Goal: Task Accomplishment & Management: Manage account settings

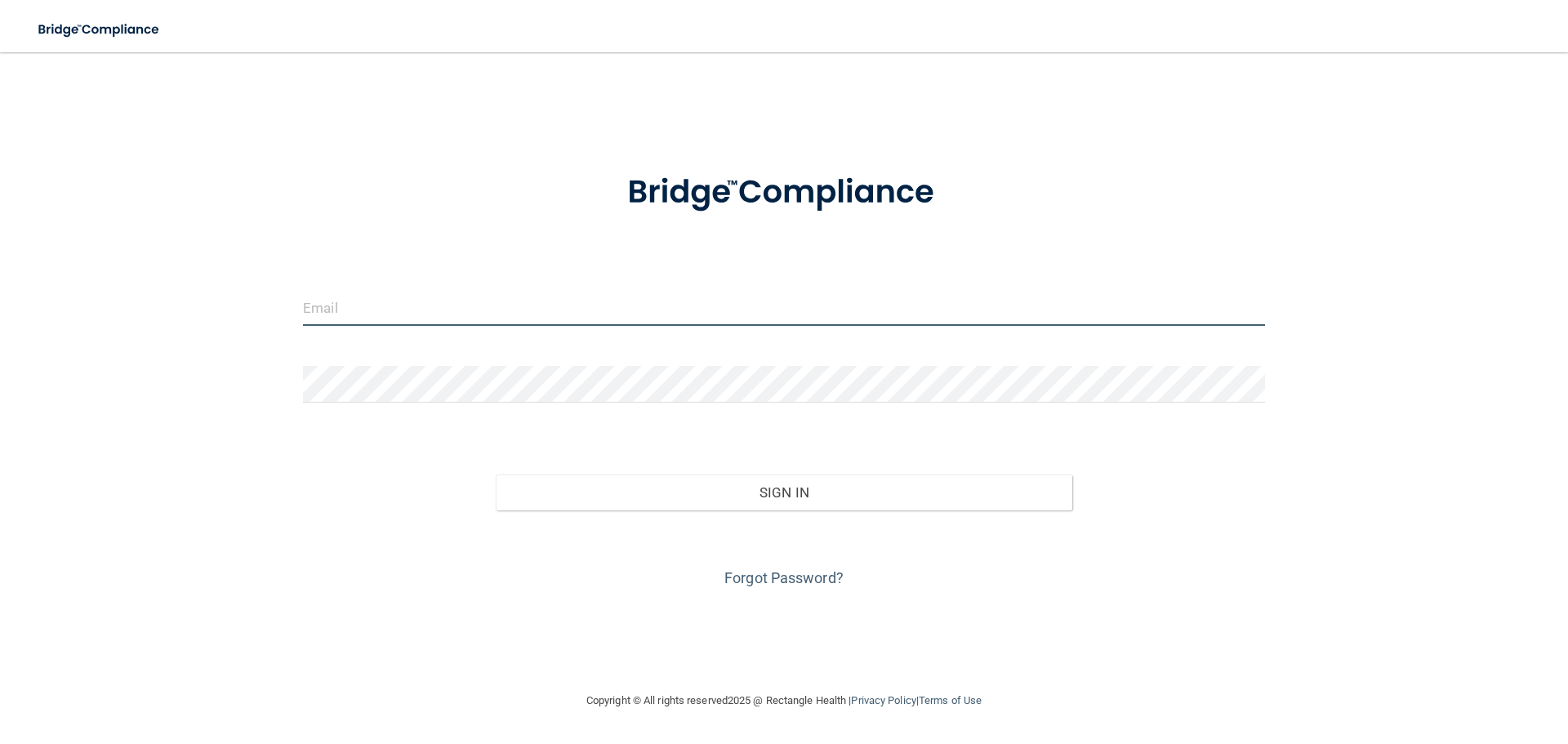
click at [582, 294] on input "email" at bounding box center [784, 307] width 962 height 37
type input "[PERSON_NAME][EMAIL_ADDRESS][DOMAIN_NAME]"
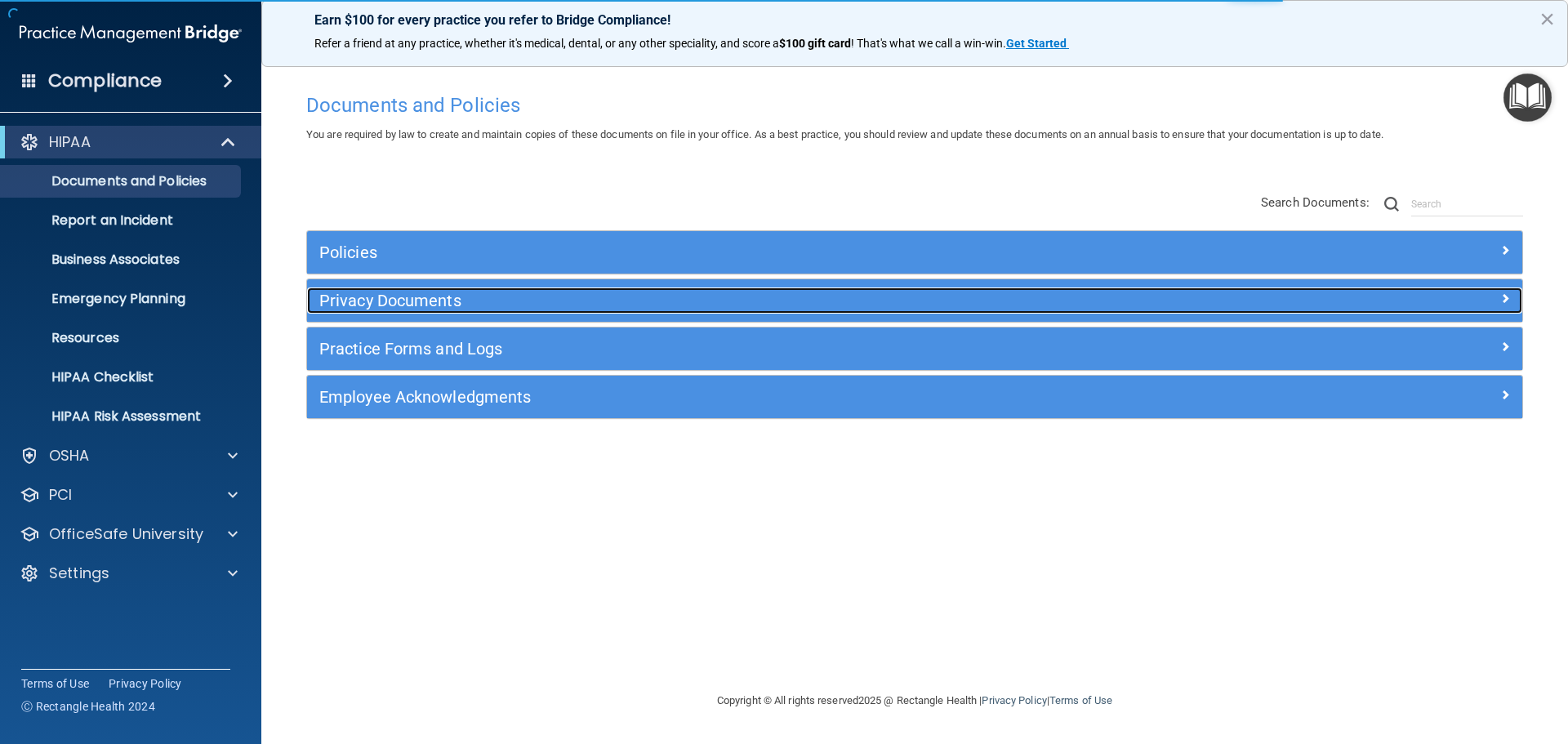
click at [422, 296] on h5 "Privacy Documents" at bounding box center [762, 300] width 887 height 18
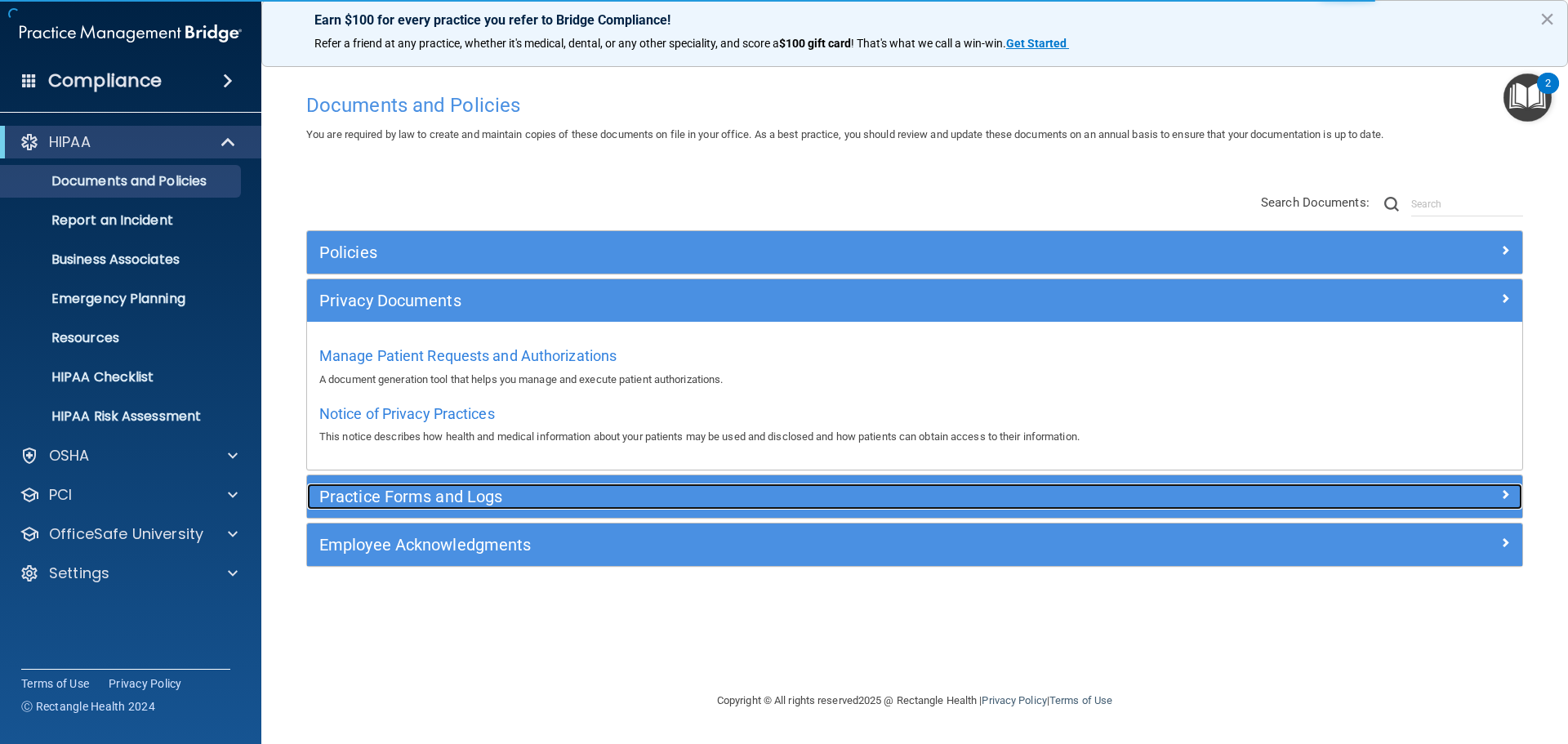
click at [441, 504] on h5 "Practice Forms and Logs" at bounding box center [762, 496] width 887 height 18
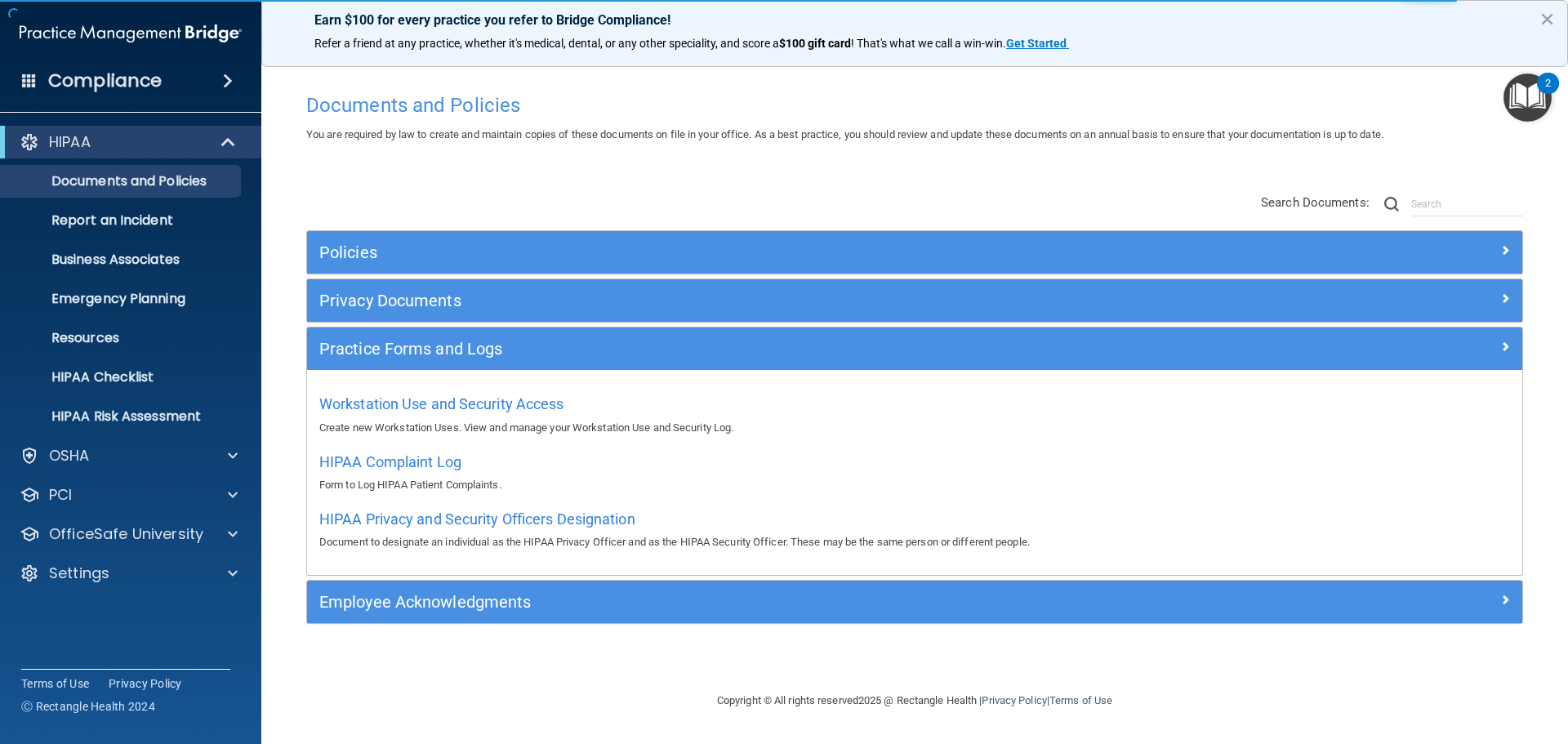
click at [388, 393] on div "Workstation Use and Security Access Create new Workstation Uses. View and manag…" at bounding box center [914, 413] width 1191 height 46
click at [384, 412] on div "Workstation Use and Security Access Create new Workstation Uses. View and manag…" at bounding box center [914, 413] width 1191 height 46
click at [385, 406] on span "Workstation Use and Security Access" at bounding box center [441, 404] width 245 height 17
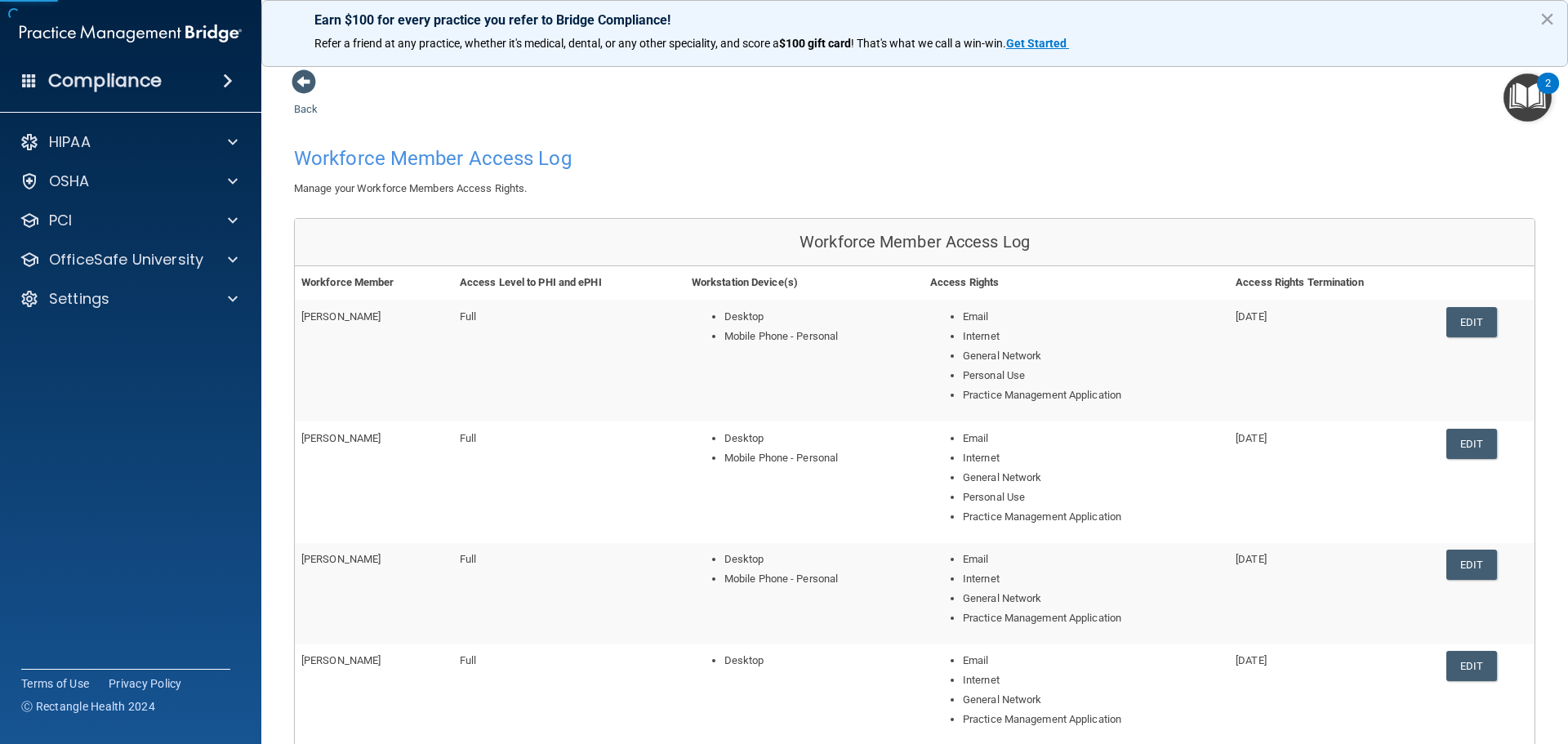
scroll to position [343, 0]
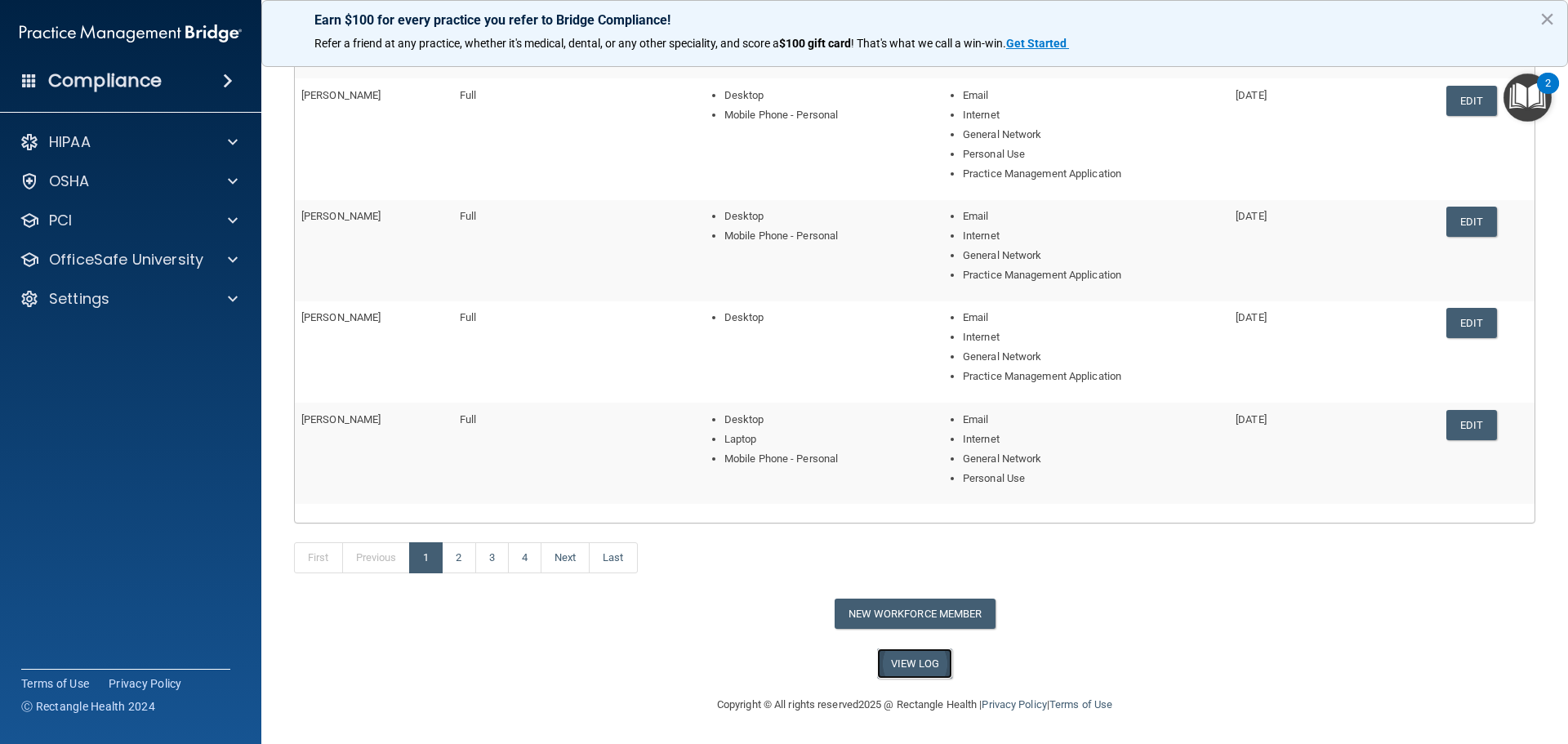
click at [886, 674] on link "View Log" at bounding box center [914, 663] width 76 height 30
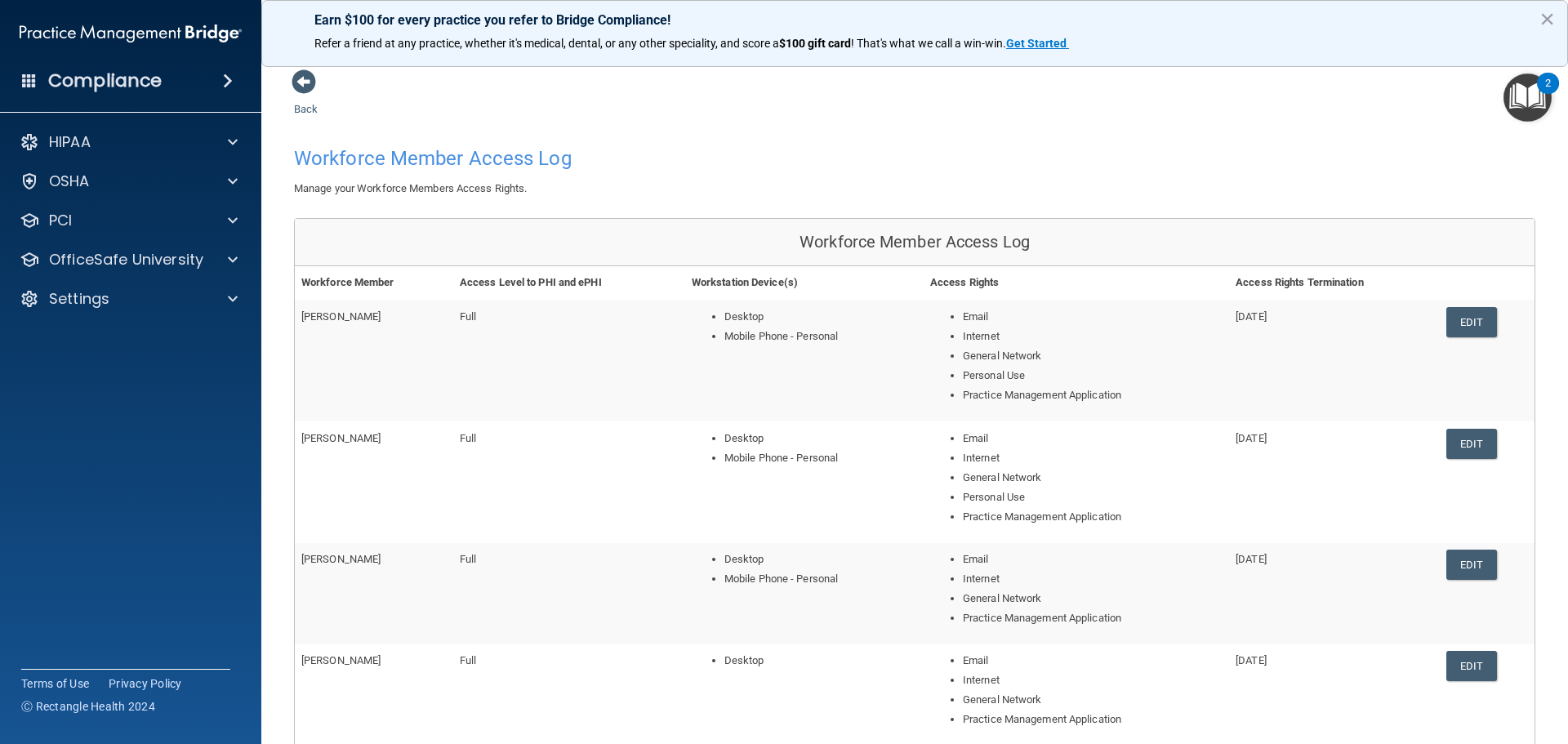
click at [301, 98] on div "Back Workforce Member Access Log Manage your Workforce Members Access Rights. W…" at bounding box center [914, 545] width 1241 height 953
click at [303, 103] on link "Back" at bounding box center [306, 98] width 24 height 32
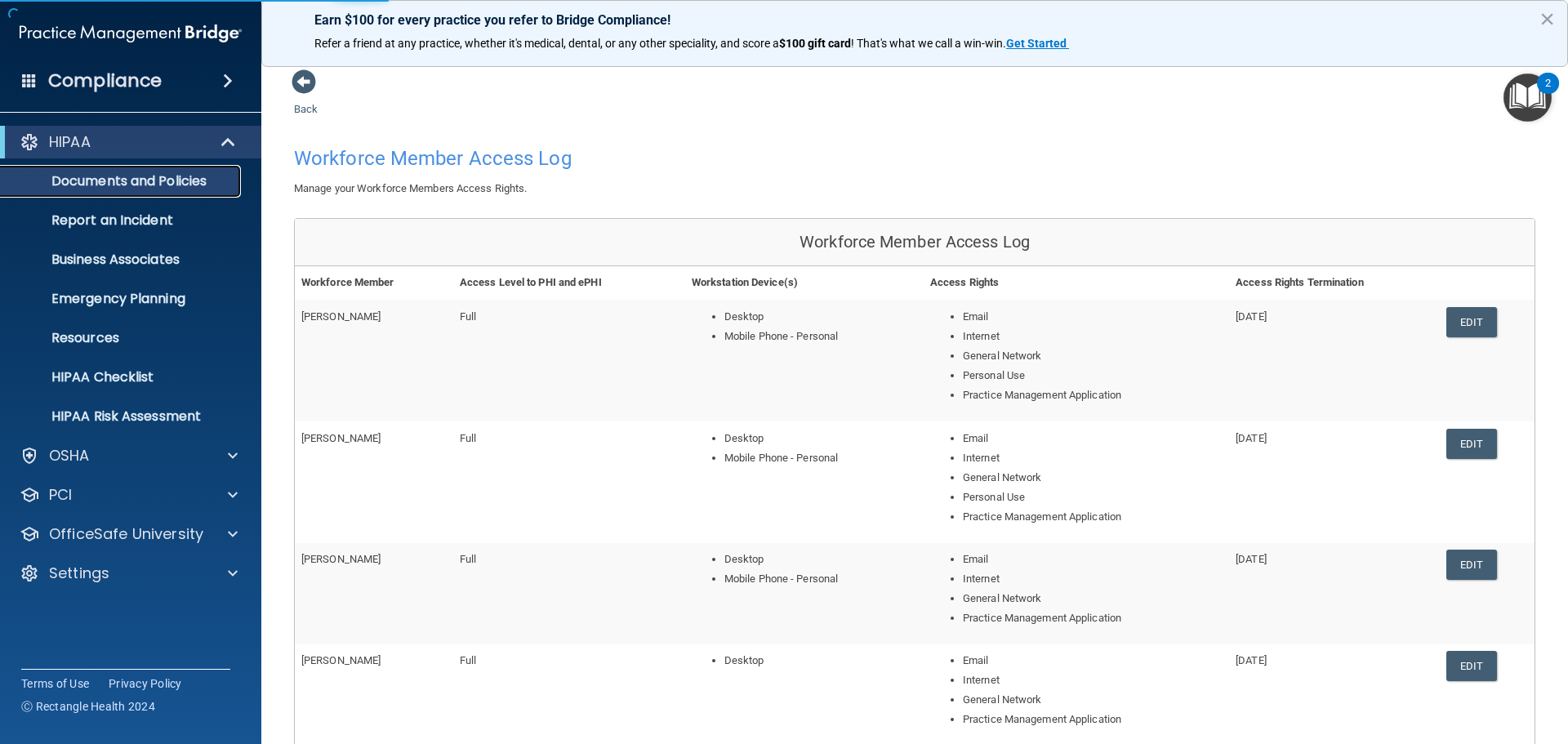
click at [115, 176] on p "Documents and Policies" at bounding box center [121, 180] width 223 height 16
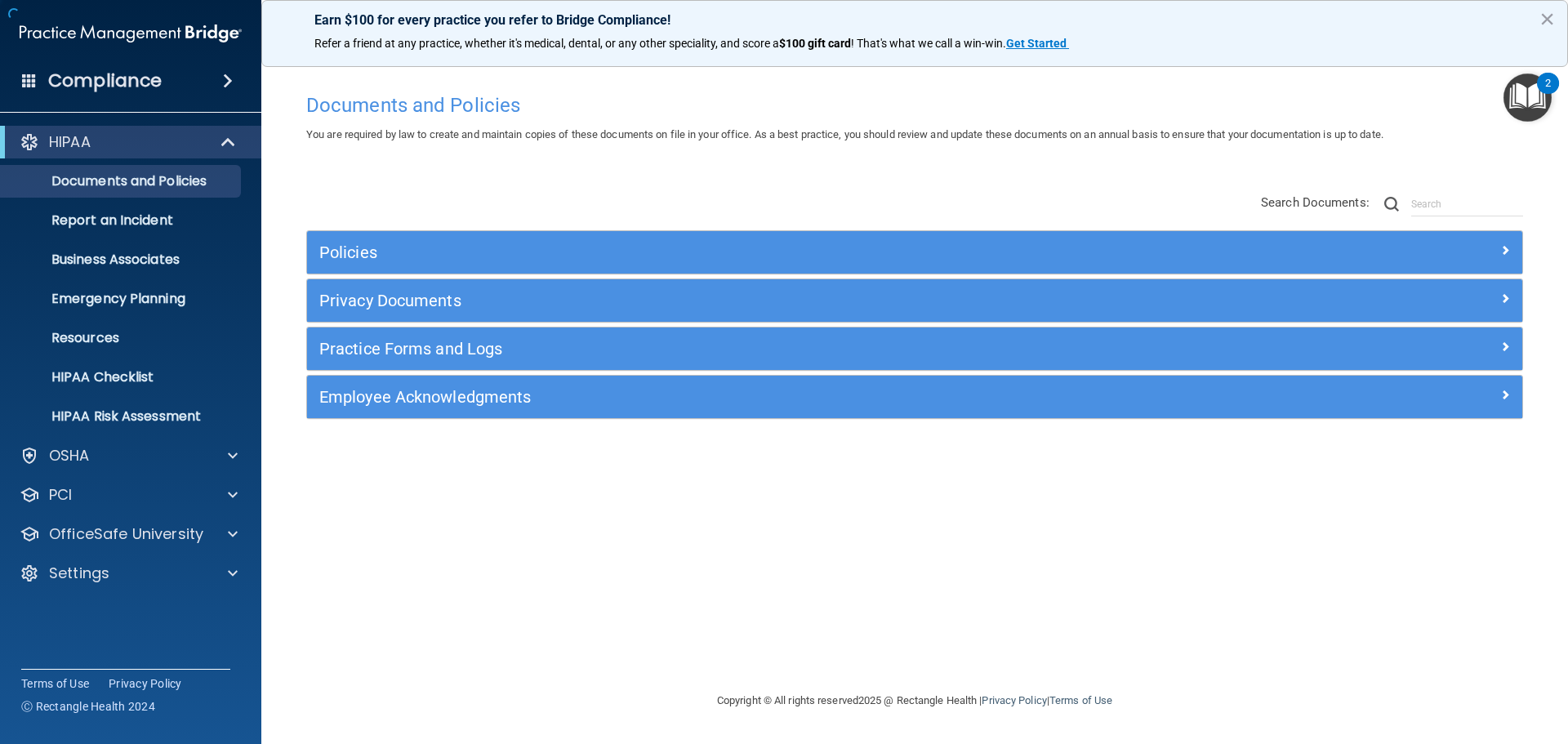
click at [474, 230] on div "Policies Select All (Unselect 0) Unselect All Print Selected (0) Acceptable Use…" at bounding box center [914, 252] width 1216 height 44
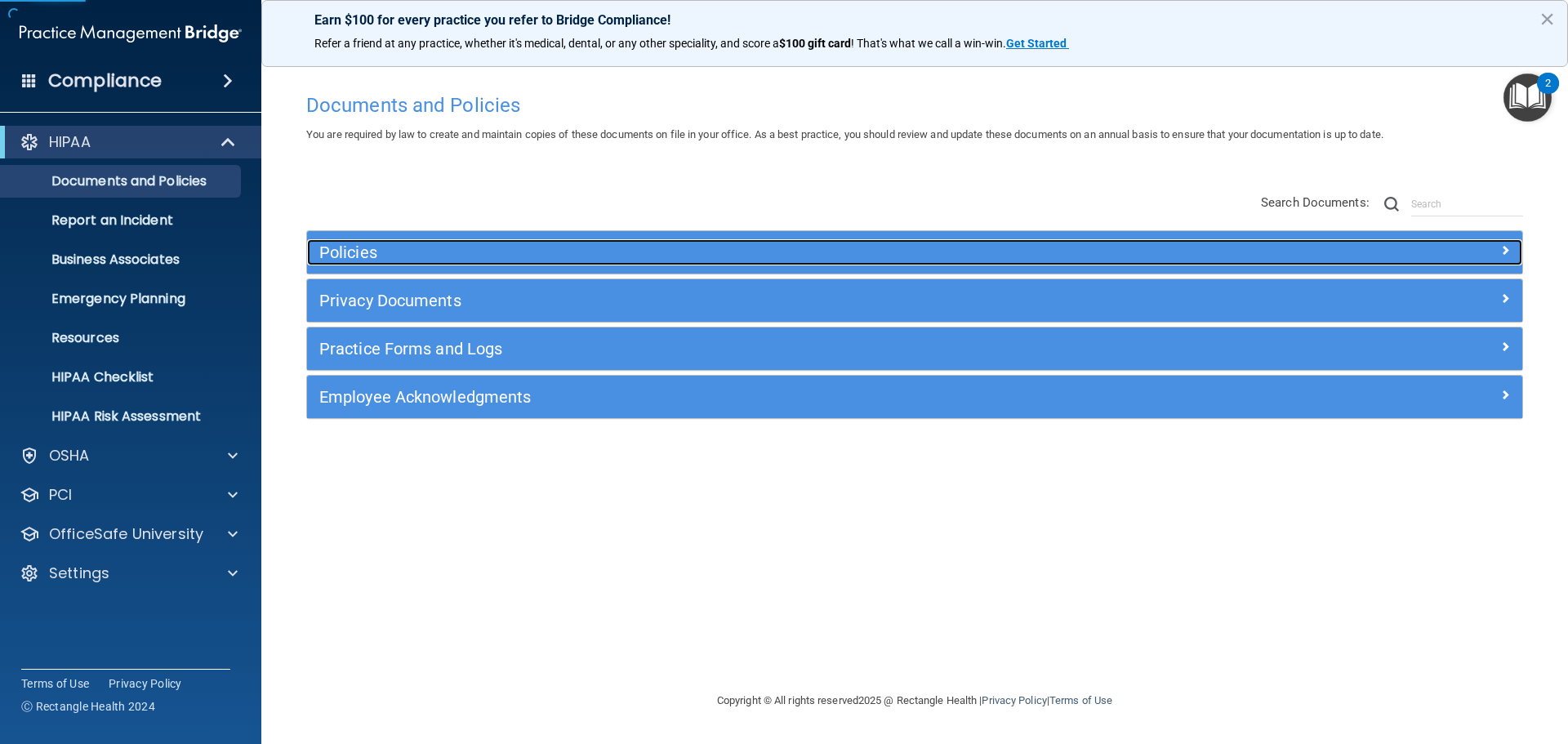
click at [470, 248] on h5 "Policies" at bounding box center [762, 251] width 887 height 18
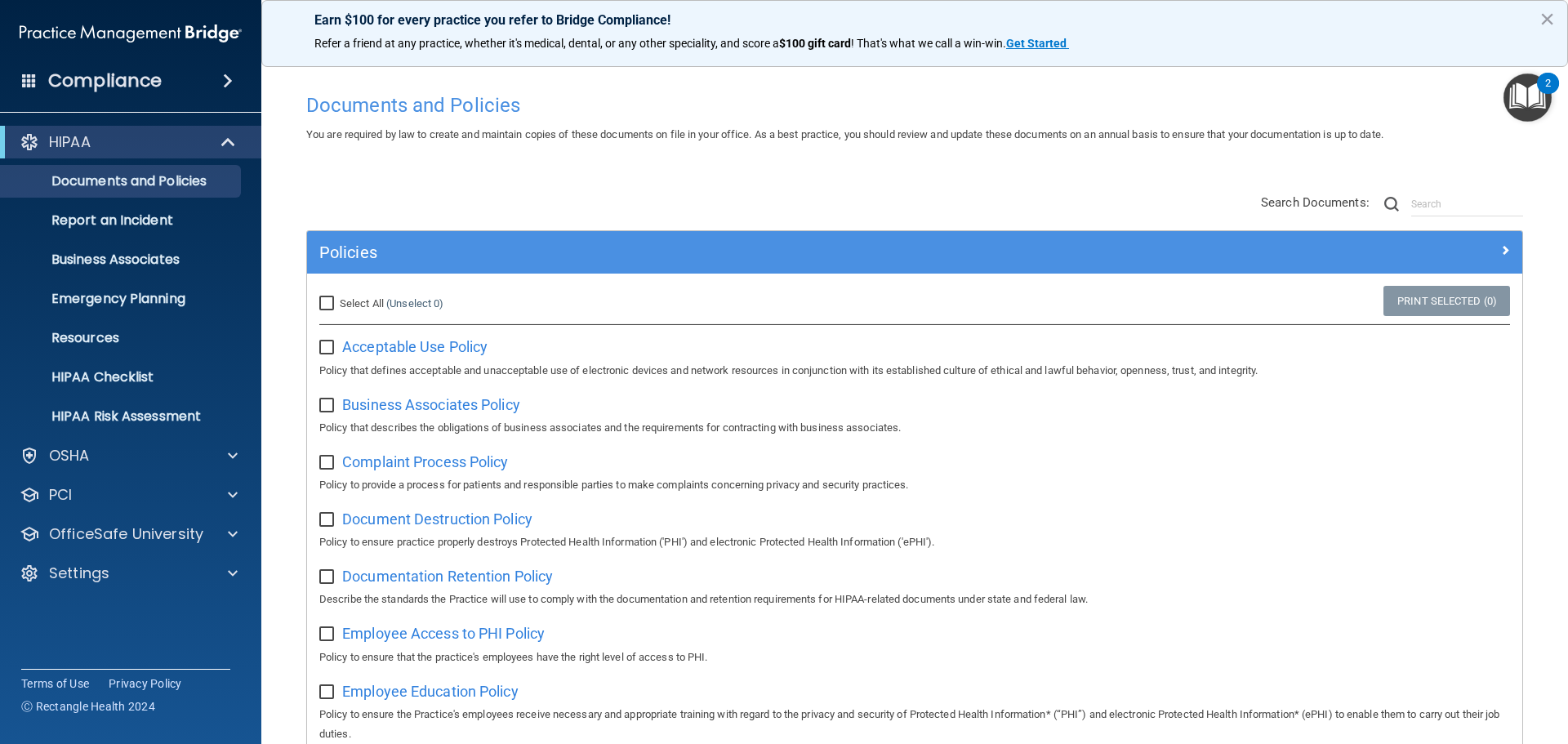
click at [324, 304] on input "Select All (Unselect 0) Unselect All" at bounding box center [328, 303] width 19 height 13
checkbox input "true"
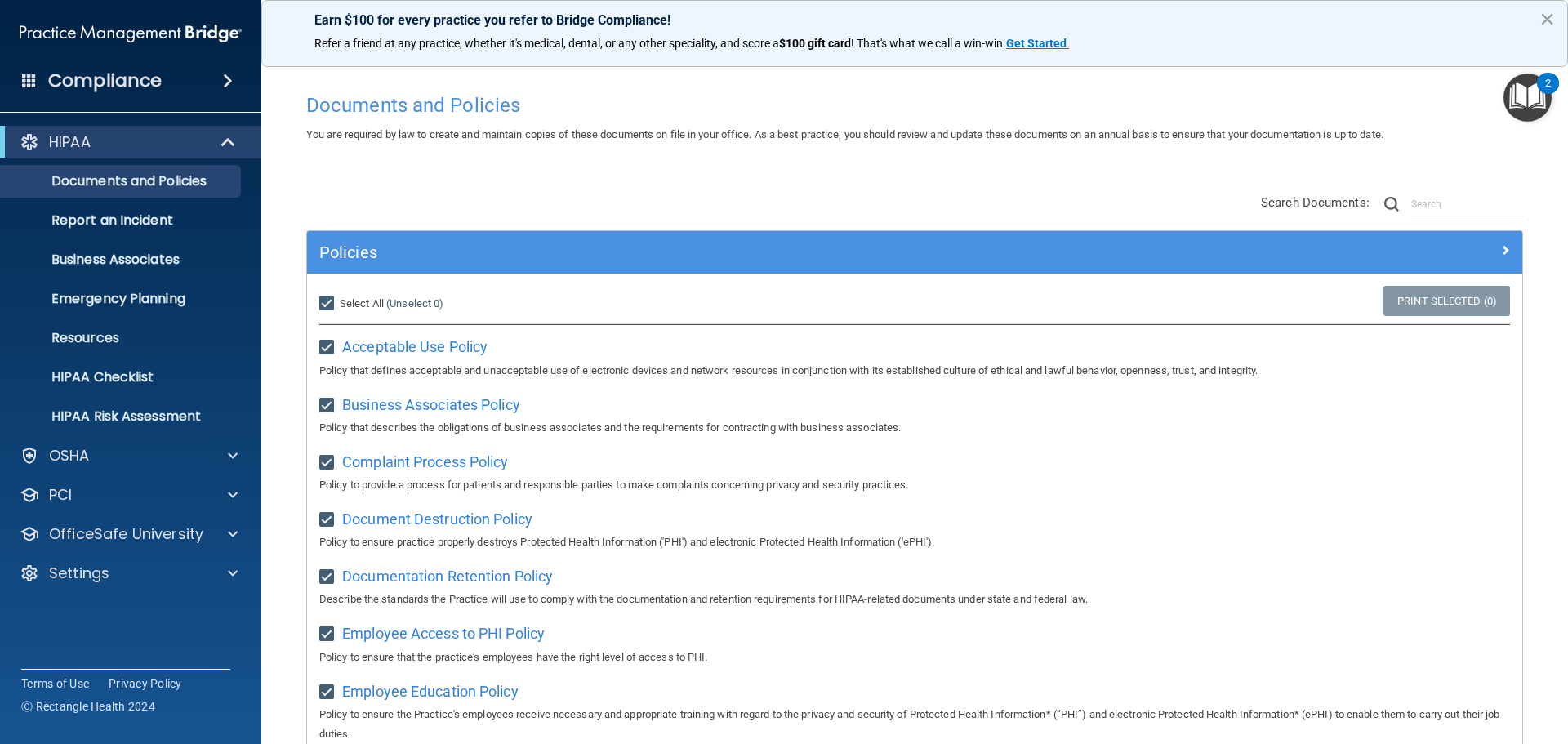
checkbox input "true"
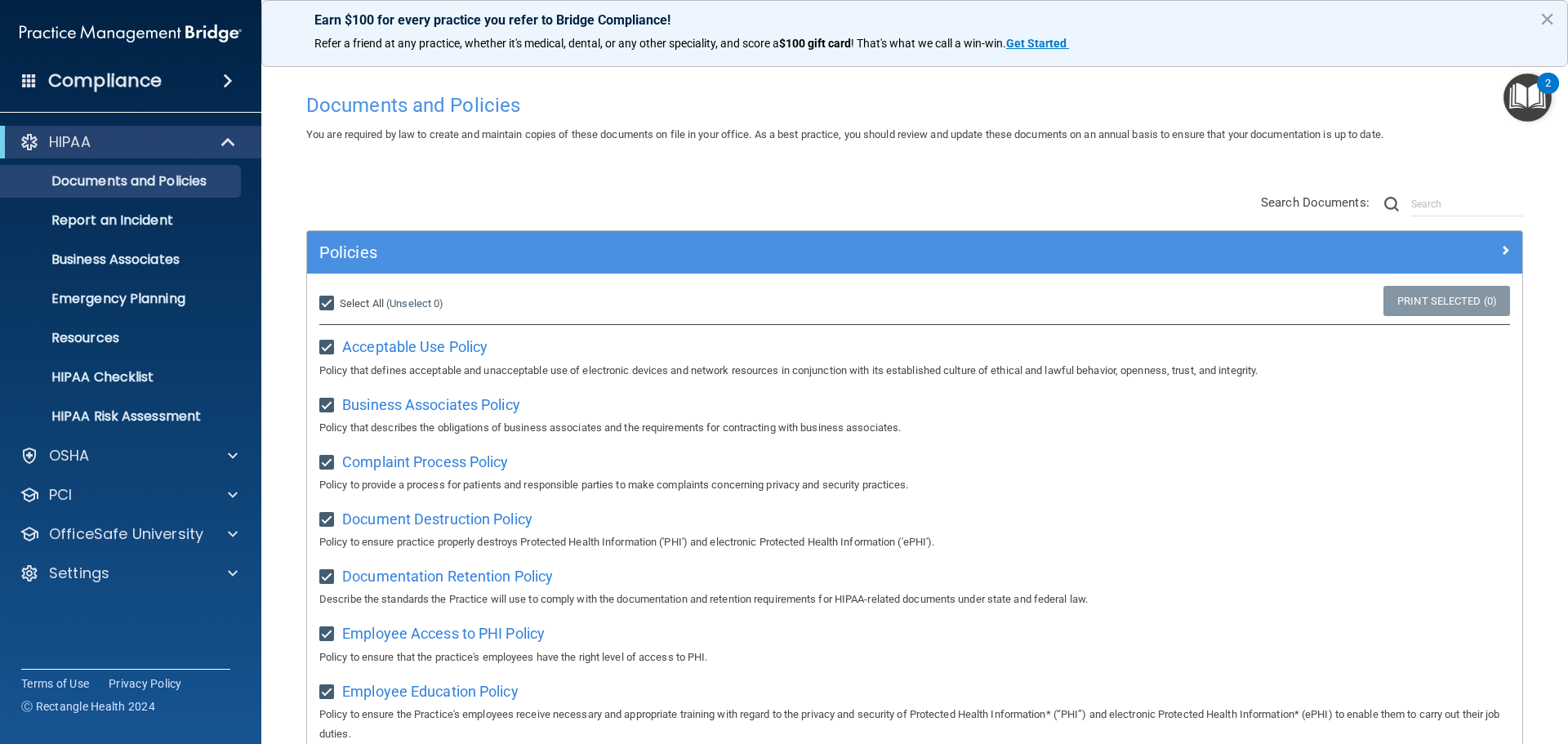
checkbox input "true"
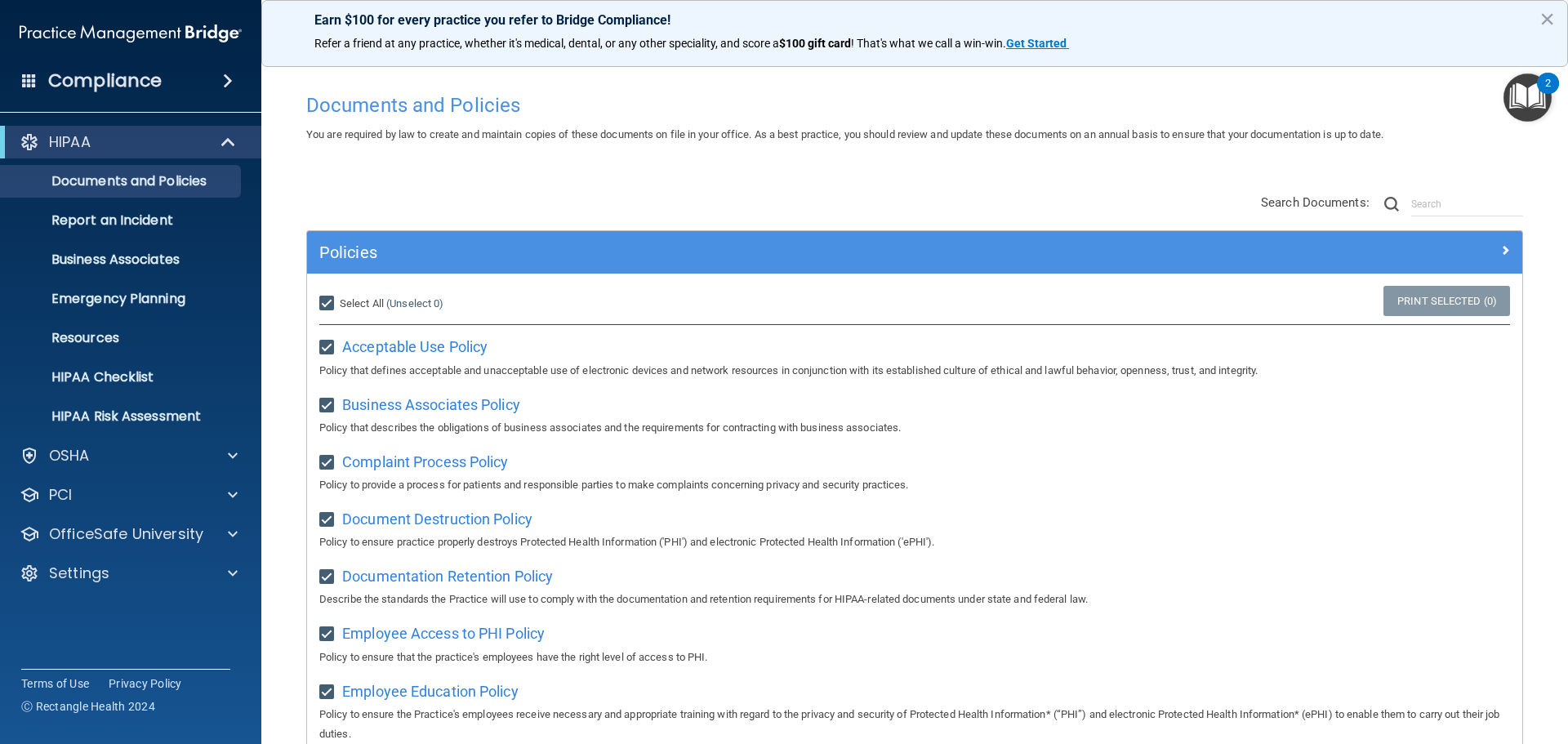
checkbox input "true"
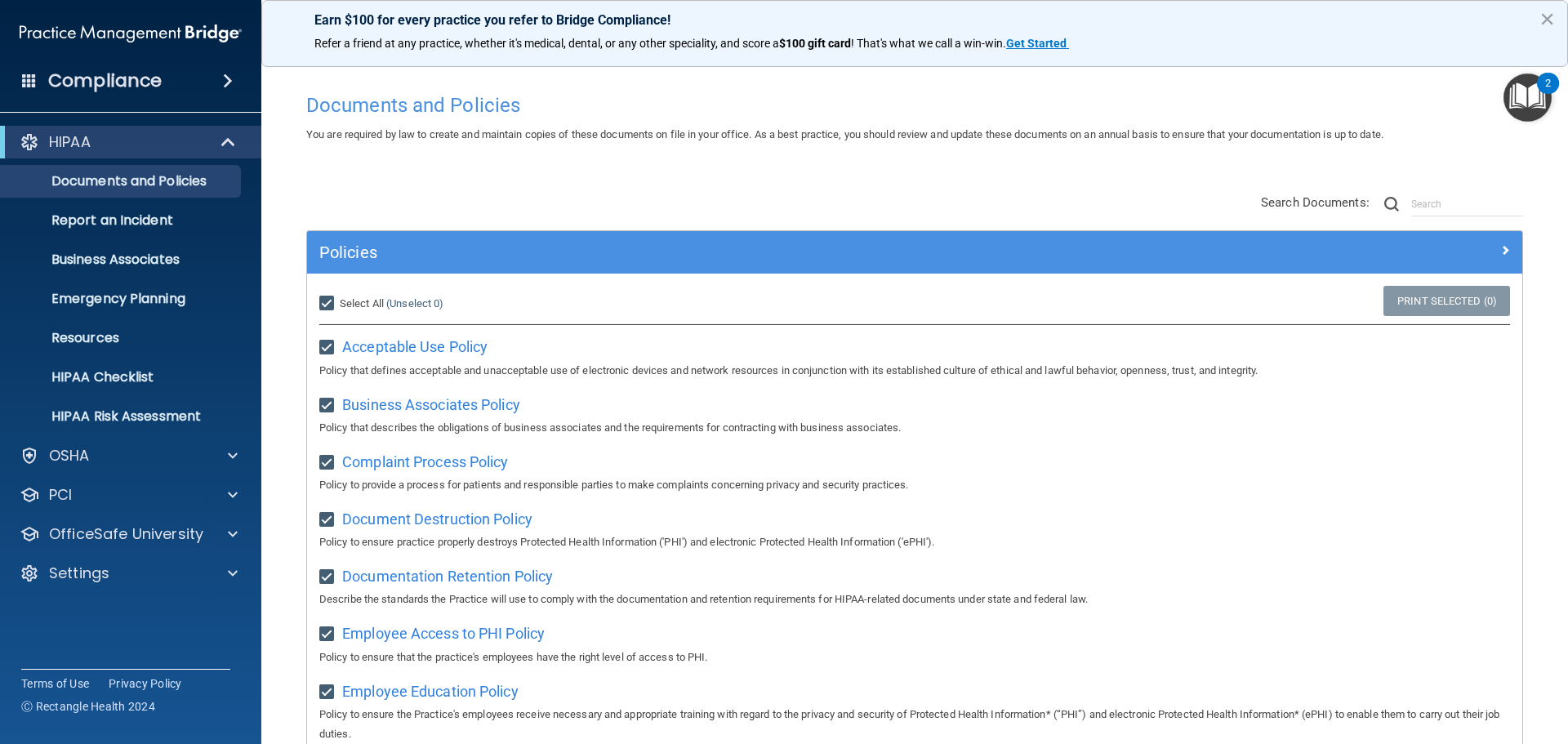
checkbox input "true"
click at [1402, 304] on link "Print Selected (21)" at bounding box center [1443, 300] width 133 height 30
click at [121, 184] on p "Documents and Policies" at bounding box center [121, 180] width 223 height 16
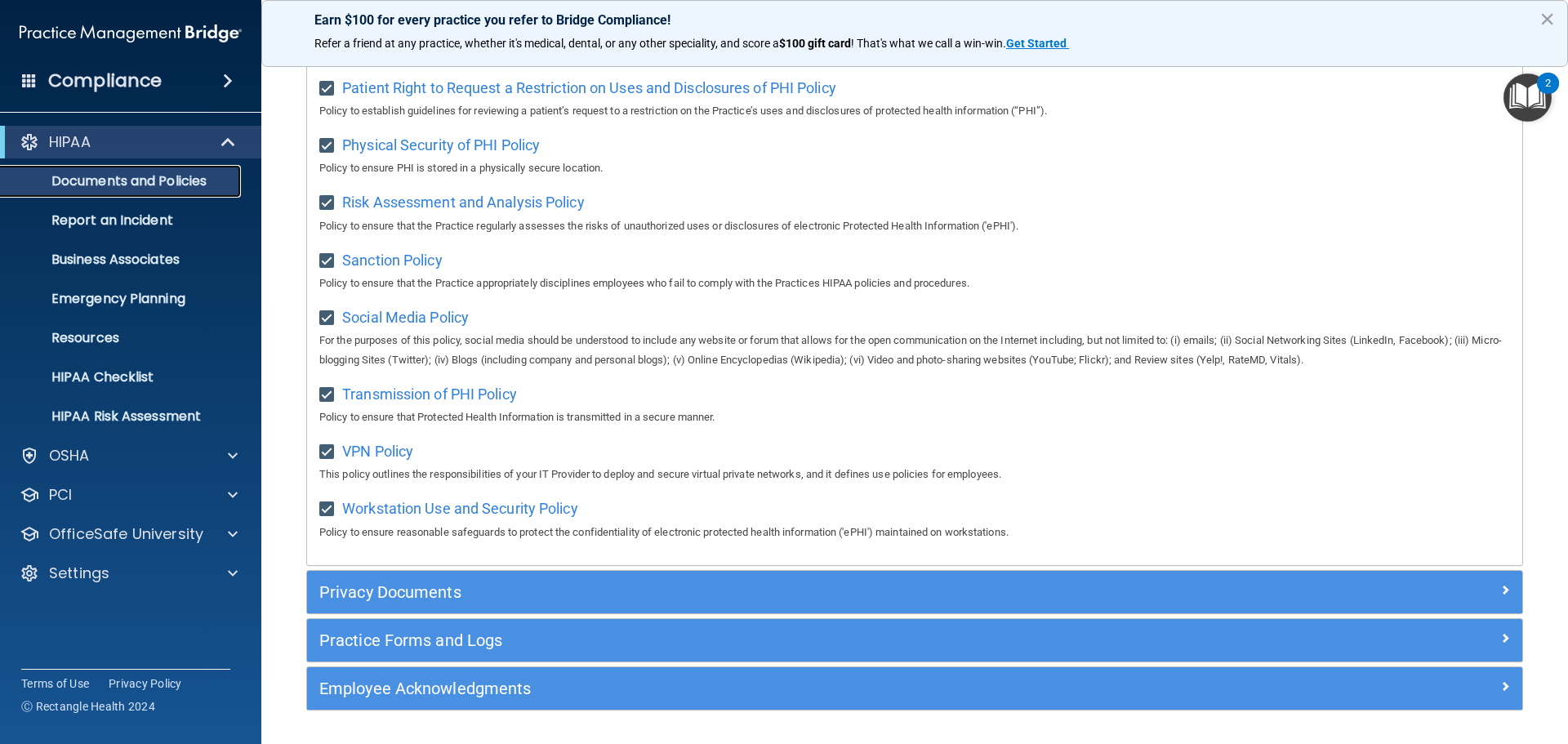
scroll to position [1091, 0]
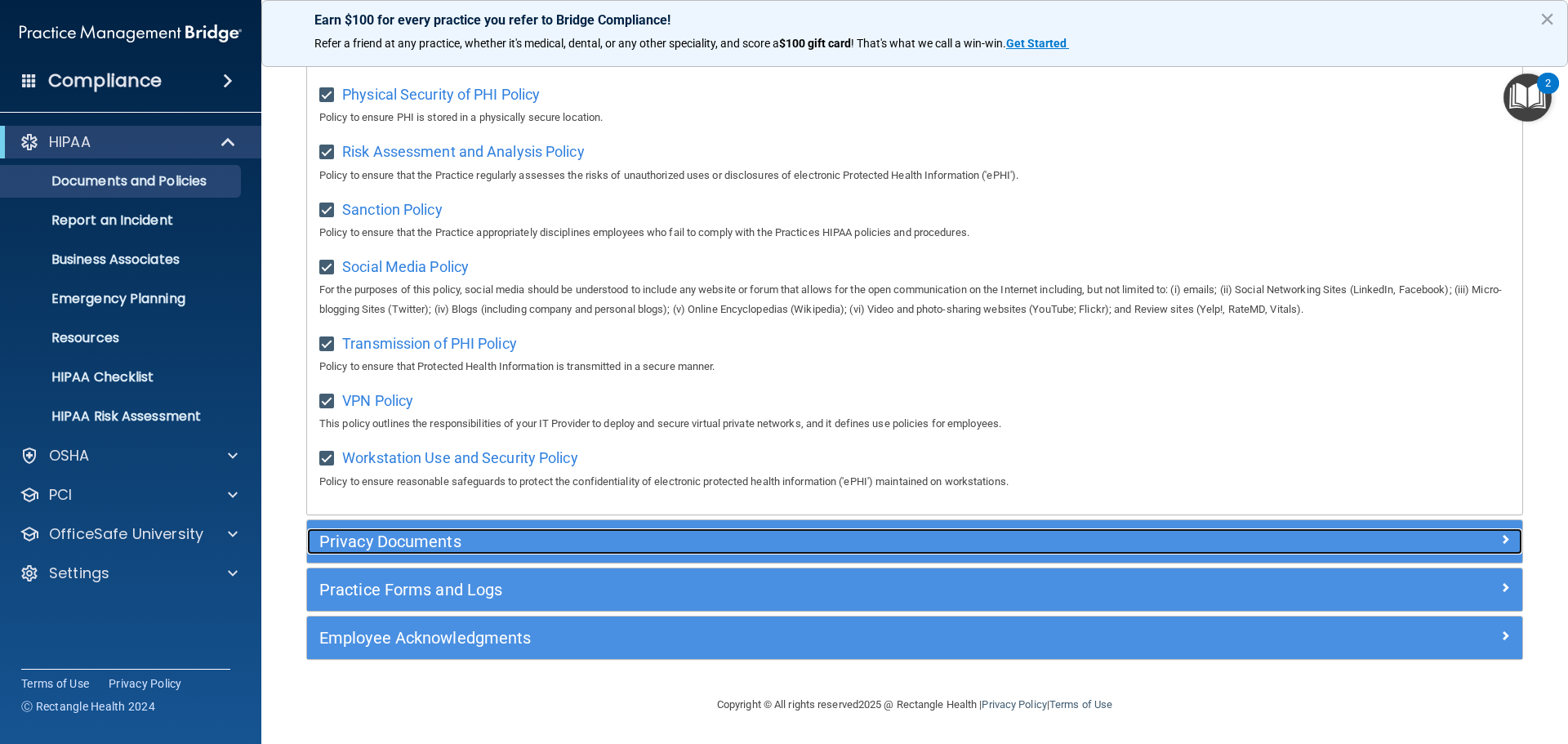
click at [414, 548] on h5 "Privacy Documents" at bounding box center [762, 540] width 887 height 18
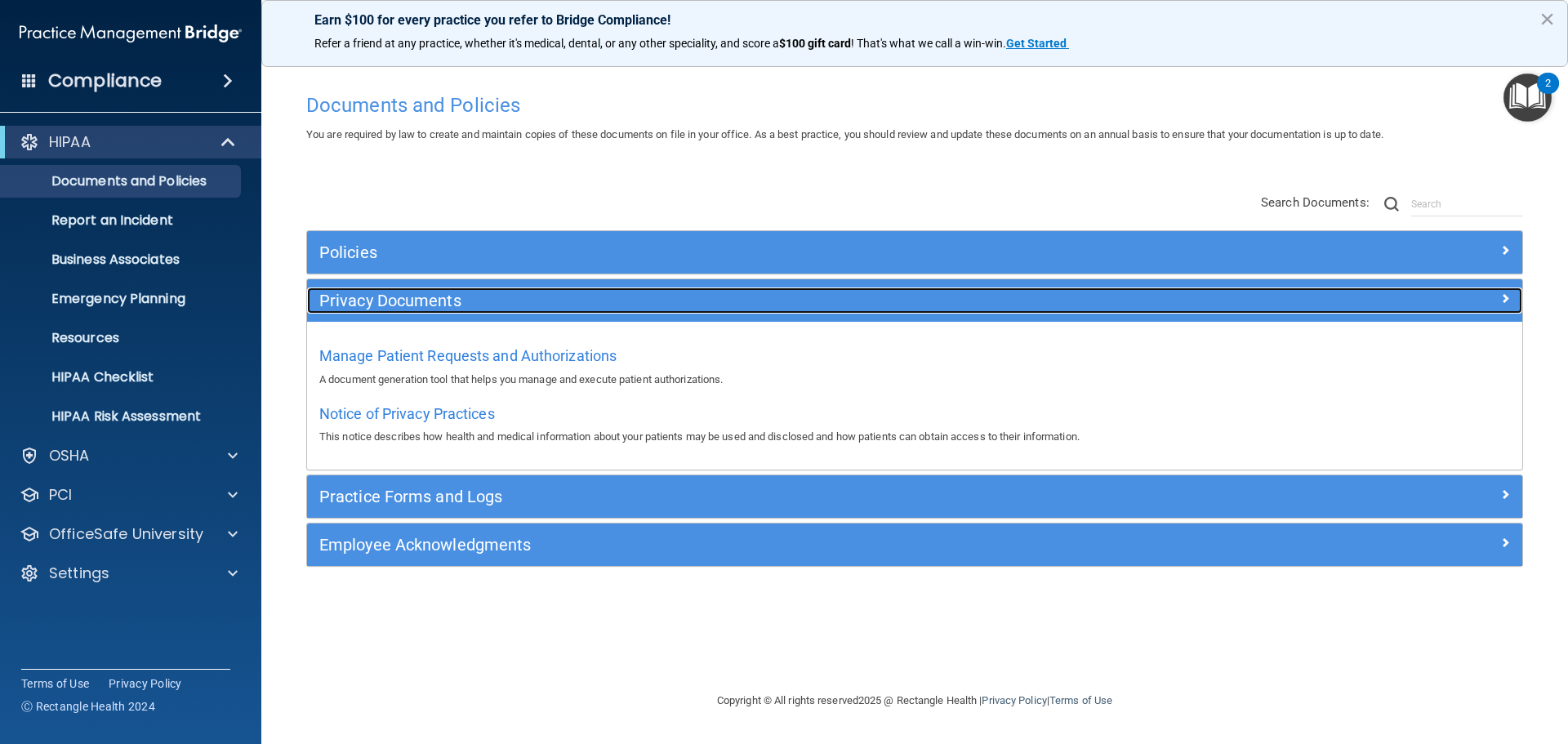
scroll to position [0, 0]
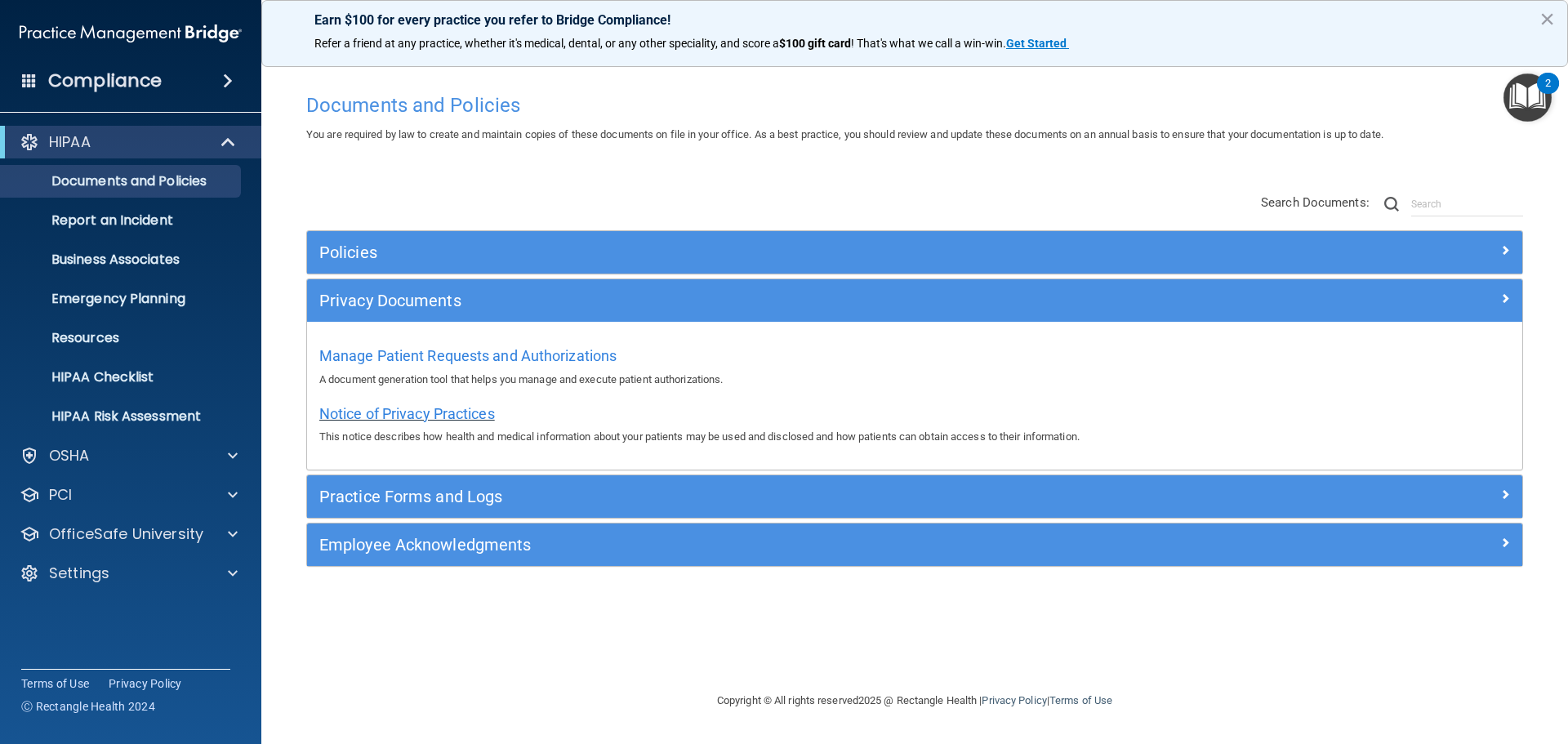
click at [399, 412] on span "Notice of Privacy Practices" at bounding box center [406, 413] width 175 height 17
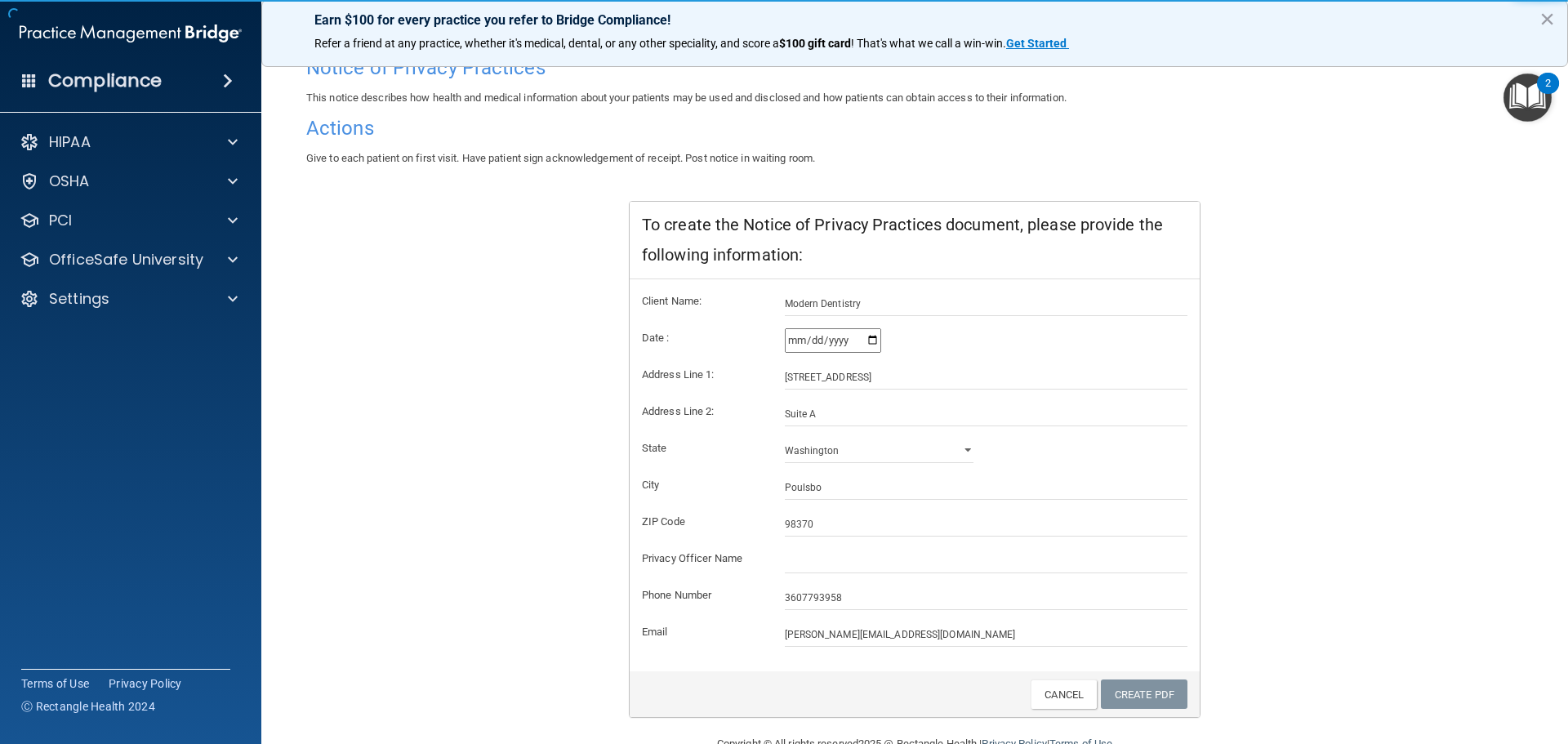
scroll to position [162, 0]
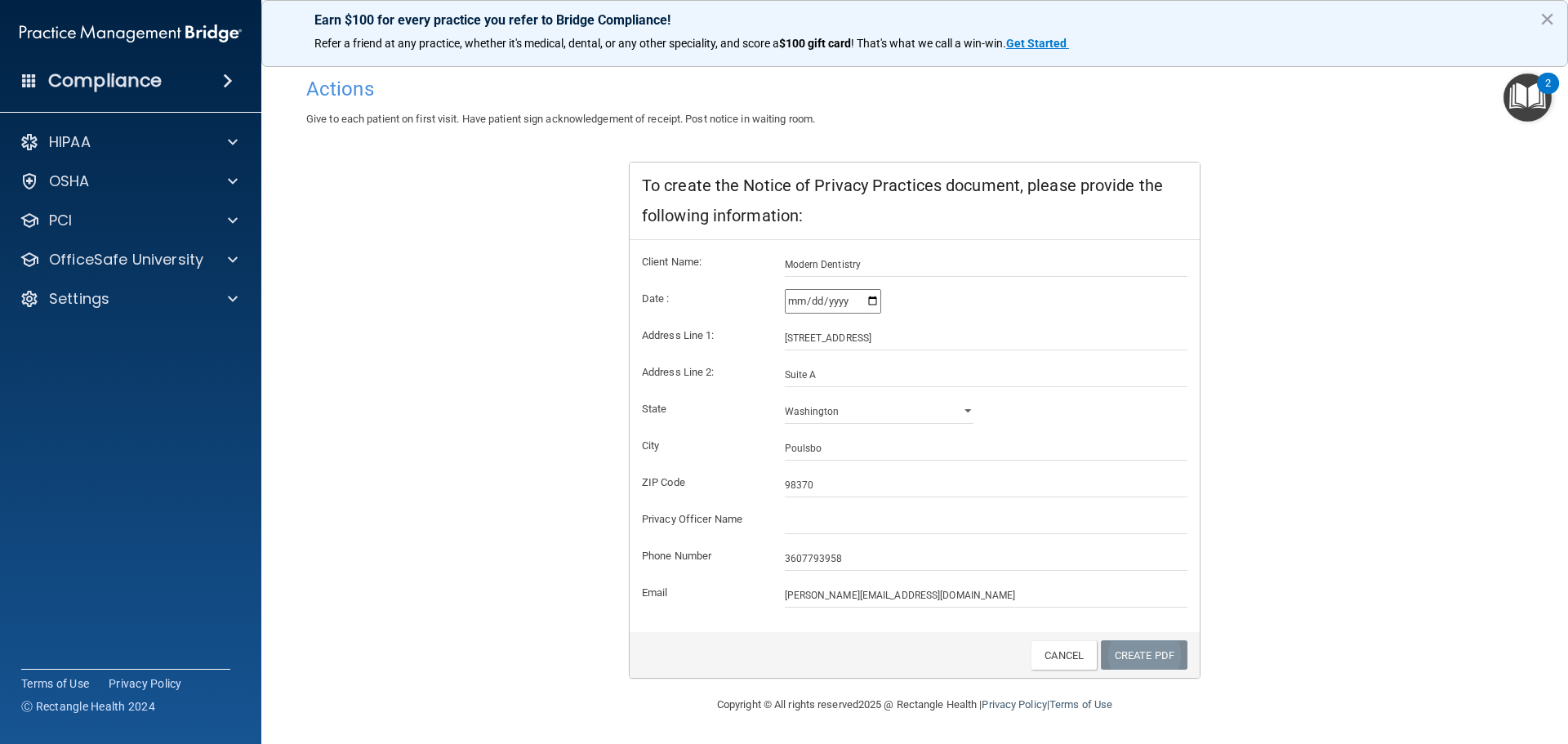
click at [1127, 647] on link "Create PDF" at bounding box center [1144, 654] width 86 height 30
click at [849, 524] on input "text" at bounding box center [986, 522] width 404 height 25
type input "[PERSON_NAME]"
click at [1141, 658] on link "Create PDF" at bounding box center [1144, 654] width 86 height 30
click at [1055, 647] on link "Cancel" at bounding box center [1063, 654] width 66 height 30
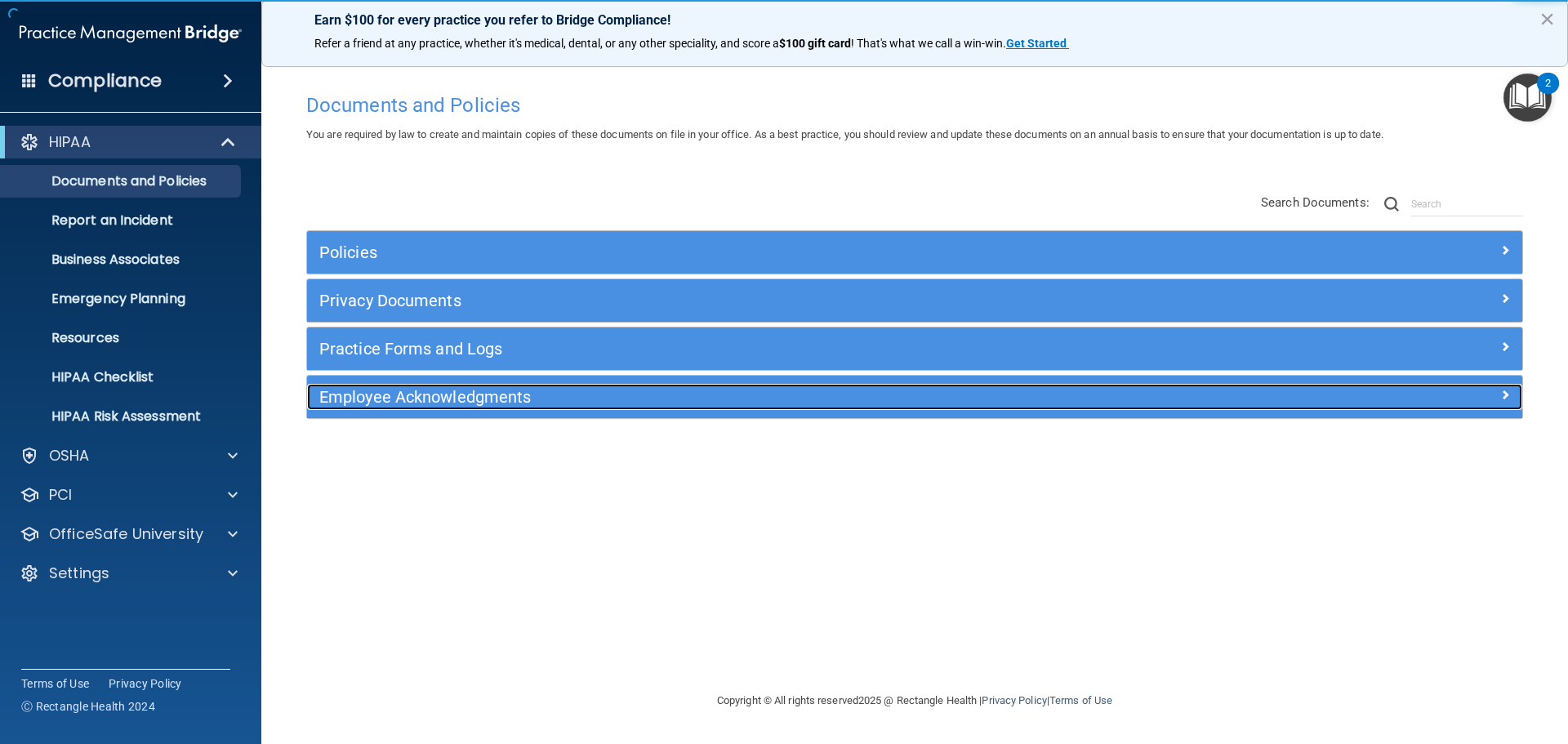
click at [431, 392] on h5 "Employee Acknowledgments" at bounding box center [762, 396] width 887 height 18
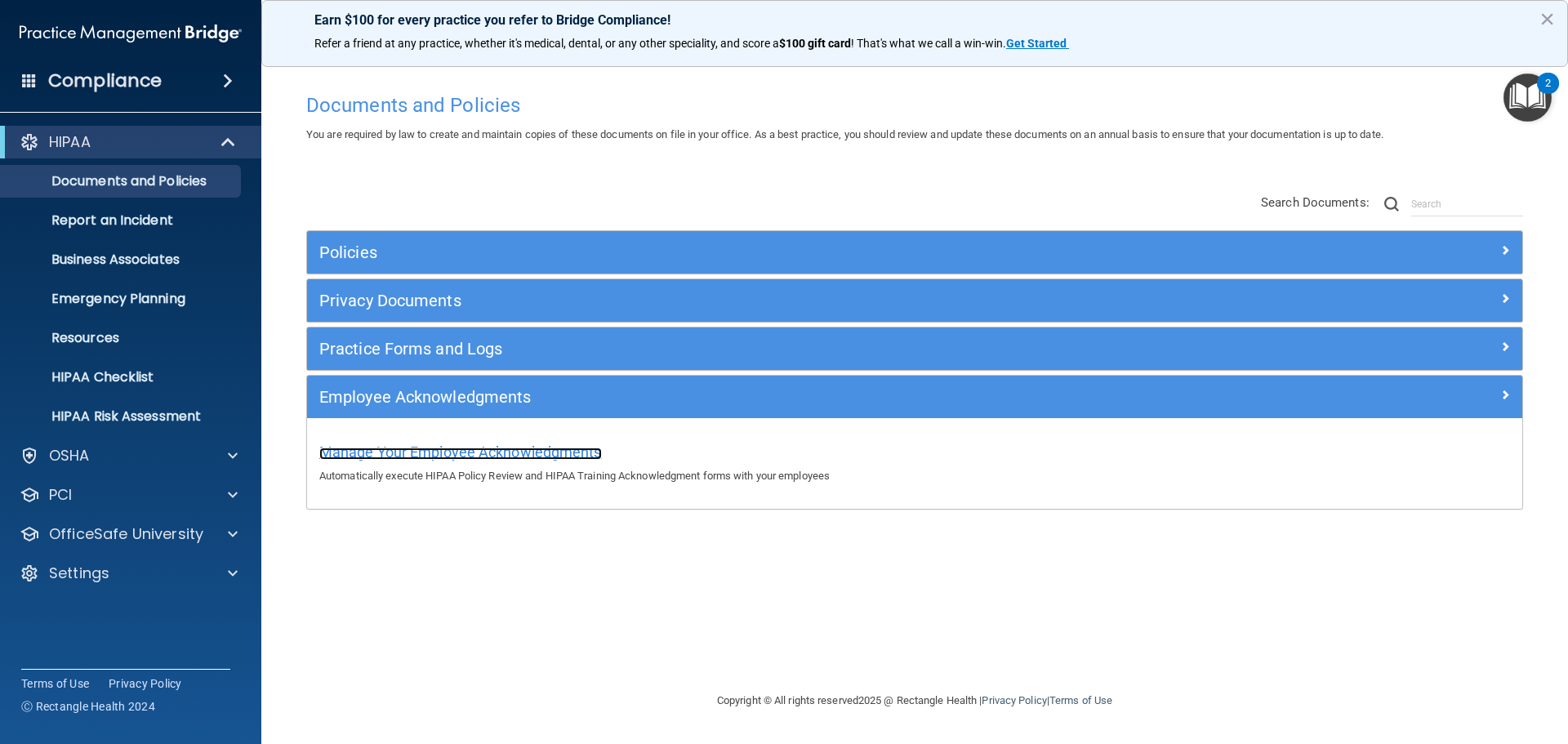
click at [453, 453] on span "Manage Your Employee Acknowledgments" at bounding box center [460, 452] width 282 height 17
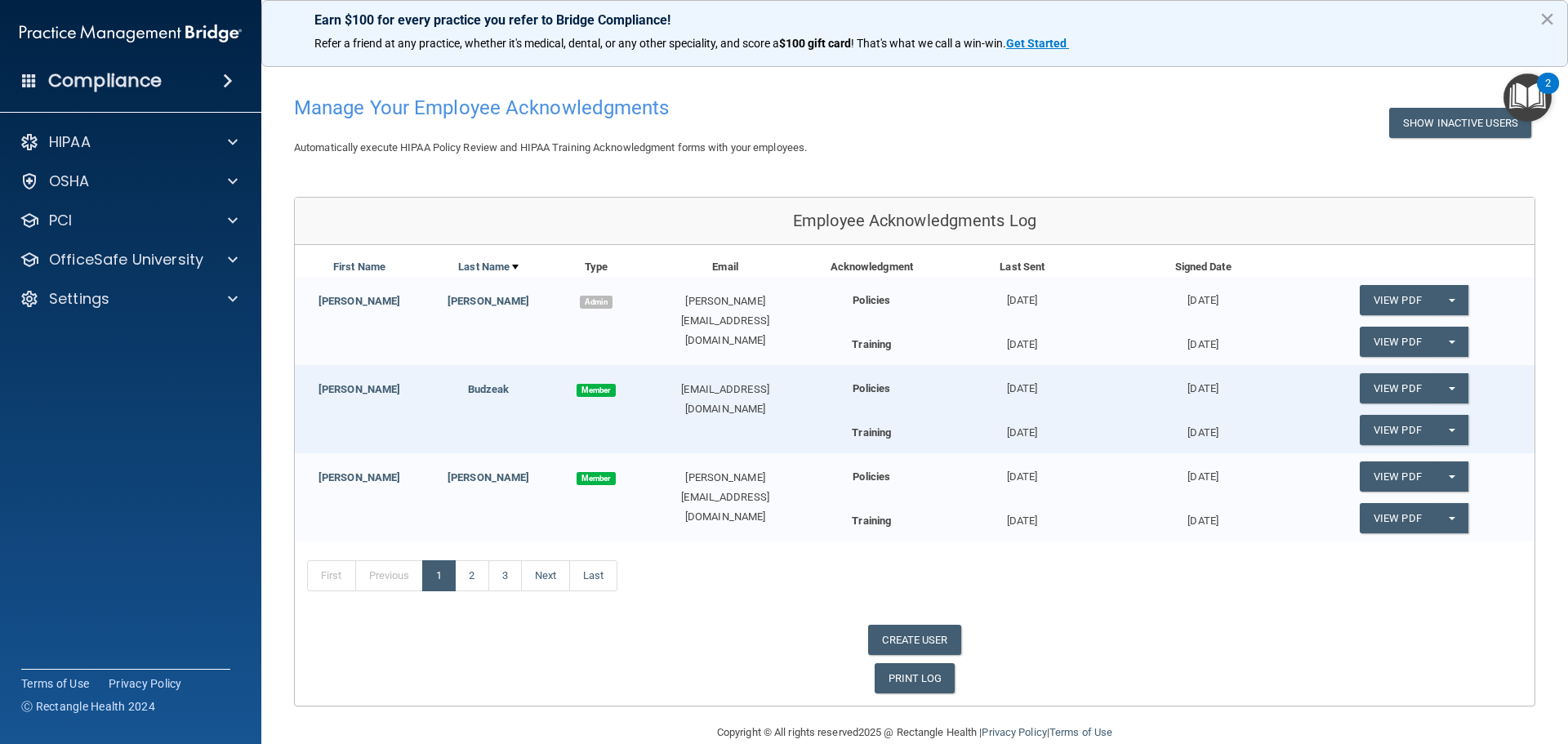
scroll to position [79, 0]
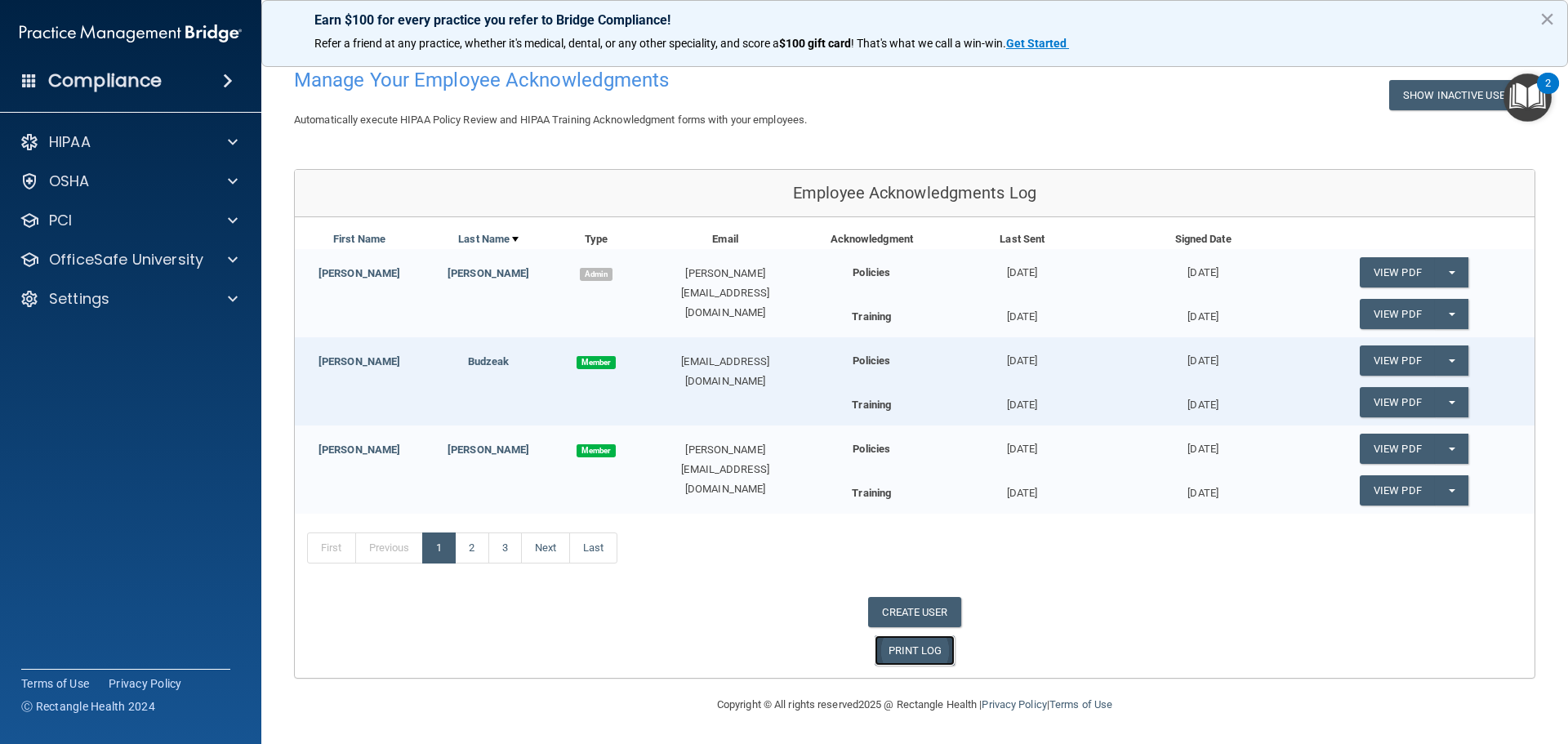
click at [914, 652] on link "PRINT LOG" at bounding box center [914, 650] width 80 height 30
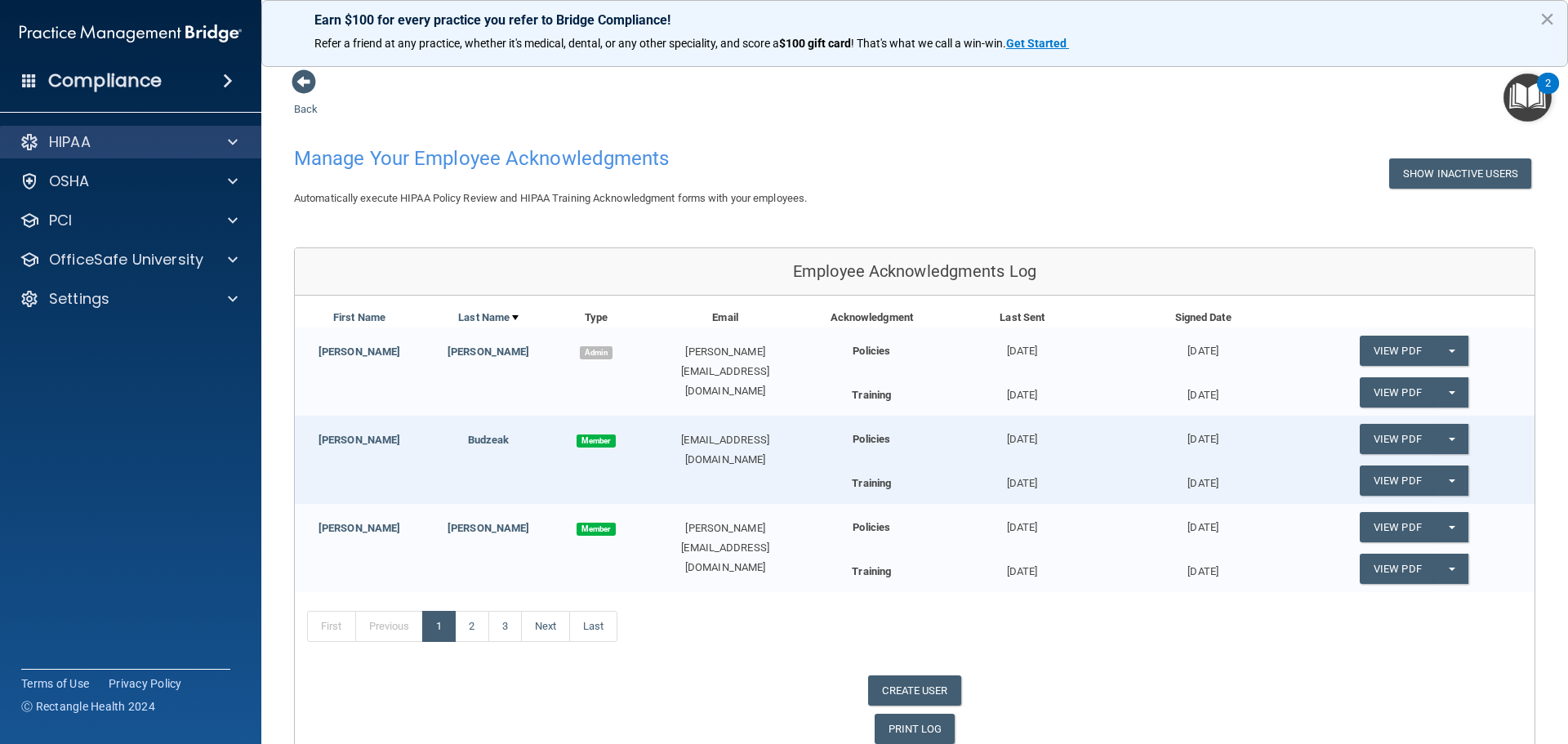
click at [121, 132] on div "HIPAA" at bounding box center [131, 142] width 262 height 32
click at [121, 145] on div "HIPAA" at bounding box center [109, 142] width 203 height 20
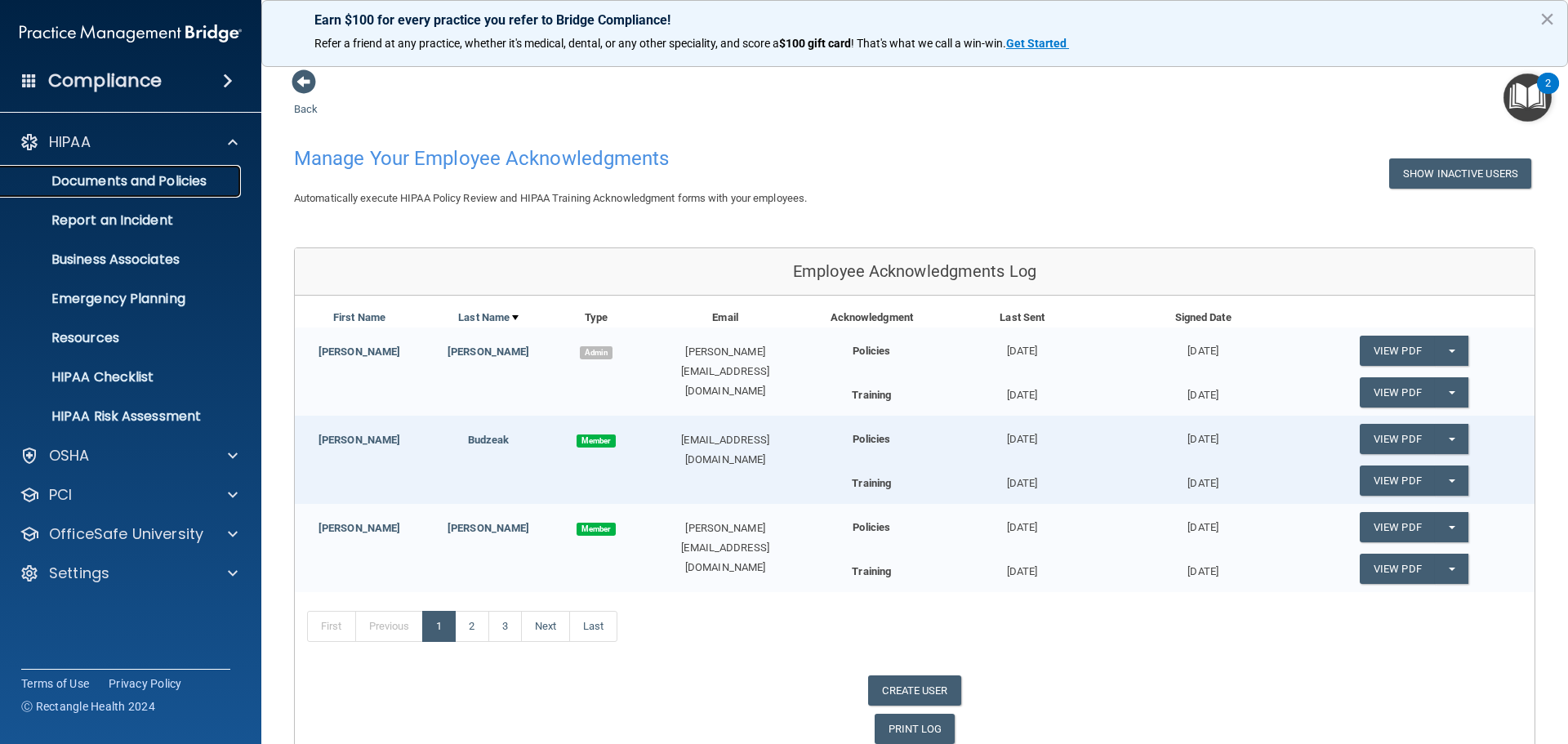
click at [94, 184] on p "Documents and Policies" at bounding box center [121, 180] width 223 height 16
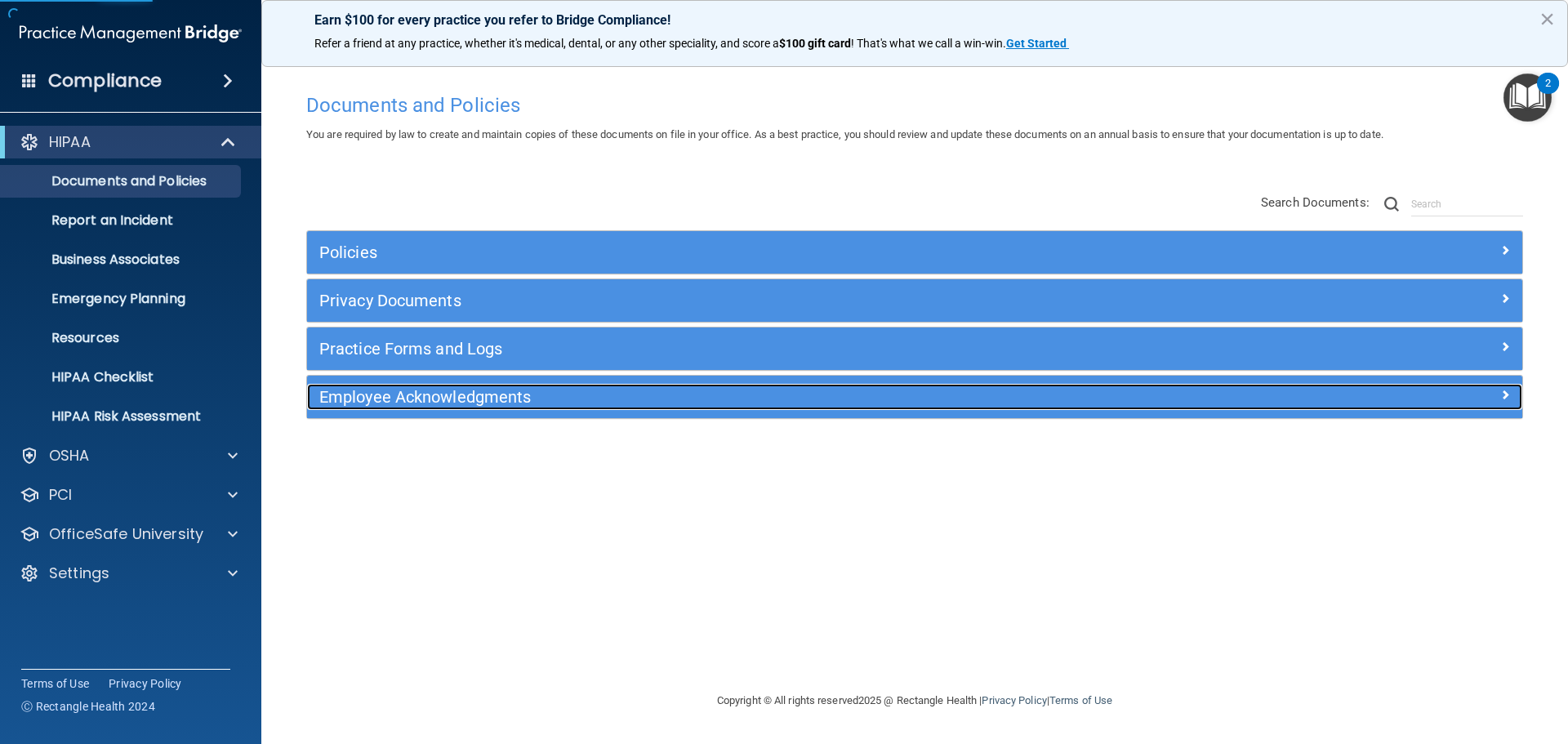
click at [413, 405] on h5 "Employee Acknowledgments" at bounding box center [762, 396] width 887 height 18
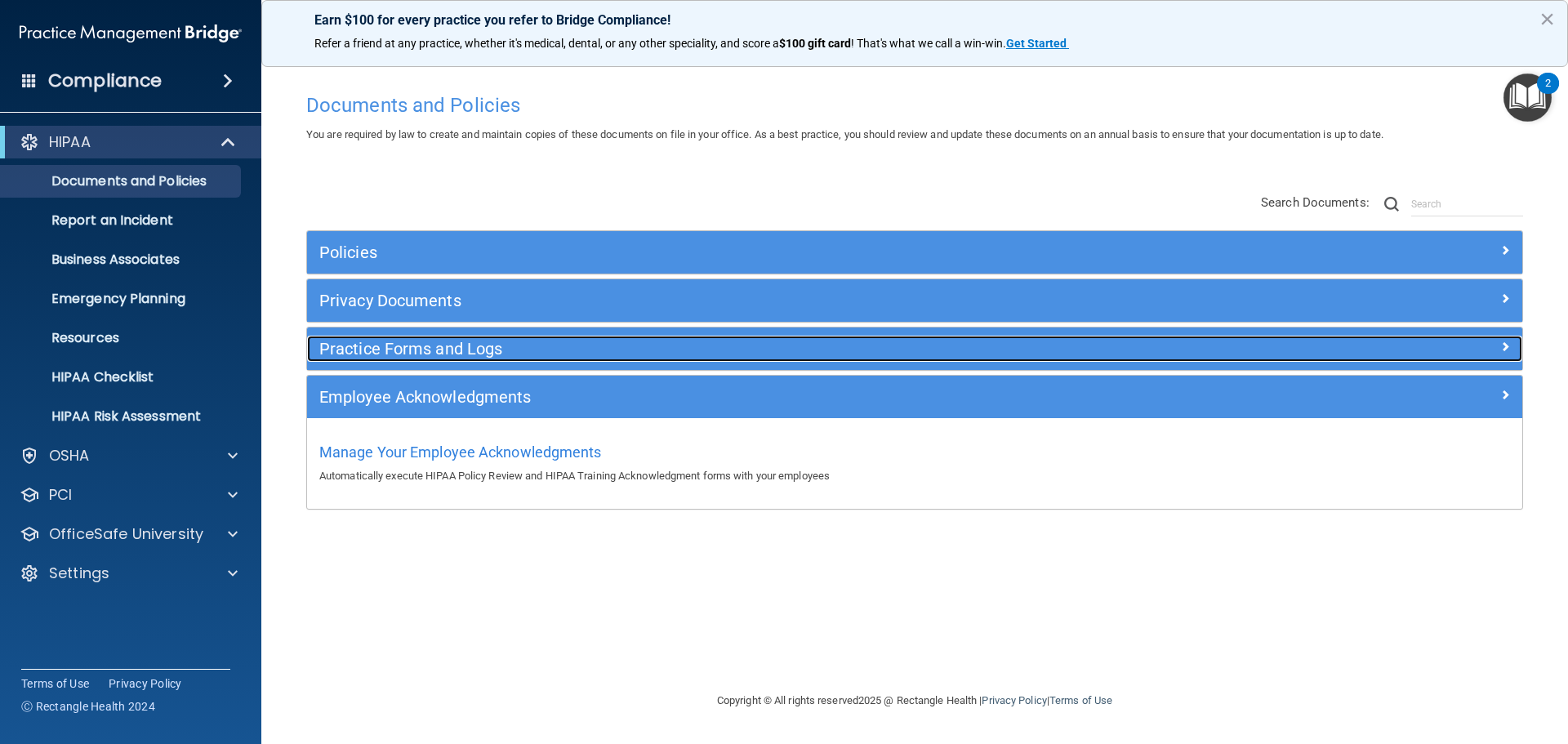
click at [395, 347] on h5 "Practice Forms and Logs" at bounding box center [762, 348] width 887 height 18
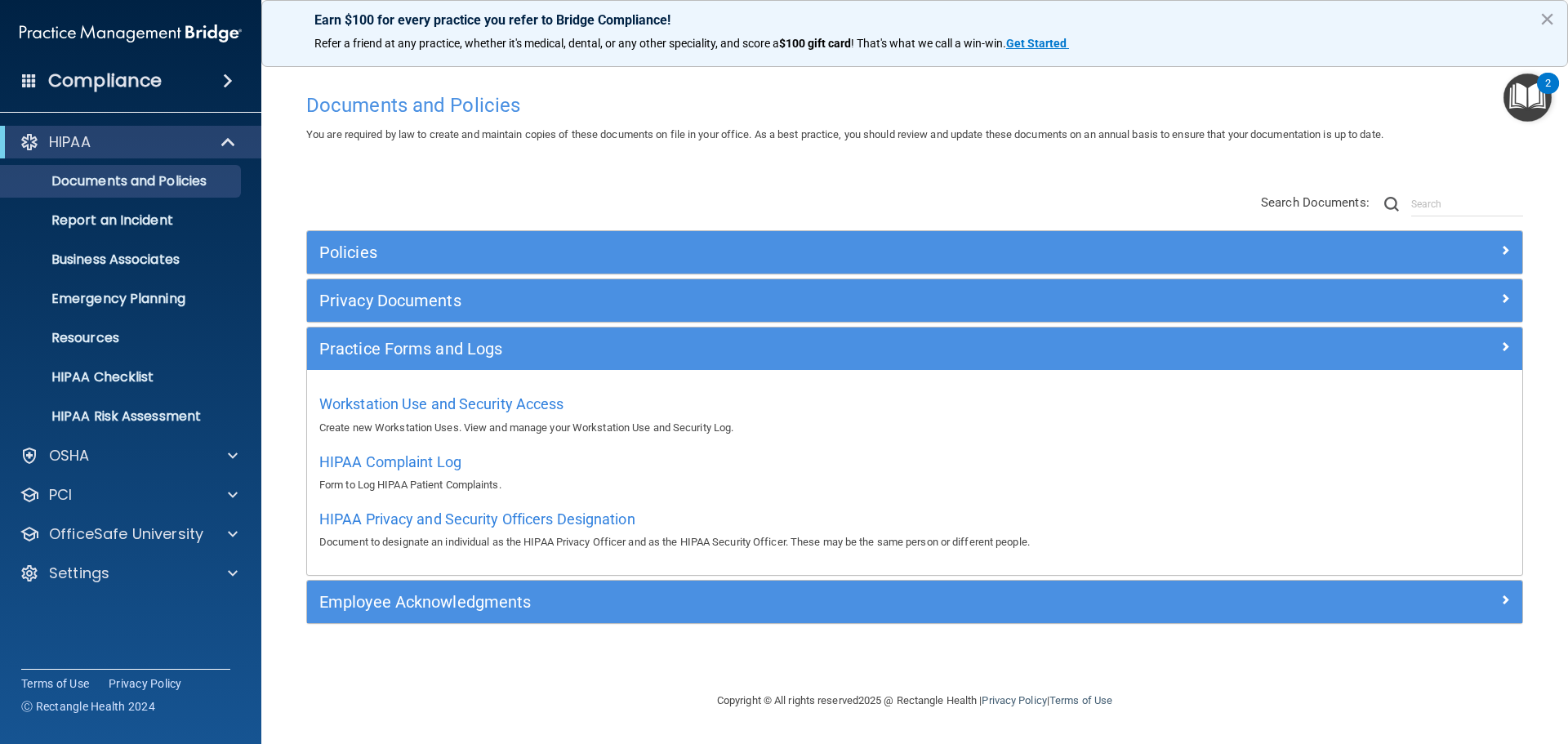
click at [369, 317] on div "Privacy Documents" at bounding box center [914, 300] width 1215 height 43
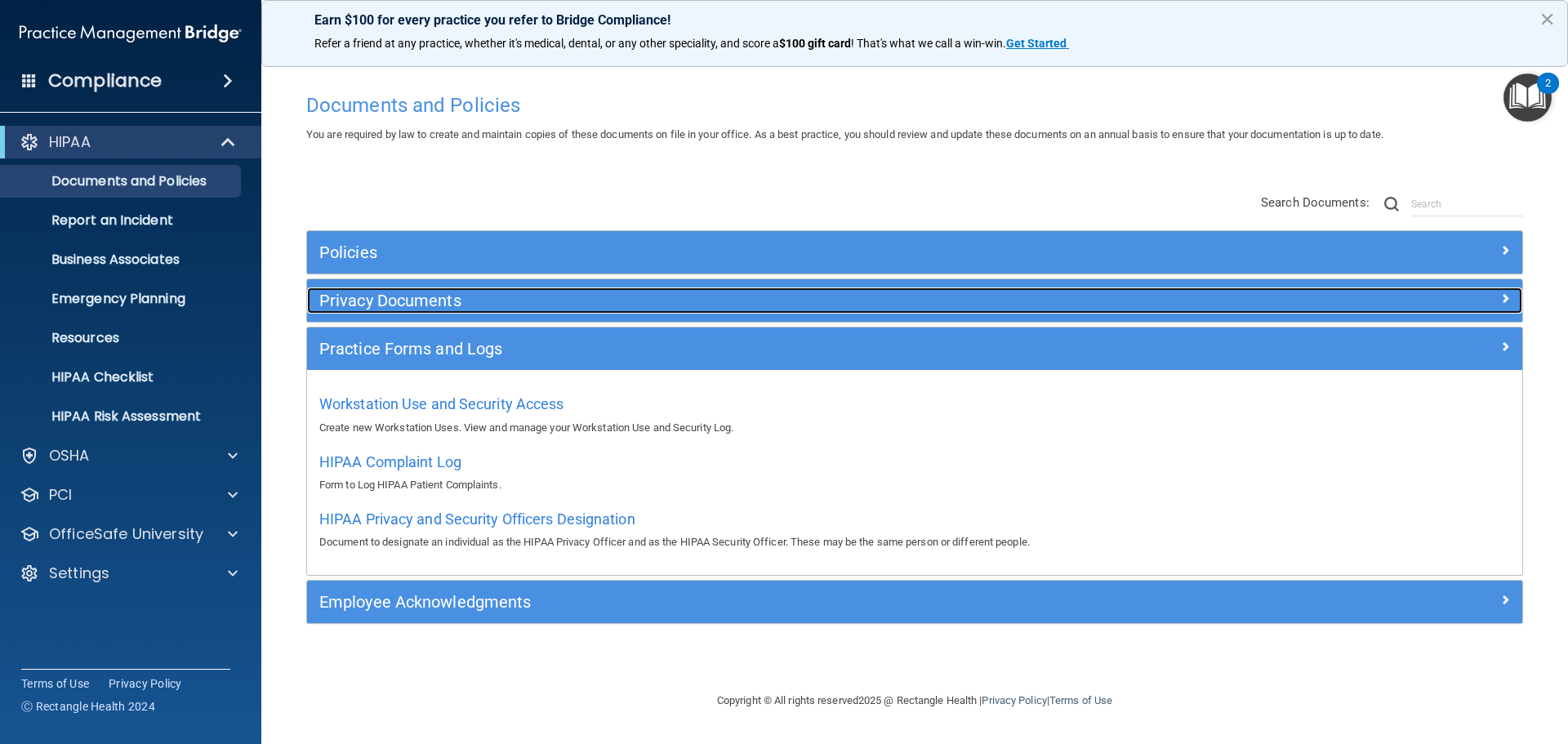
click at [372, 300] on h5 "Privacy Documents" at bounding box center [762, 300] width 887 height 18
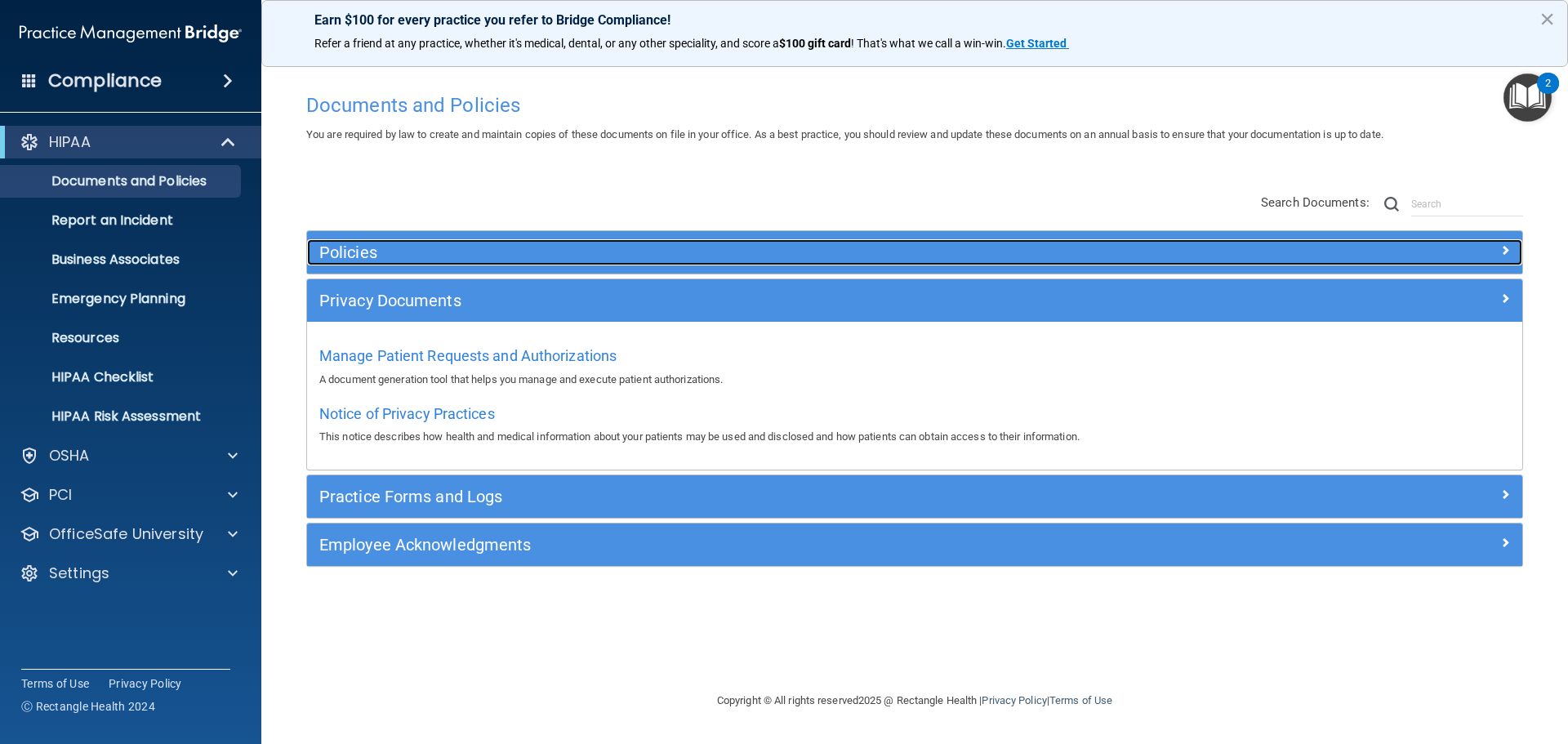
click at [372, 249] on h5 "Policies" at bounding box center [762, 251] width 887 height 18
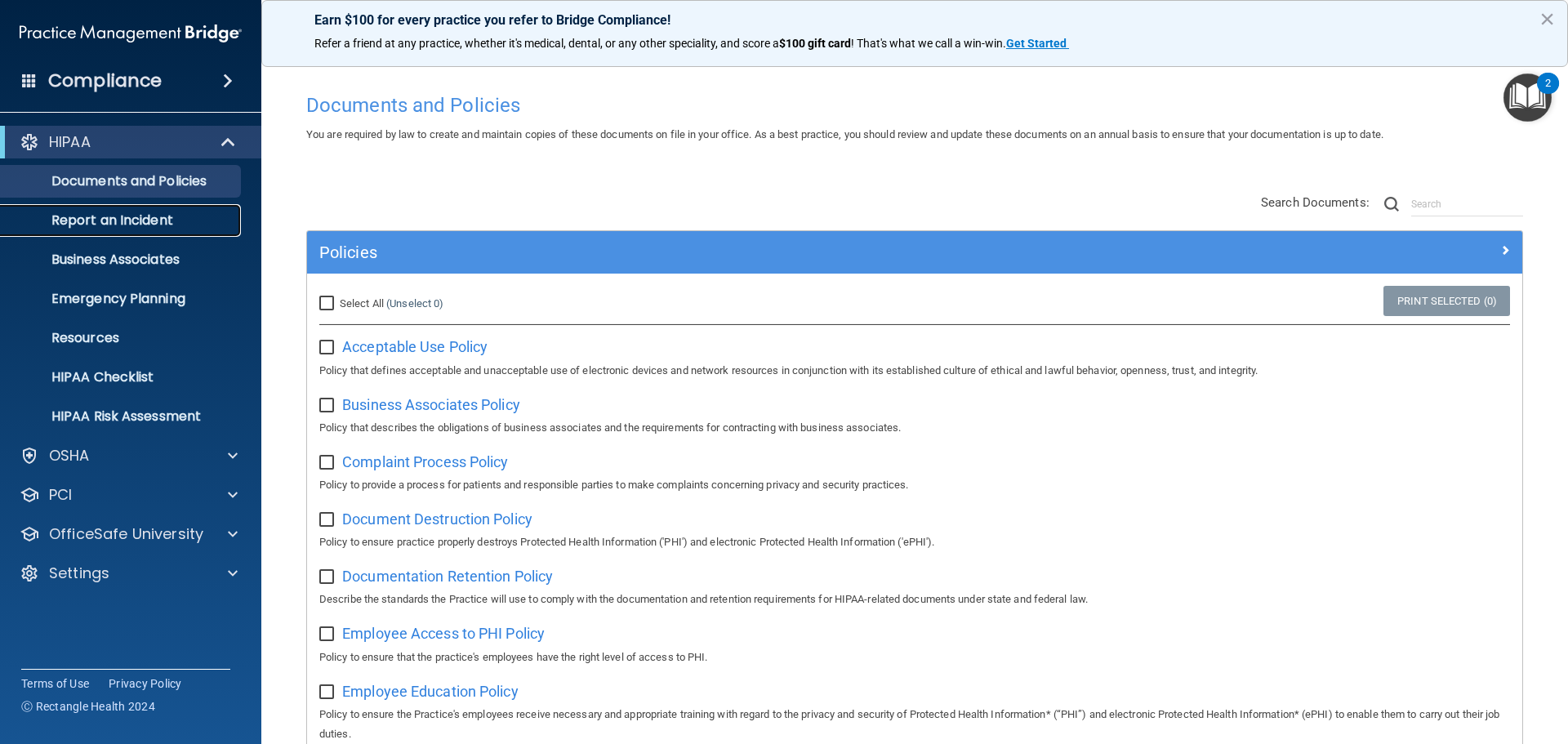
click at [99, 213] on p "Report an Incident" at bounding box center [121, 220] width 223 height 16
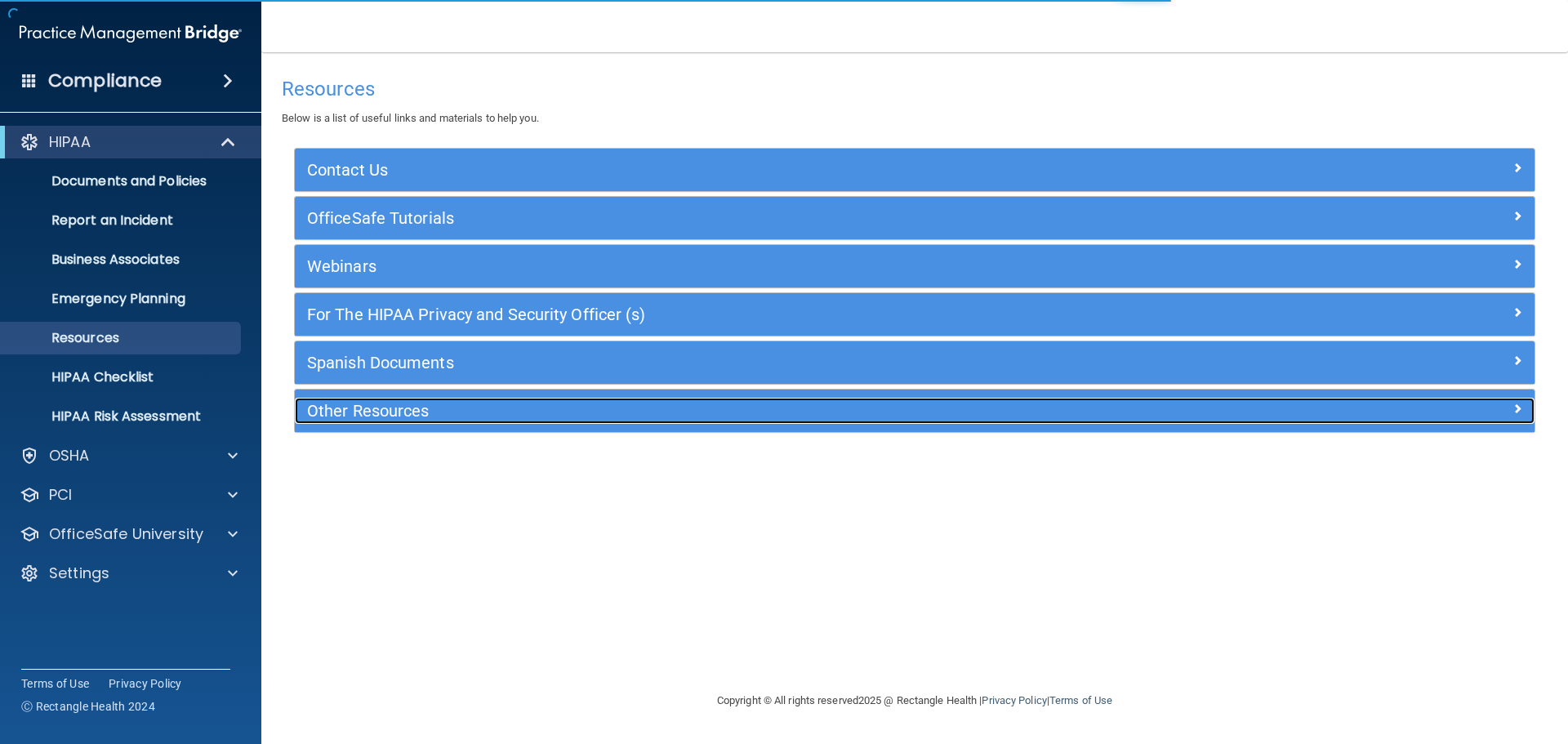
click at [328, 422] on div "Other Resources" at bounding box center [760, 410] width 930 height 27
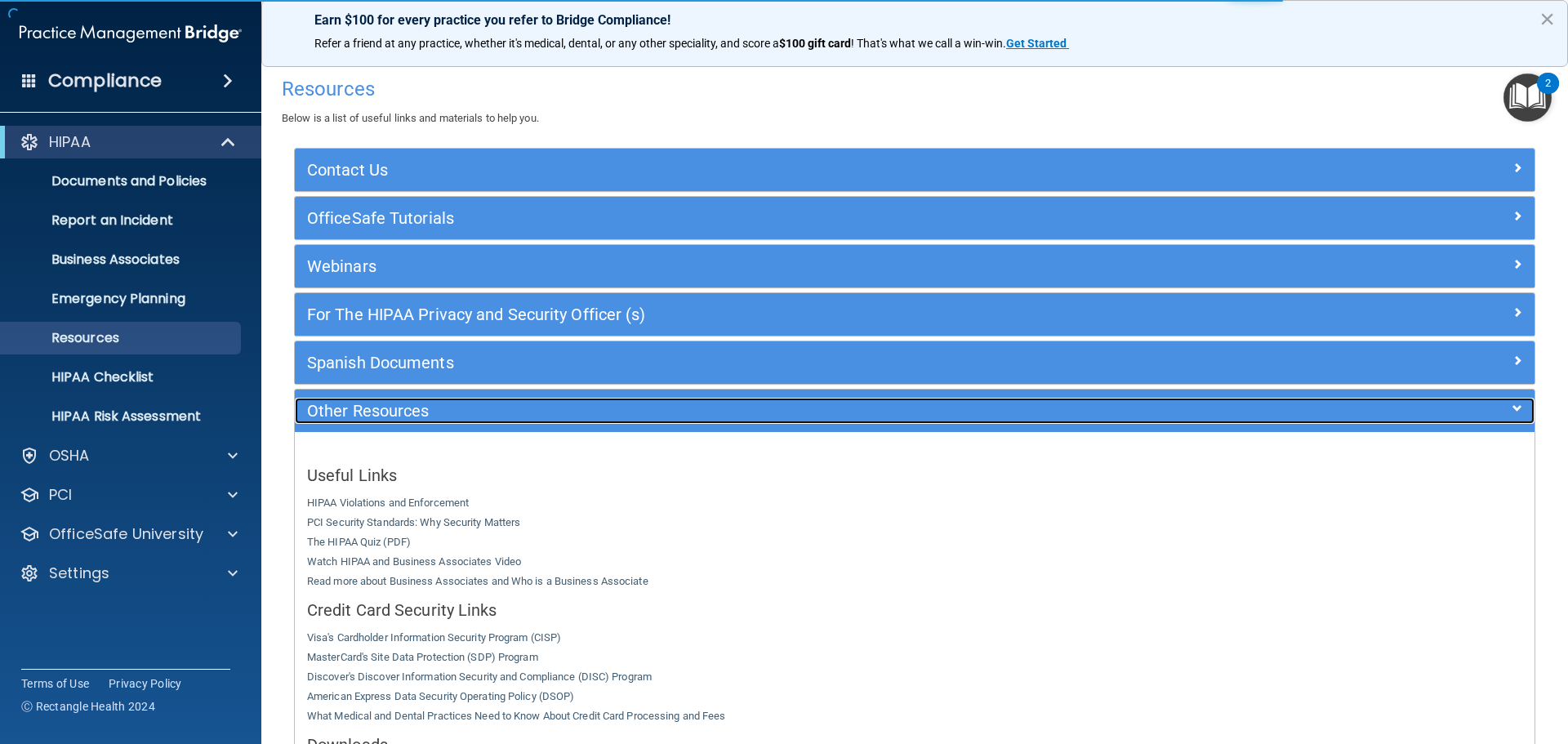
click at [328, 422] on div "Other Resources" at bounding box center [760, 410] width 930 height 27
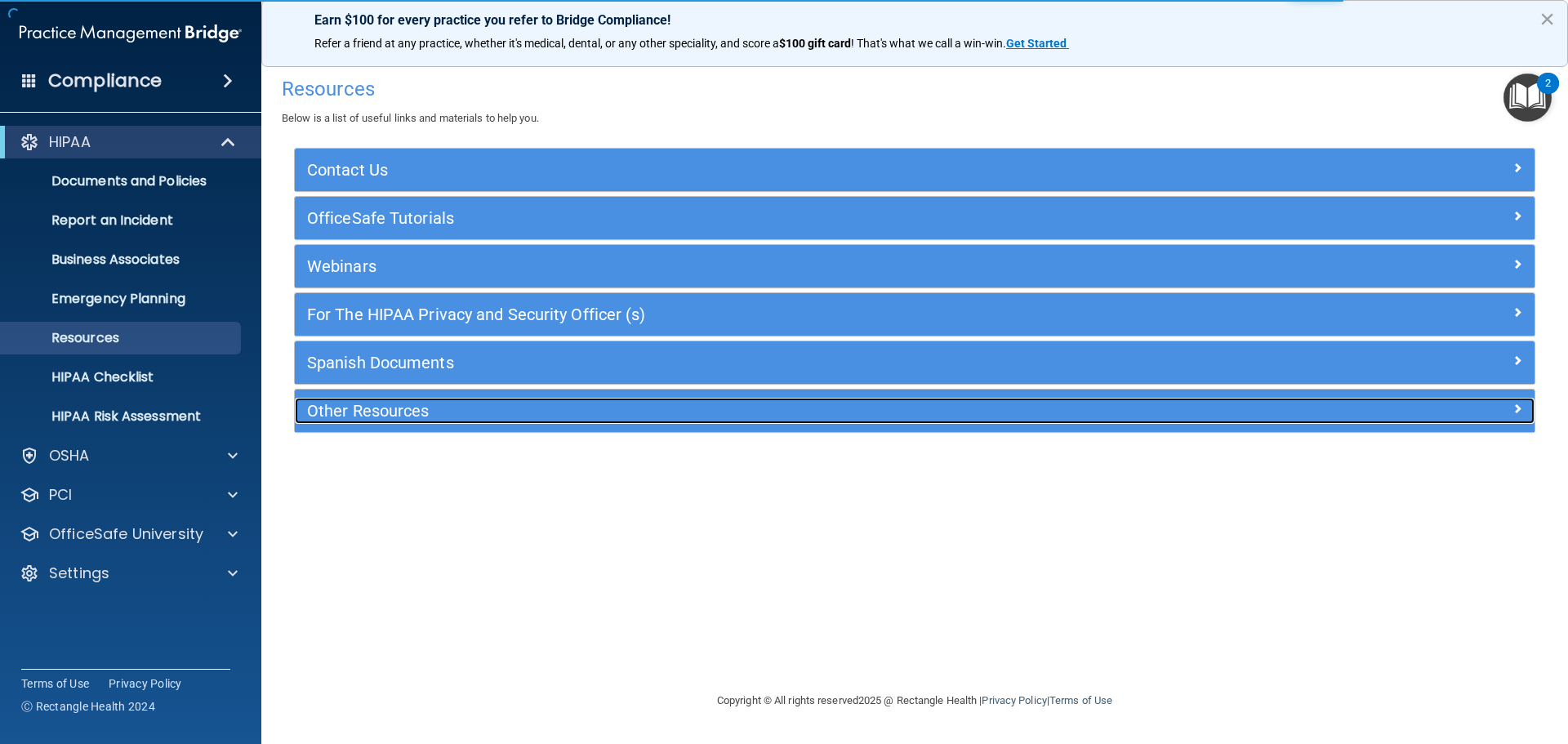
click at [327, 402] on h5 "Other Resources" at bounding box center [760, 410] width 906 height 18
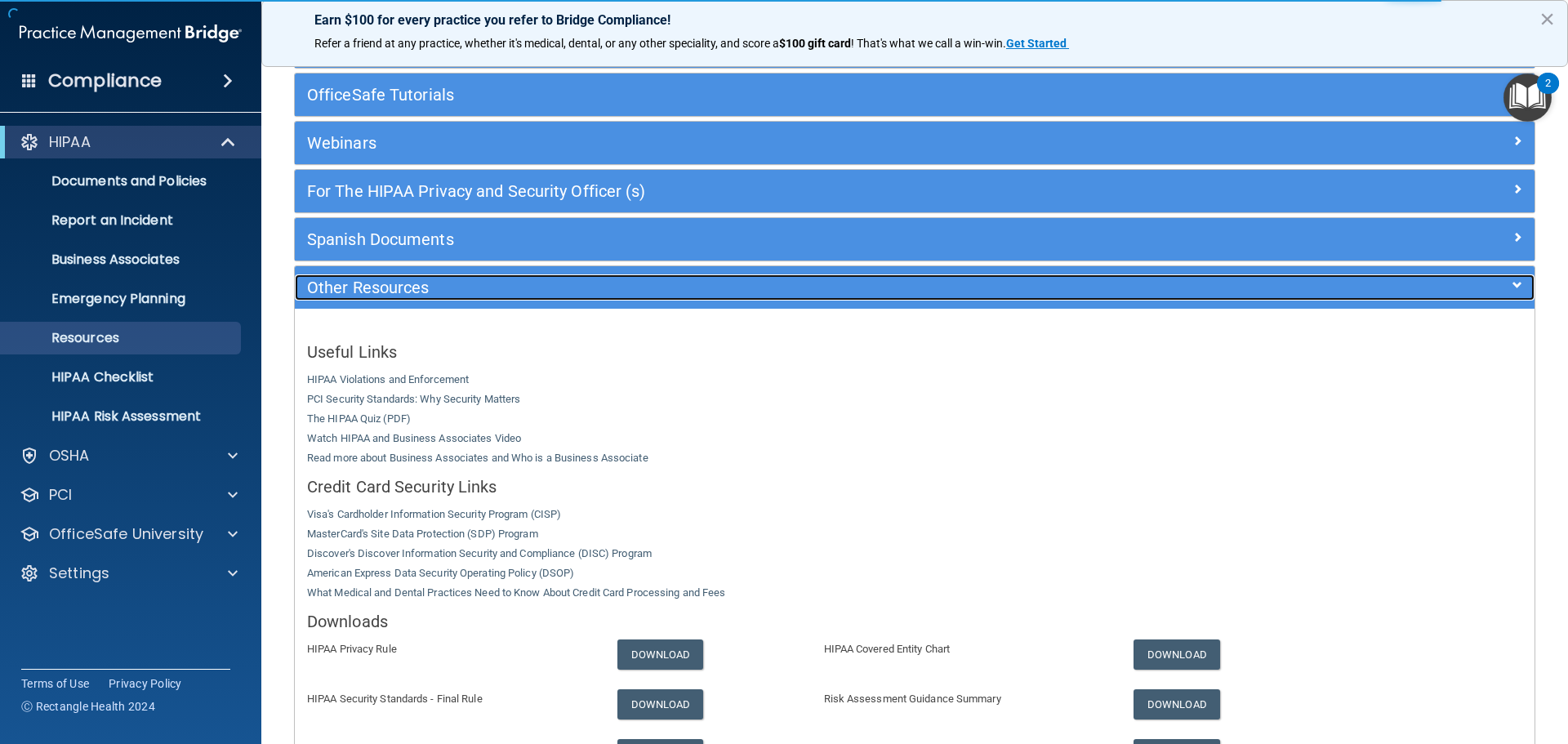
scroll to position [278, 0]
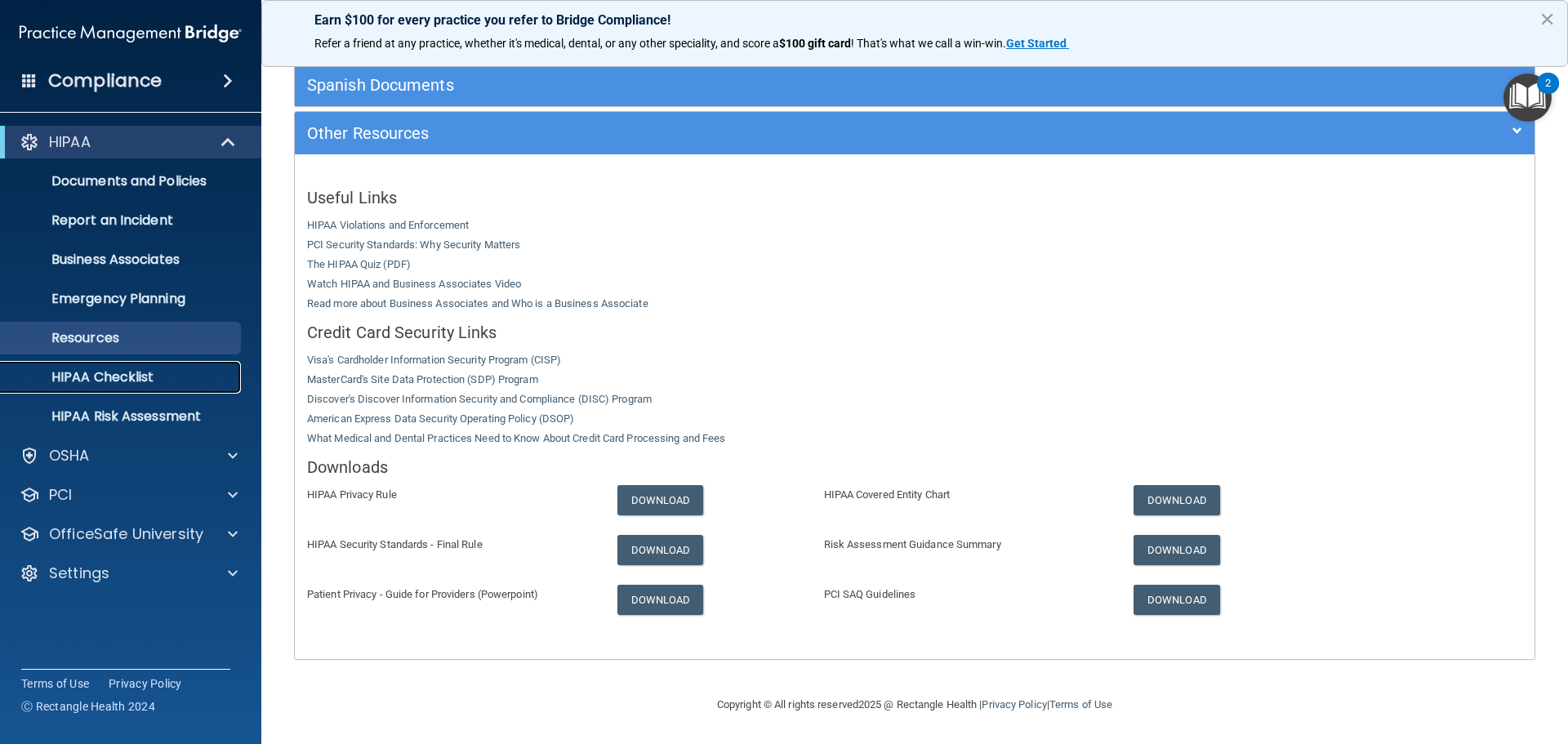
click at [134, 377] on p "HIPAA Checklist" at bounding box center [121, 376] width 223 height 16
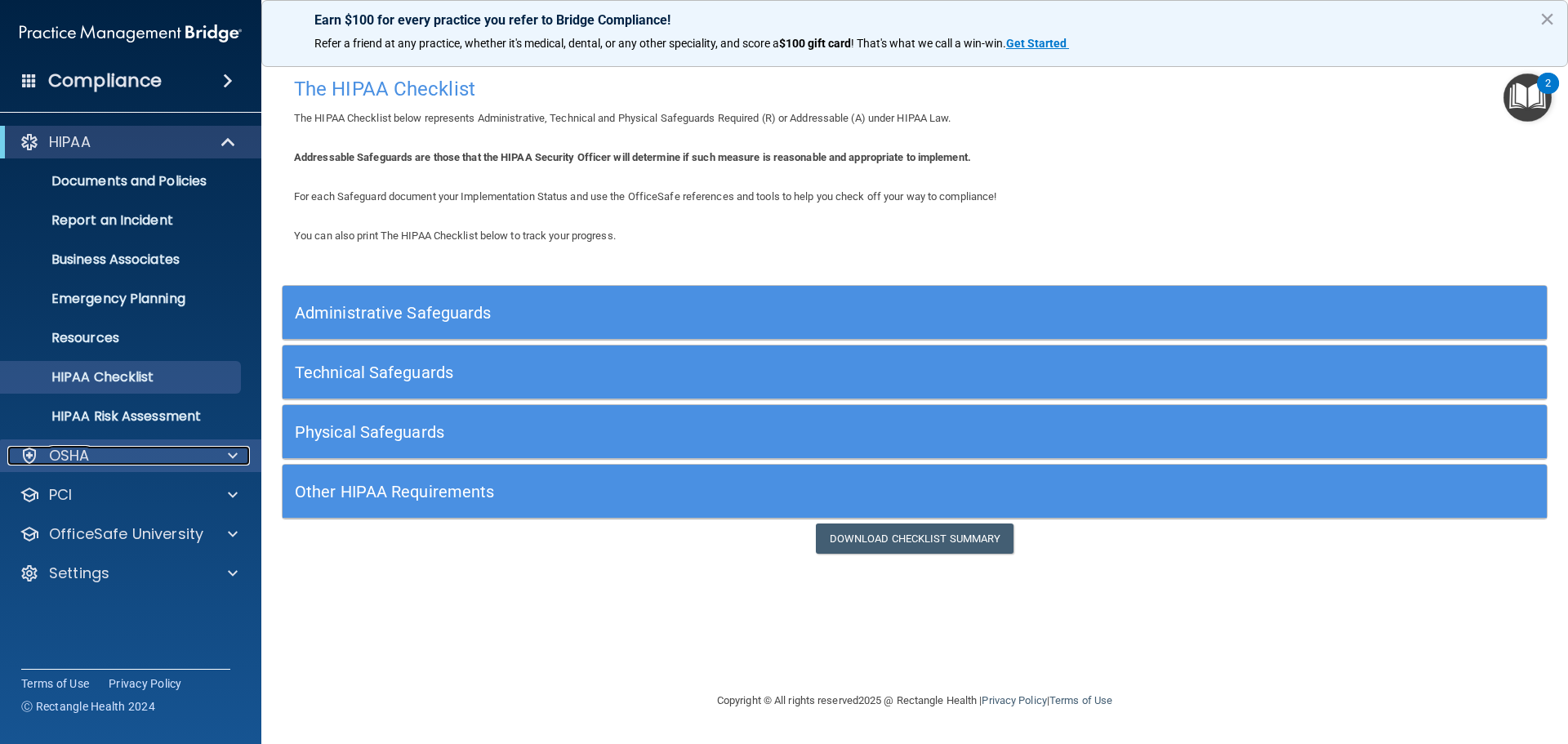
click at [155, 456] on div "OSHA" at bounding box center [109, 455] width 203 height 20
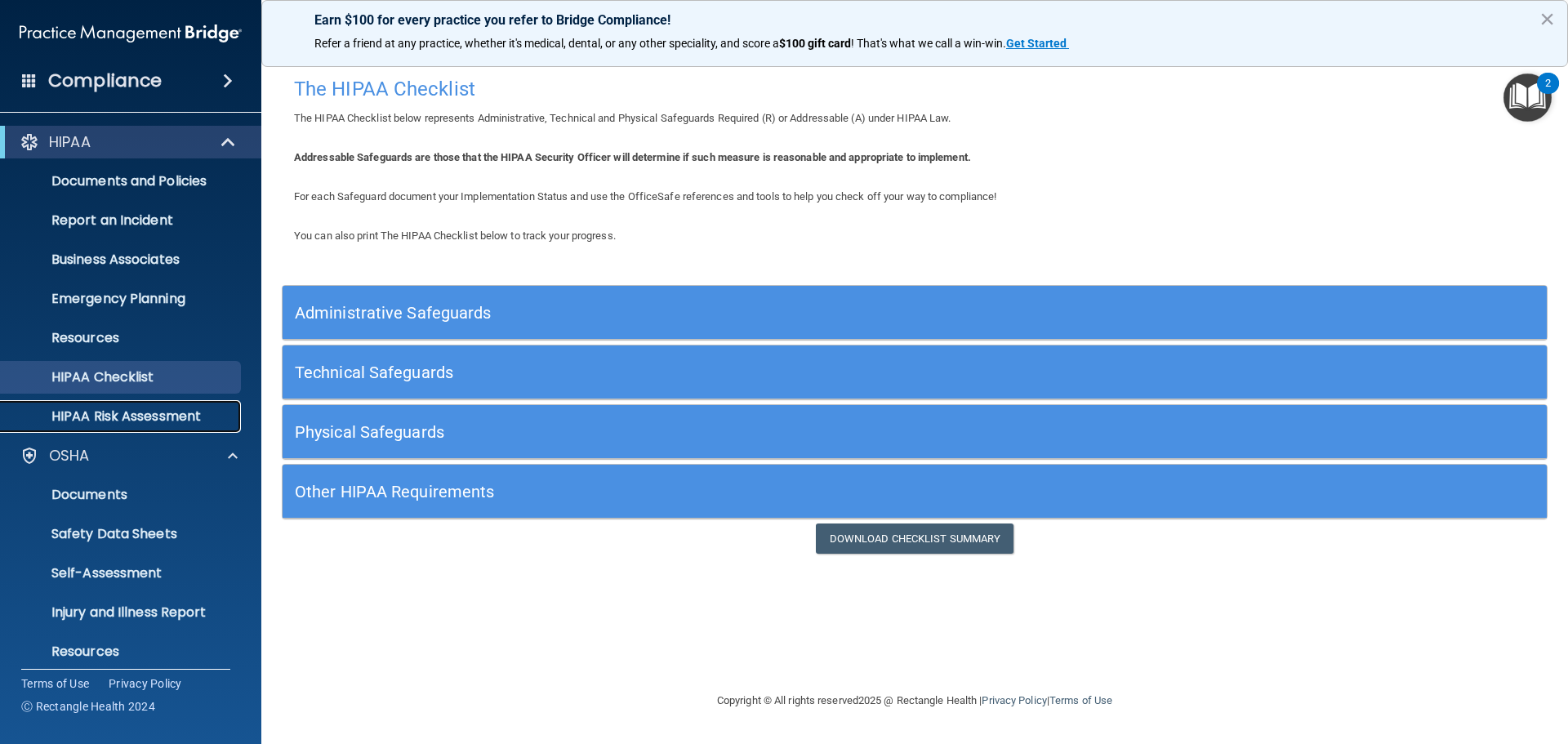
click at [151, 412] on p "HIPAA Risk Assessment" at bounding box center [121, 416] width 223 height 16
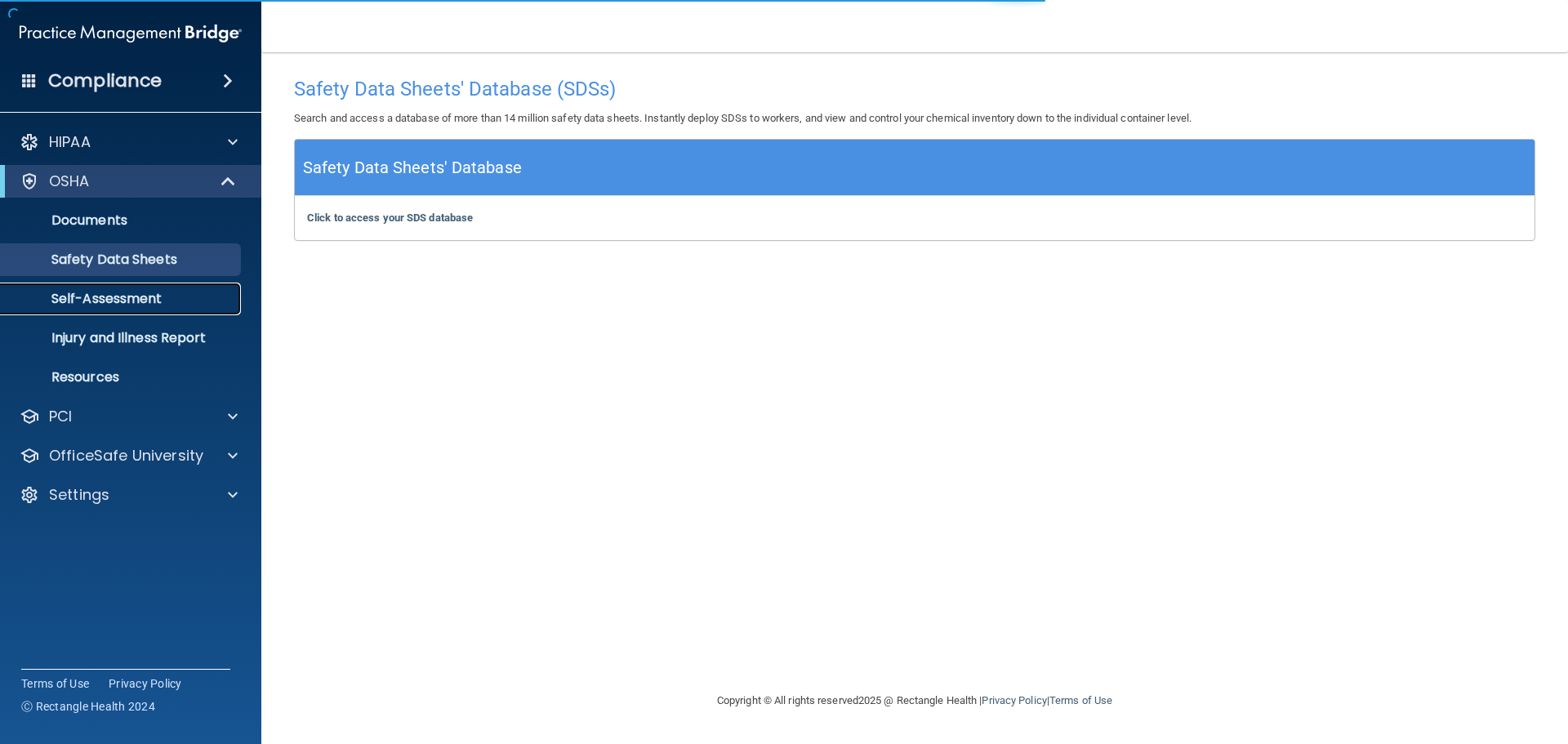
click at [123, 310] on link "Self-Assessment" at bounding box center [112, 298] width 257 height 32
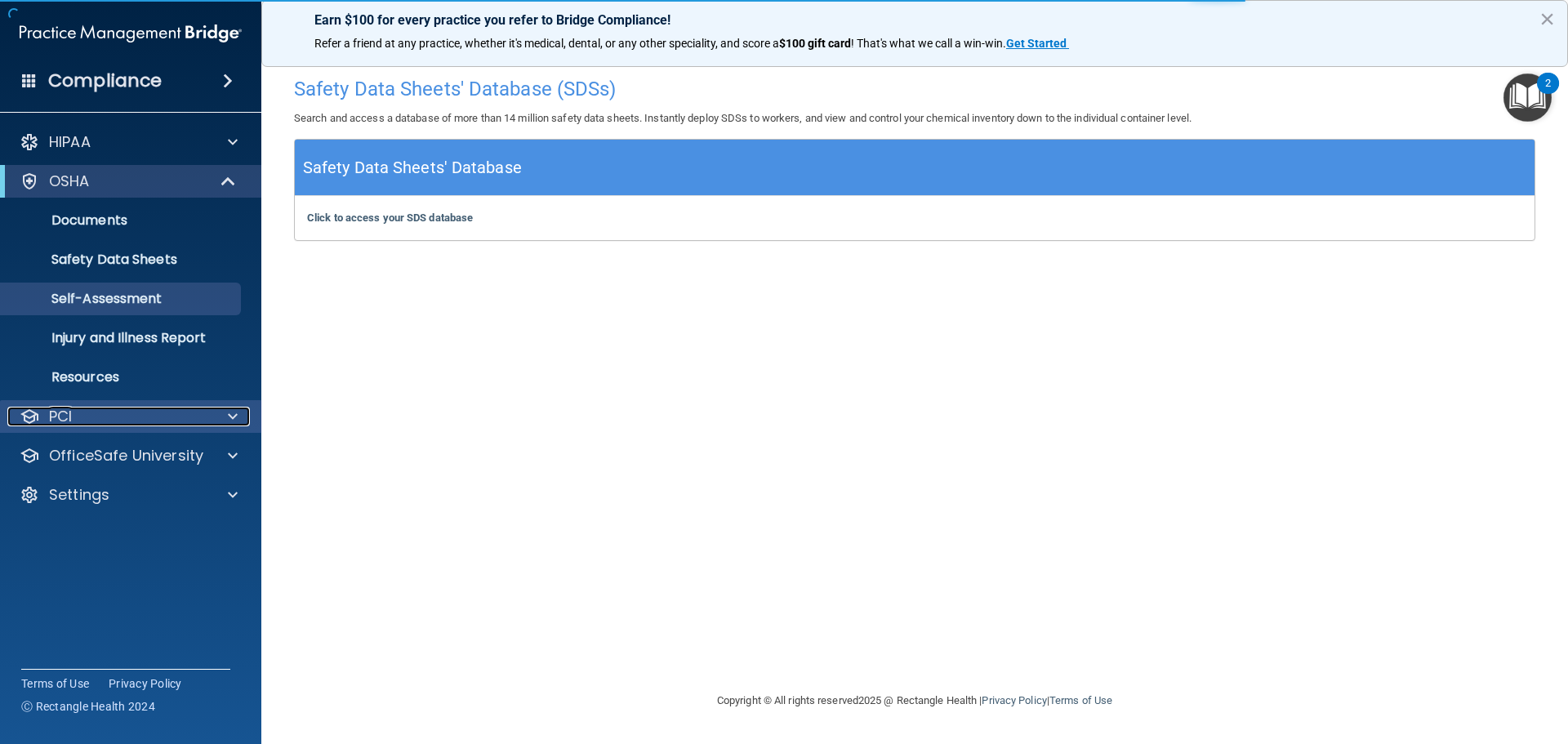
click at [90, 422] on div "PCI" at bounding box center [109, 416] width 203 height 20
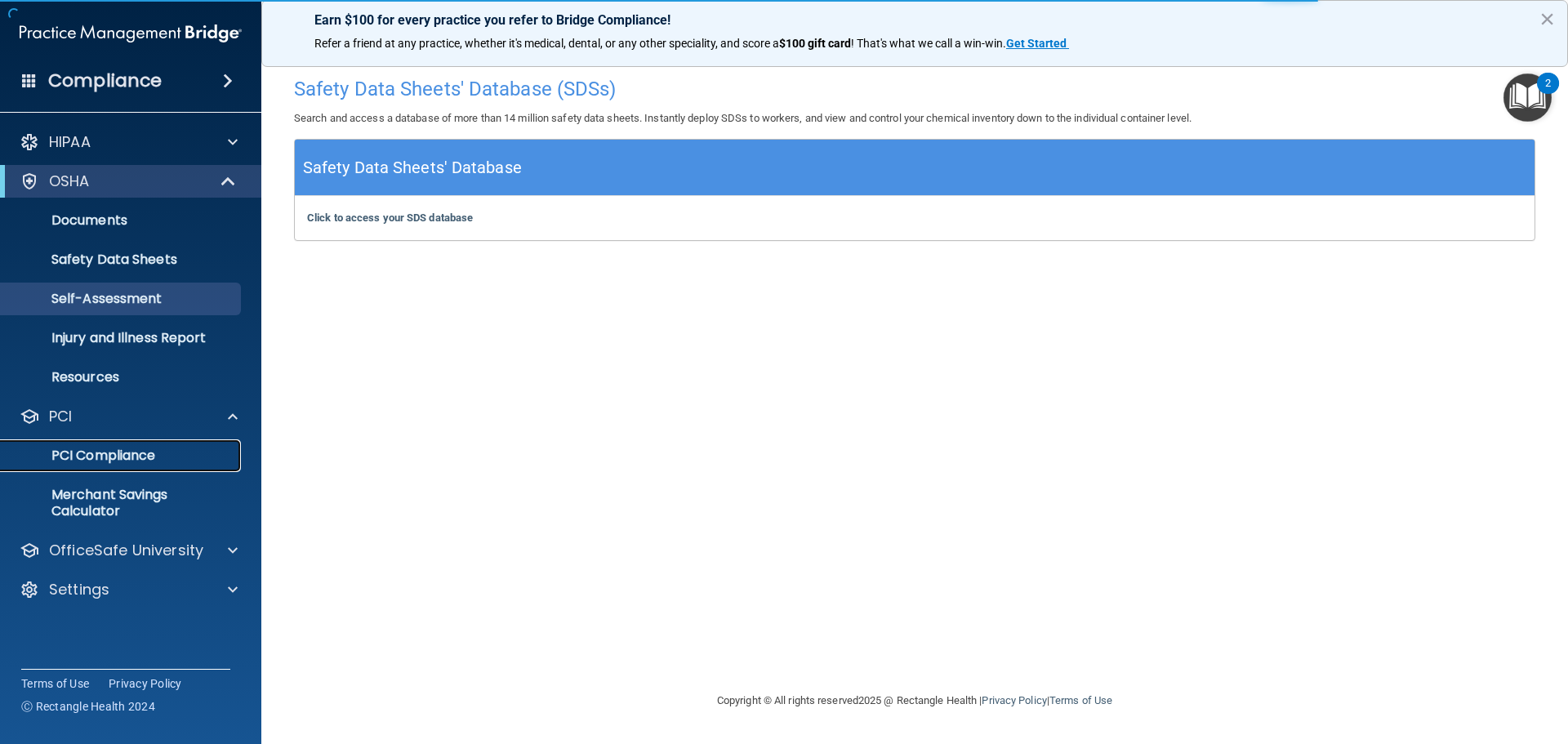
click at [93, 456] on p "PCI Compliance" at bounding box center [121, 455] width 223 height 16
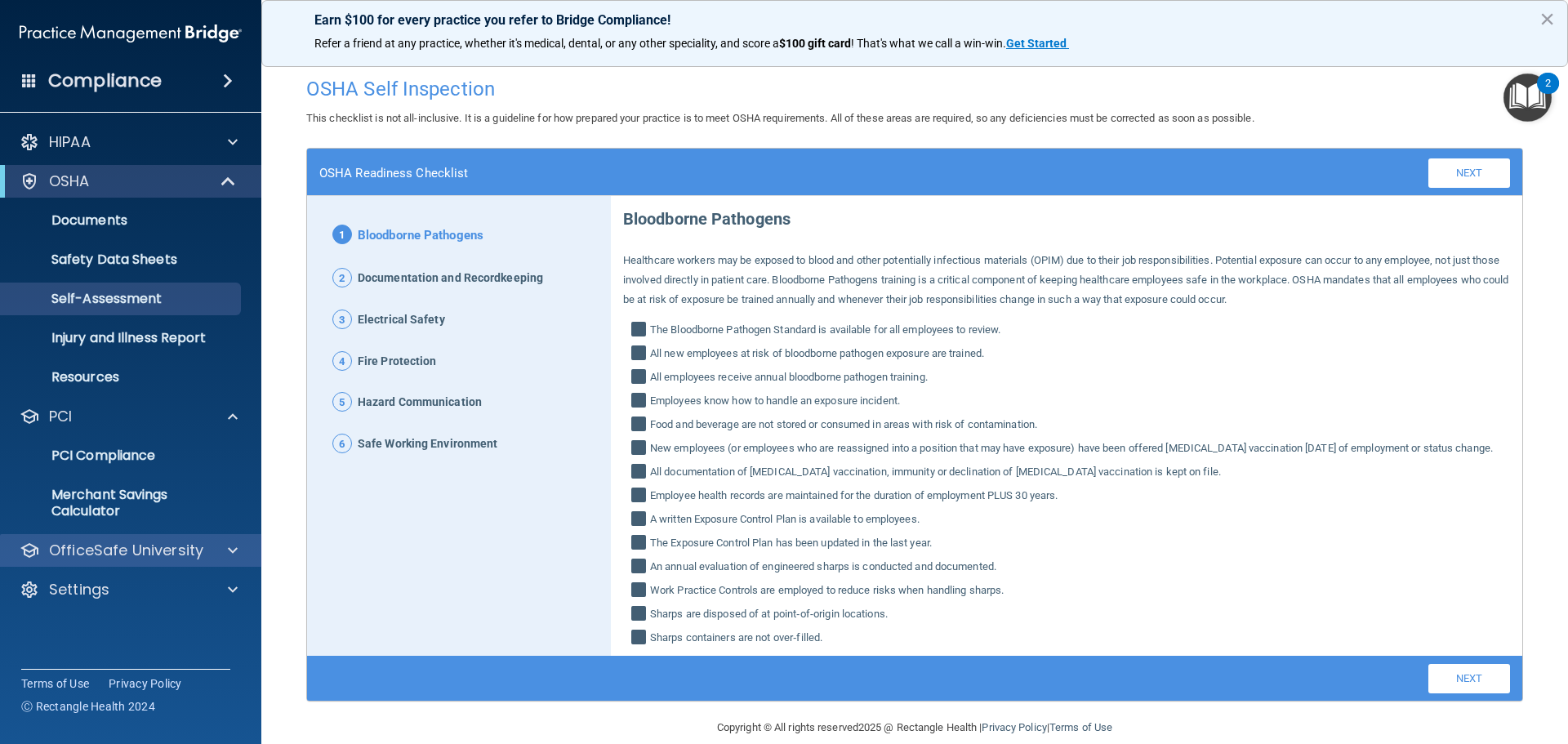
click at [115, 563] on div "OfficeSafe University" at bounding box center [131, 550] width 262 height 32
click at [114, 548] on p "OfficeSafe University" at bounding box center [126, 550] width 154 height 20
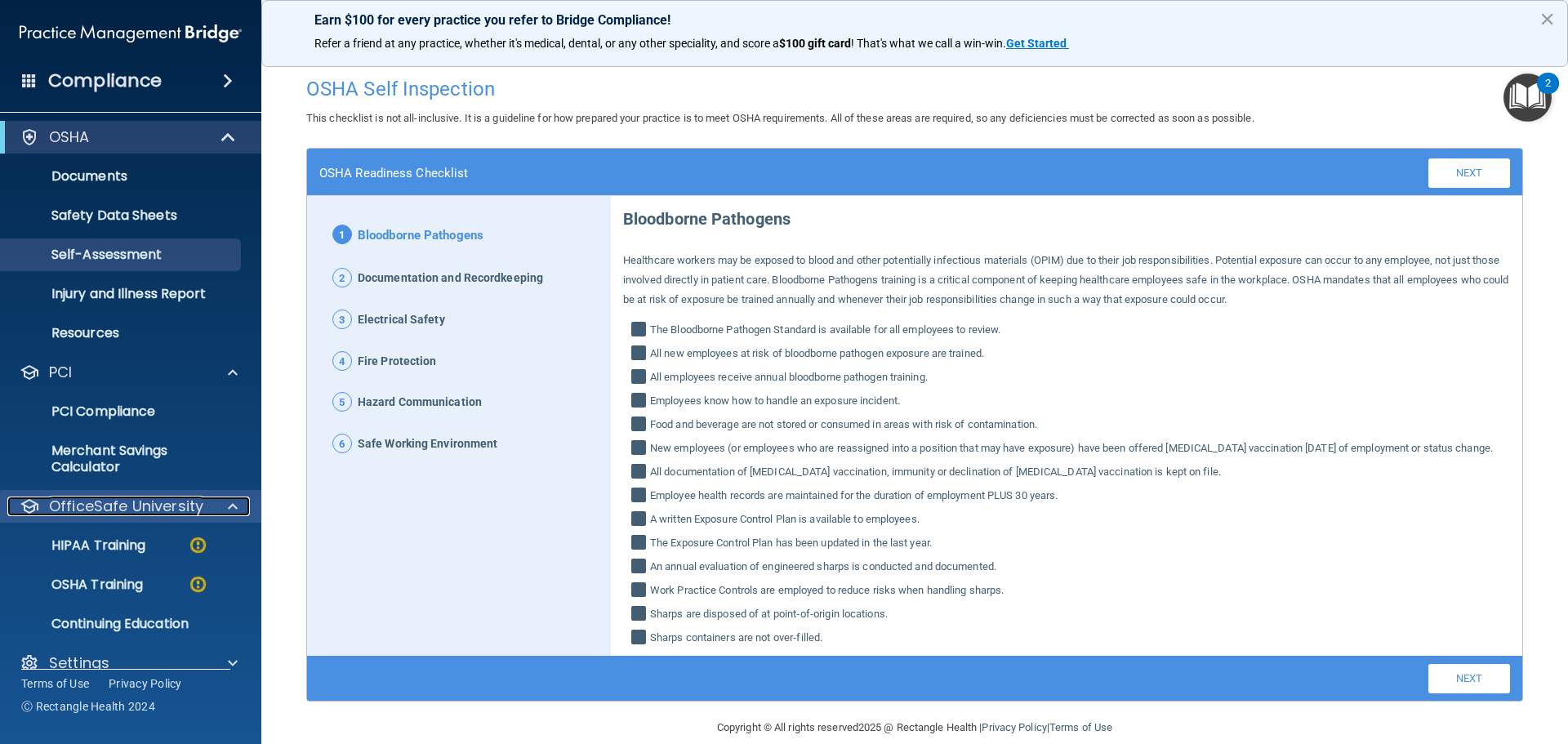
scroll to position [68, 0]
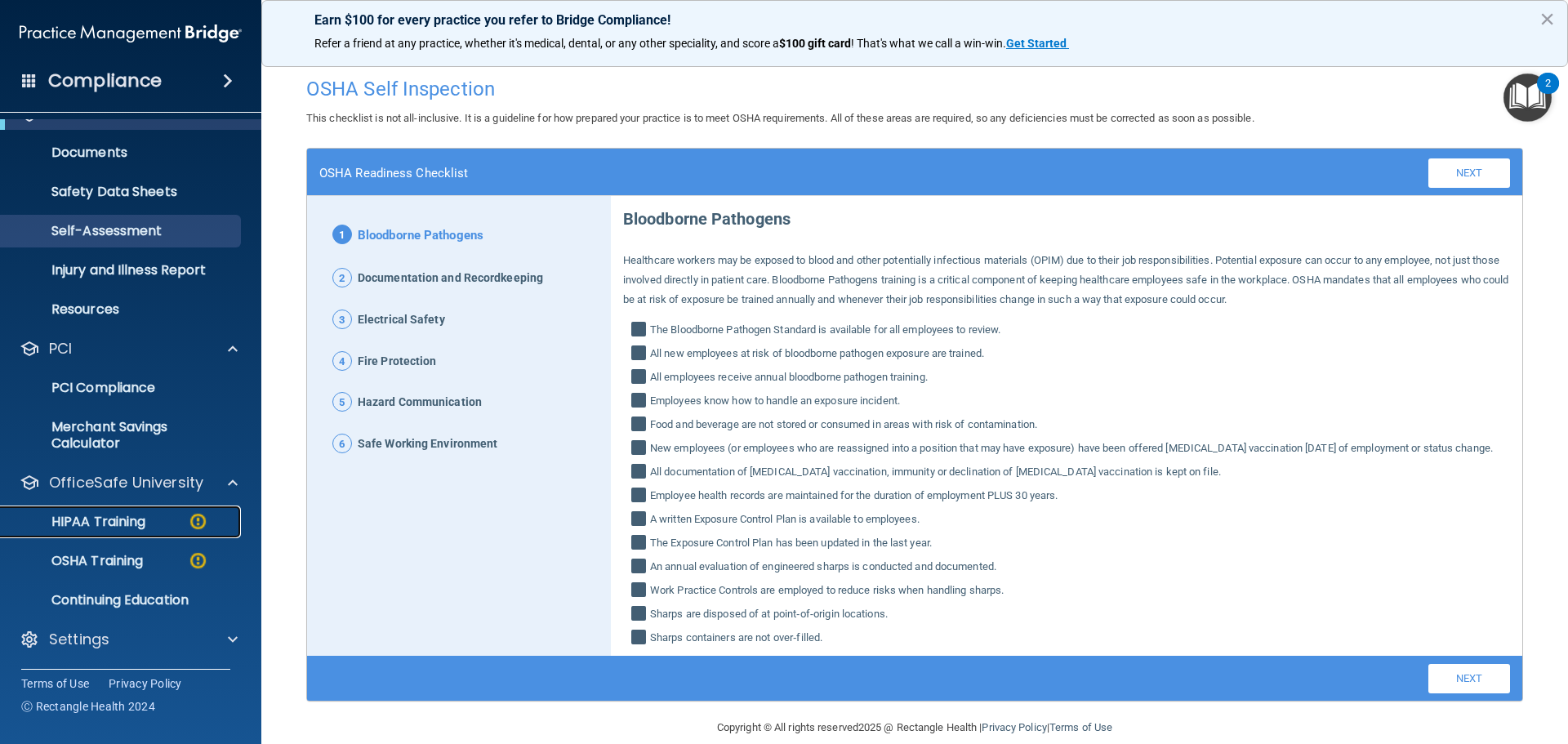
click at [129, 531] on link "HIPAA Training" at bounding box center [112, 522] width 257 height 32
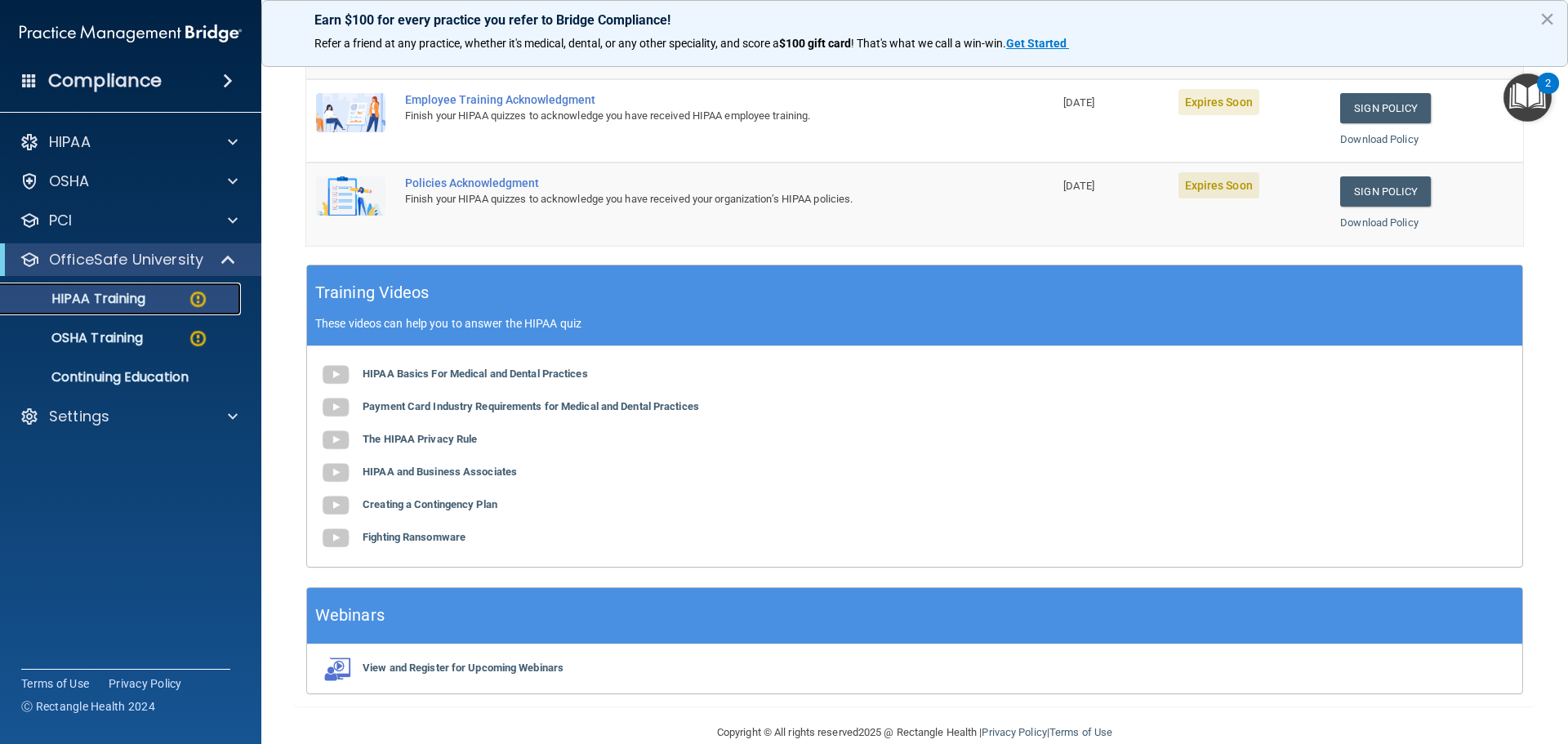
scroll to position [355, 0]
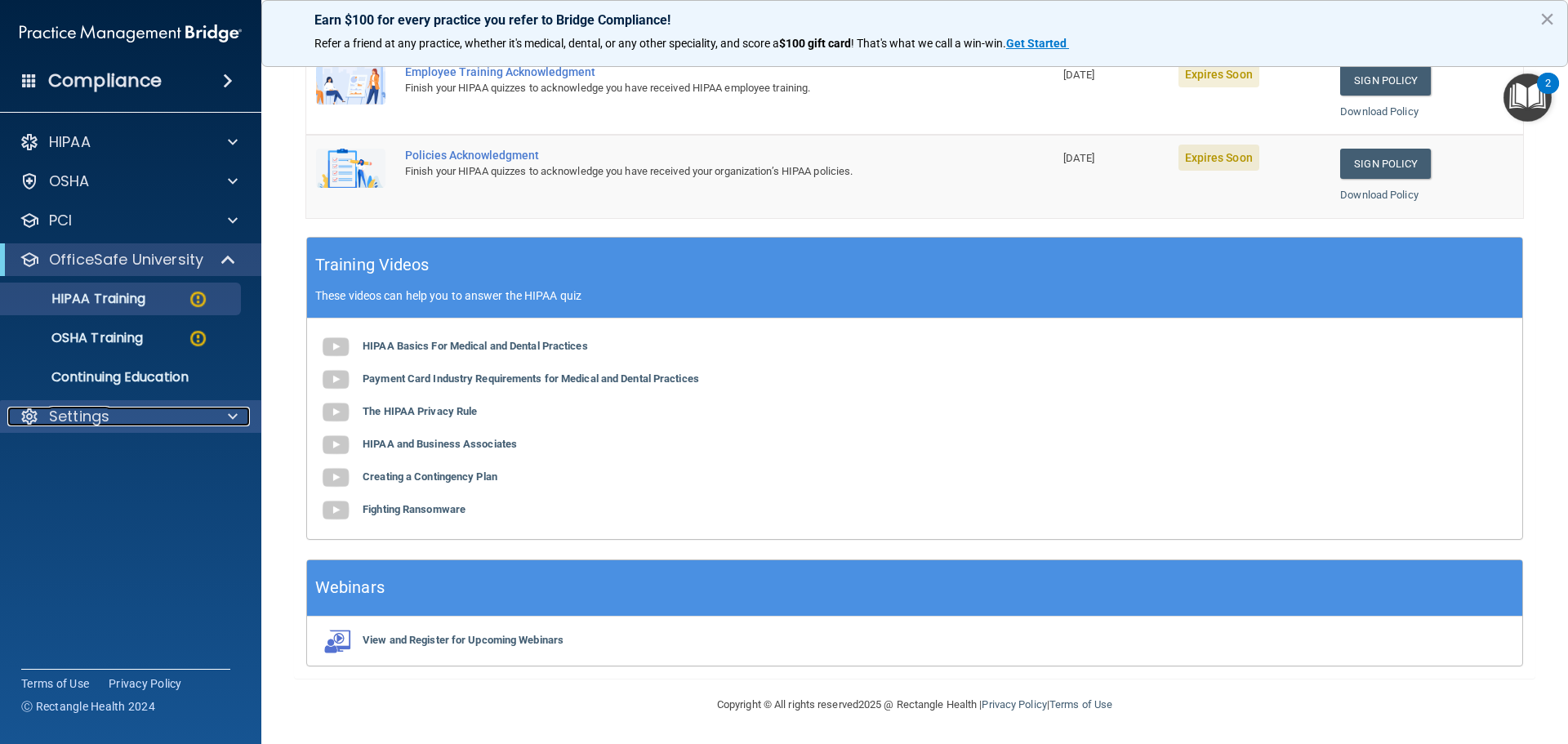
click at [99, 413] on p "Settings" at bounding box center [79, 416] width 61 height 20
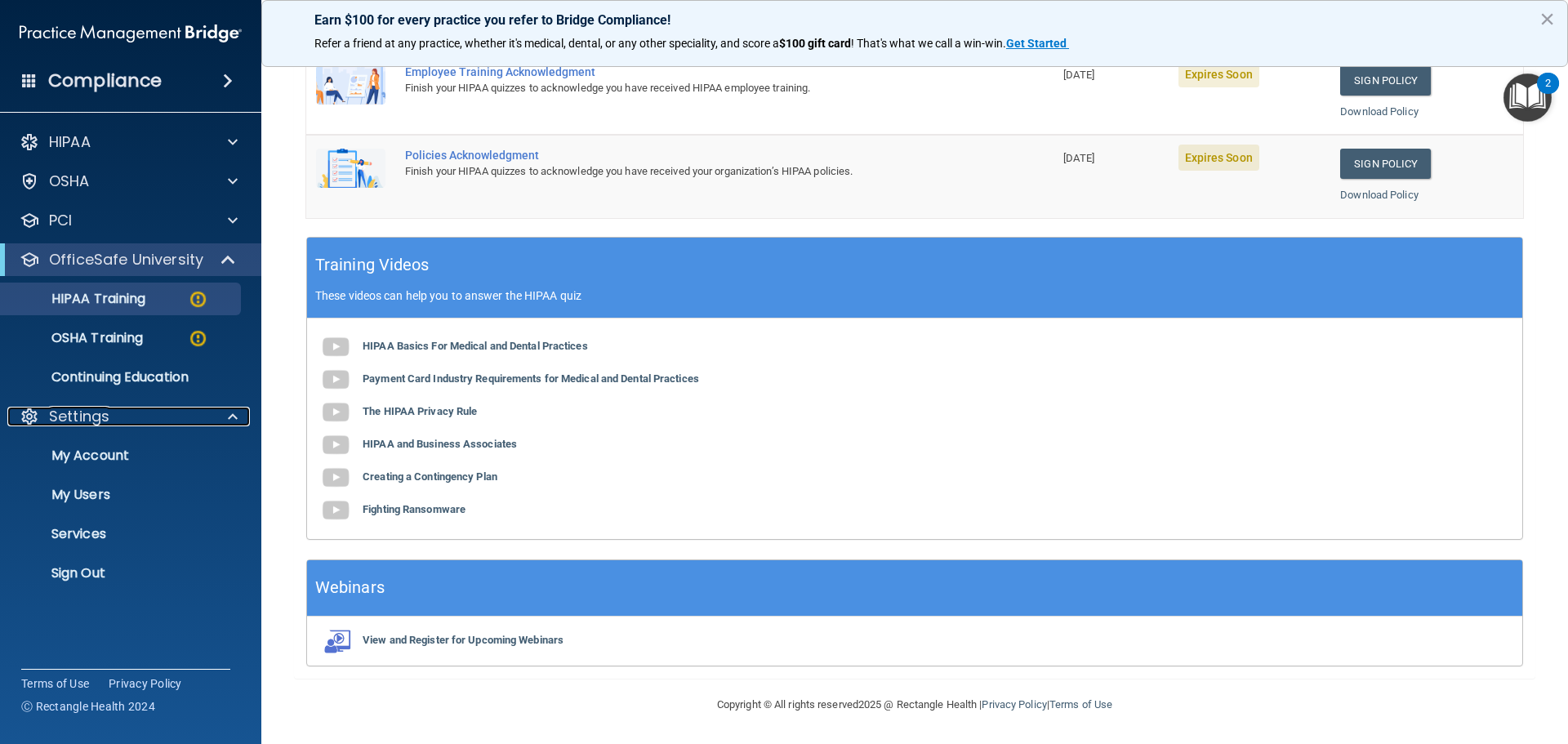
scroll to position [28, 0]
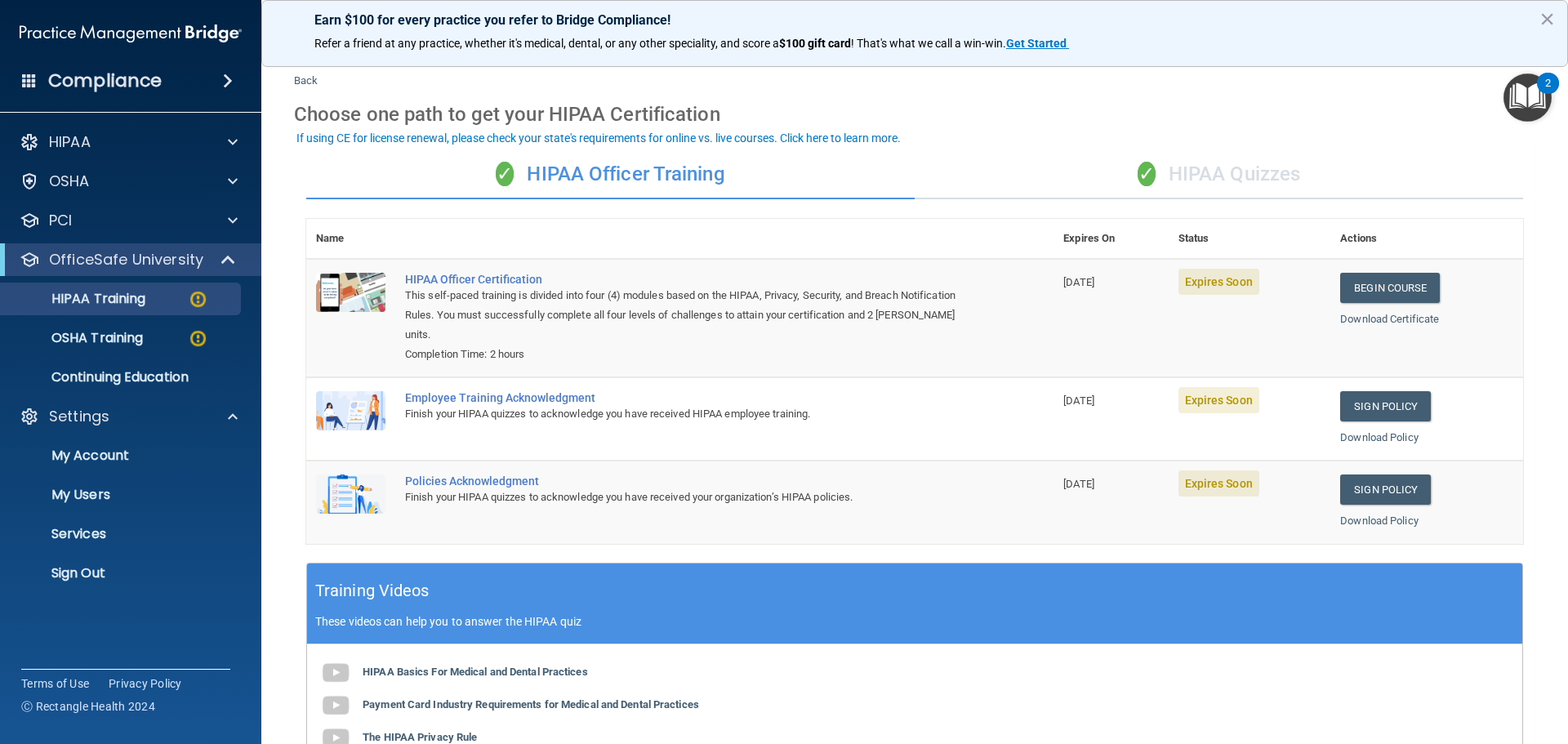
click at [1234, 162] on div "✓ HIPAA Quizzes" at bounding box center [1218, 174] width 608 height 49
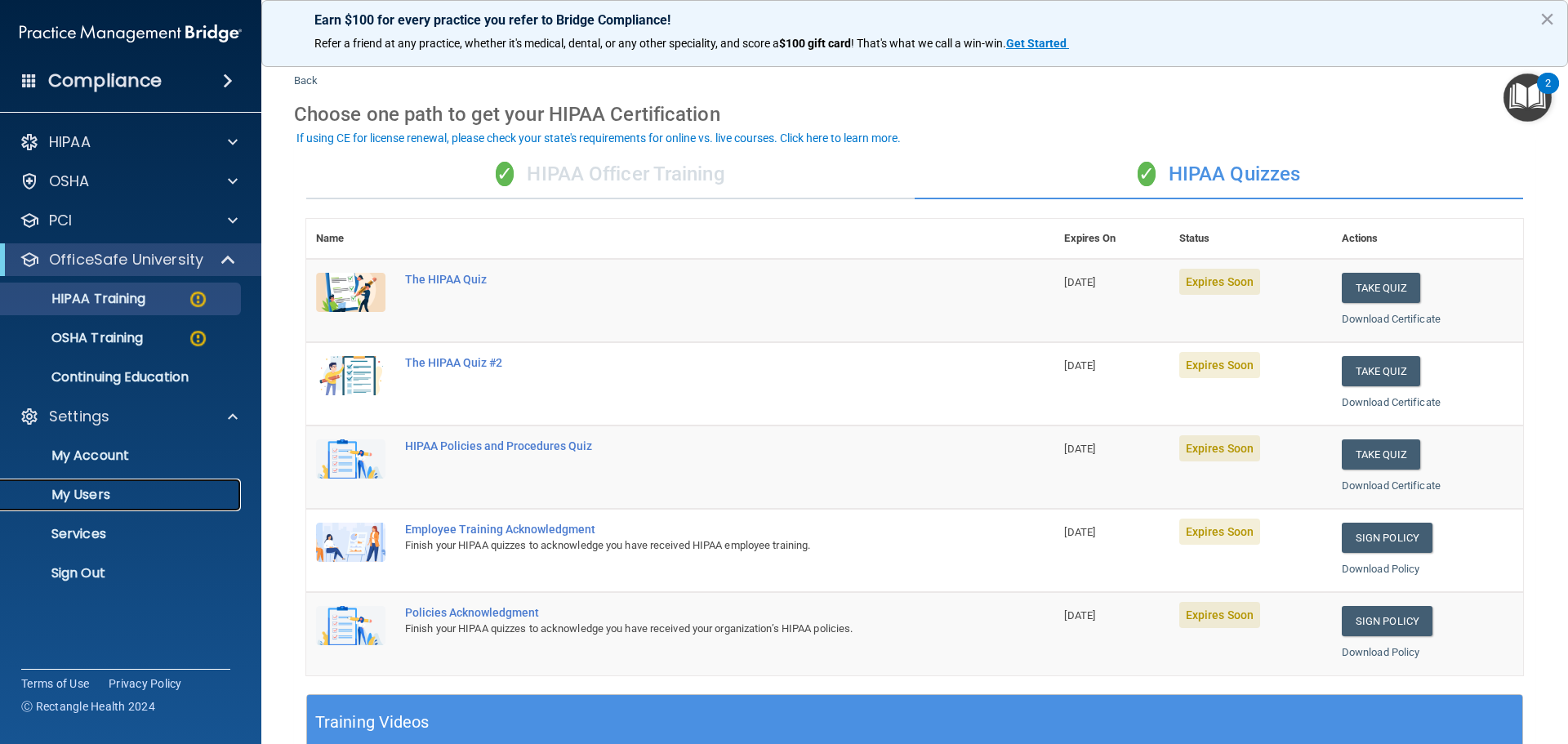
click at [115, 494] on p "My Users" at bounding box center [121, 494] width 223 height 16
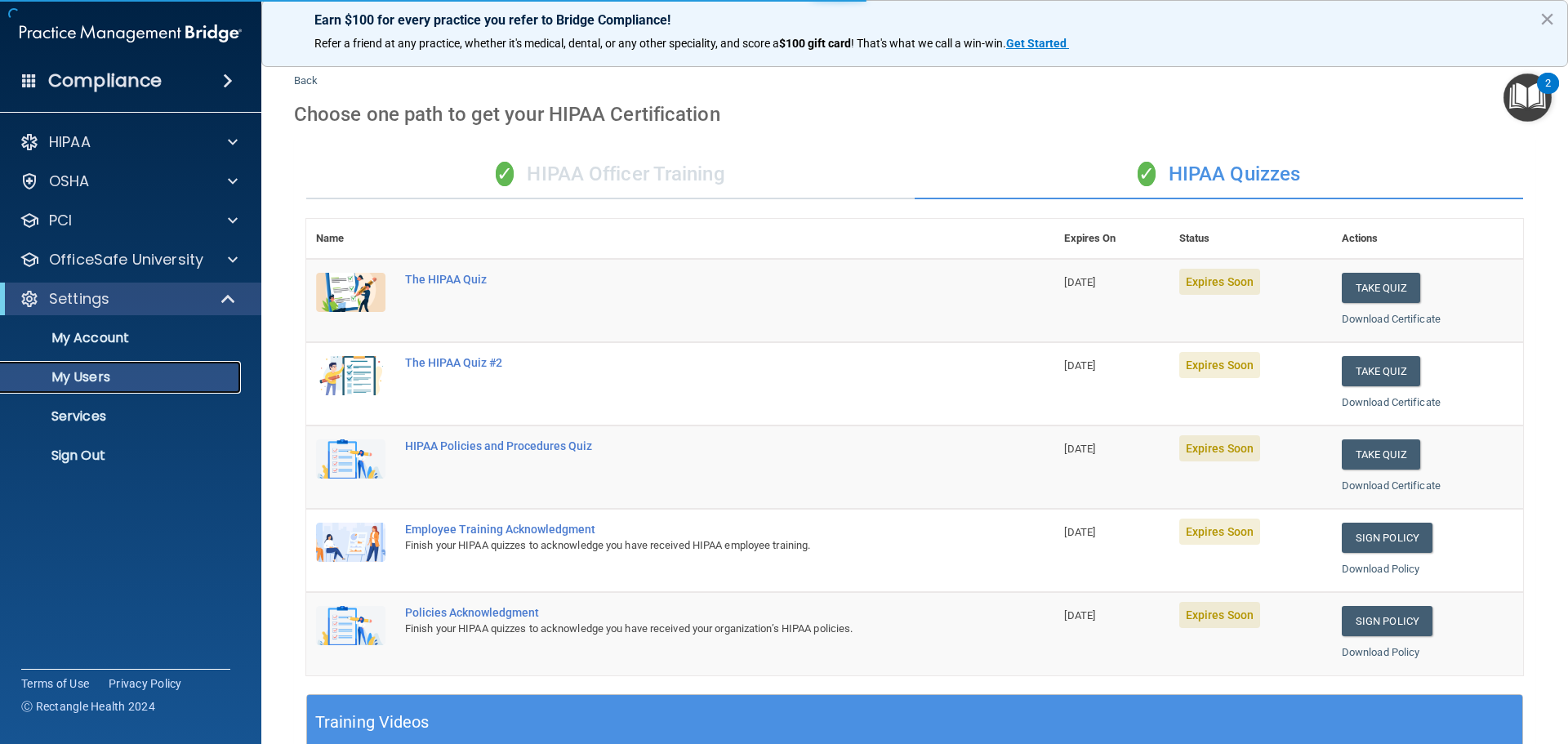
select select "20"
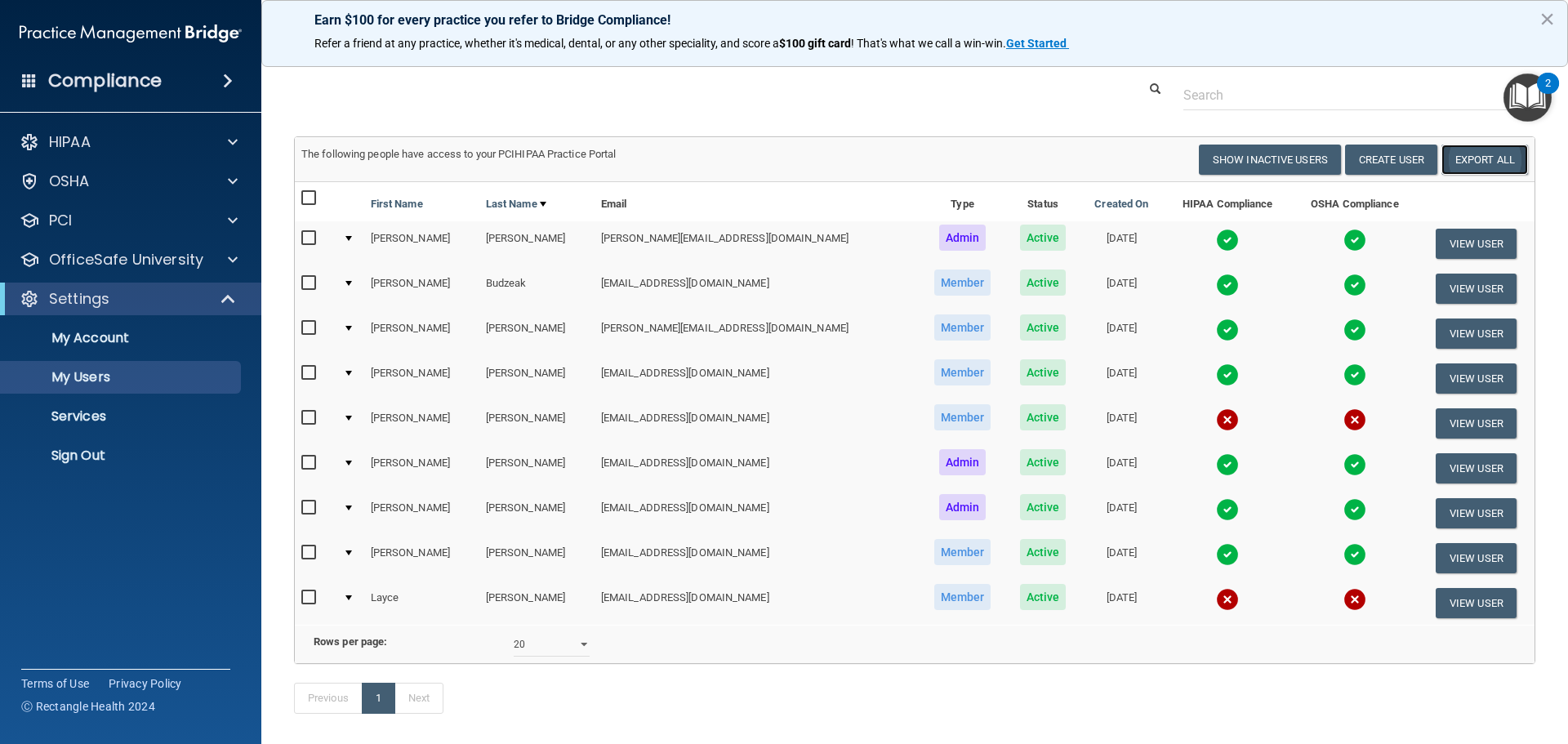
click at [1455, 163] on link "Export All" at bounding box center [1484, 159] width 86 height 30
click at [1216, 425] on img at bounding box center [1227, 419] width 23 height 23
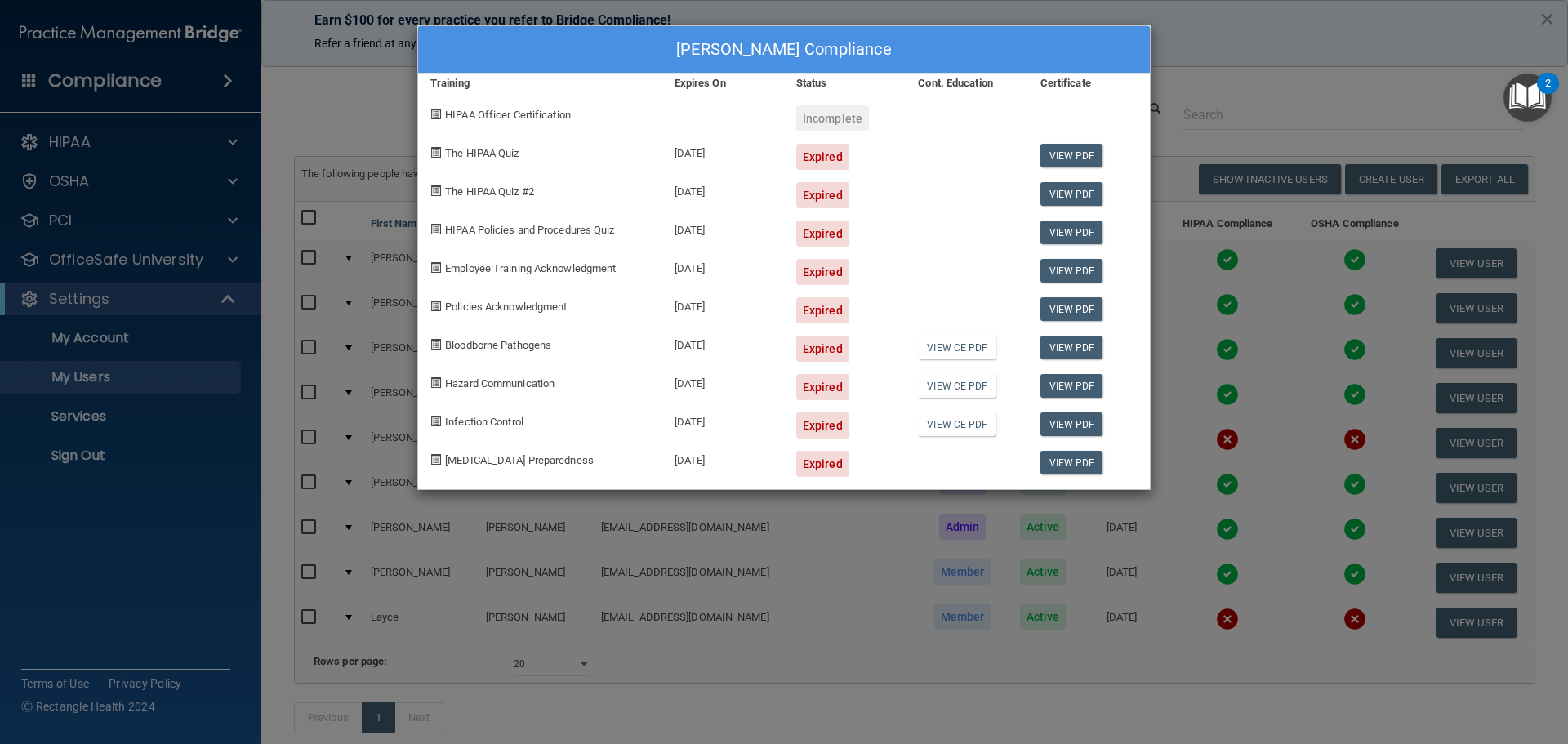
click at [1222, 56] on div "[PERSON_NAME] Compliance Training Expires On Status Cont. Education Certificate…" at bounding box center [784, 372] width 1568 height 744
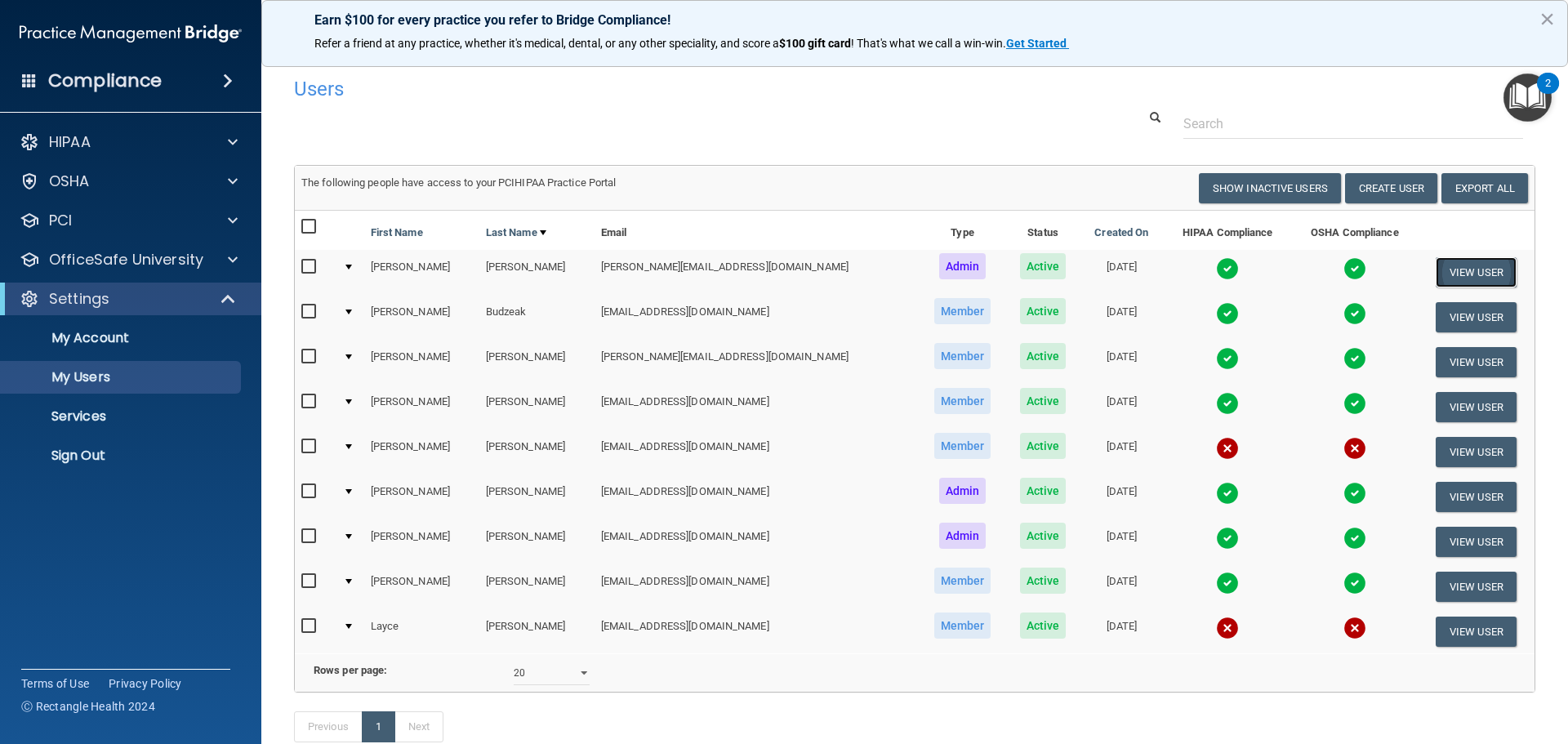
click at [1456, 272] on button "View User" at bounding box center [1476, 272] width 80 height 30
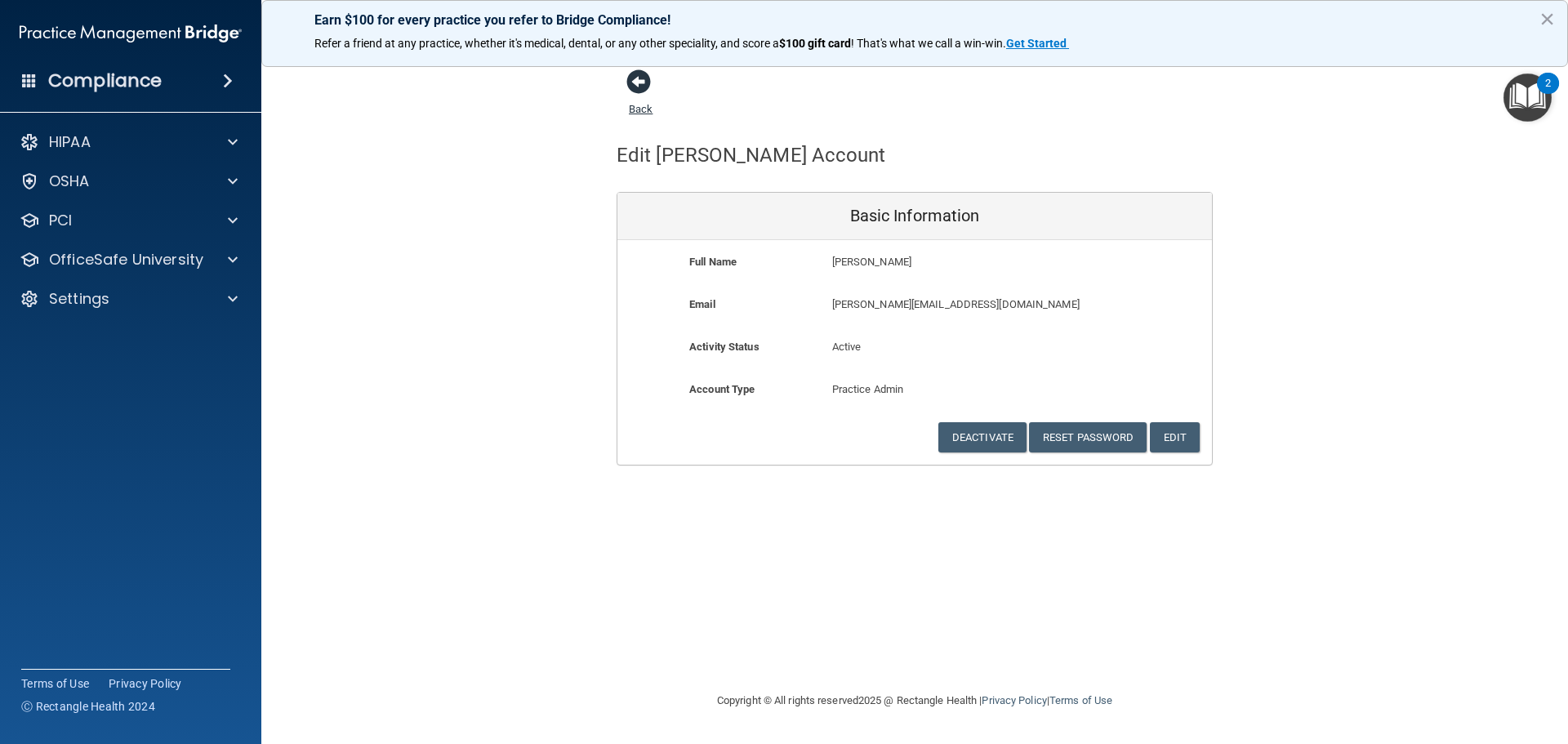
click at [636, 89] on span at bounding box center [638, 81] width 25 height 25
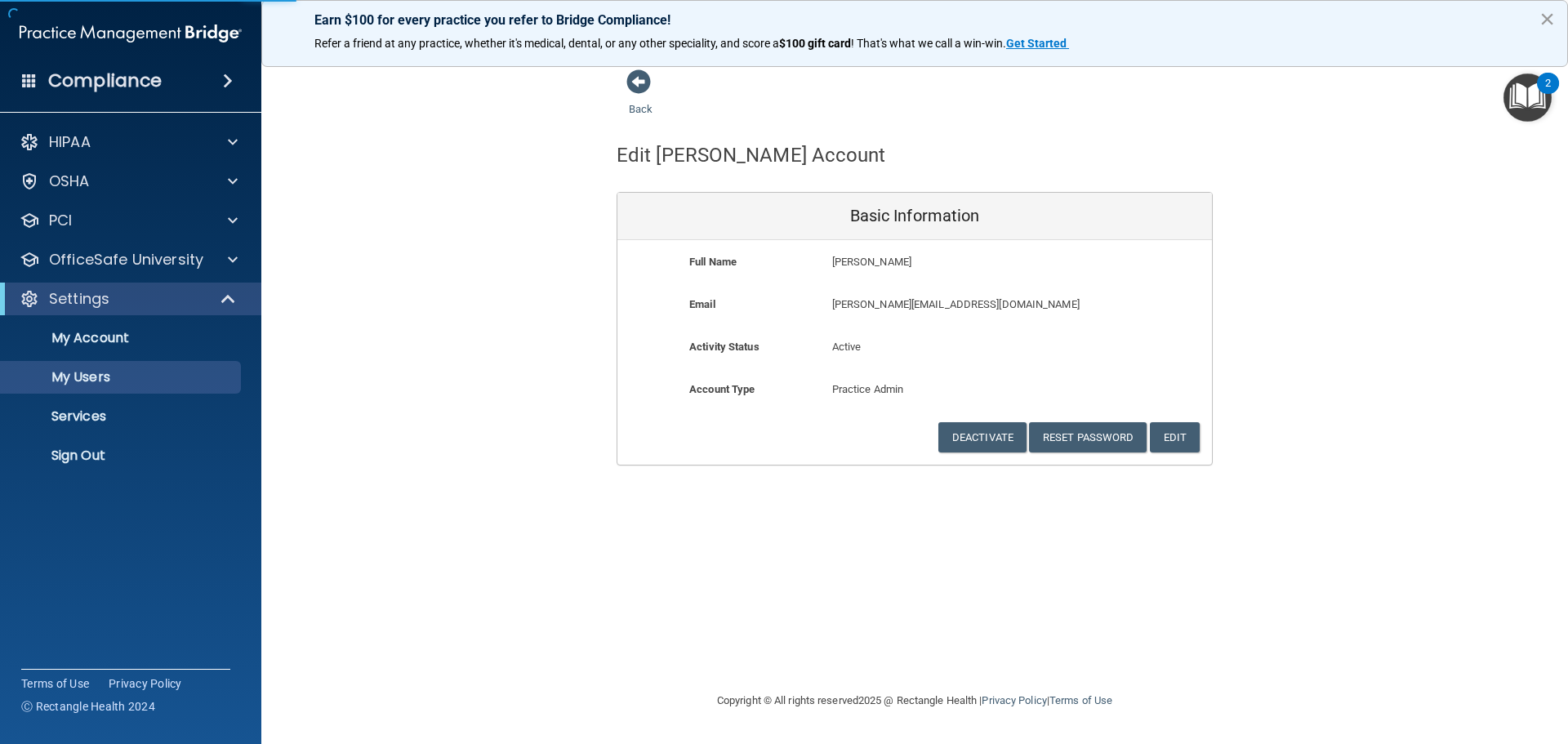
click at [1549, 19] on button "×" at bounding box center [1547, 19] width 15 height 27
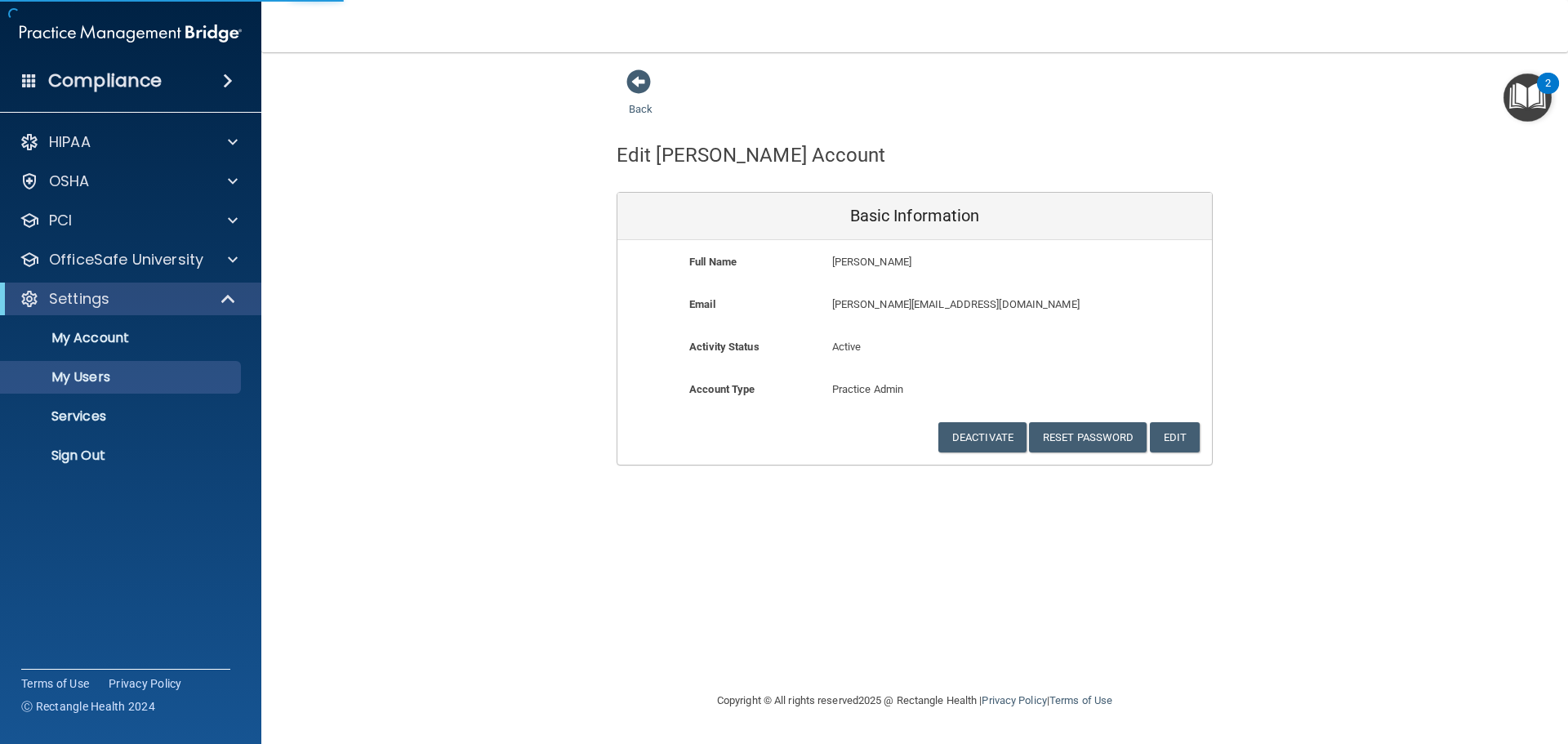
select select "20"
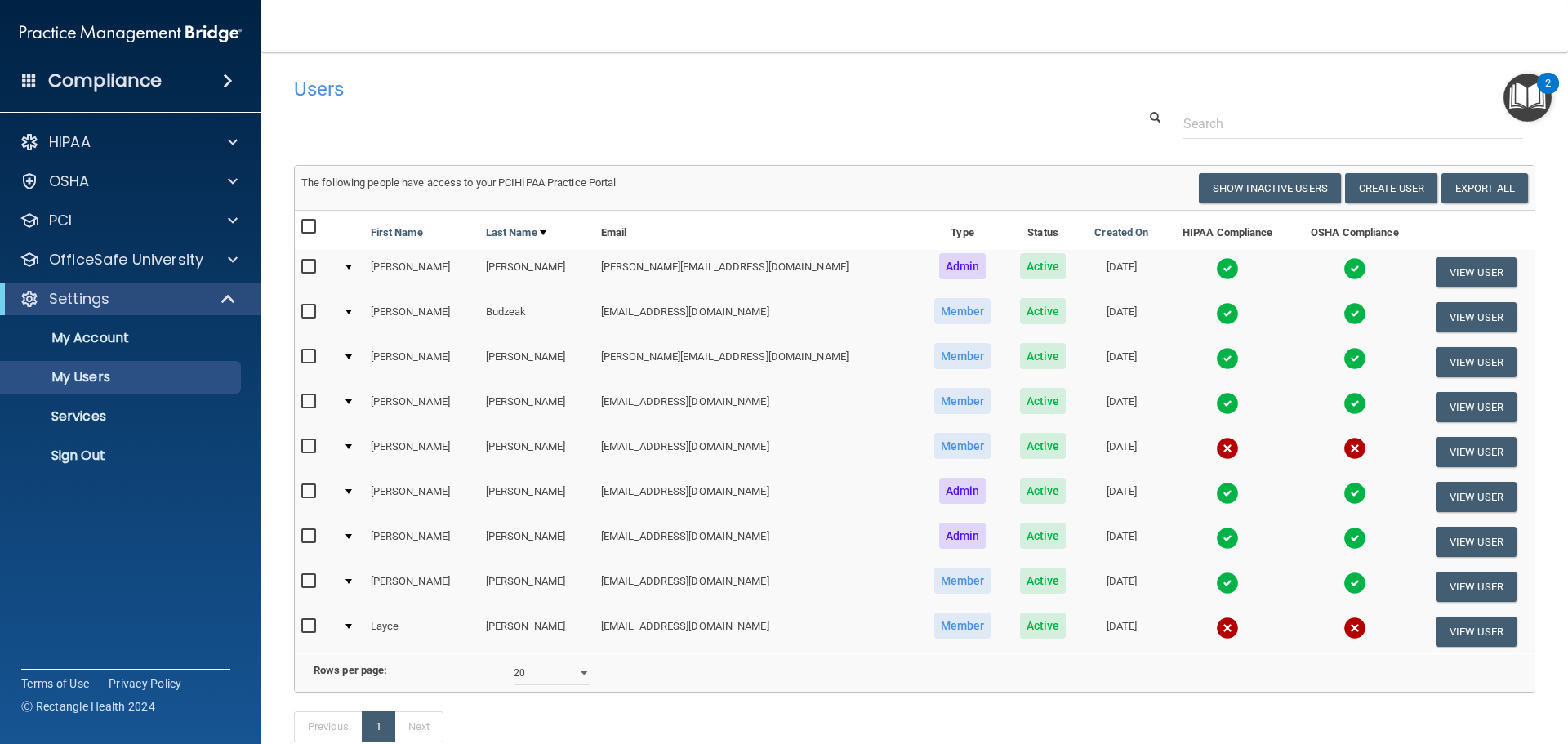
click at [1216, 269] on img at bounding box center [1227, 269] width 23 height 23
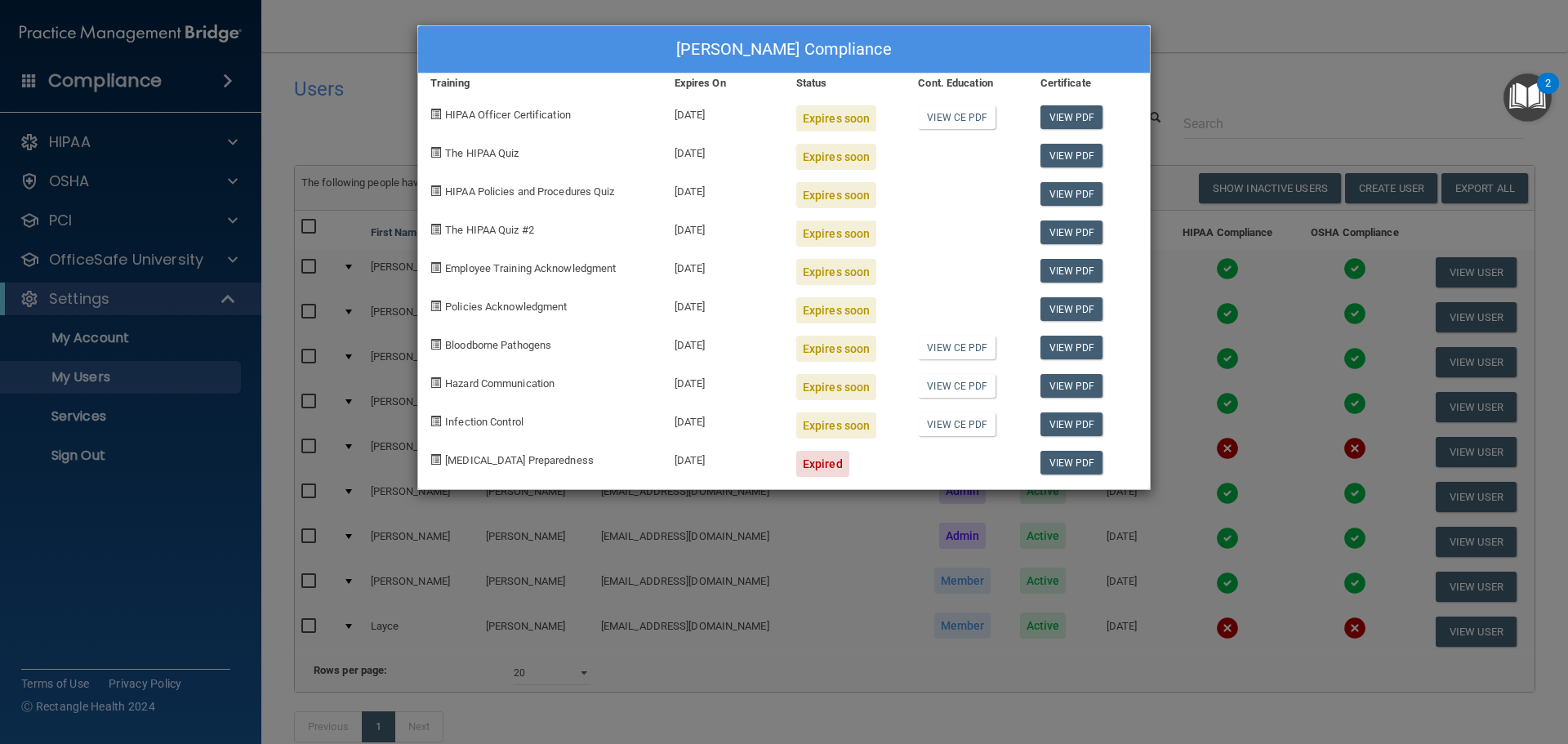
click at [1240, 36] on div "[PERSON_NAME] Compliance Training Expires On Status Cont. Education Certificate…" at bounding box center [784, 372] width 1568 height 744
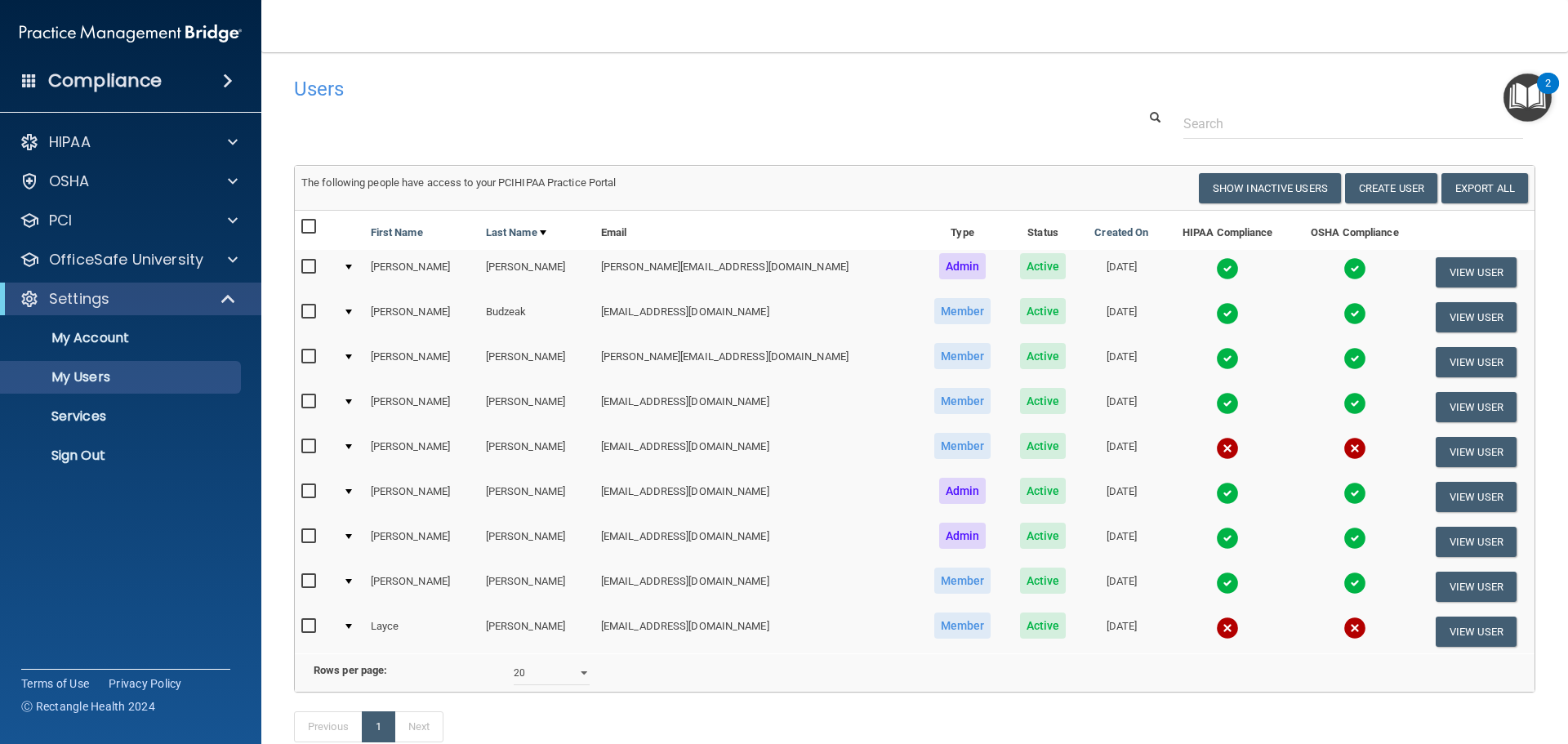
click at [1216, 267] on img at bounding box center [1227, 269] width 23 height 23
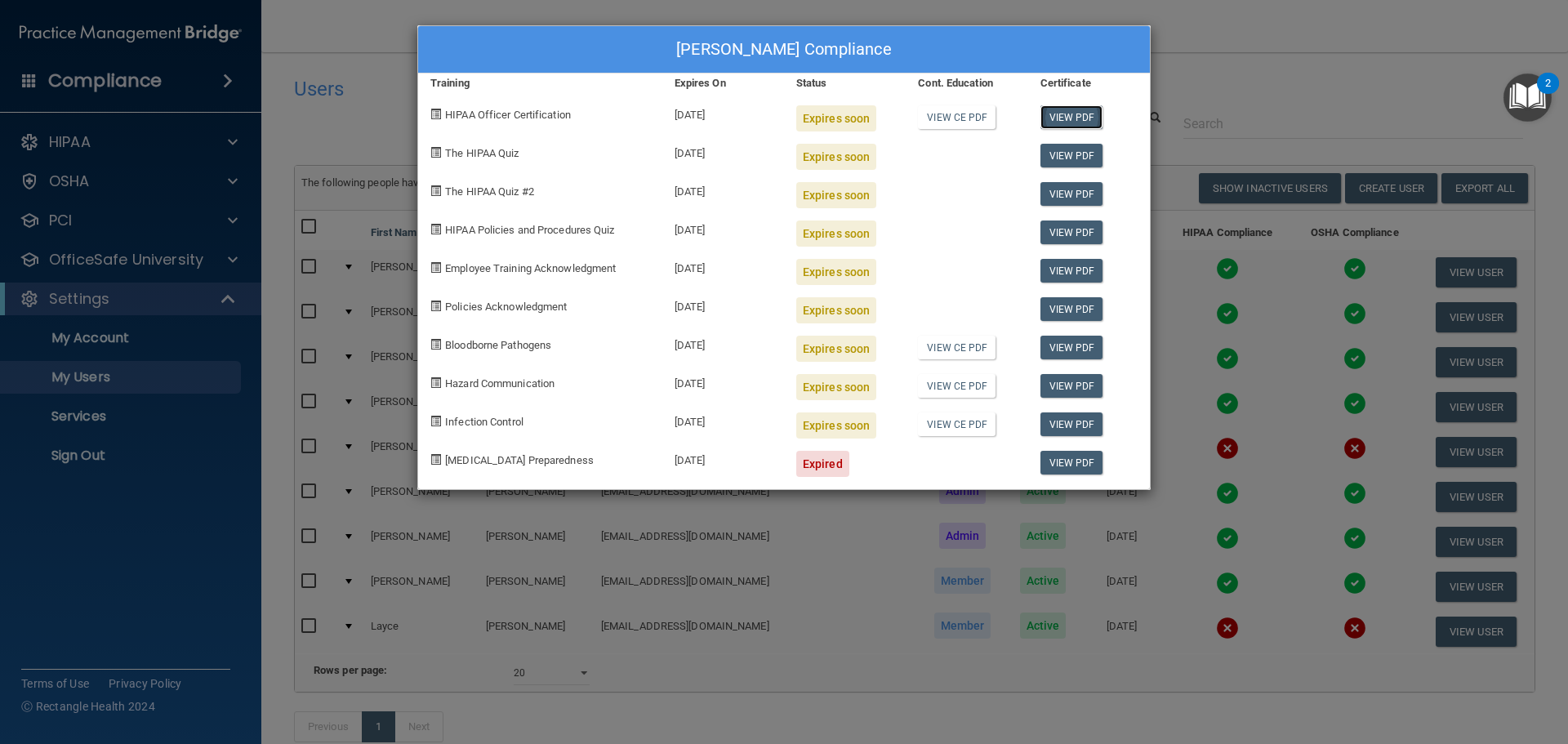
click at [1073, 109] on link "View PDF" at bounding box center [1071, 117] width 62 height 24
click at [1055, 157] on link "View PDF" at bounding box center [1071, 156] width 62 height 24
click at [1057, 203] on link "View PDF" at bounding box center [1071, 194] width 62 height 24
click at [1073, 234] on link "View PDF" at bounding box center [1071, 233] width 62 height 24
click at [1070, 275] on link "View PDF" at bounding box center [1071, 271] width 62 height 24
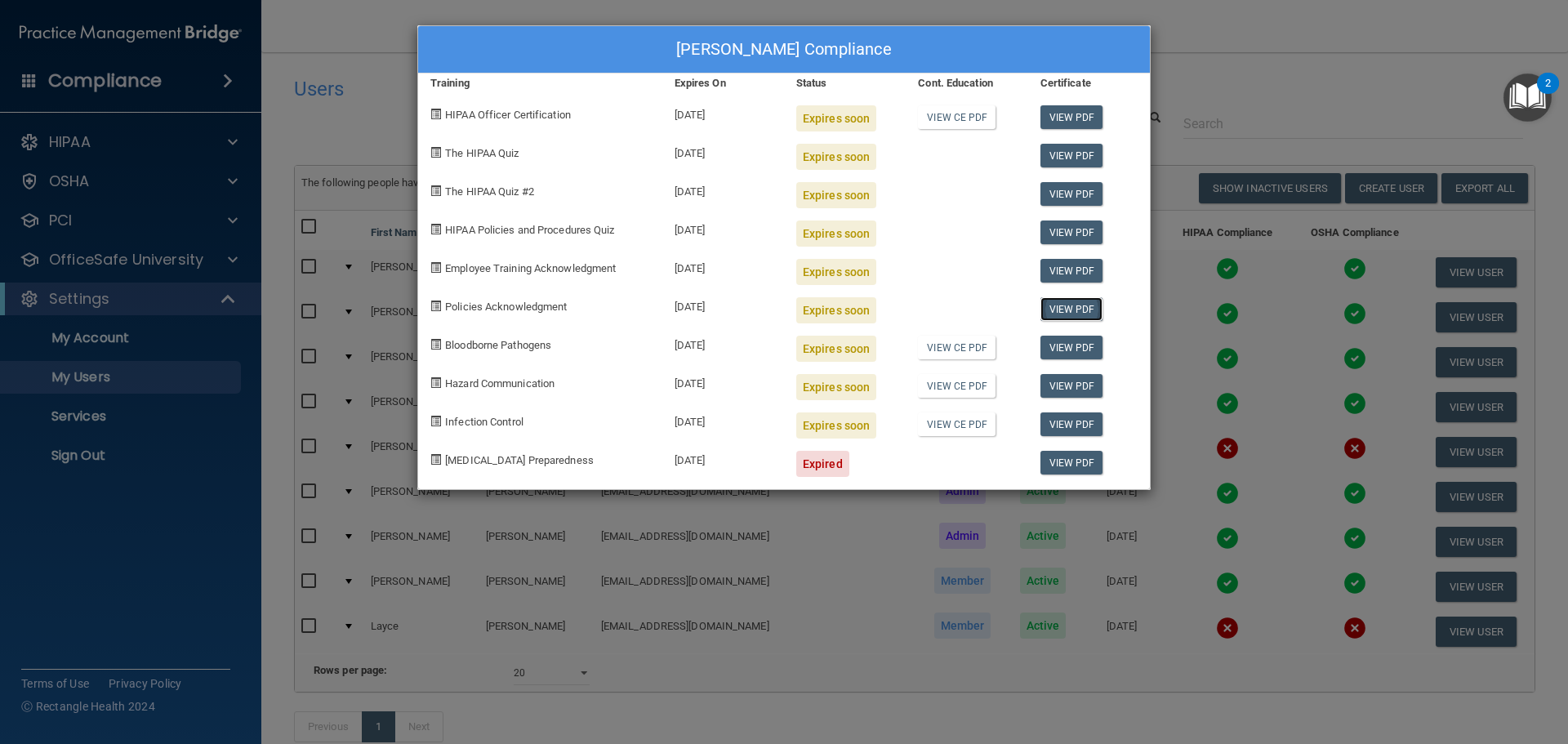
click at [1069, 310] on link "View PDF" at bounding box center [1071, 309] width 62 height 24
click at [1068, 342] on link "View PDF" at bounding box center [1071, 347] width 62 height 24
click at [1083, 381] on link "View PDF" at bounding box center [1071, 386] width 62 height 24
click at [1050, 419] on link "View PDF" at bounding box center [1071, 424] width 62 height 24
click at [1186, 44] on div "[PERSON_NAME] Compliance Training Expires On Status Cont. Education Certificate…" at bounding box center [784, 372] width 1568 height 744
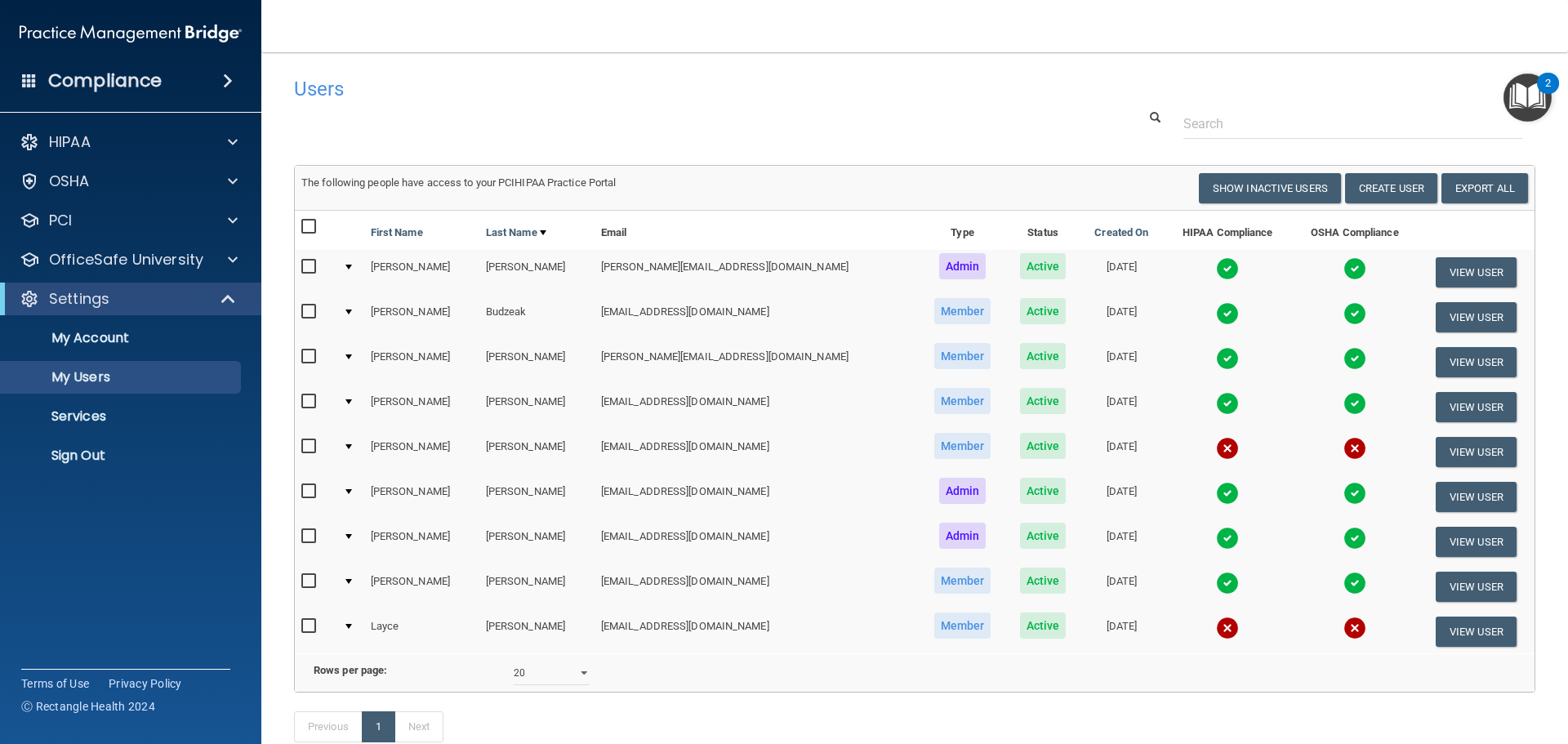
click at [1343, 269] on img at bounding box center [1354, 269] width 23 height 23
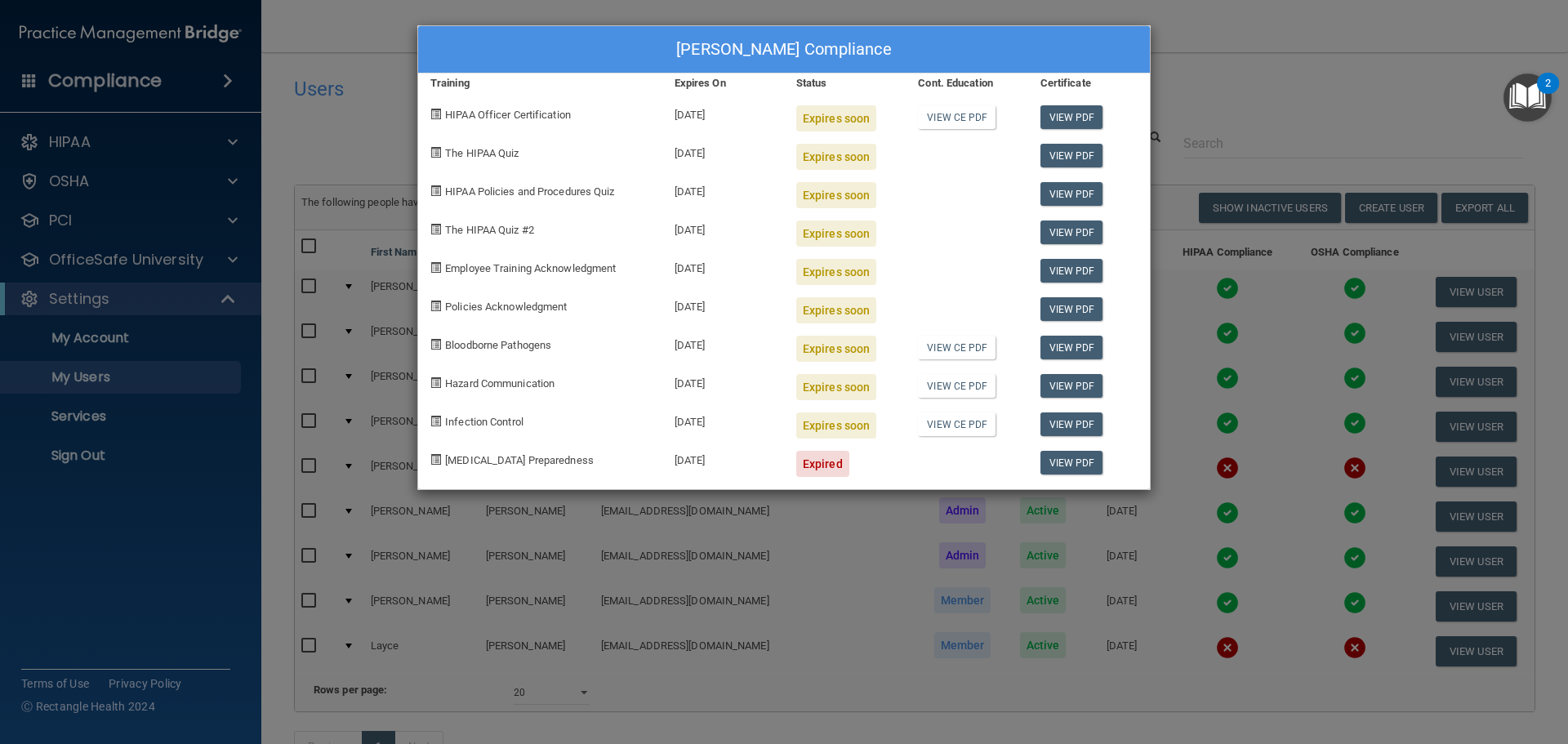
click at [1264, 48] on div "[PERSON_NAME] Compliance Training Expires On Status Cont. Education Certificate…" at bounding box center [784, 372] width 1568 height 744
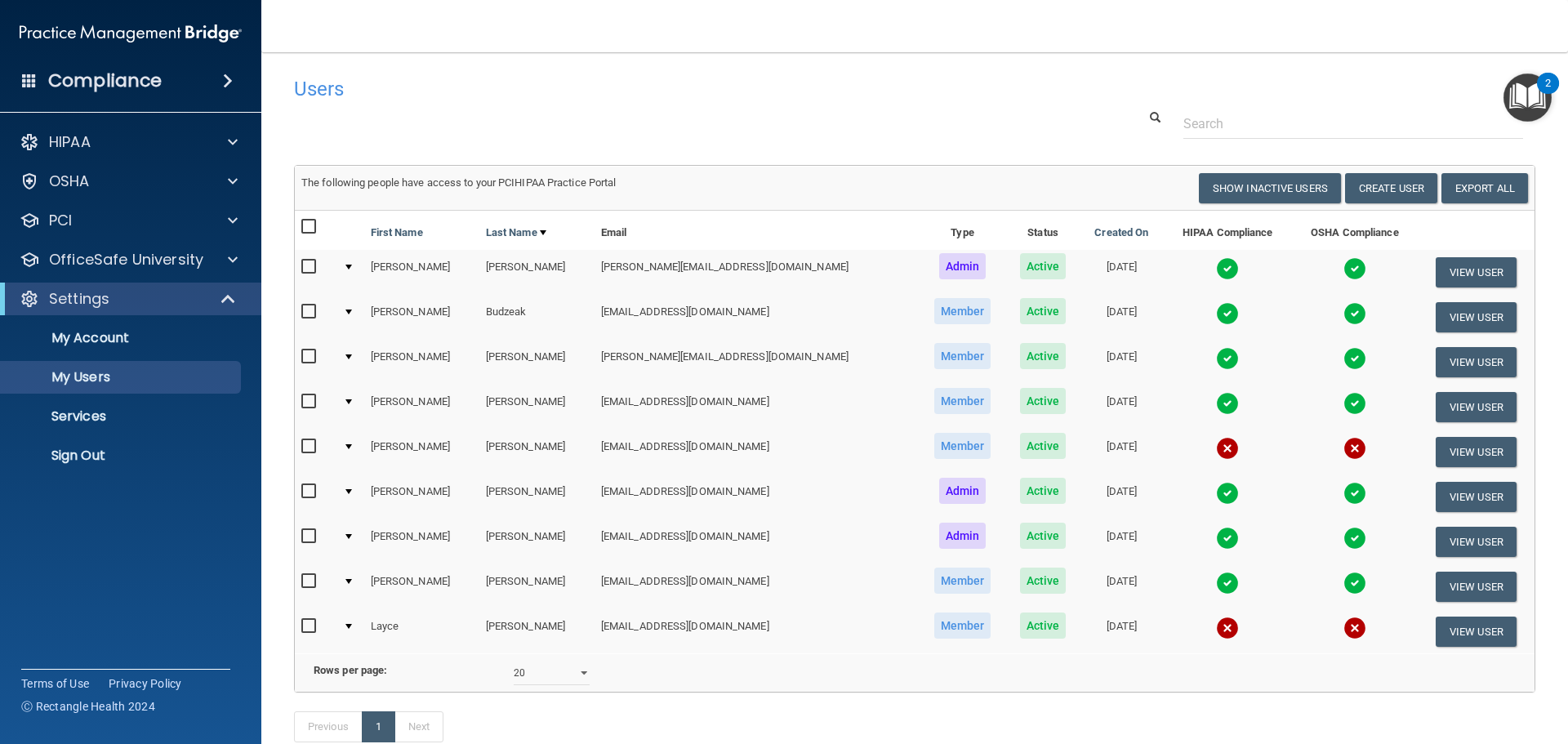
scroll to position [114, 0]
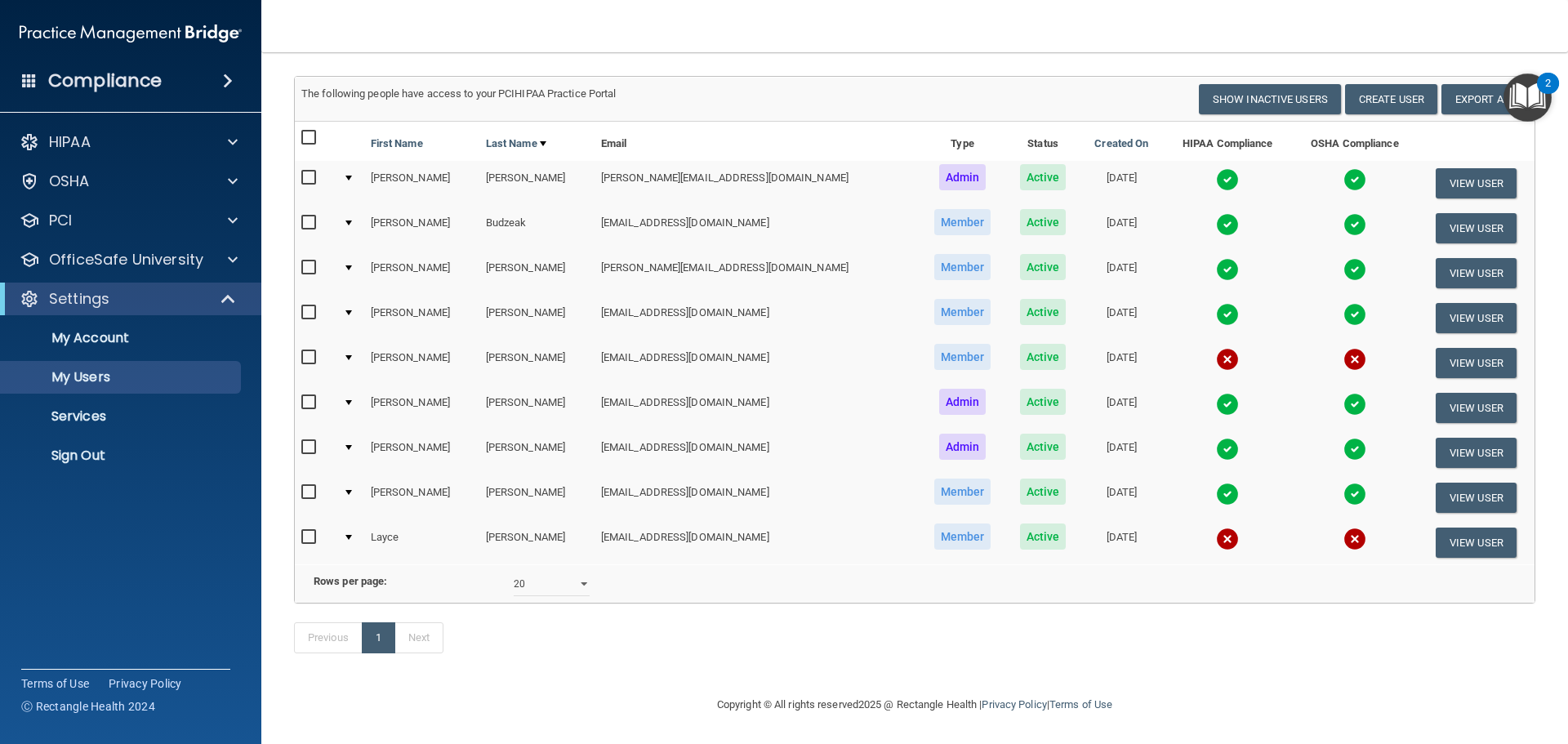
click at [505, 571] on div "10 20 30 40 all" at bounding box center [551, 583] width 100 height 25
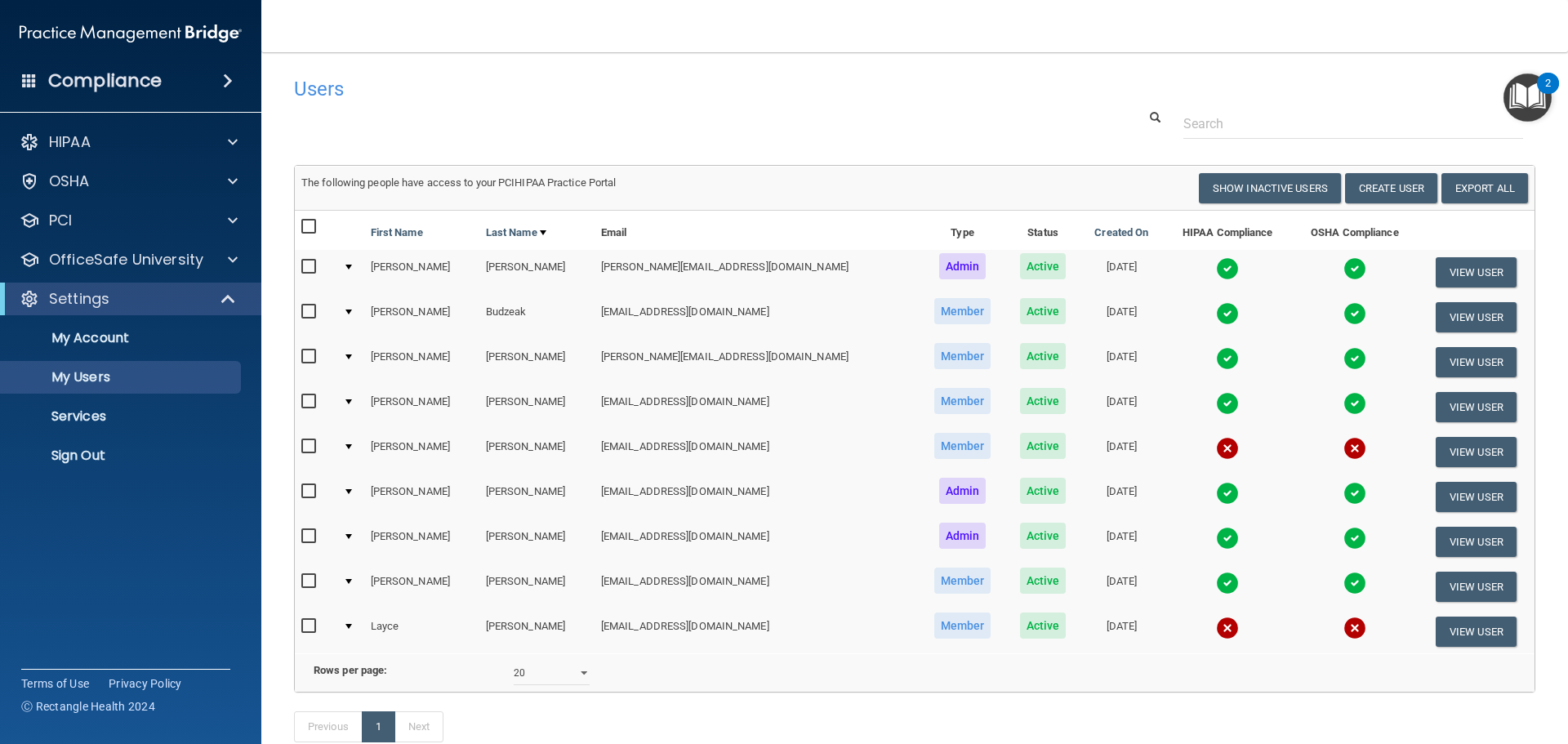
click at [1216, 312] on img at bounding box center [1227, 313] width 23 height 23
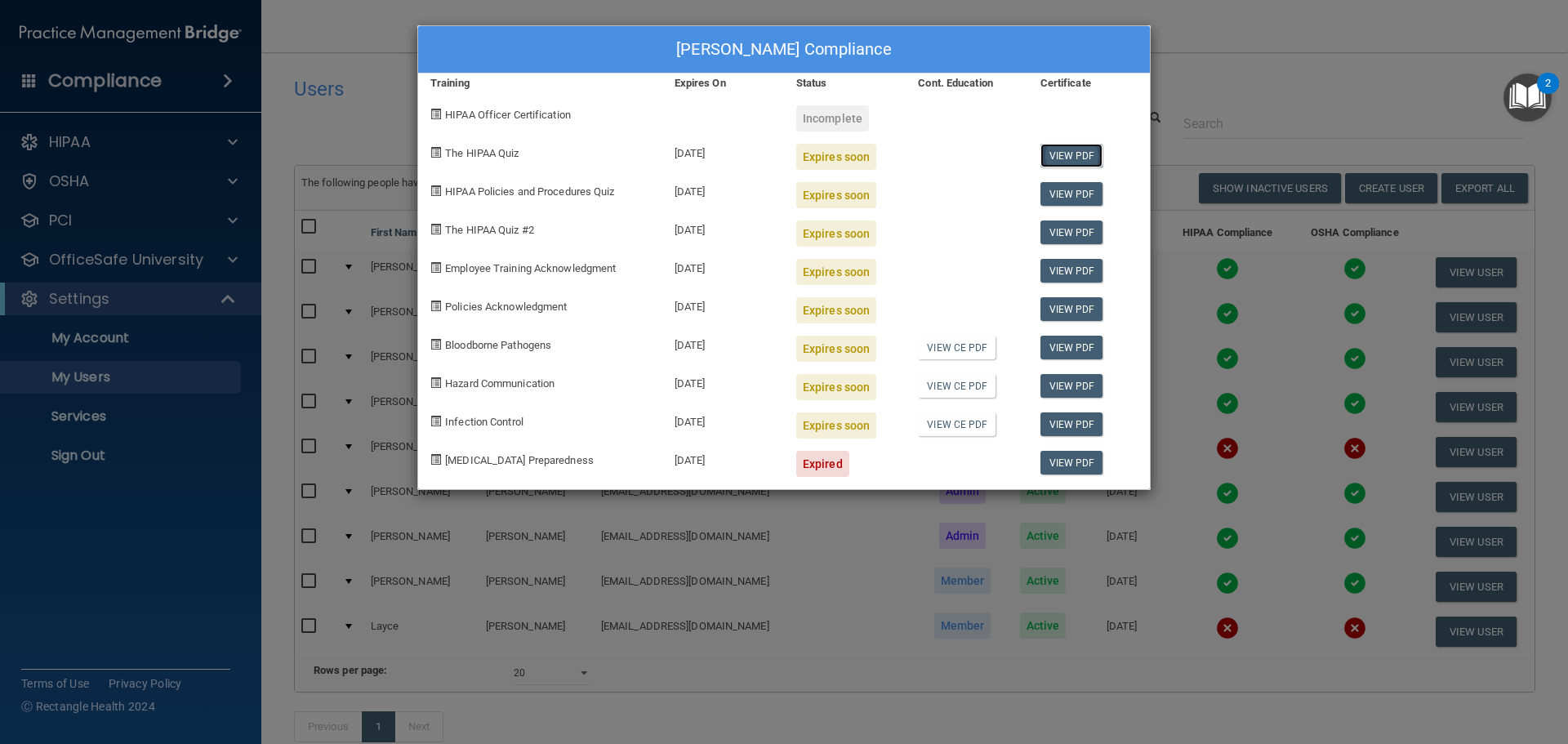
click at [1068, 157] on link "View PDF" at bounding box center [1071, 156] width 62 height 24
click at [1070, 186] on link "View PDF" at bounding box center [1071, 194] width 62 height 24
click at [1082, 227] on link "View PDF" at bounding box center [1071, 233] width 62 height 24
click at [1063, 274] on link "View PDF" at bounding box center [1071, 271] width 62 height 24
click at [1070, 313] on link "View PDF" at bounding box center [1071, 309] width 62 height 24
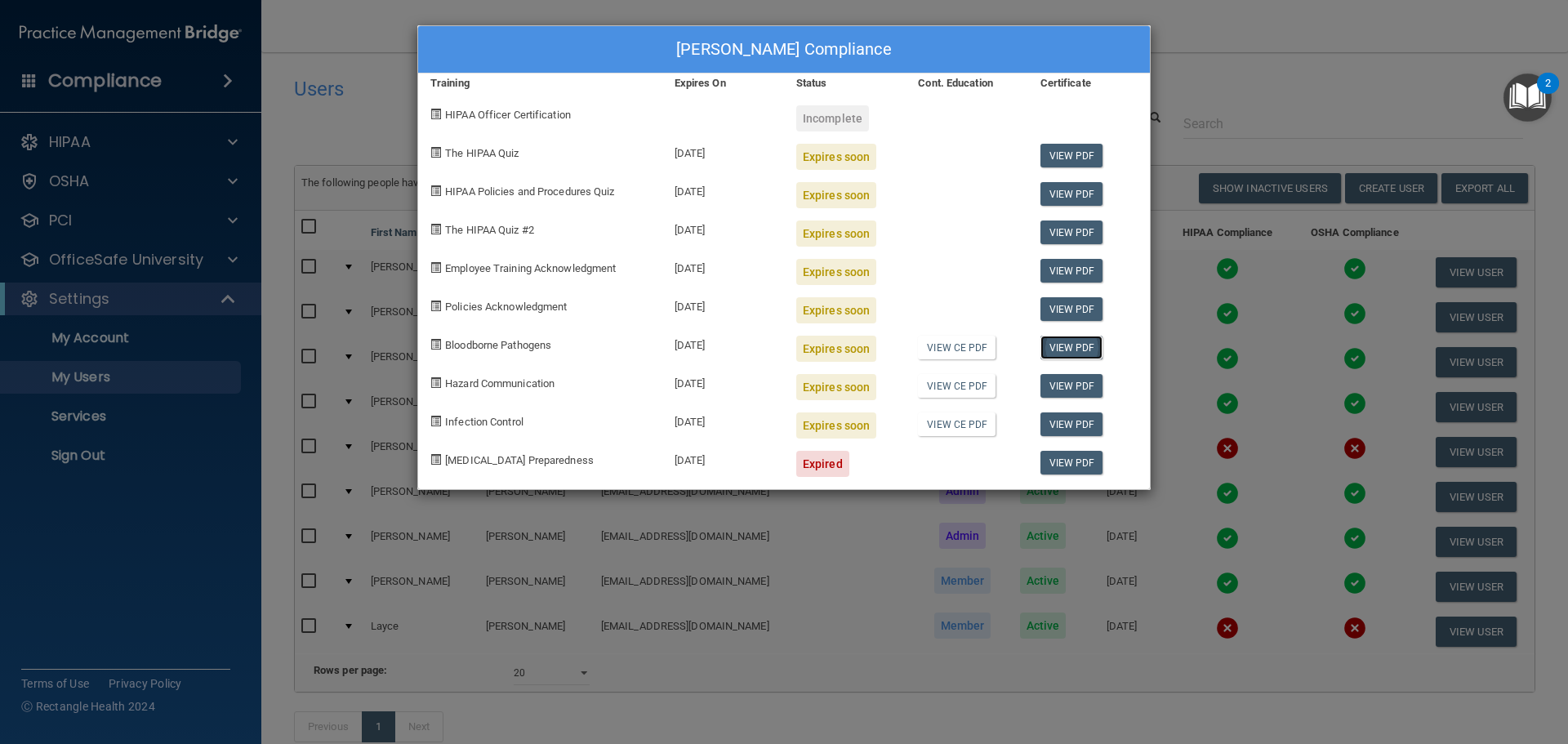
click at [1083, 351] on link "View PDF" at bounding box center [1071, 347] width 62 height 24
click at [1057, 388] on link "View PDF" at bounding box center [1071, 386] width 62 height 24
click at [1054, 422] on link "View PDF" at bounding box center [1071, 424] width 62 height 24
click at [1327, 86] on div "[PERSON_NAME] Compliance Training Expires On Status Cont. Education Certificate…" at bounding box center [784, 372] width 1568 height 744
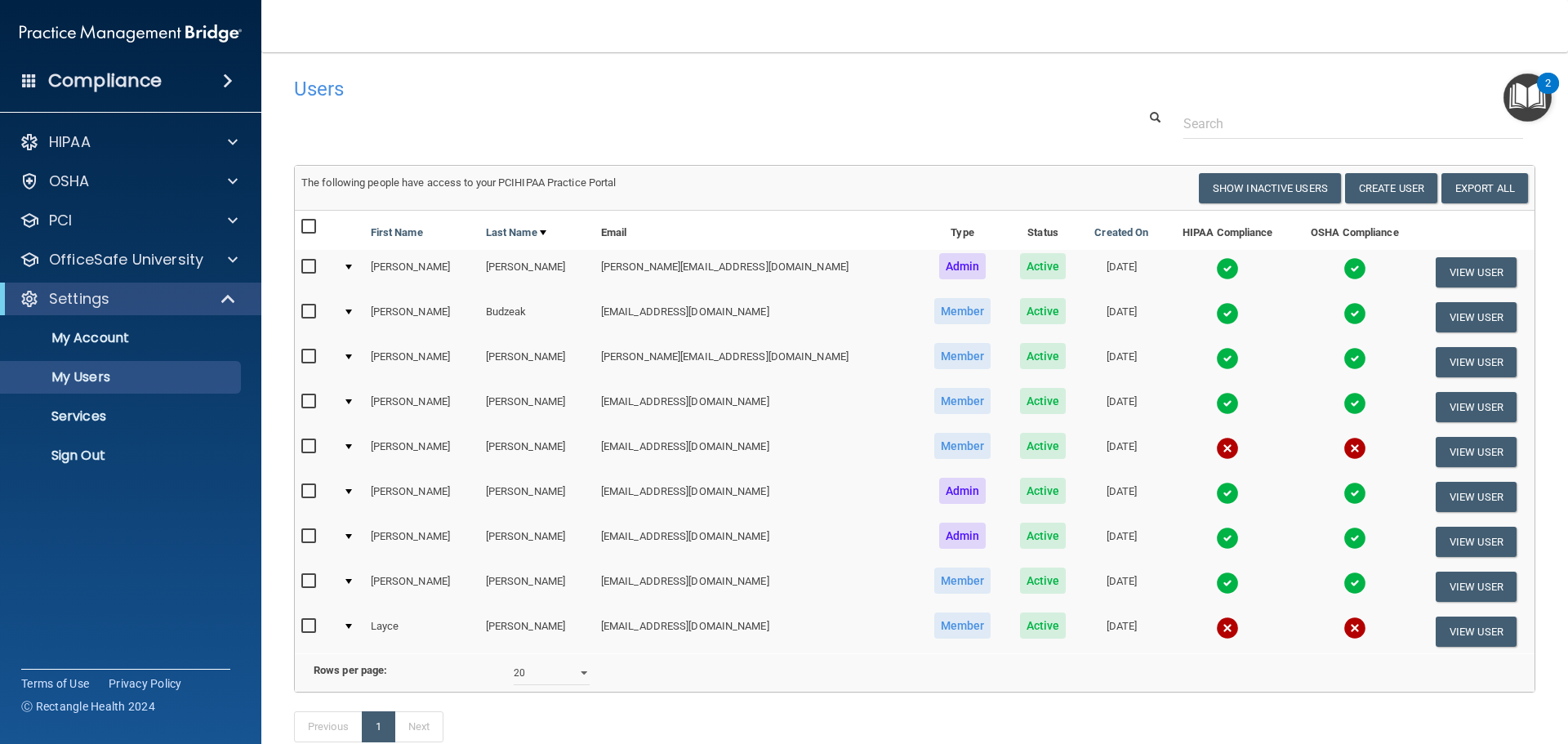
click at [1216, 360] on img at bounding box center [1227, 358] width 23 height 23
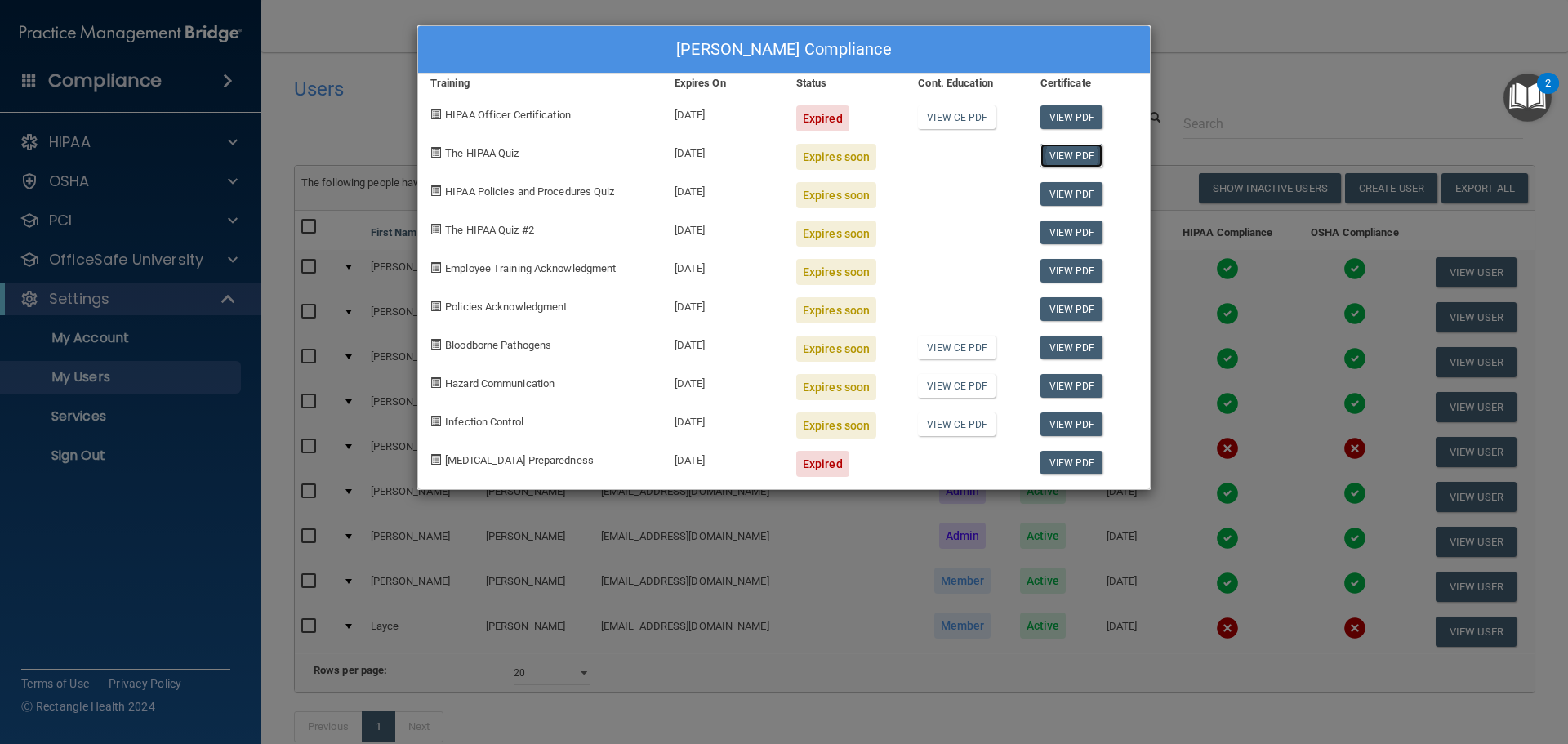
click at [1071, 166] on link "View PDF" at bounding box center [1071, 156] width 62 height 24
click at [1071, 187] on link "View PDF" at bounding box center [1071, 194] width 62 height 24
click at [1087, 232] on link "View PDF" at bounding box center [1071, 233] width 62 height 24
click at [1049, 269] on link "View PDF" at bounding box center [1071, 271] width 62 height 24
click at [1068, 308] on link "View PDF" at bounding box center [1071, 309] width 62 height 24
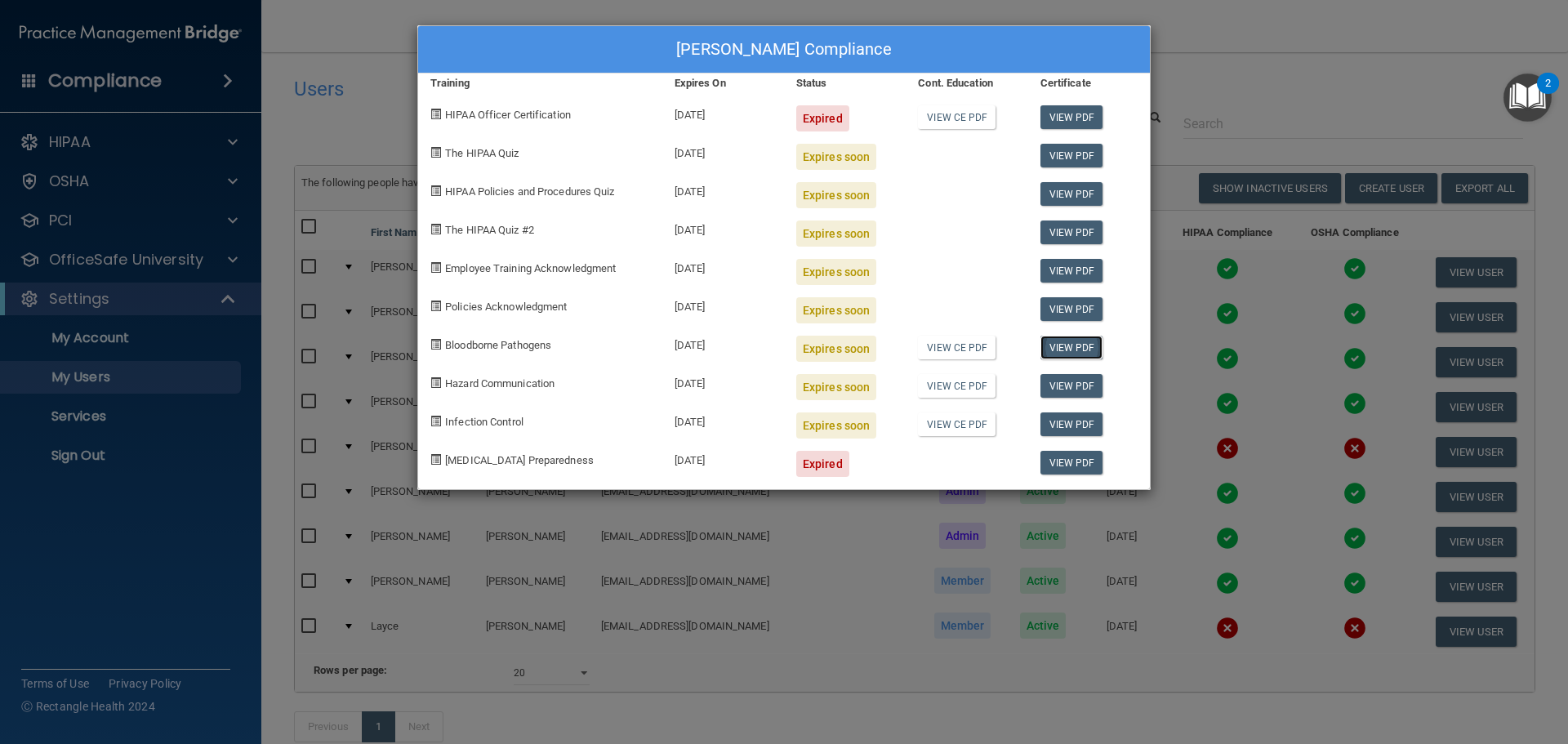
click at [1092, 351] on link "View PDF" at bounding box center [1071, 347] width 62 height 24
click at [1066, 387] on link "View PDF" at bounding box center [1071, 386] width 62 height 24
click at [1080, 423] on link "View PDF" at bounding box center [1071, 424] width 62 height 24
click at [1228, 121] on div "[PERSON_NAME] Compliance Training Expires On Status Cont. Education Certificate…" at bounding box center [784, 372] width 1568 height 744
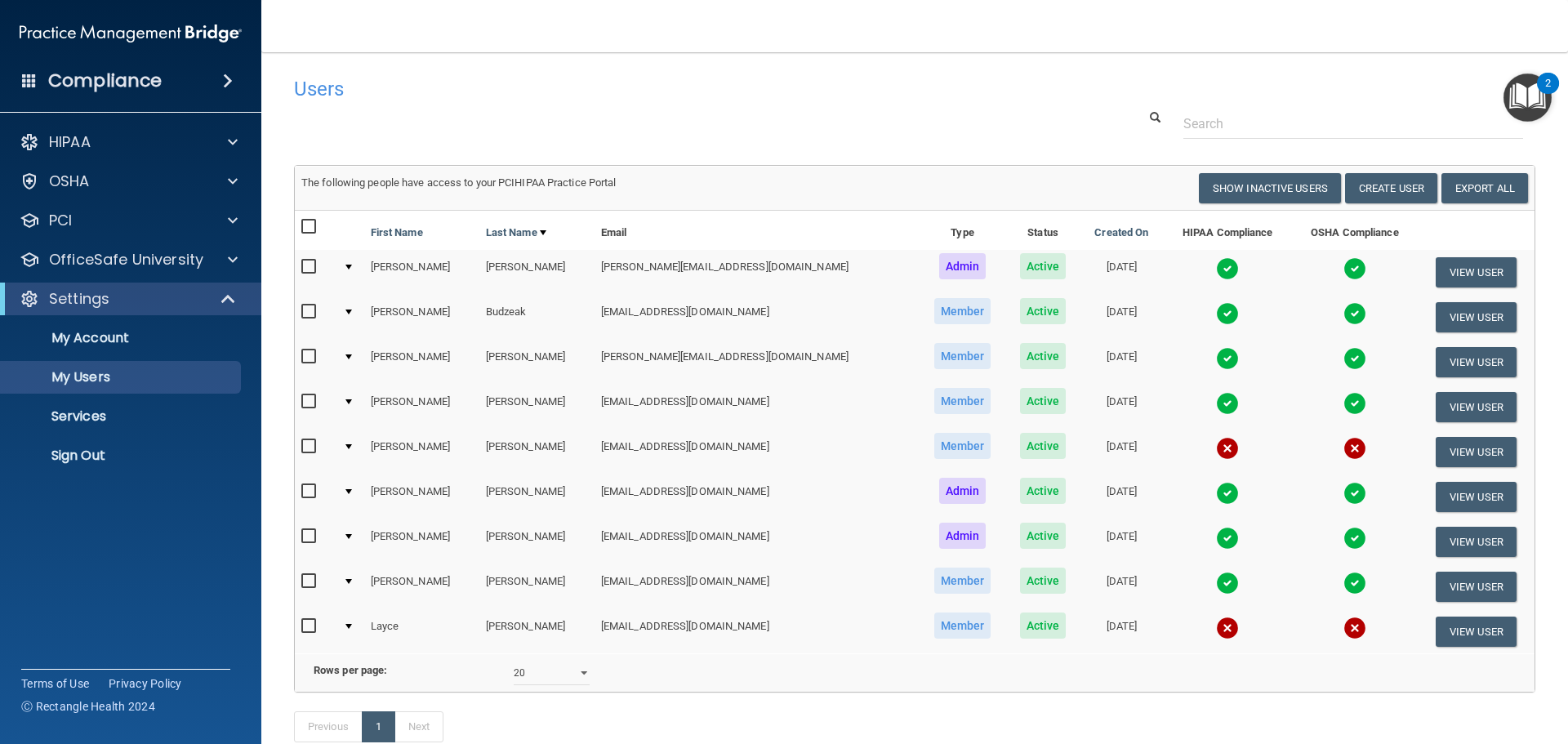
click at [1170, 404] on td at bounding box center [1227, 407] width 129 height 44
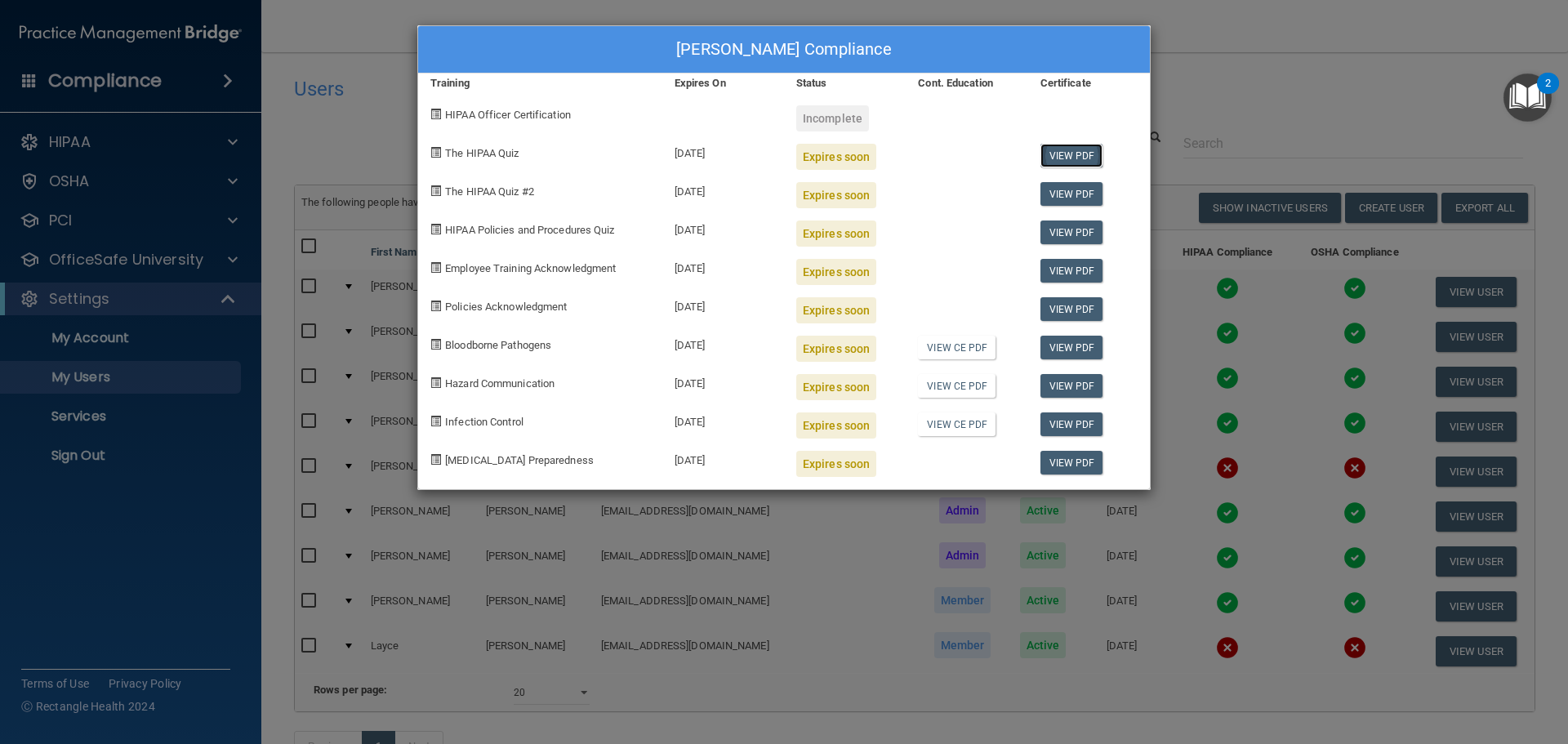
click at [1086, 162] on link "View PDF" at bounding box center [1071, 156] width 62 height 24
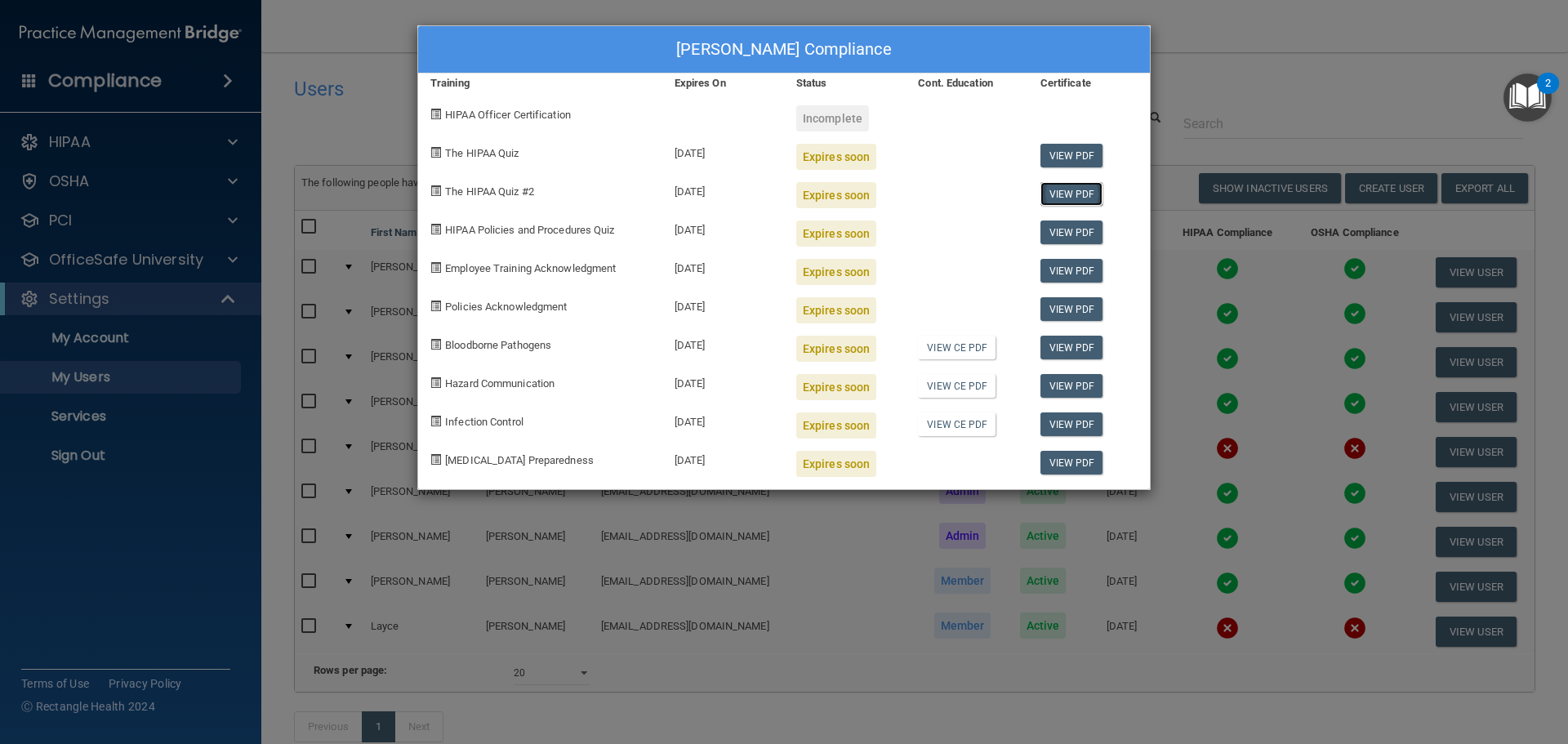
click at [1068, 182] on link "View PDF" at bounding box center [1071, 194] width 62 height 24
click at [1069, 237] on link "View PDF" at bounding box center [1071, 233] width 62 height 24
click at [1068, 278] on link "View PDF" at bounding box center [1071, 271] width 62 height 24
click at [1083, 310] on link "View PDF" at bounding box center [1071, 309] width 62 height 24
click at [1050, 356] on link "View PDF" at bounding box center [1071, 347] width 62 height 24
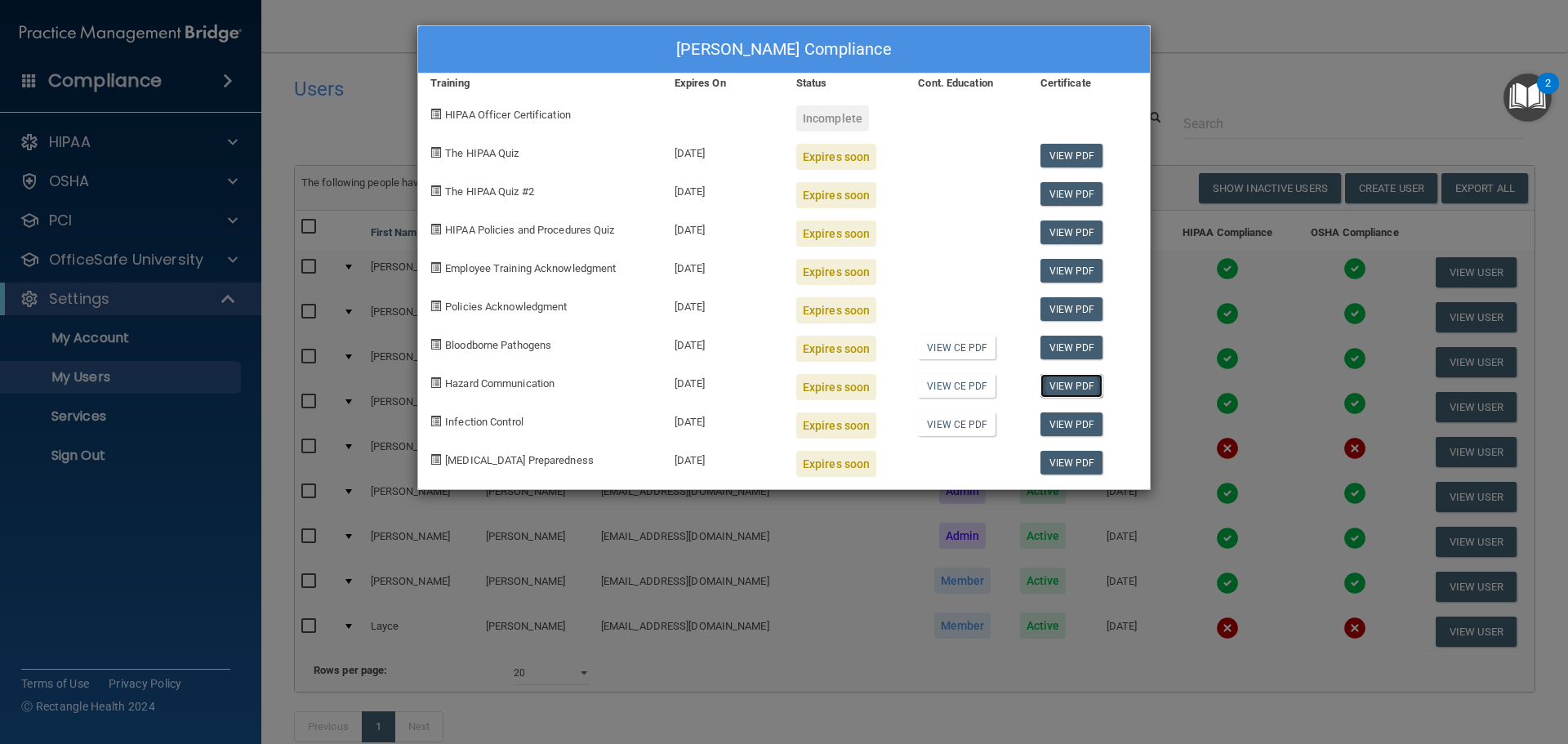
click at [1077, 380] on link "View PDF" at bounding box center [1071, 386] width 62 height 24
click at [1068, 422] on link "View PDF" at bounding box center [1071, 424] width 62 height 24
click at [1259, 121] on div "[PERSON_NAME] Compliance Training Expires On Status Cont. Education Certificate…" at bounding box center [784, 372] width 1568 height 744
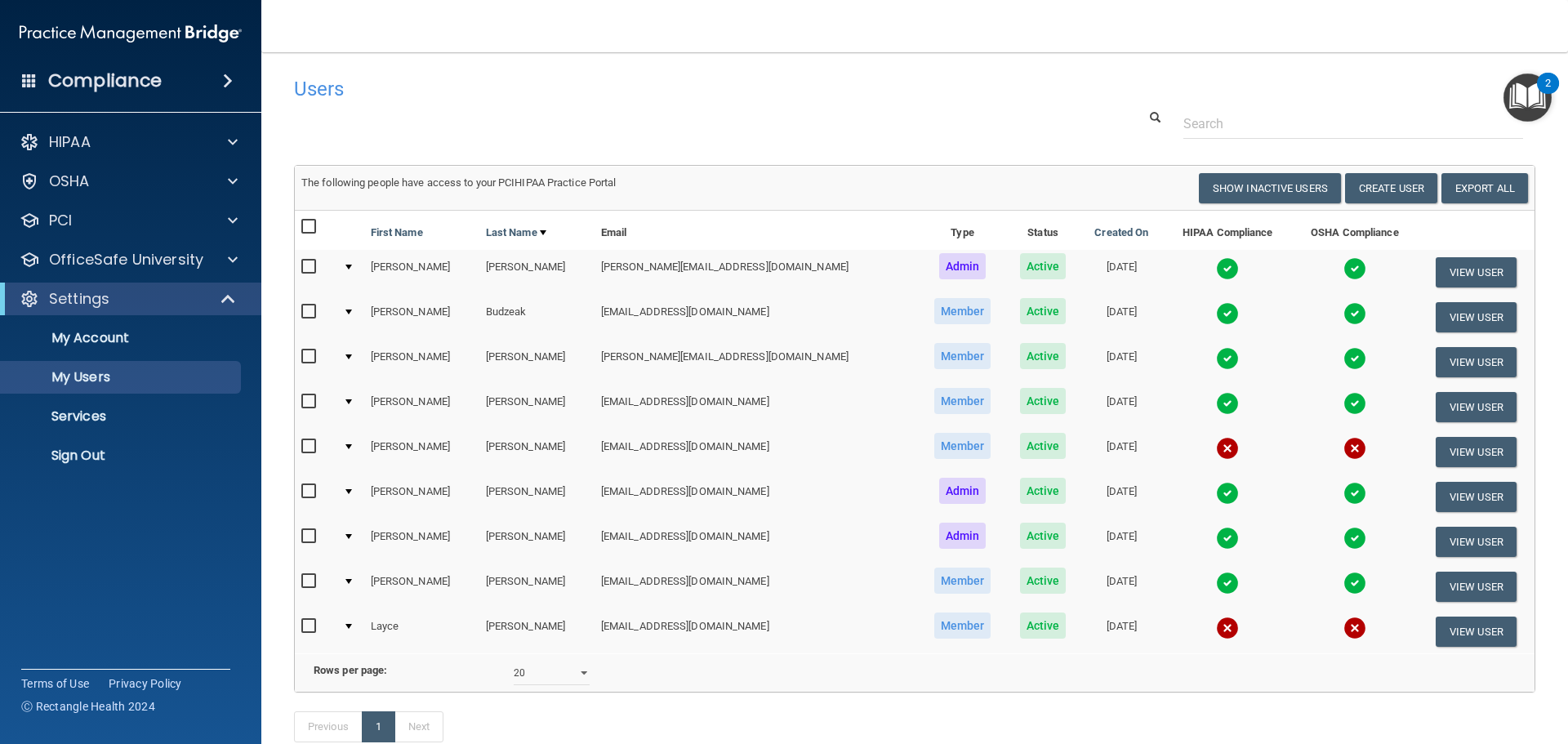
click at [1216, 450] on img at bounding box center [1227, 448] width 23 height 23
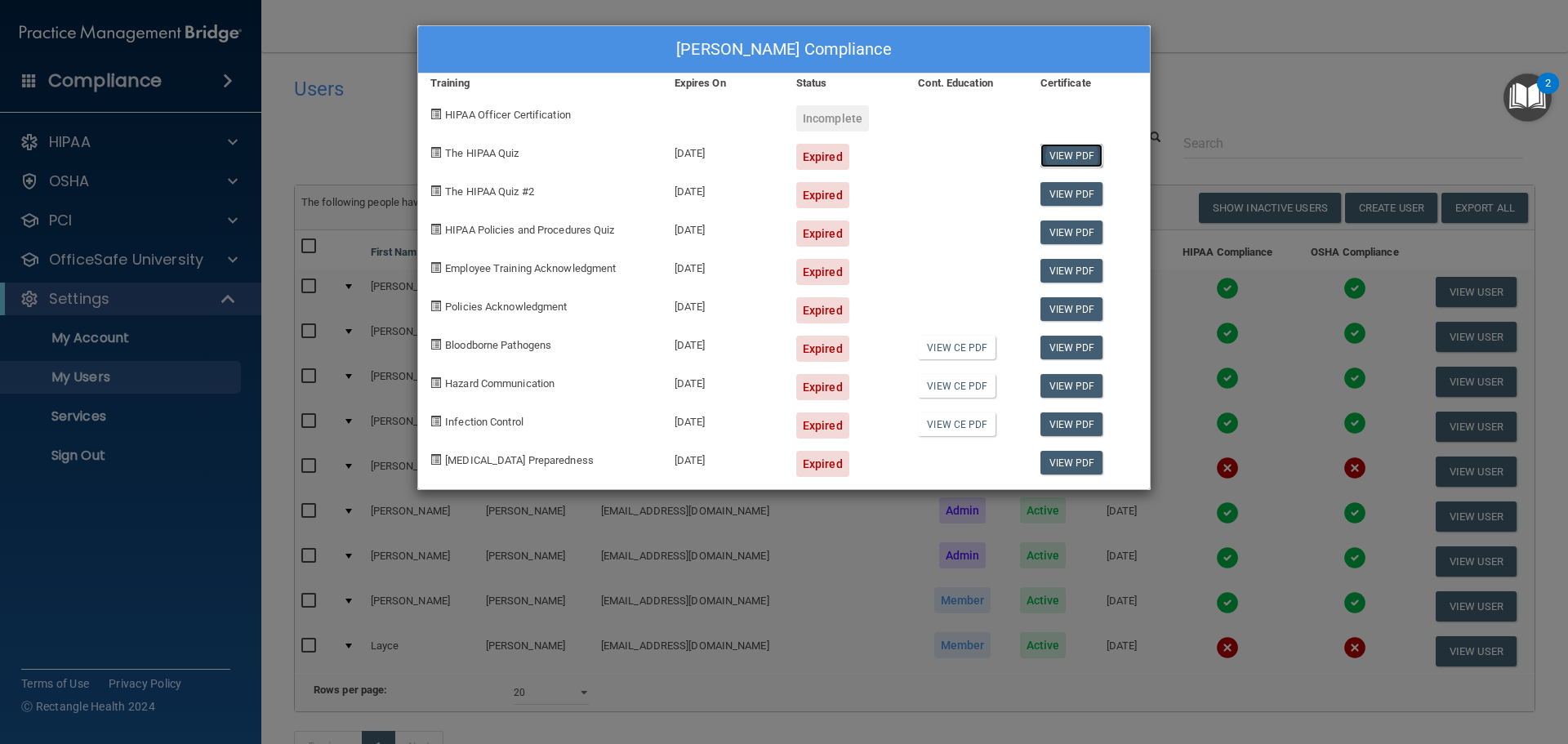
click at [1087, 161] on link "View PDF" at bounding box center [1071, 156] width 62 height 24
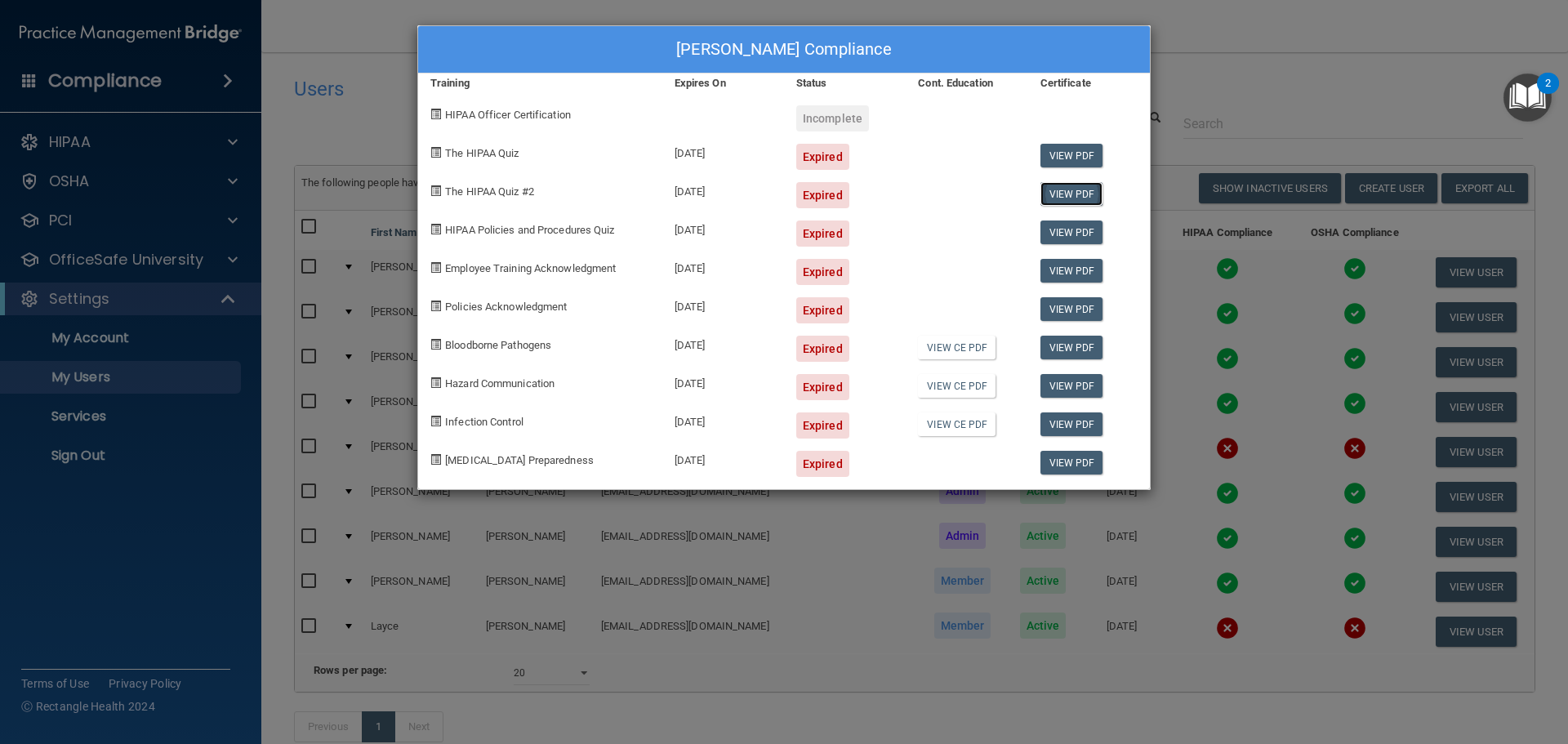
click at [1085, 202] on link "View PDF" at bounding box center [1071, 194] width 62 height 24
click at [1051, 238] on link "View PDF" at bounding box center [1071, 233] width 62 height 24
drag, startPoint x: 1075, startPoint y: 294, endPoint x: 1080, endPoint y: 279, distance: 15.8
click at [1075, 294] on div "View PDF" at bounding box center [1089, 304] width 121 height 38
click at [1080, 266] on link "View PDF" at bounding box center [1071, 271] width 62 height 24
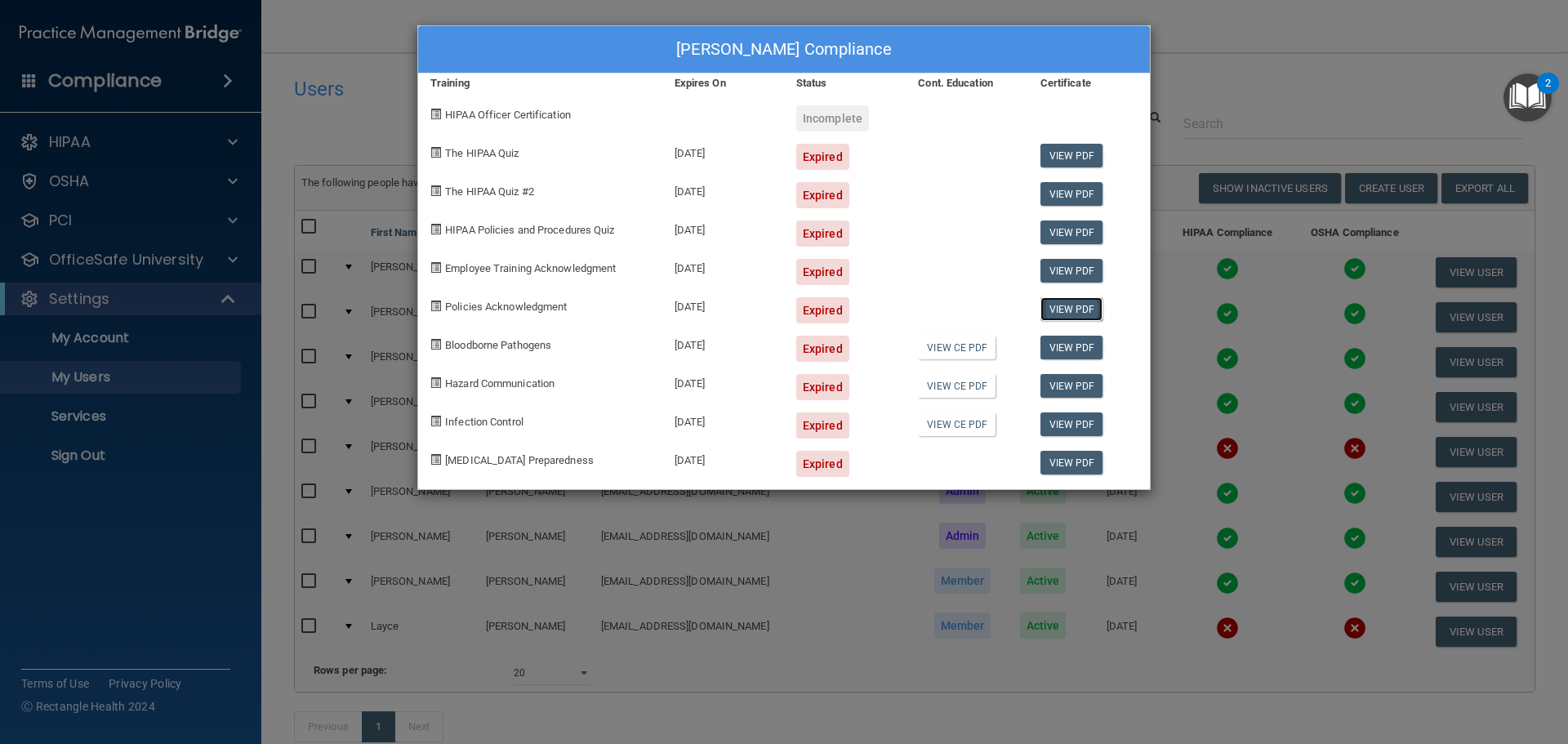
click at [1079, 312] on link "View PDF" at bounding box center [1071, 309] width 62 height 24
click at [1068, 343] on link "View PDF" at bounding box center [1071, 347] width 62 height 24
click at [1064, 384] on link "View PDF" at bounding box center [1071, 386] width 62 height 24
click at [1074, 427] on link "View PDF" at bounding box center [1071, 424] width 62 height 24
click at [1248, 60] on div "[PERSON_NAME] Compliance Training Expires On Status Cont. Education Certificate…" at bounding box center [784, 372] width 1568 height 744
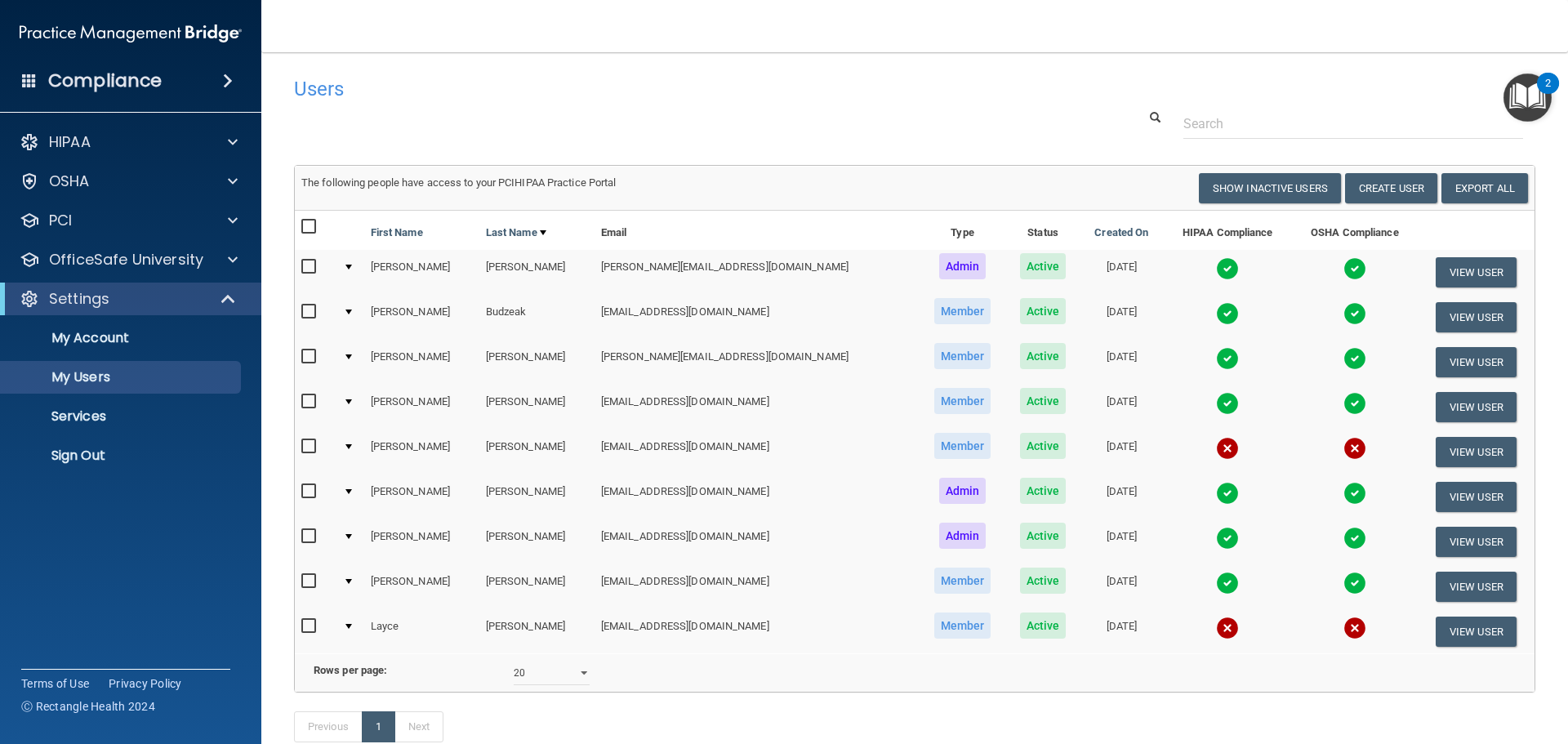
click at [1216, 497] on img at bounding box center [1227, 493] width 23 height 23
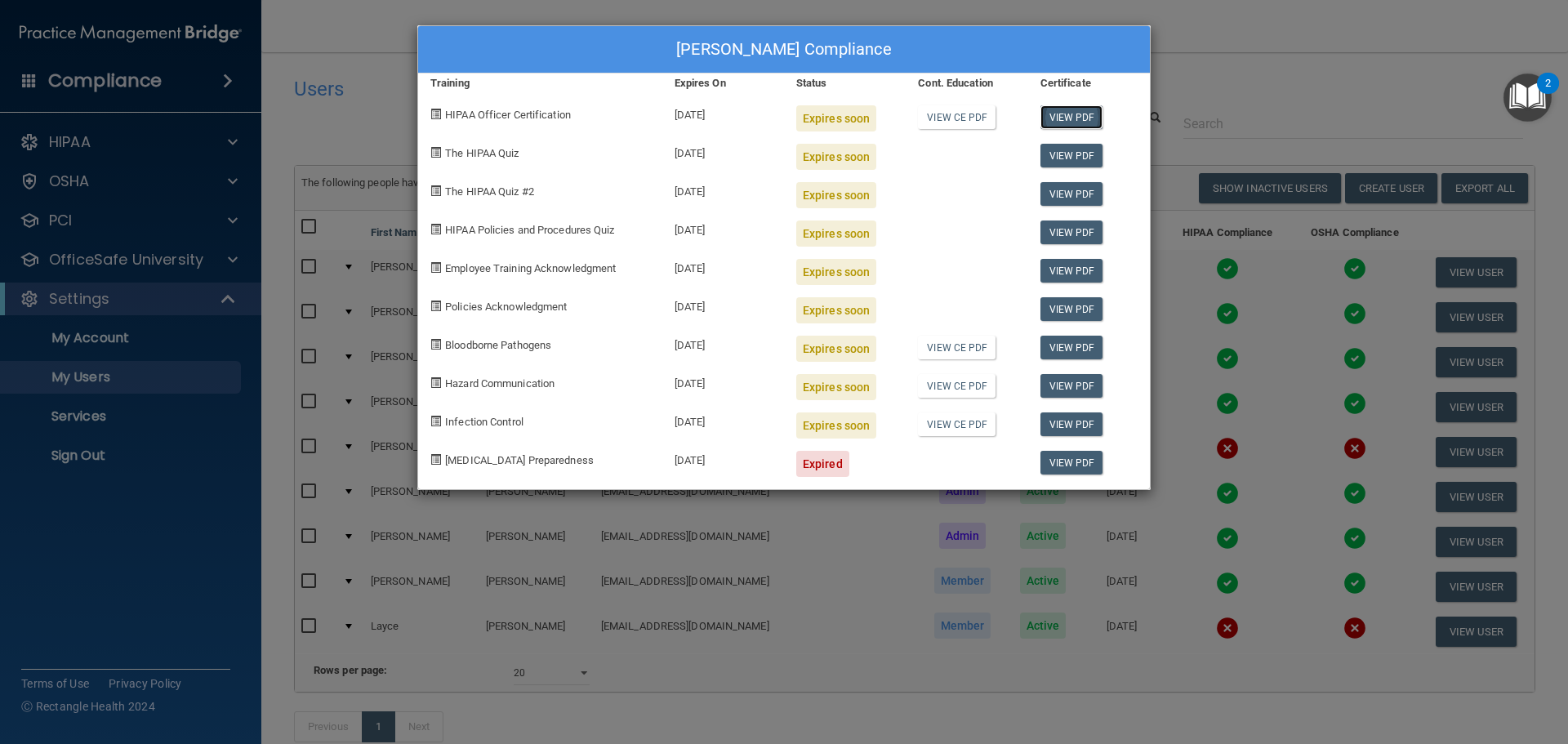
click at [1068, 115] on link "View PDF" at bounding box center [1071, 117] width 62 height 24
click at [1068, 158] on link "View PDF" at bounding box center [1071, 156] width 62 height 24
click at [1050, 186] on link "View PDF" at bounding box center [1071, 194] width 62 height 24
click at [1050, 238] on link "View PDF" at bounding box center [1071, 233] width 62 height 24
click at [1082, 271] on link "View PDF" at bounding box center [1071, 271] width 62 height 24
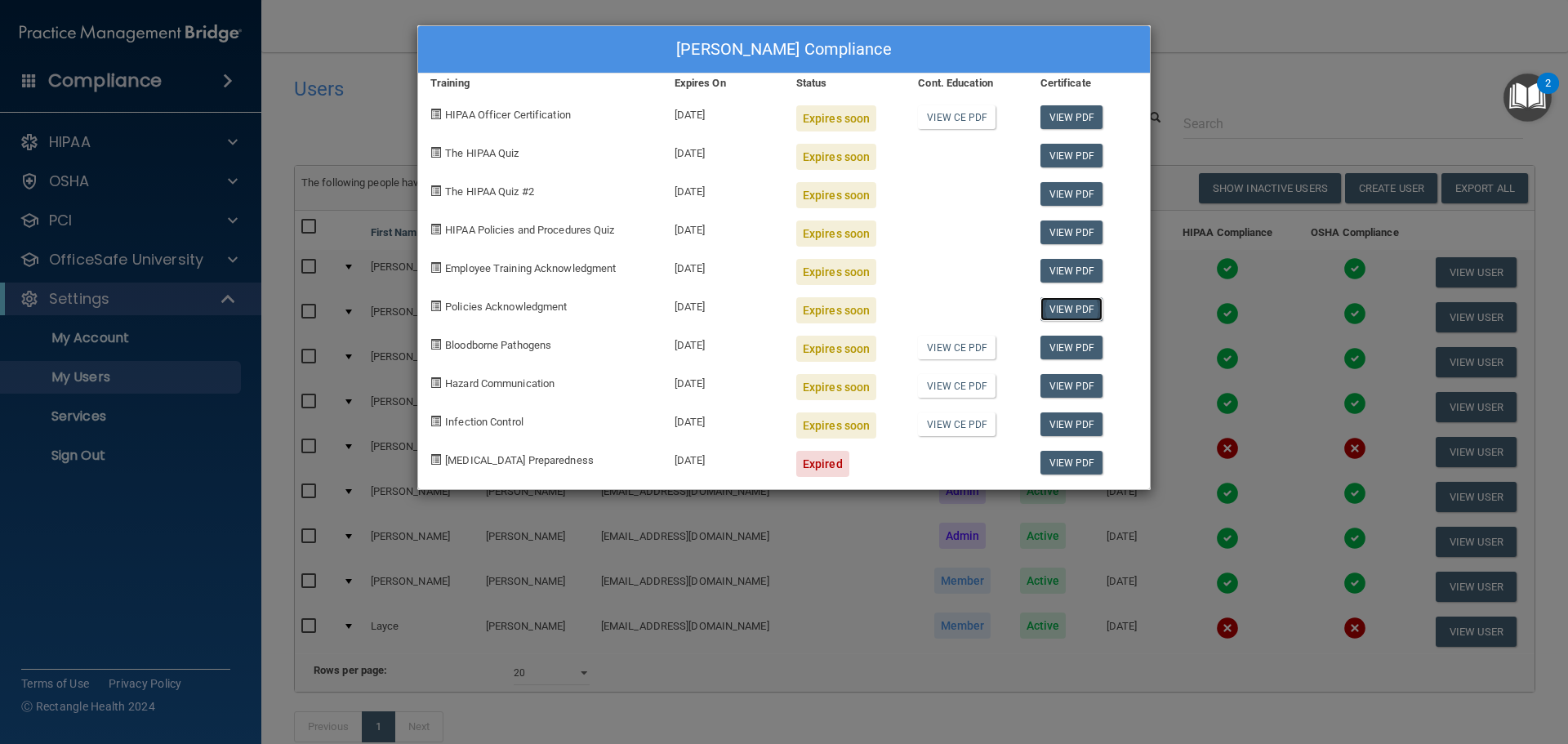
click at [1068, 307] on link "View PDF" at bounding box center [1071, 309] width 62 height 24
click at [1084, 350] on link "View PDF" at bounding box center [1071, 347] width 62 height 24
click at [1067, 397] on link "View PDF" at bounding box center [1071, 386] width 62 height 24
click at [1083, 416] on link "View PDF" at bounding box center [1071, 424] width 62 height 24
click at [1267, 75] on div "[PERSON_NAME] Compliance Training Expires On Status Cont. Education Certificate…" at bounding box center [784, 372] width 1568 height 744
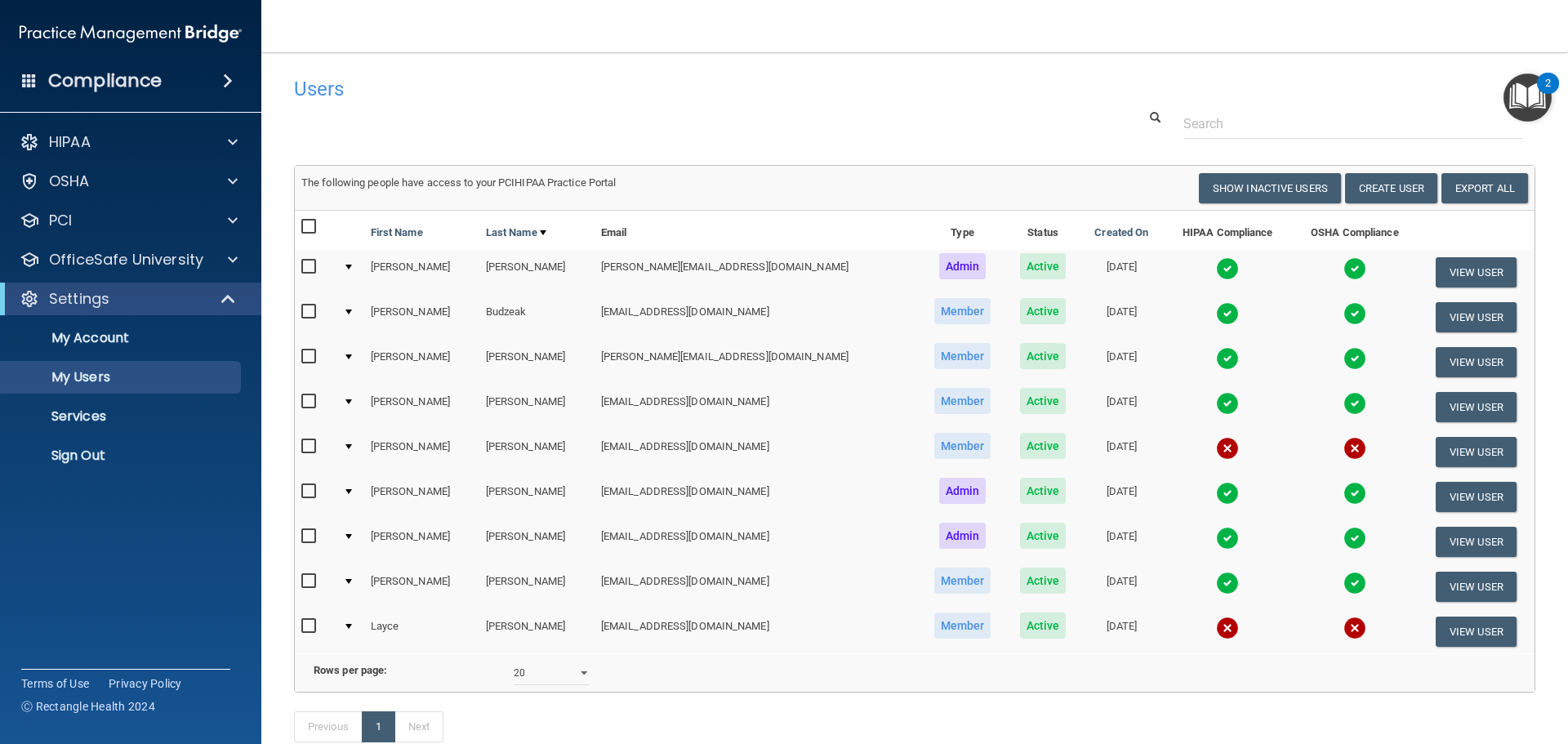
click at [1216, 544] on img at bounding box center [1227, 538] width 23 height 23
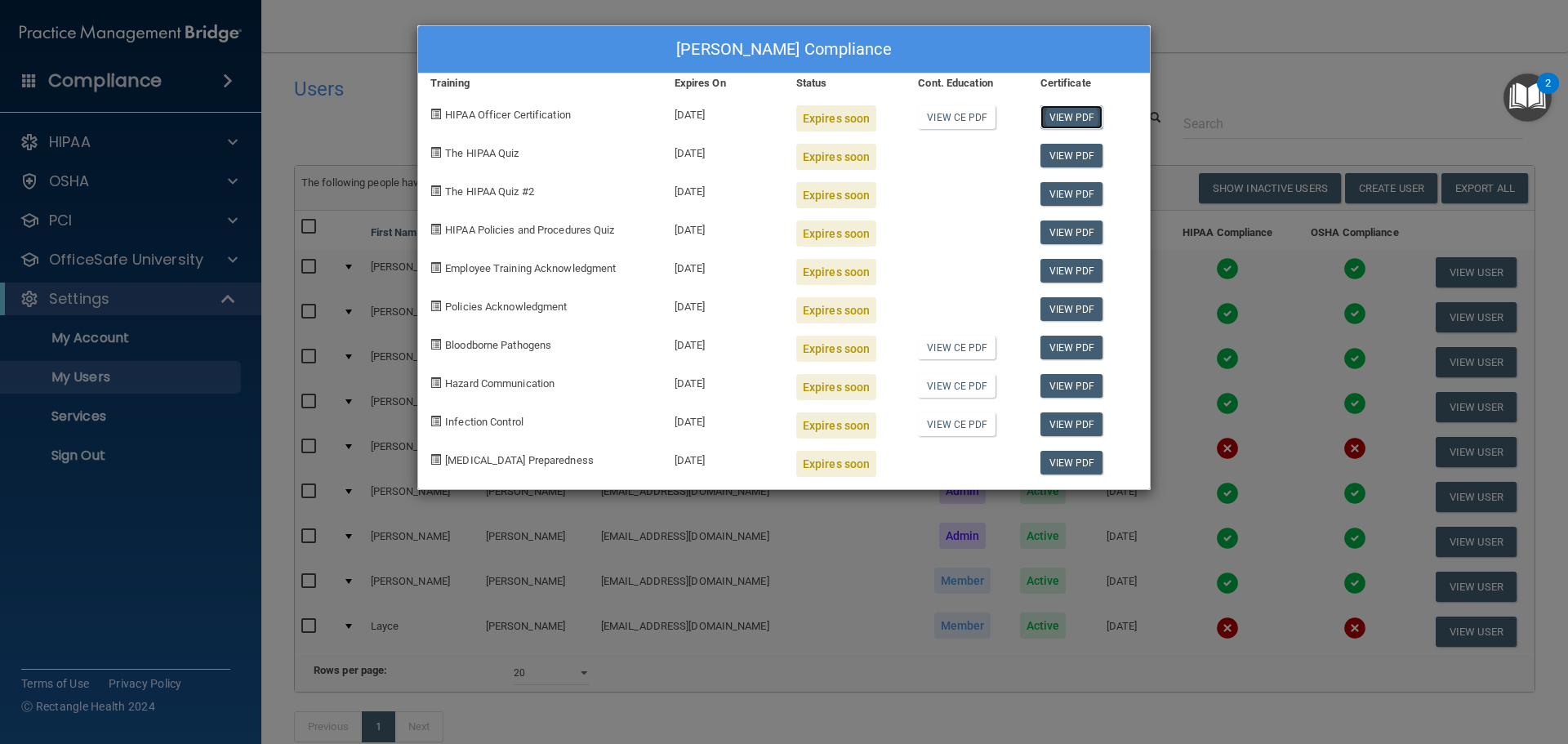
click at [1067, 113] on link "View PDF" at bounding box center [1071, 117] width 62 height 24
click at [1100, 161] on link "View PDF" at bounding box center [1071, 156] width 62 height 24
click at [1068, 202] on link "View PDF" at bounding box center [1071, 194] width 62 height 24
click at [1082, 234] on link "View PDF" at bounding box center [1071, 233] width 62 height 24
click at [1044, 269] on link "View PDF" at bounding box center [1071, 271] width 62 height 24
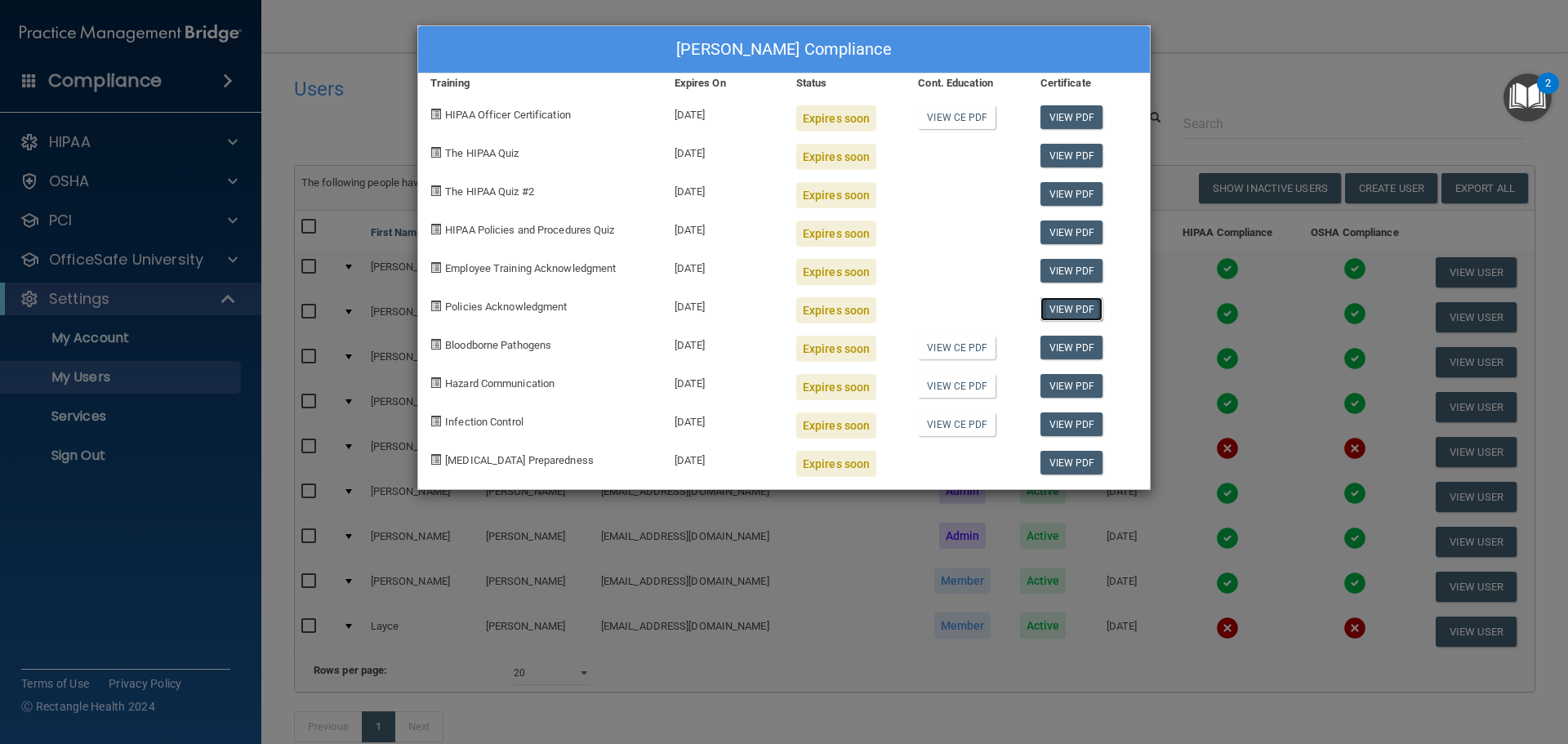
click at [1063, 309] on link "View PDF" at bounding box center [1071, 309] width 62 height 24
click at [1066, 350] on link "View PDF" at bounding box center [1071, 347] width 62 height 24
click at [1056, 386] on link "View PDF" at bounding box center [1071, 386] width 62 height 24
click at [1073, 434] on link "View PDF" at bounding box center [1071, 424] width 62 height 24
click at [951, 349] on link "View CE PDF" at bounding box center [956, 347] width 78 height 24
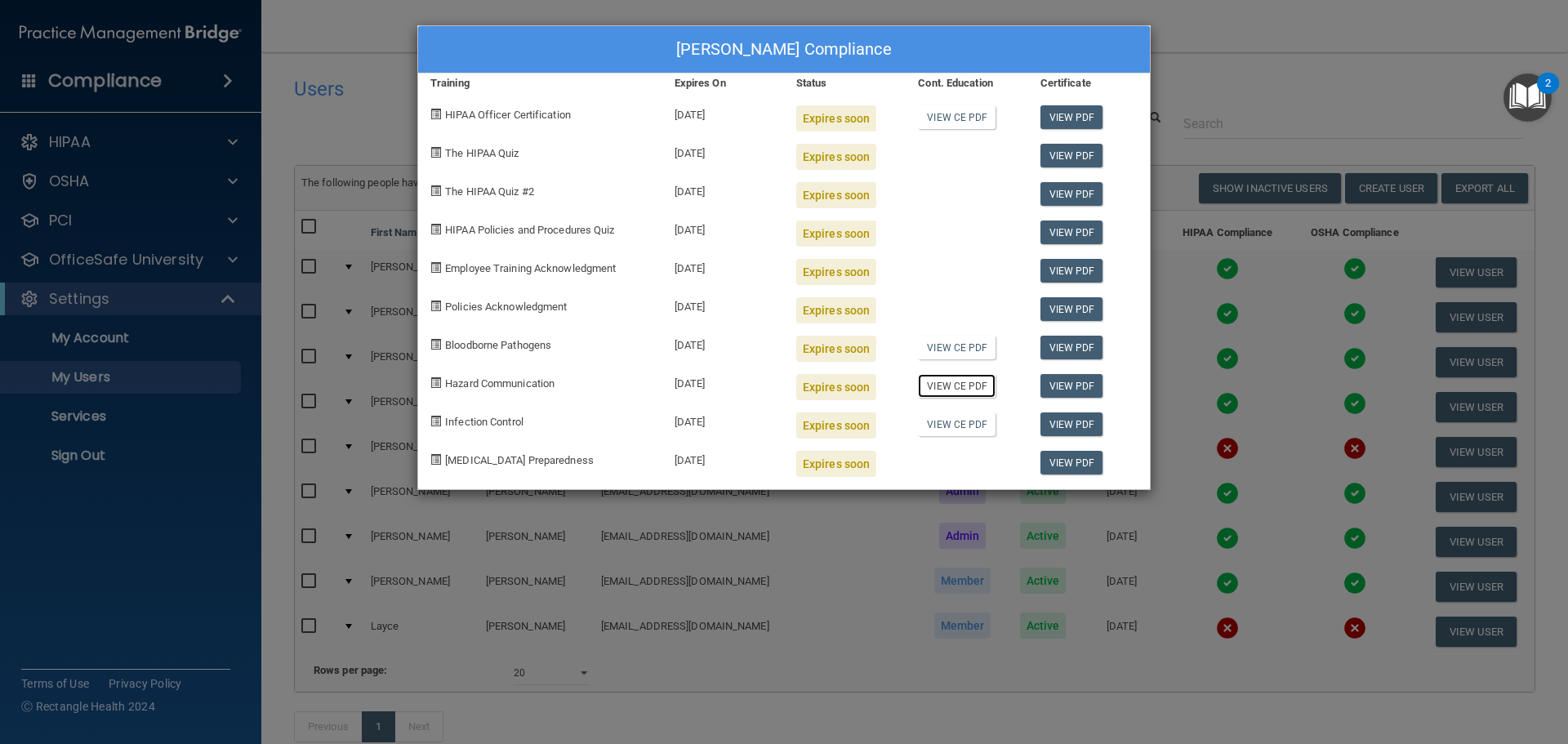
click at [959, 378] on link "View CE PDF" at bounding box center [956, 386] width 78 height 24
click at [964, 425] on link "View CE PDF" at bounding box center [956, 424] width 78 height 24
click at [950, 123] on link "View CE PDF" at bounding box center [956, 117] width 78 height 24
click at [1281, 80] on div "[PERSON_NAME] Compliance Training Expires On Status Cont. Education Certificate…" at bounding box center [784, 372] width 1568 height 744
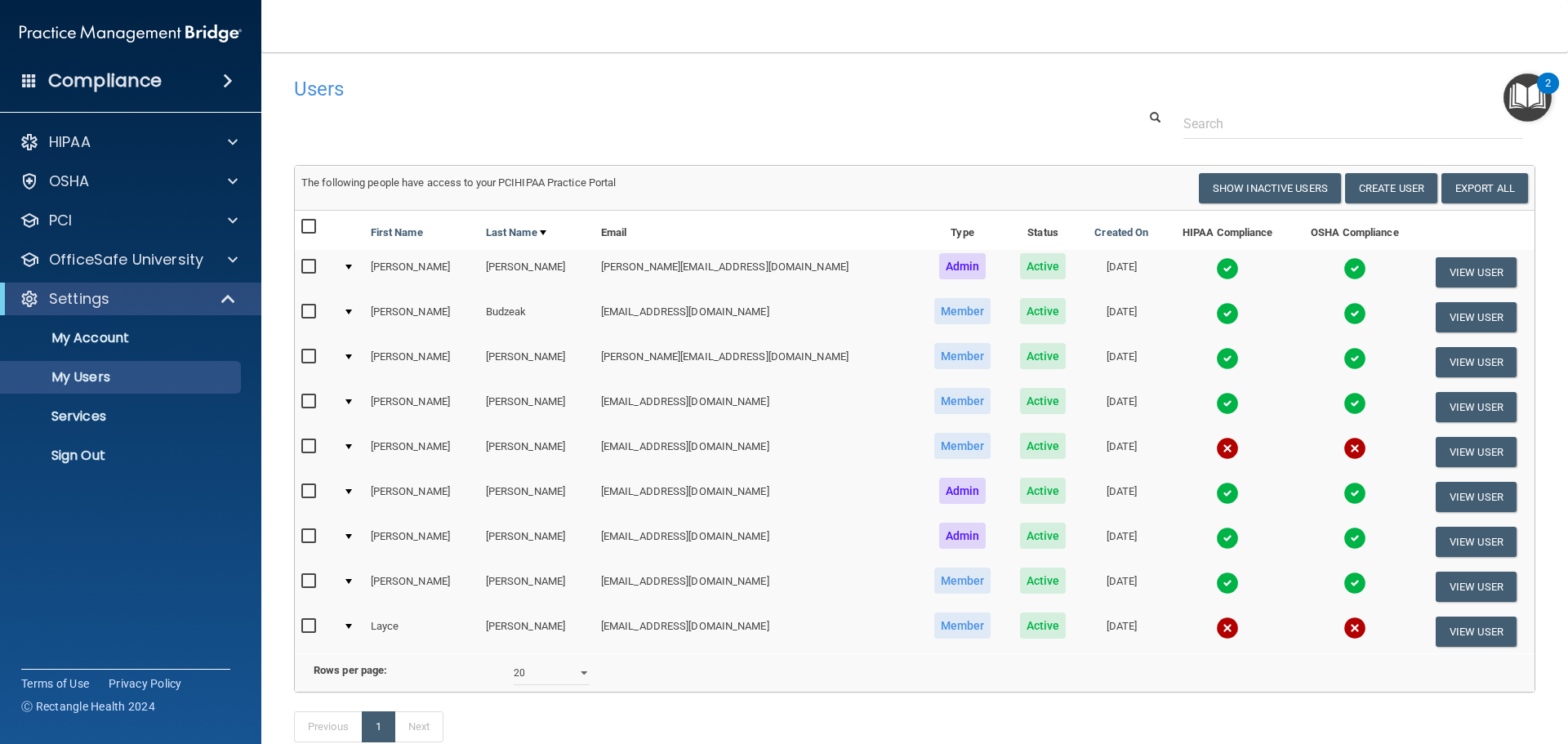
click at [1216, 313] on img at bounding box center [1227, 313] width 23 height 23
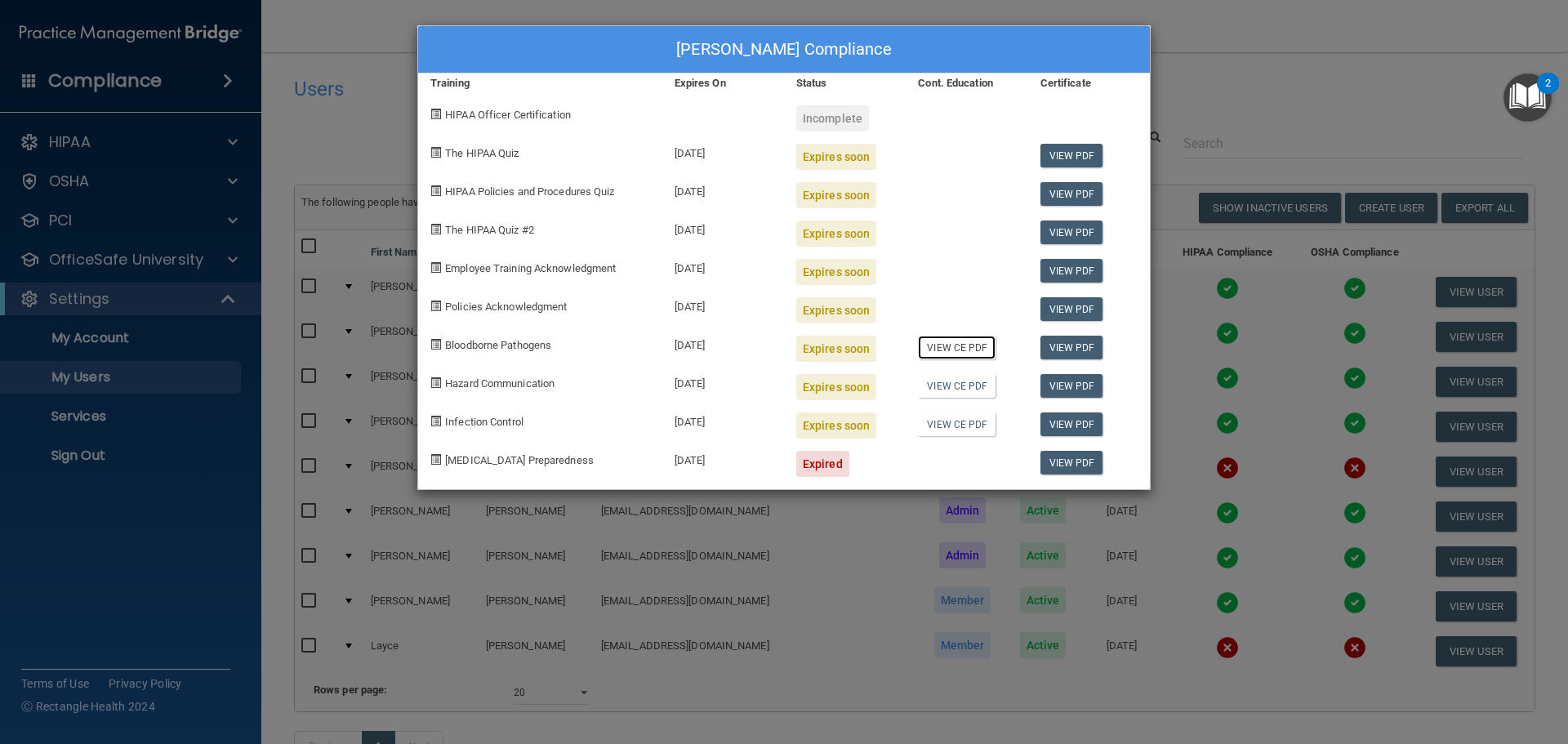
click at [962, 345] on link "View CE PDF" at bounding box center [956, 347] width 78 height 24
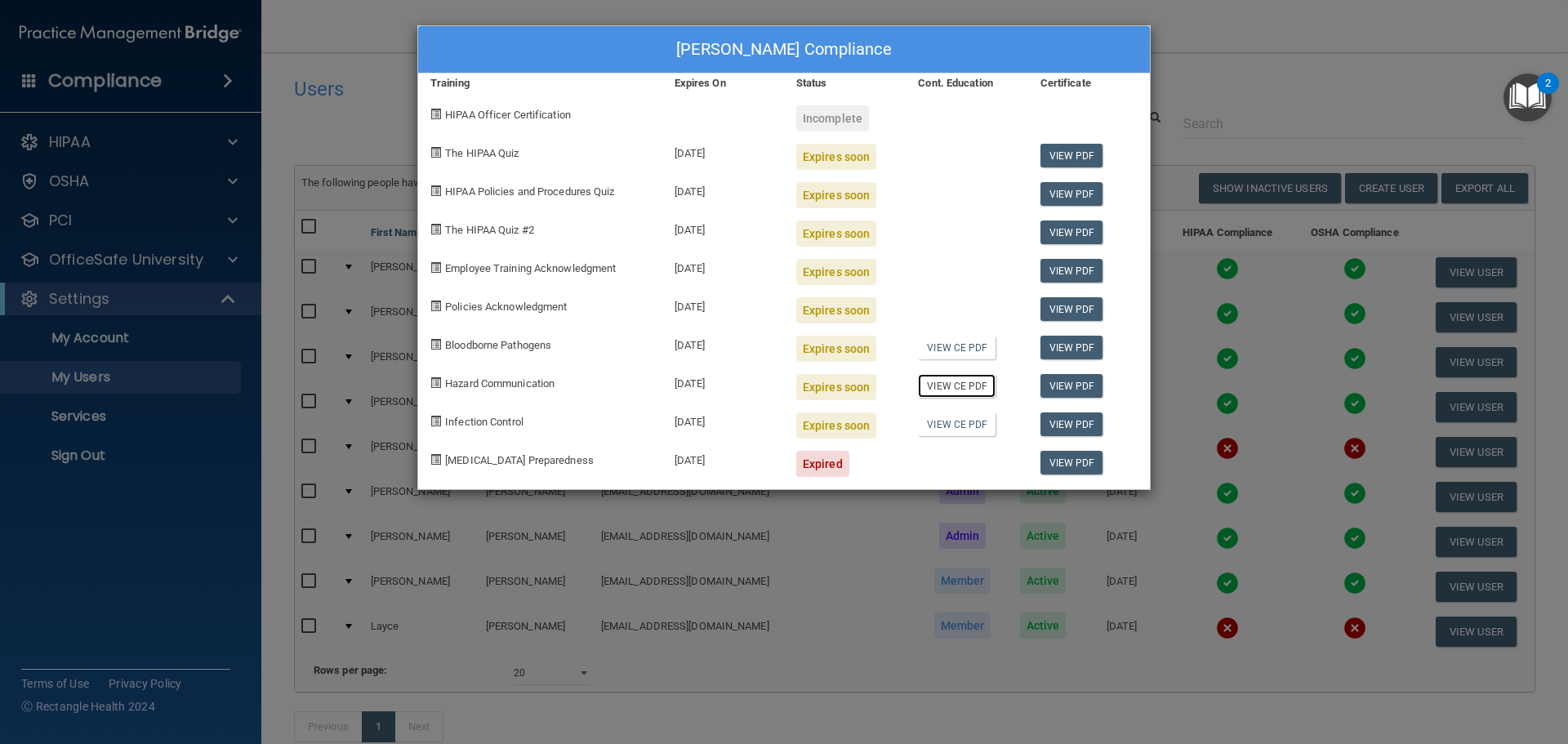
click at [936, 379] on link "View CE PDF" at bounding box center [956, 386] width 78 height 24
click at [957, 425] on link "View CE PDF" at bounding box center [956, 424] width 78 height 24
click at [1250, 54] on div "[PERSON_NAME] Compliance Training Expires On Status Cont. Education Certificate…" at bounding box center [784, 372] width 1568 height 744
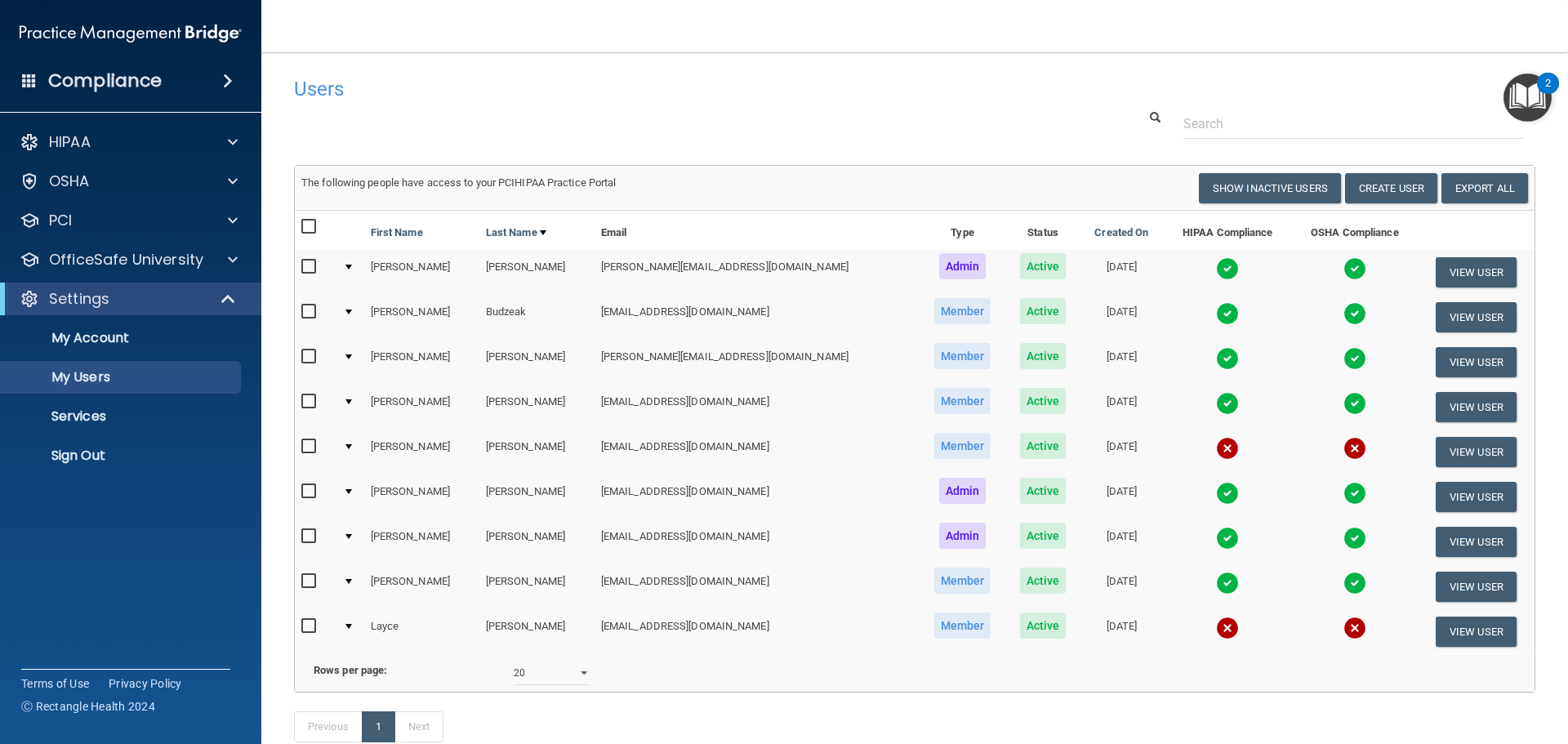
click at [1216, 582] on img at bounding box center [1227, 582] width 23 height 23
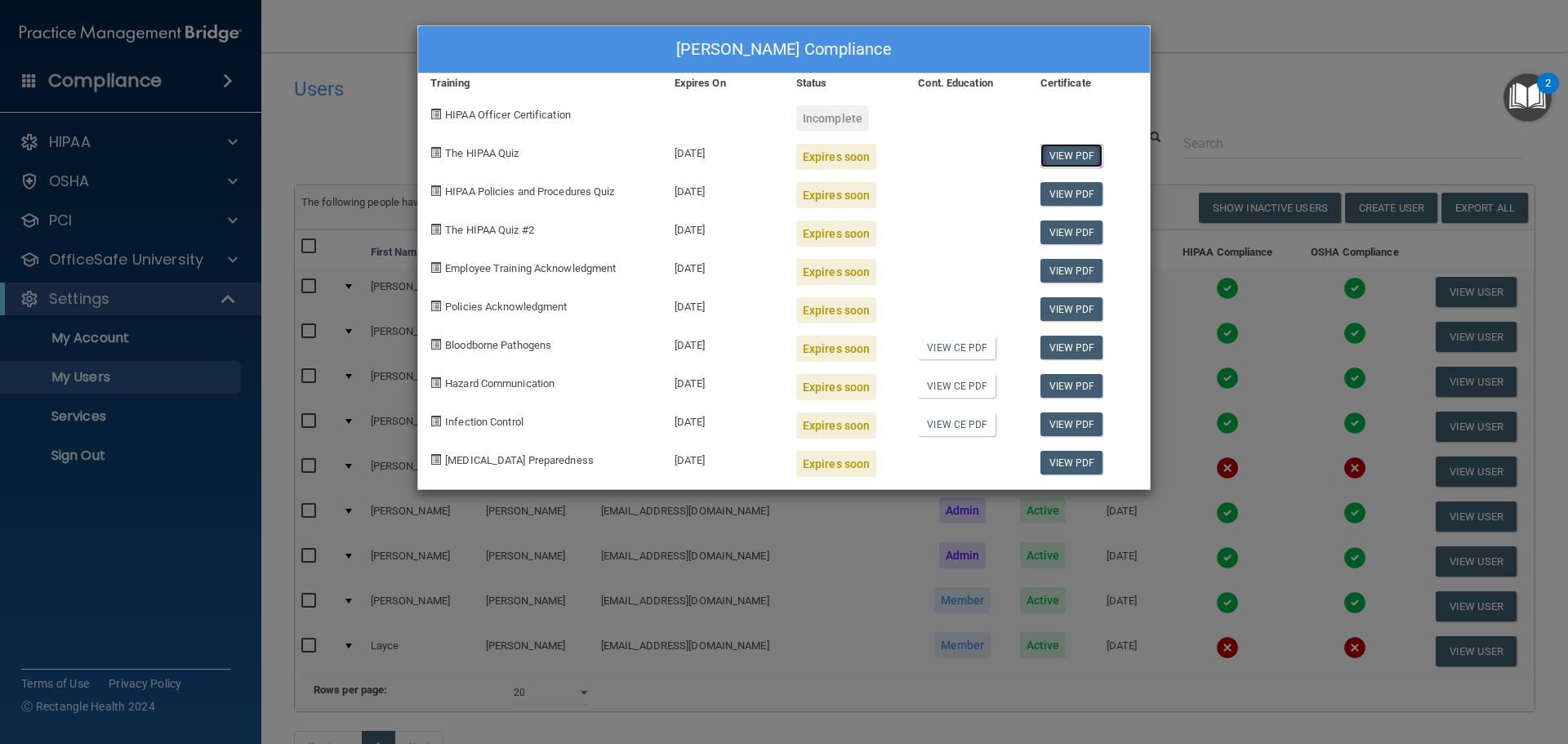
click at [1068, 154] on link "View PDF" at bounding box center [1071, 156] width 62 height 24
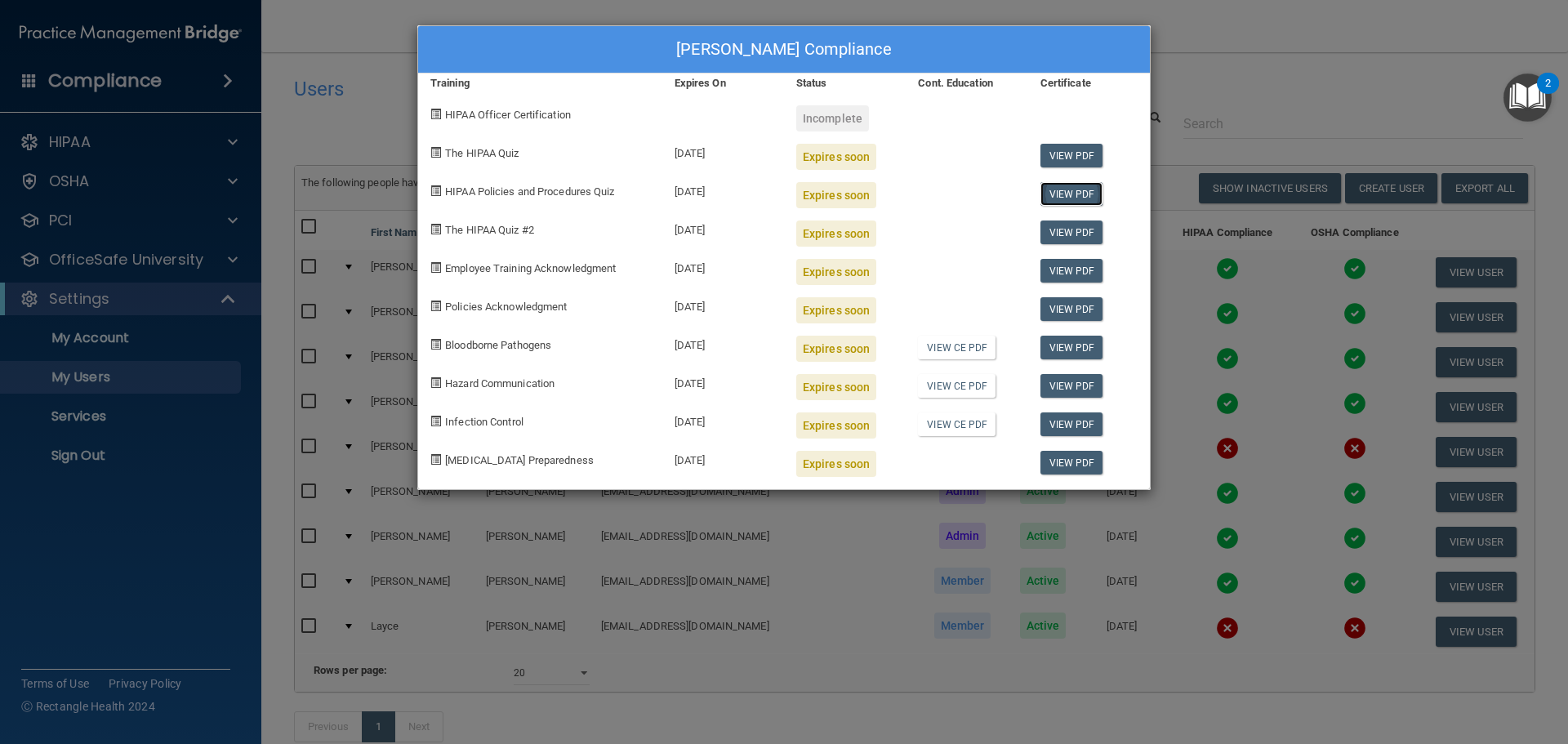
click at [1085, 189] on link "View PDF" at bounding box center [1071, 194] width 62 height 24
click at [1072, 233] on link "View PDF" at bounding box center [1071, 233] width 62 height 24
click at [1056, 261] on link "View PDF" at bounding box center [1071, 271] width 62 height 24
click at [1087, 300] on link "View PDF" at bounding box center [1071, 309] width 62 height 24
click at [1068, 353] on link "View PDF" at bounding box center [1071, 347] width 62 height 24
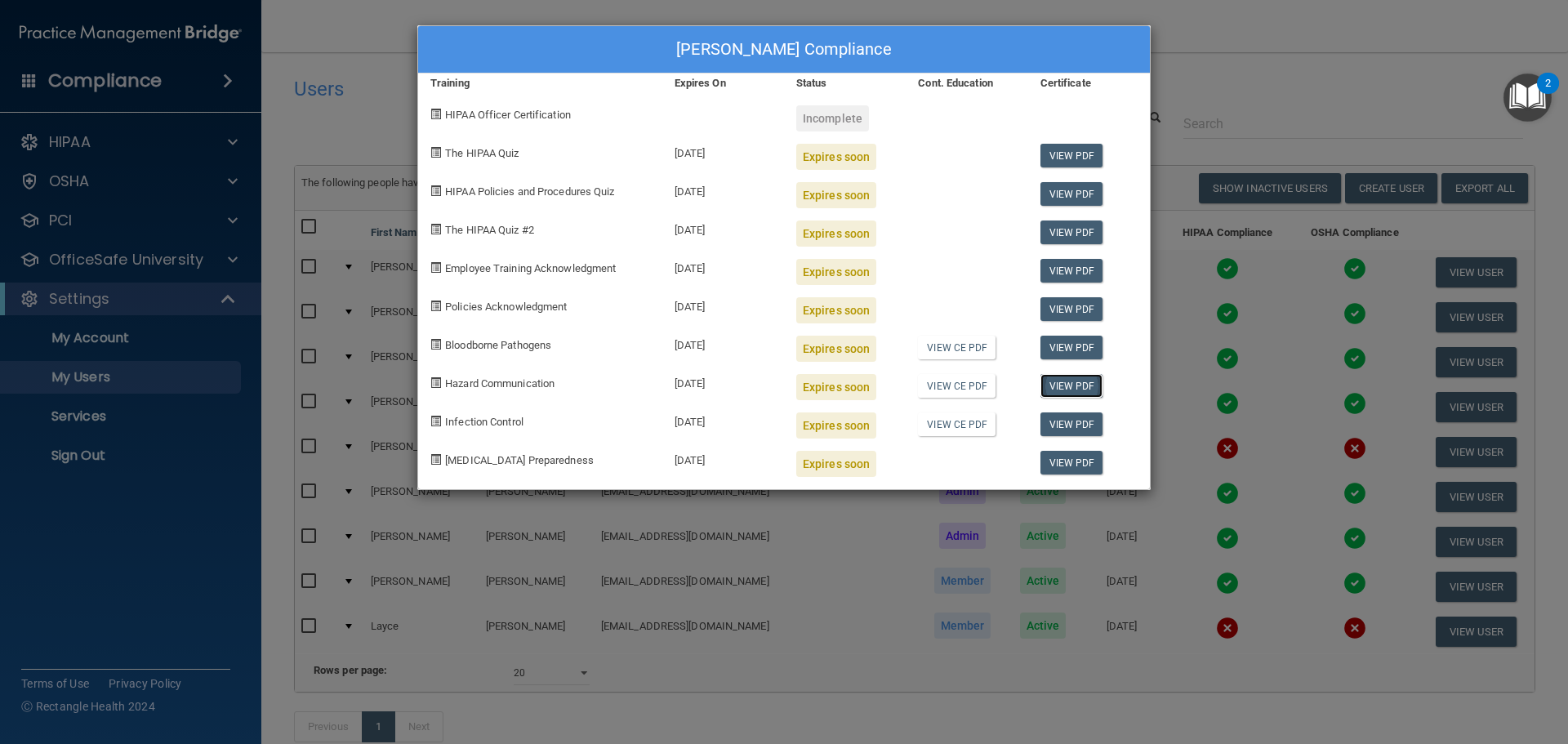
click at [1071, 396] on link "View PDF" at bounding box center [1071, 386] width 62 height 24
click at [1061, 424] on link "View PDF" at bounding box center [1071, 424] width 62 height 24
click at [1209, 80] on div "[PERSON_NAME] Compliance Training Expires On Status Cont. Education Certificate…" at bounding box center [784, 372] width 1568 height 744
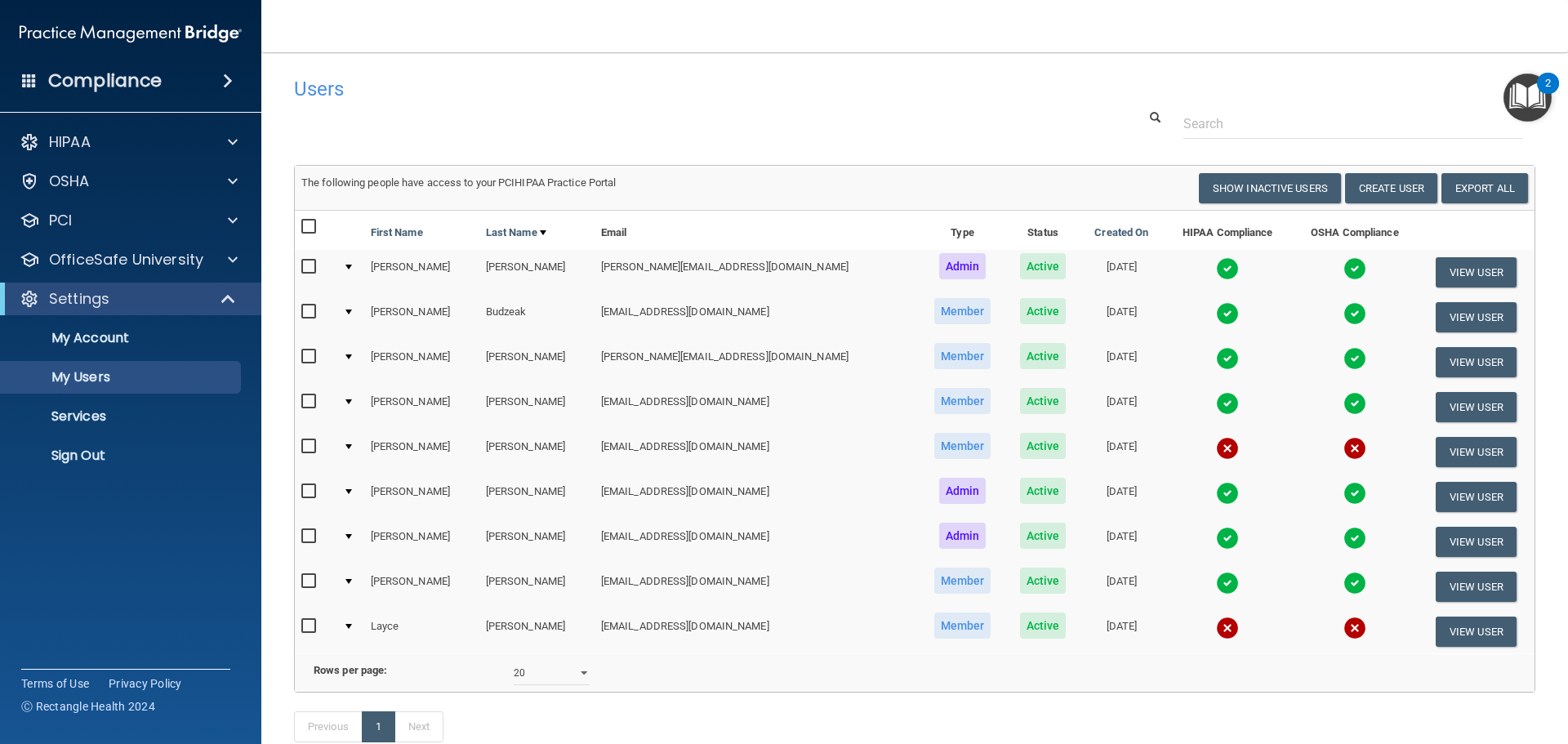
click at [1216, 630] on img at bounding box center [1227, 628] width 23 height 23
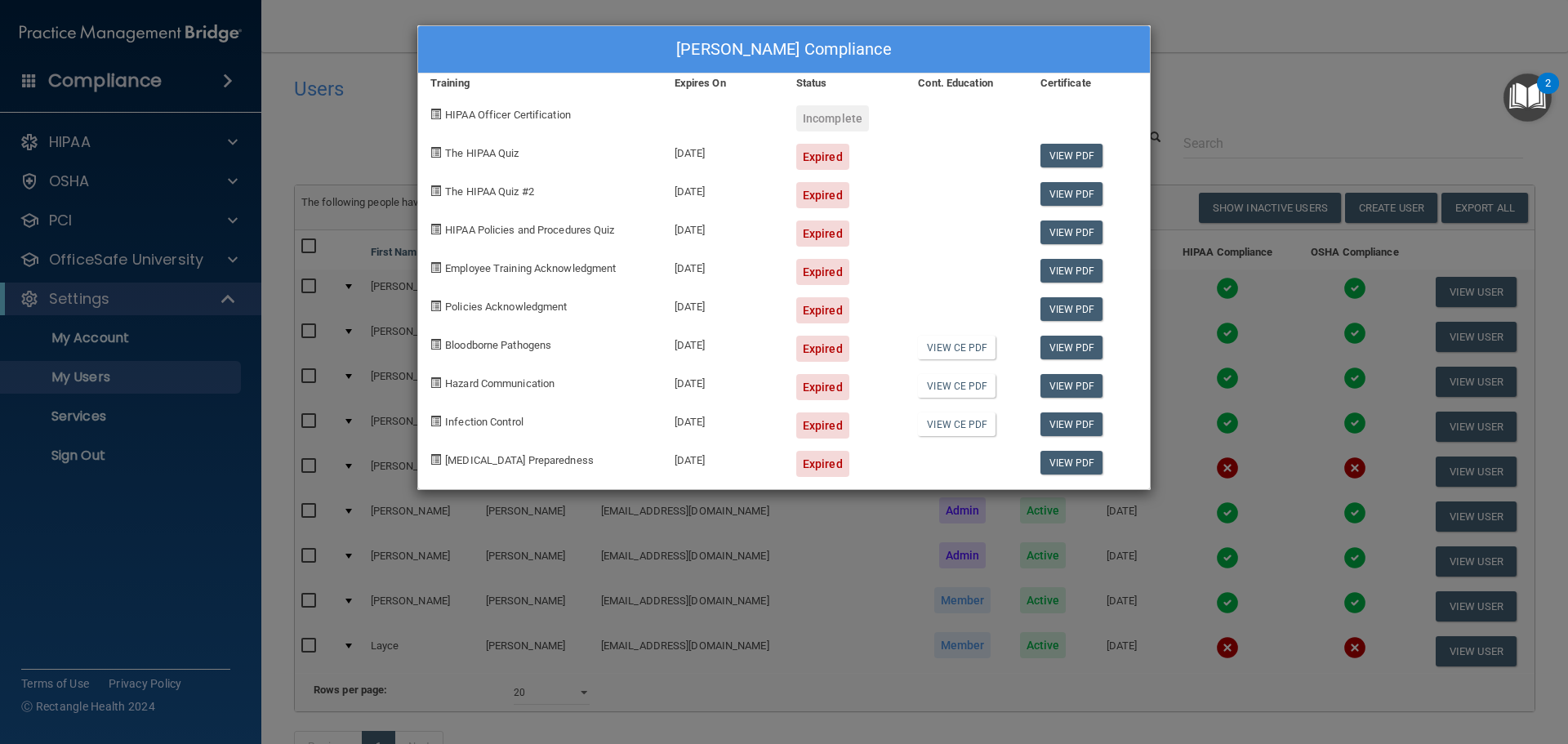
click at [1068, 139] on div "View PDF" at bounding box center [1089, 151] width 121 height 38
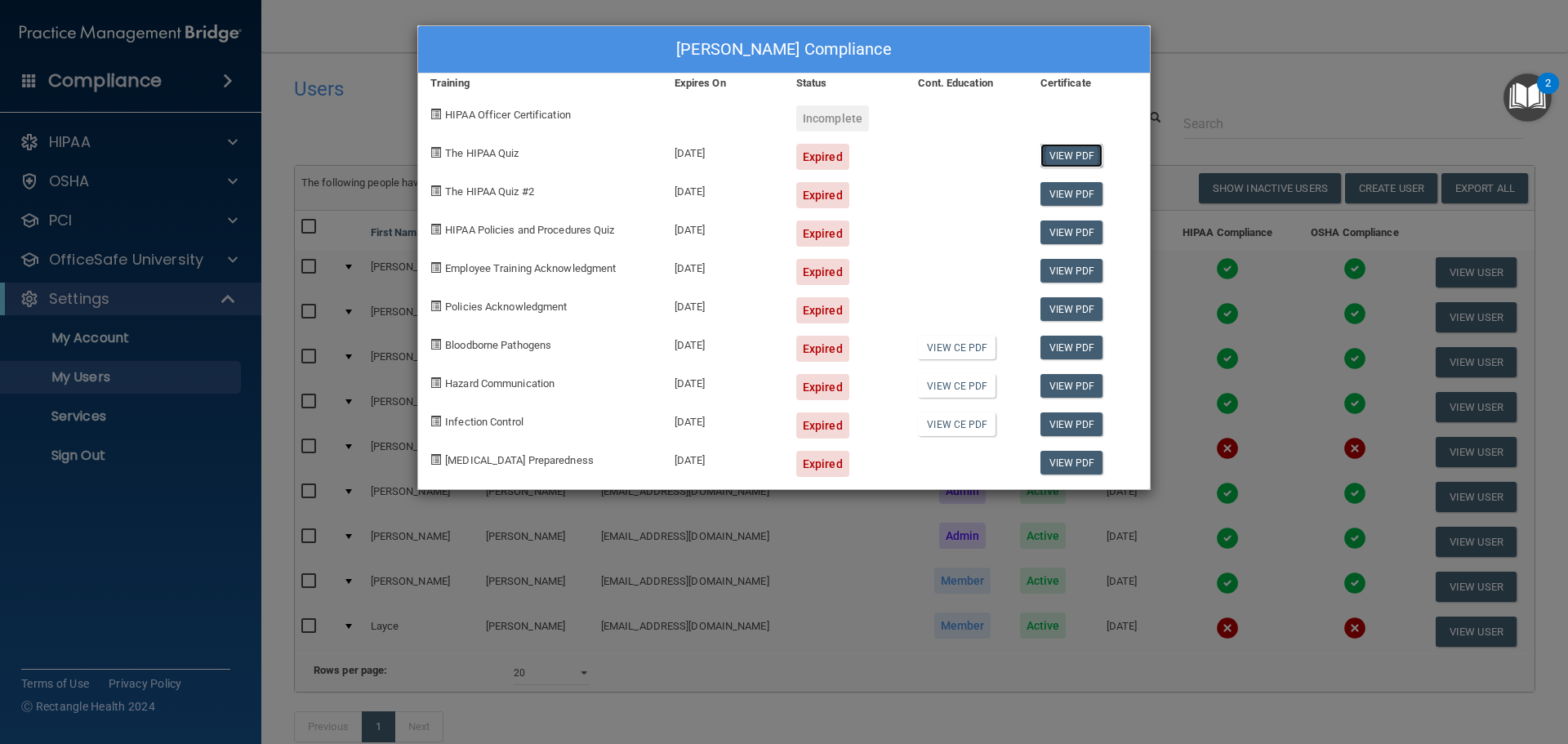
click at [1068, 152] on link "View PDF" at bounding box center [1071, 156] width 62 height 24
click at [1068, 195] on link "View PDF" at bounding box center [1071, 194] width 62 height 24
click at [1077, 232] on link "View PDF" at bounding box center [1071, 233] width 62 height 24
click at [1067, 269] on link "View PDF" at bounding box center [1071, 271] width 62 height 24
click at [1083, 309] on link "View PDF" at bounding box center [1071, 309] width 62 height 24
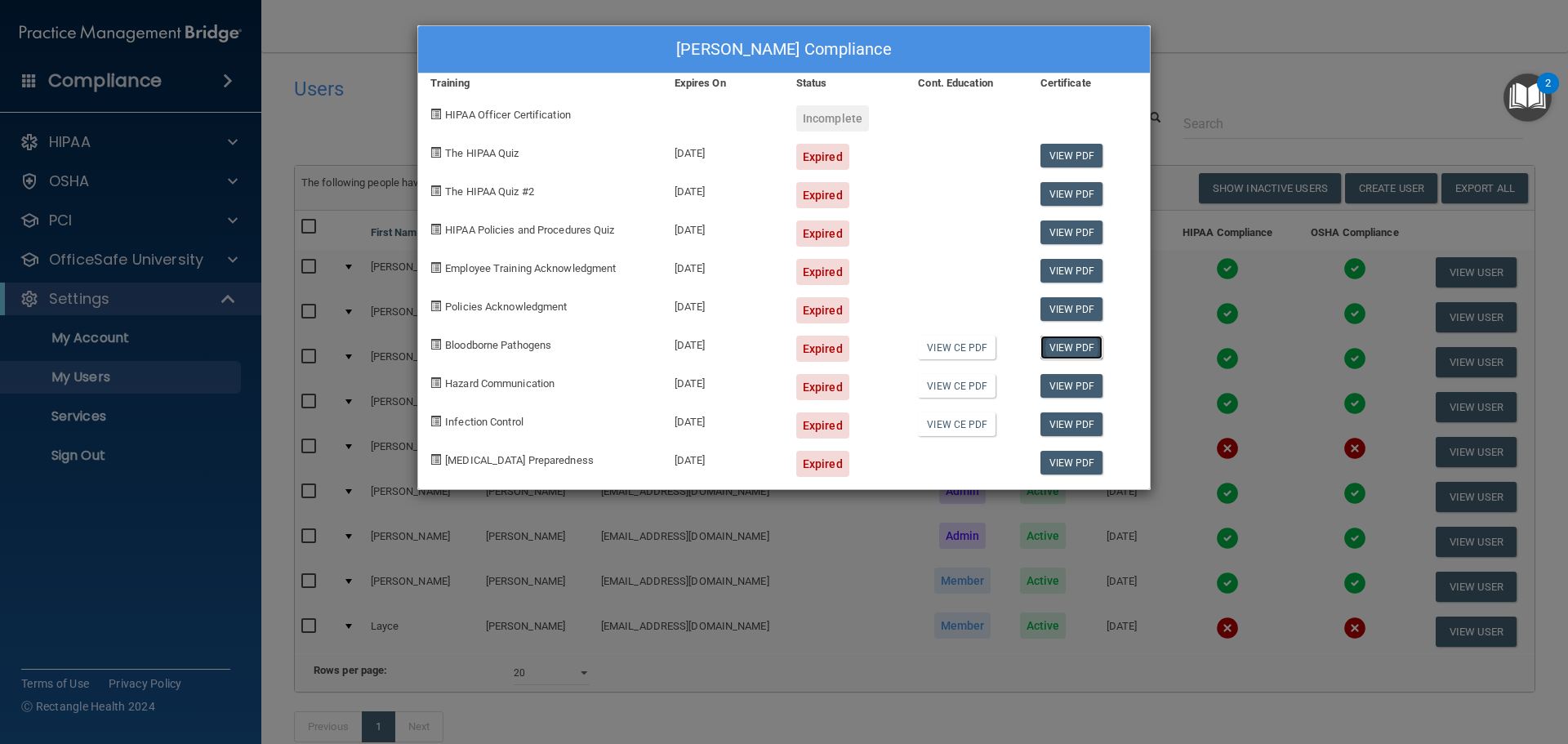
click at [1055, 341] on link "View PDF" at bounding box center [1071, 347] width 62 height 24
click at [1061, 397] on link "View PDF" at bounding box center [1071, 386] width 62 height 24
click at [1049, 428] on link "View PDF" at bounding box center [1071, 424] width 62 height 24
click at [1317, 85] on div "[PERSON_NAME] Compliance Training Expires On Status Cont. Education Certificate…" at bounding box center [784, 372] width 1568 height 744
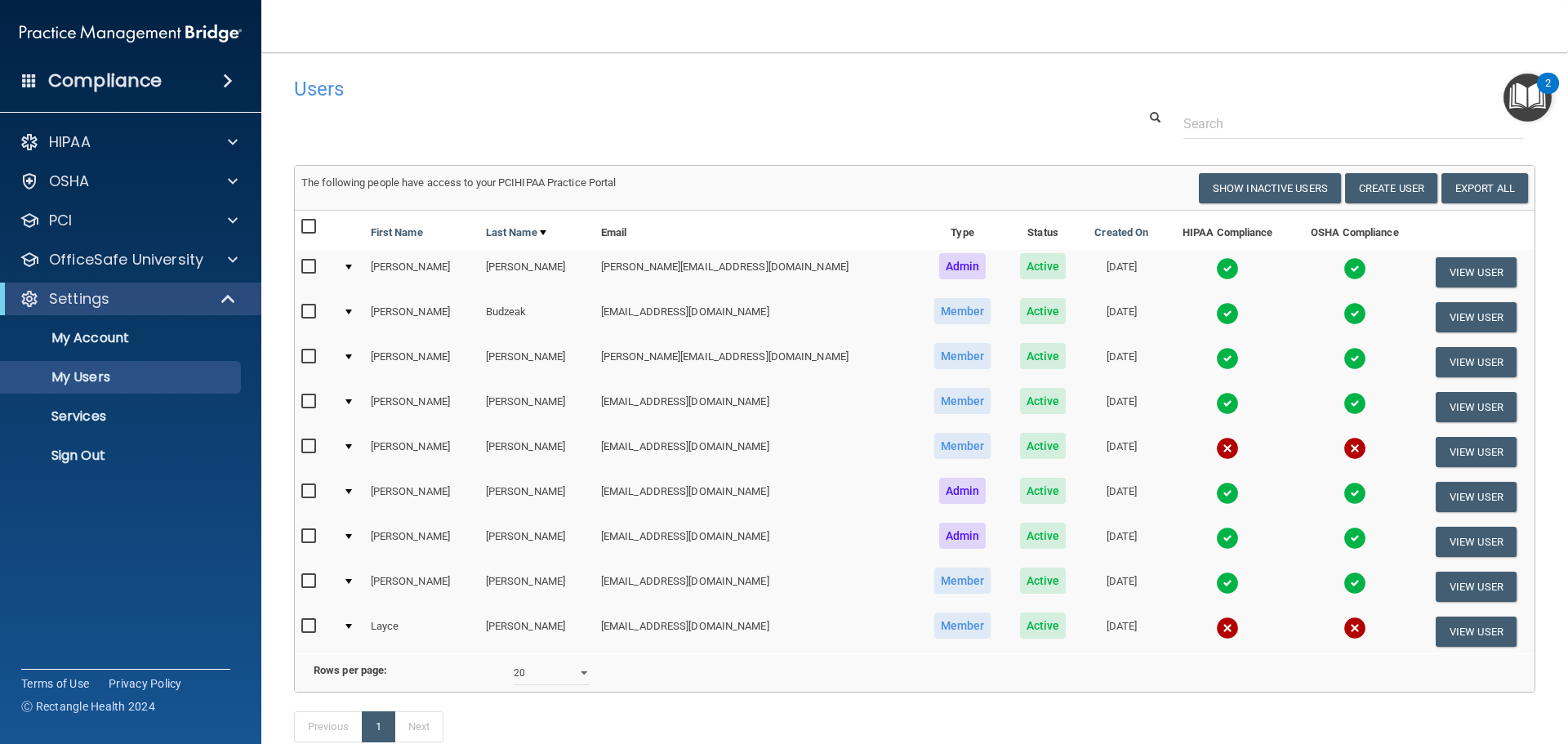
click at [1216, 403] on img at bounding box center [1227, 403] width 23 height 23
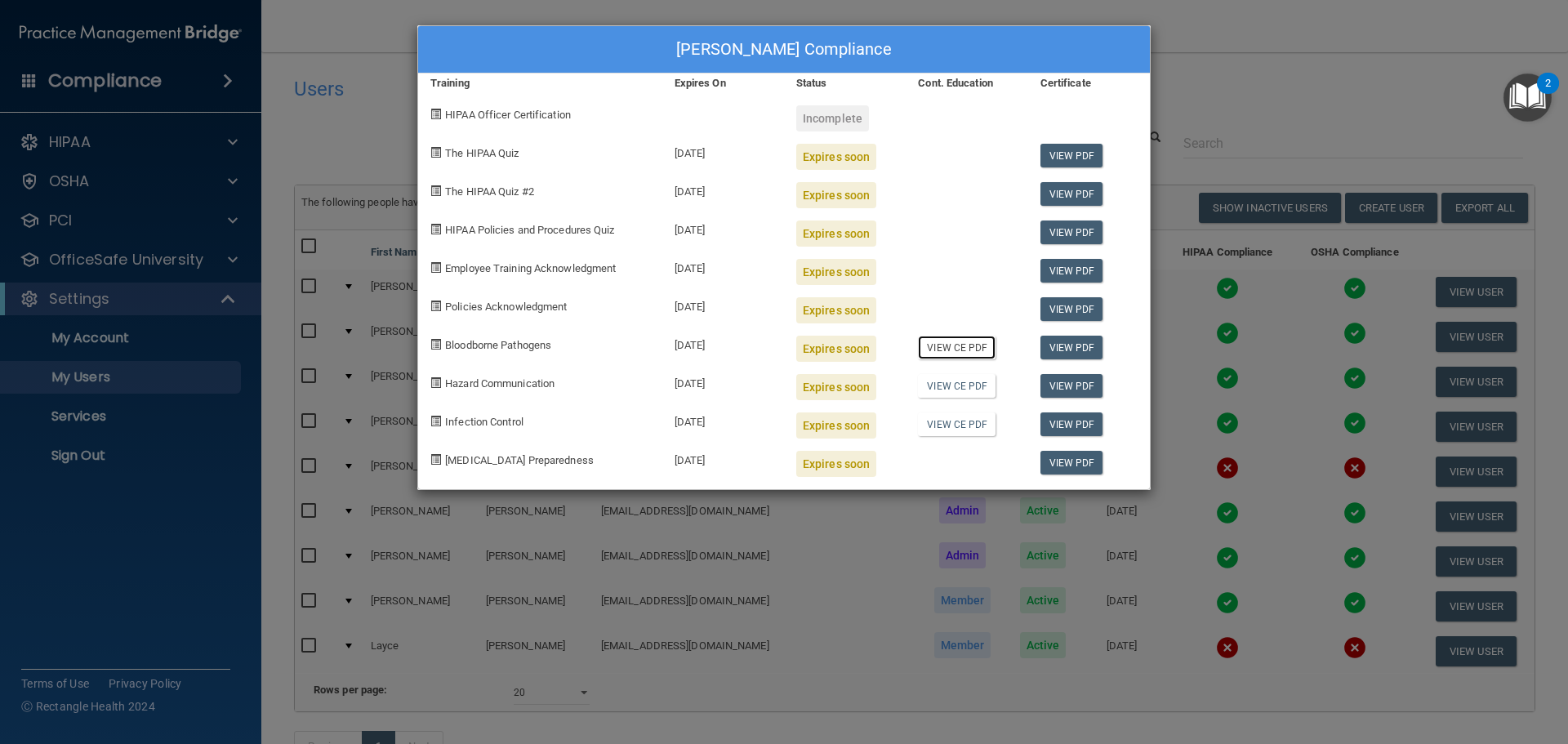
click at [953, 348] on link "View CE PDF" at bounding box center [956, 347] width 78 height 24
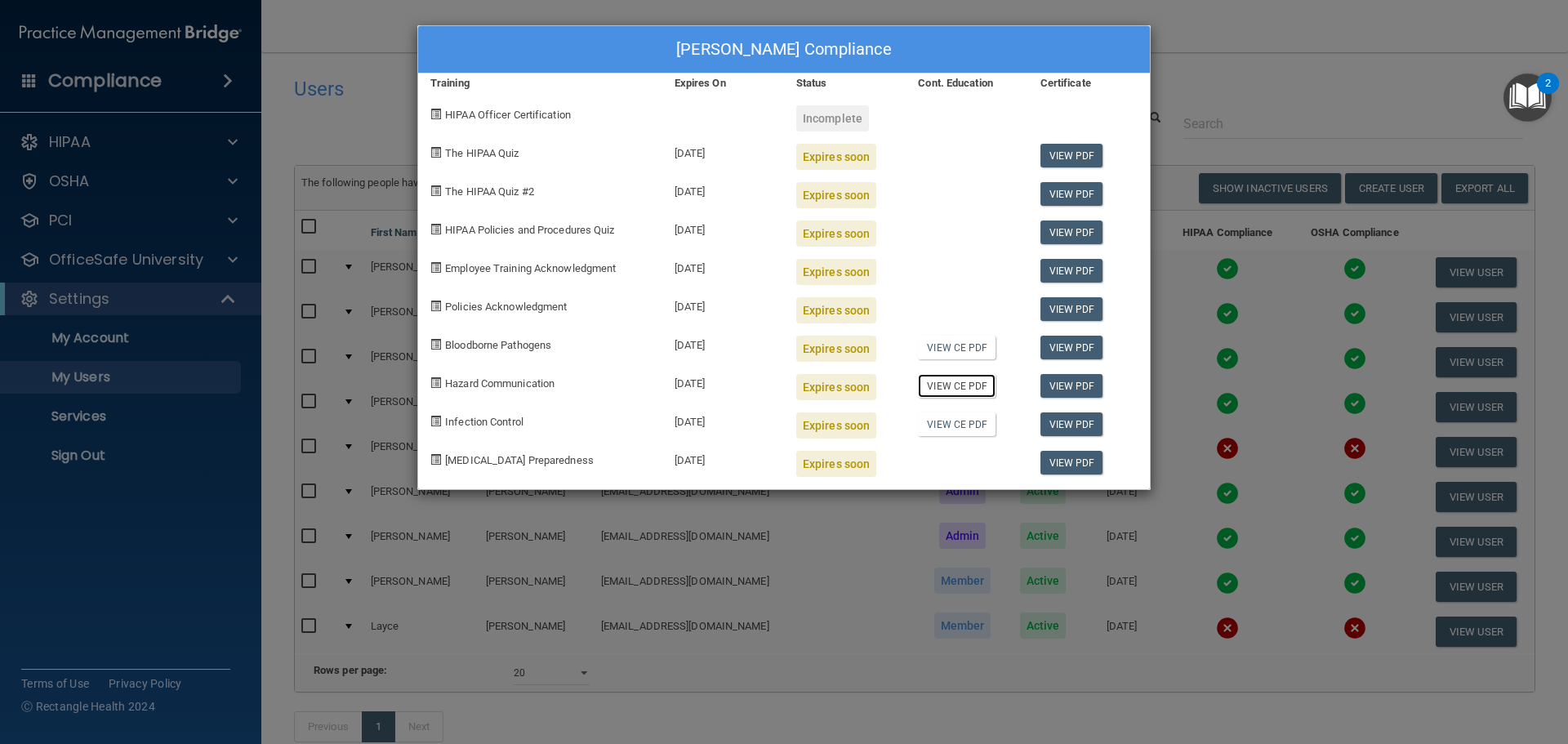
click at [975, 380] on link "View CE PDF" at bounding box center [956, 386] width 78 height 24
click at [950, 423] on link "View CE PDF" at bounding box center [956, 424] width 78 height 24
click at [1292, 82] on div "[PERSON_NAME] Compliance Training Expires On Status Cont. Education Certificate…" at bounding box center [784, 372] width 1568 height 744
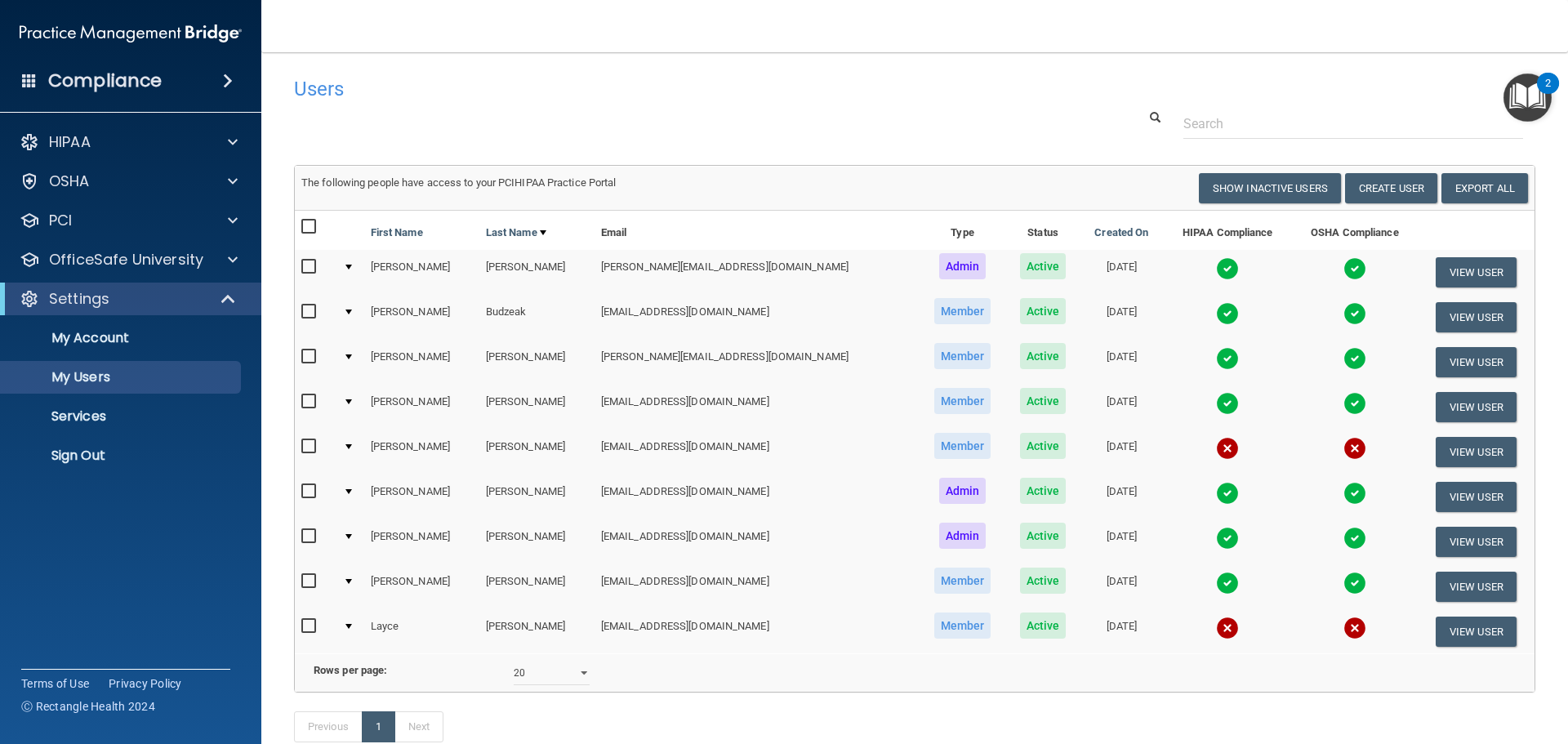
click at [1216, 492] on img at bounding box center [1227, 493] width 23 height 23
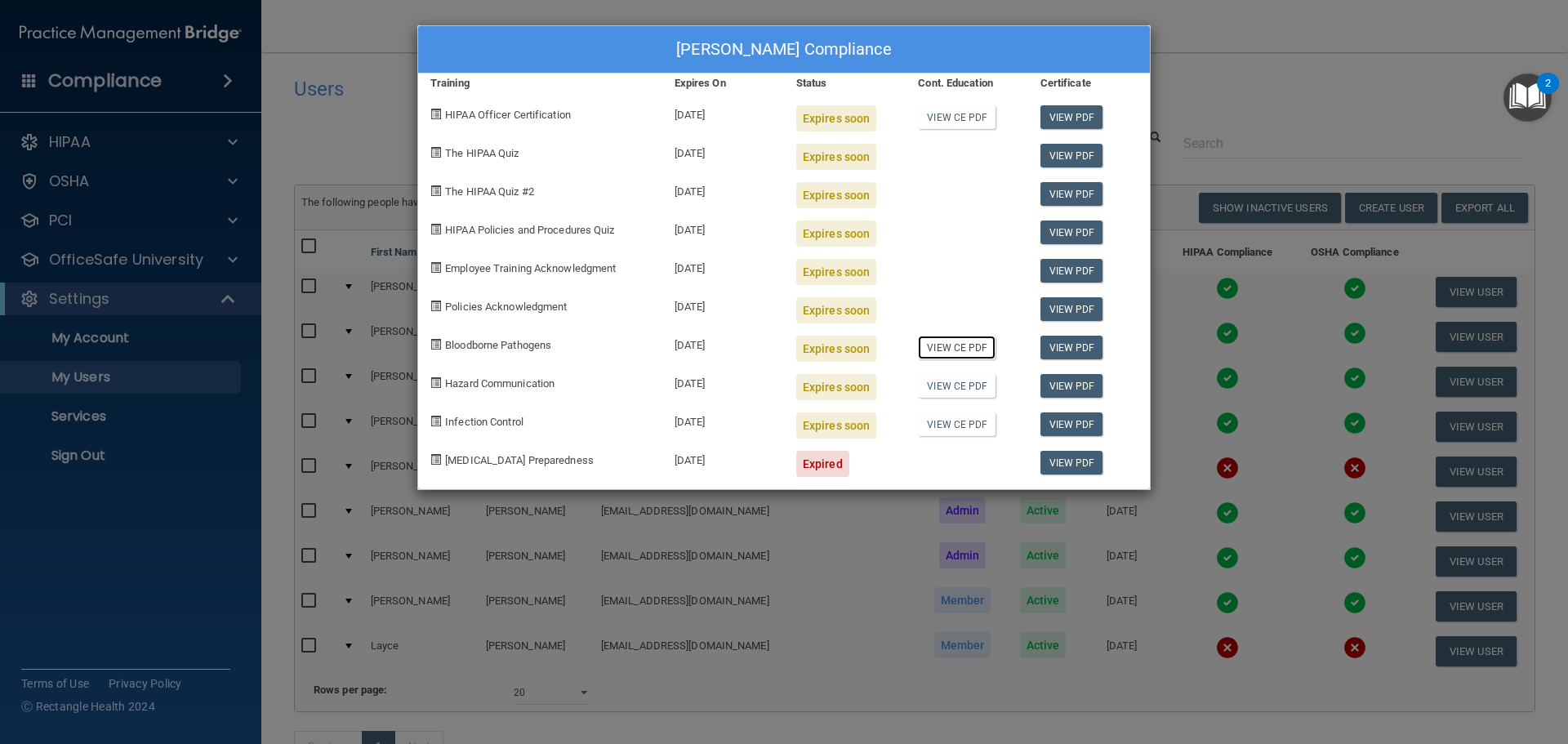
click at [968, 353] on link "View CE PDF" at bounding box center [956, 347] width 78 height 24
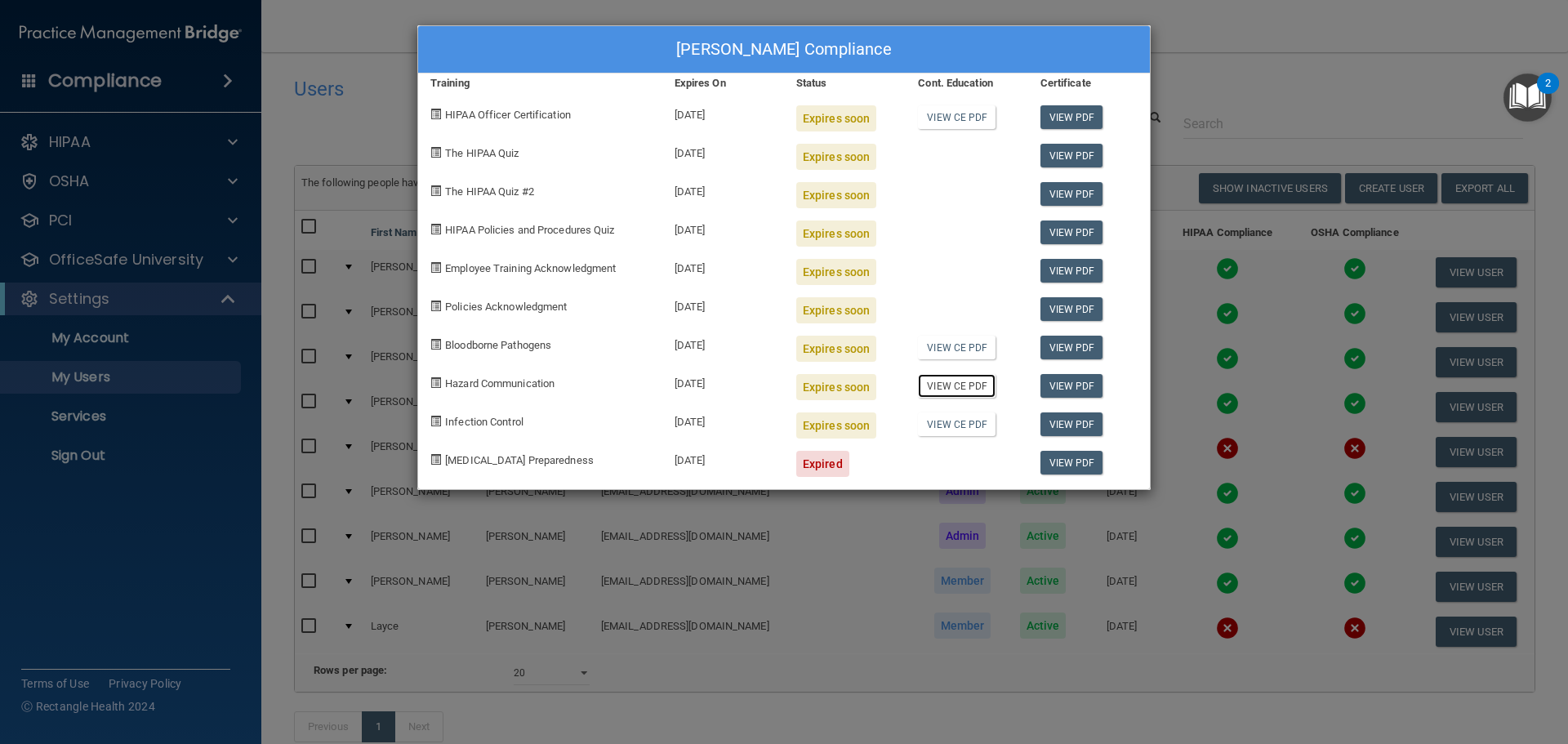
click at [938, 378] on link "View CE PDF" at bounding box center [956, 386] width 78 height 24
click at [964, 425] on link "View CE PDF" at bounding box center [956, 424] width 78 height 24
click at [1335, 80] on div "[PERSON_NAME] Compliance Training Expires On Status Cont. Education Certificate…" at bounding box center [784, 372] width 1568 height 744
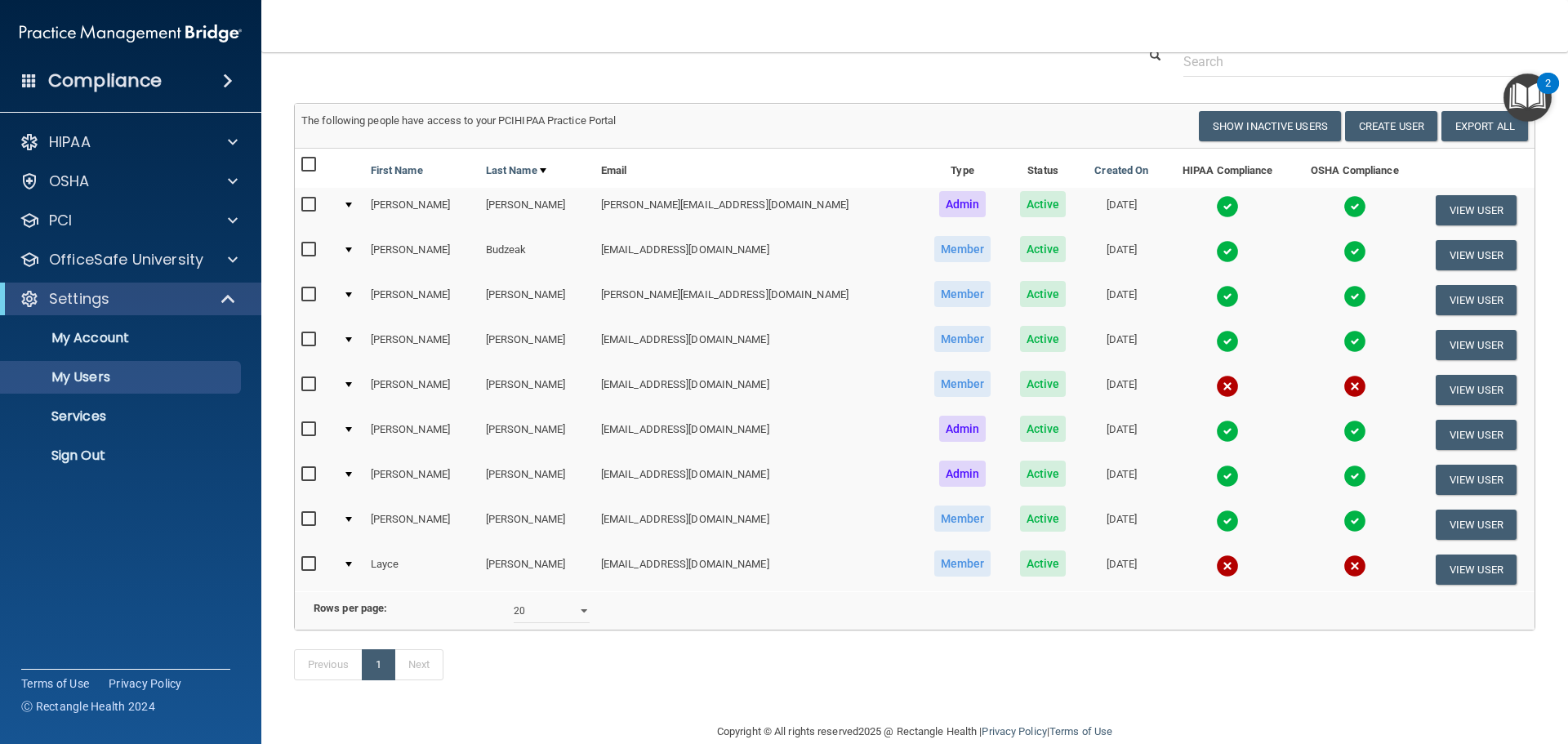
scroll to position [114, 0]
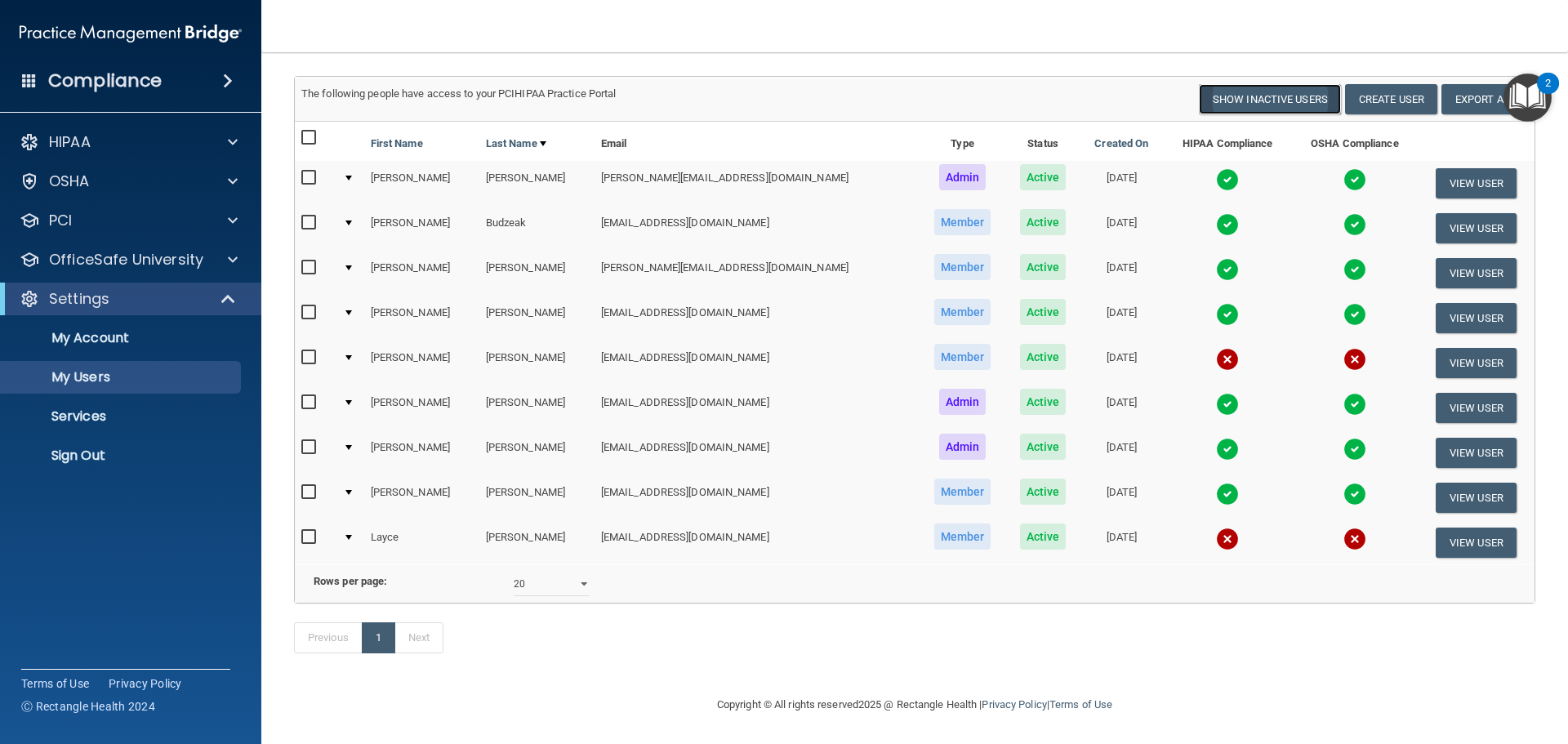
click at [1222, 84] on button "Show Inactive Users" at bounding box center [1269, 98] width 142 height 30
select select "20"
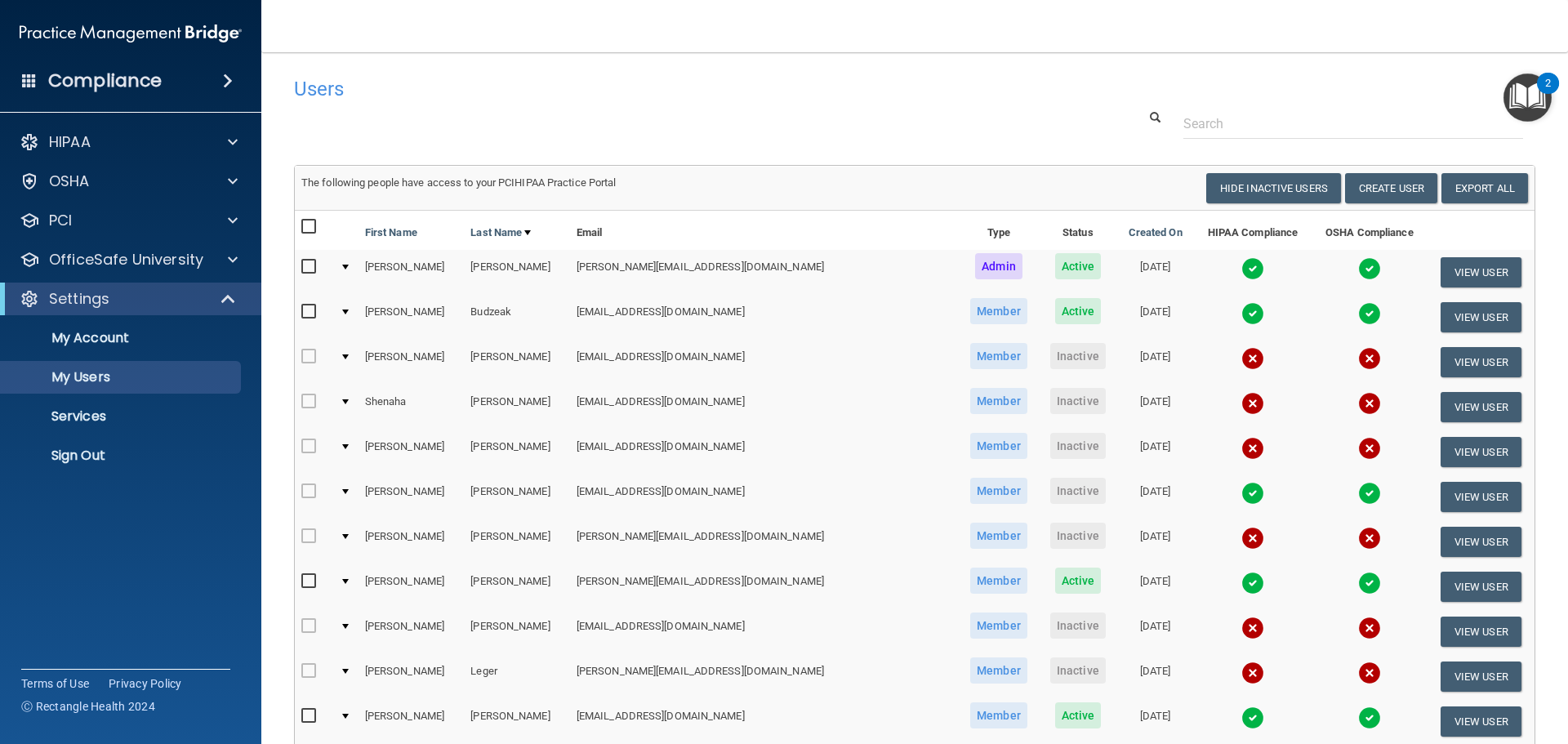
click at [1241, 496] on img at bounding box center [1252, 493] width 23 height 23
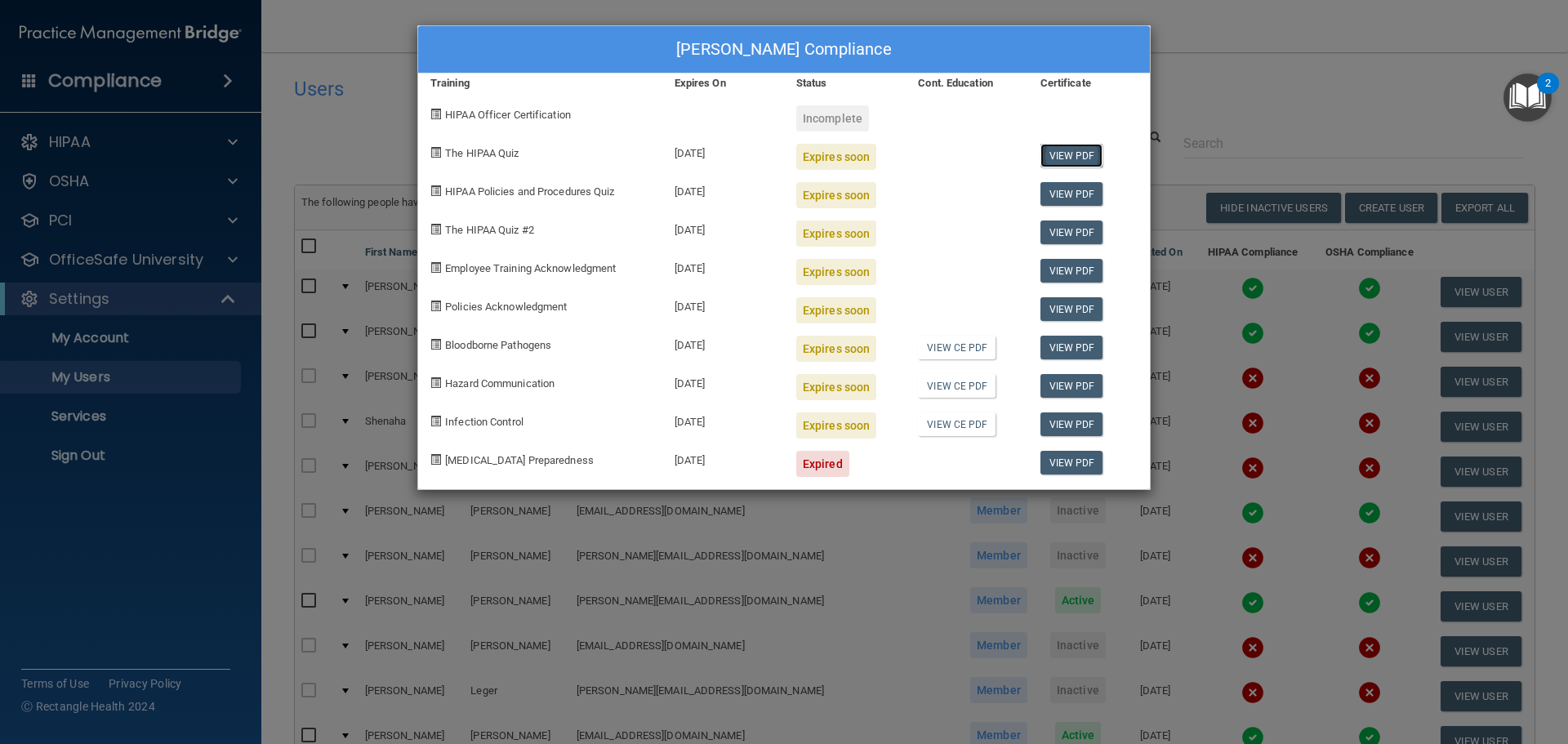
click at [1090, 159] on link "View PDF" at bounding box center [1071, 156] width 62 height 24
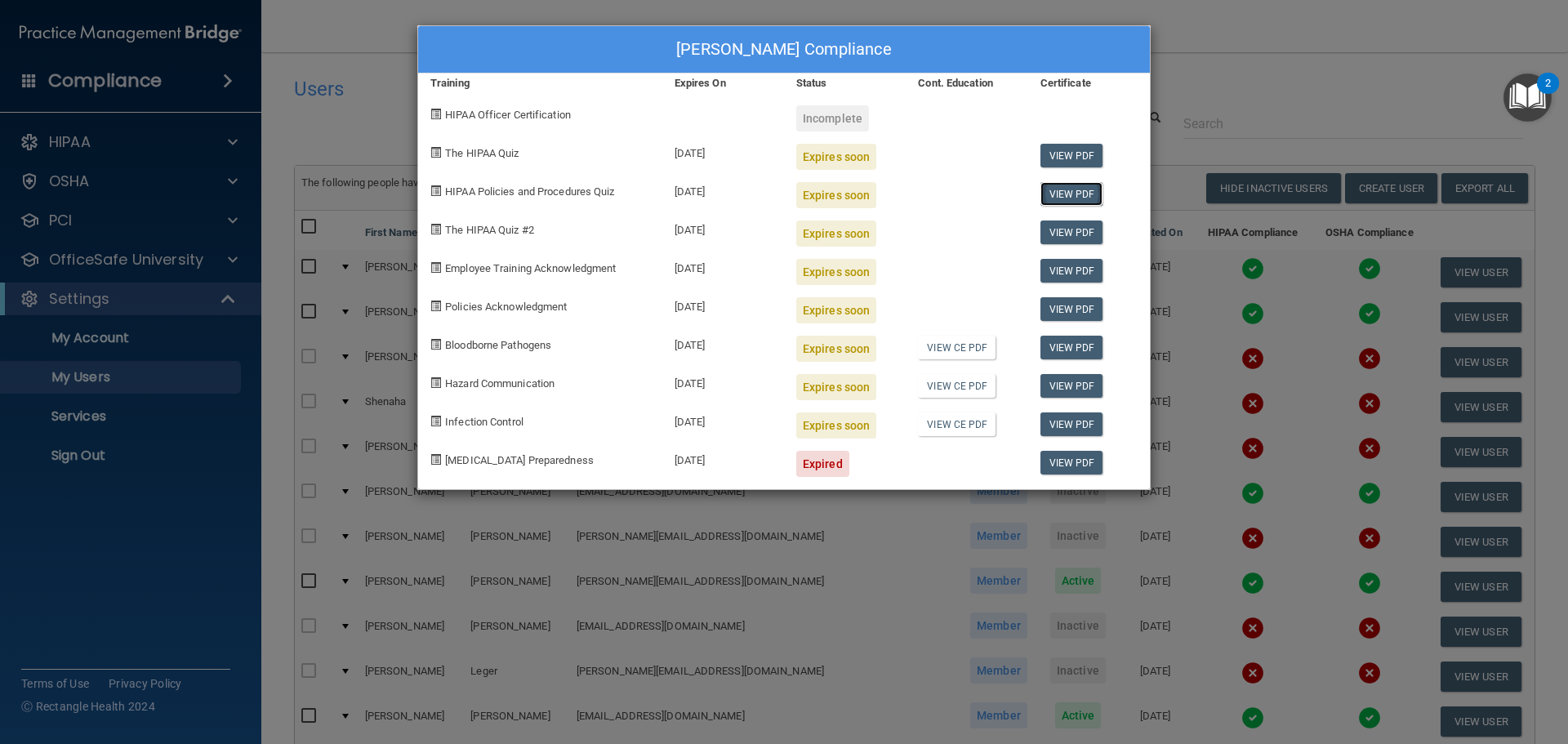
click at [1063, 192] on link "View PDF" at bounding box center [1071, 194] width 62 height 24
click at [1056, 236] on link "View PDF" at bounding box center [1071, 233] width 62 height 24
click at [1058, 268] on link "View PDF" at bounding box center [1071, 271] width 62 height 24
click at [1078, 308] on link "View PDF" at bounding box center [1071, 309] width 62 height 24
click at [1056, 335] on link "View PDF" at bounding box center [1071, 347] width 62 height 24
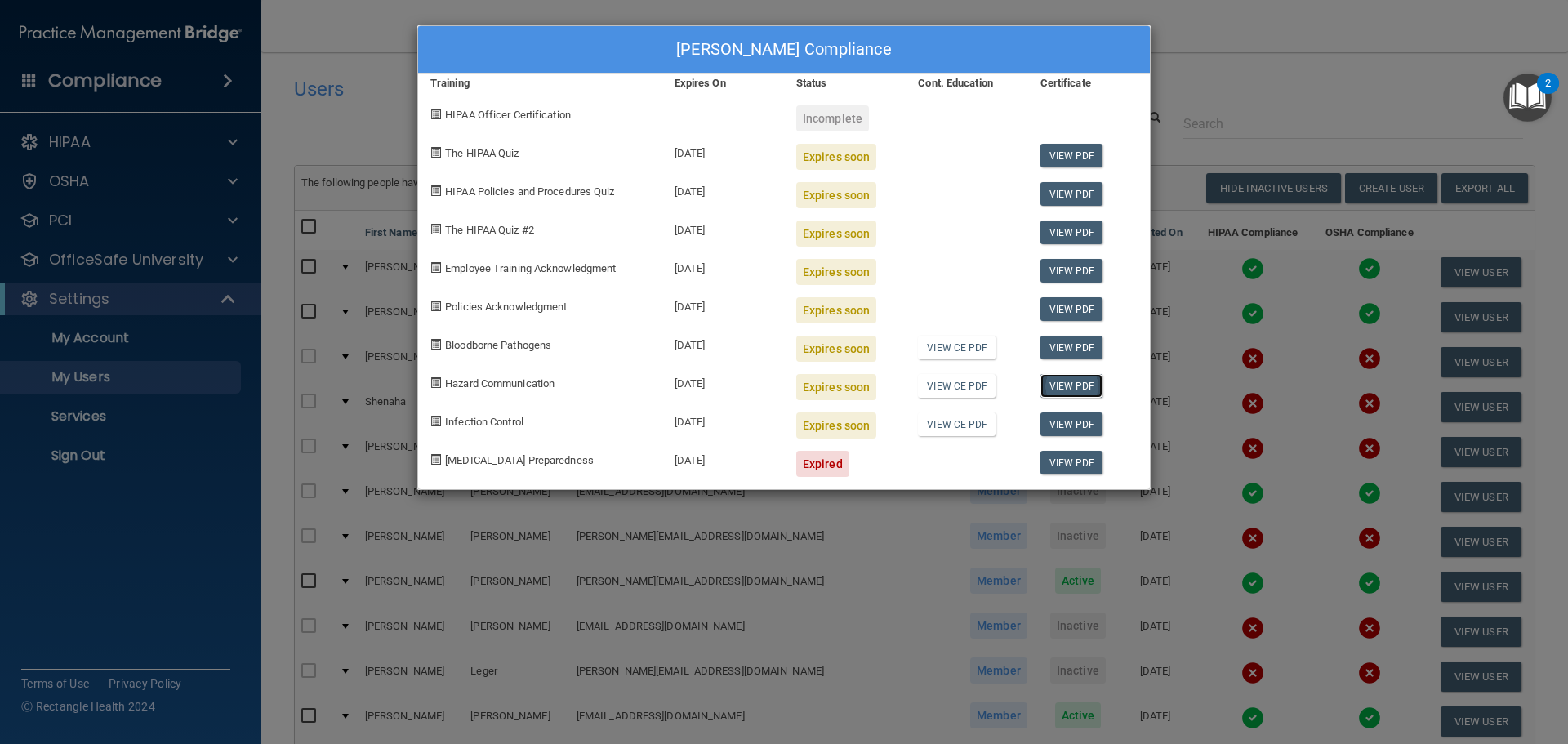
click at [1084, 382] on link "View PDF" at bounding box center [1071, 386] width 62 height 24
click at [1080, 422] on link "View PDF" at bounding box center [1071, 424] width 62 height 24
click at [1292, 111] on div "[PERSON_NAME] Compliance Training Expires On Status Cont. Education Certificate…" at bounding box center [784, 372] width 1568 height 744
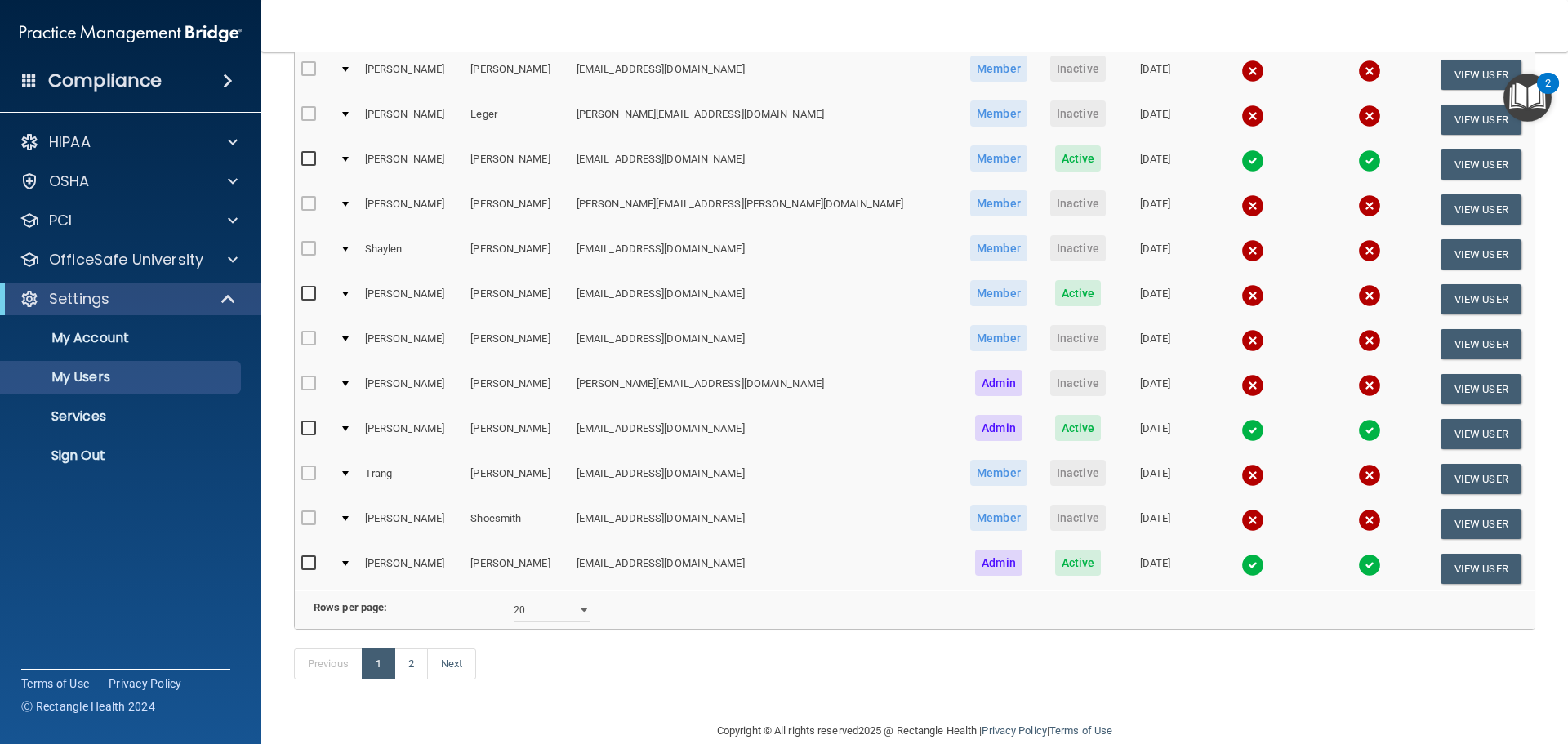
scroll to position [607, 0]
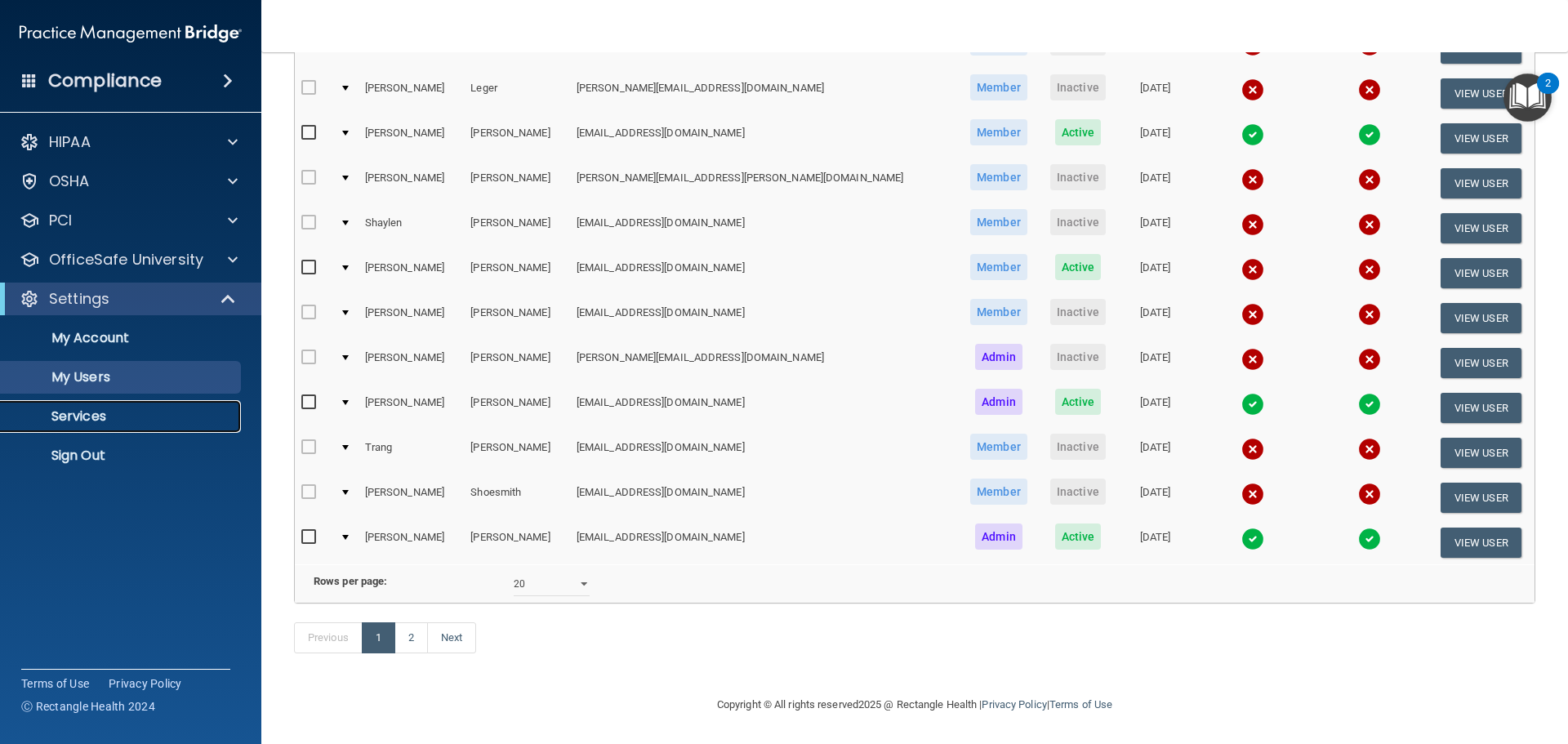
click at [61, 416] on p "Services" at bounding box center [121, 416] width 223 height 16
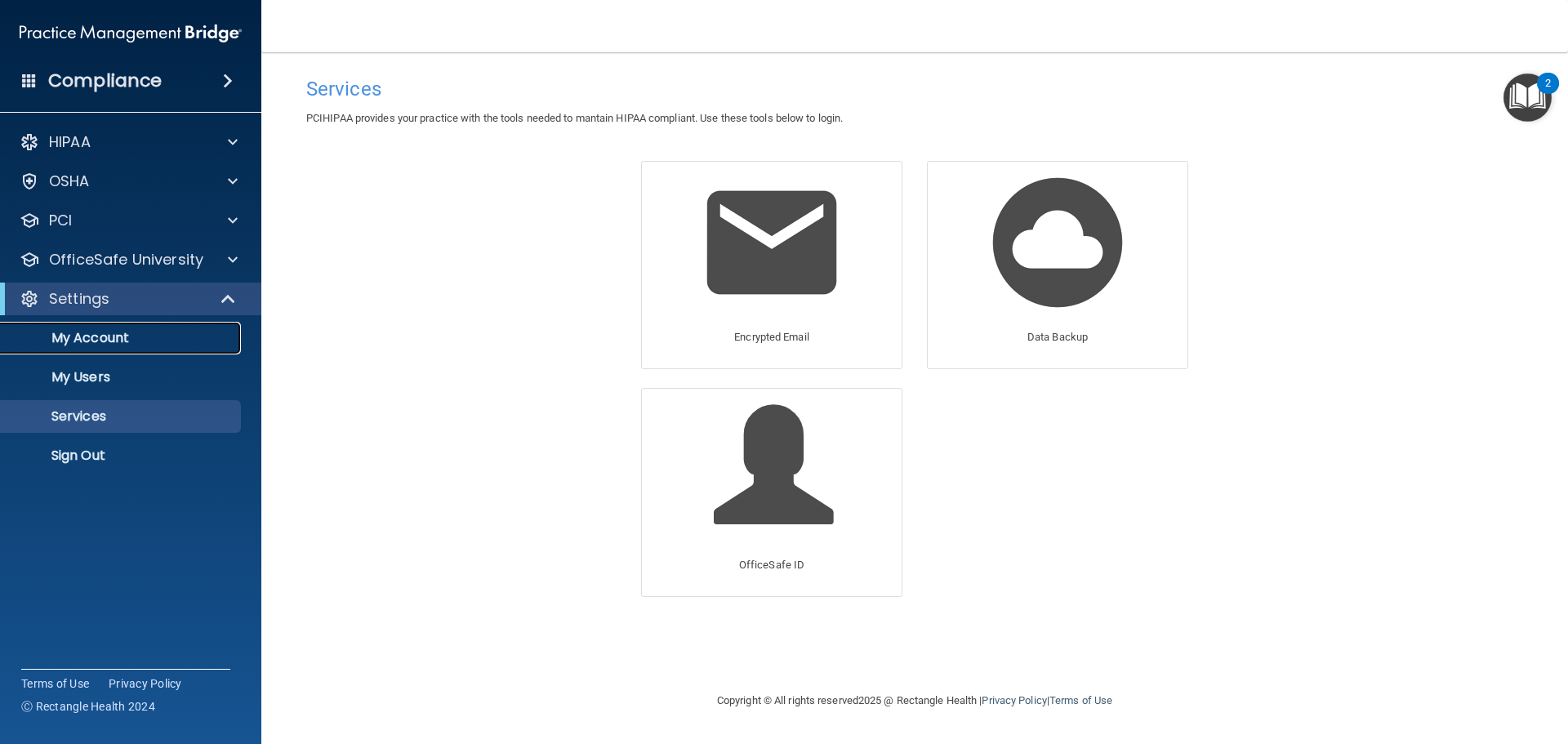
click at [103, 330] on p "My Account" at bounding box center [121, 338] width 223 height 16
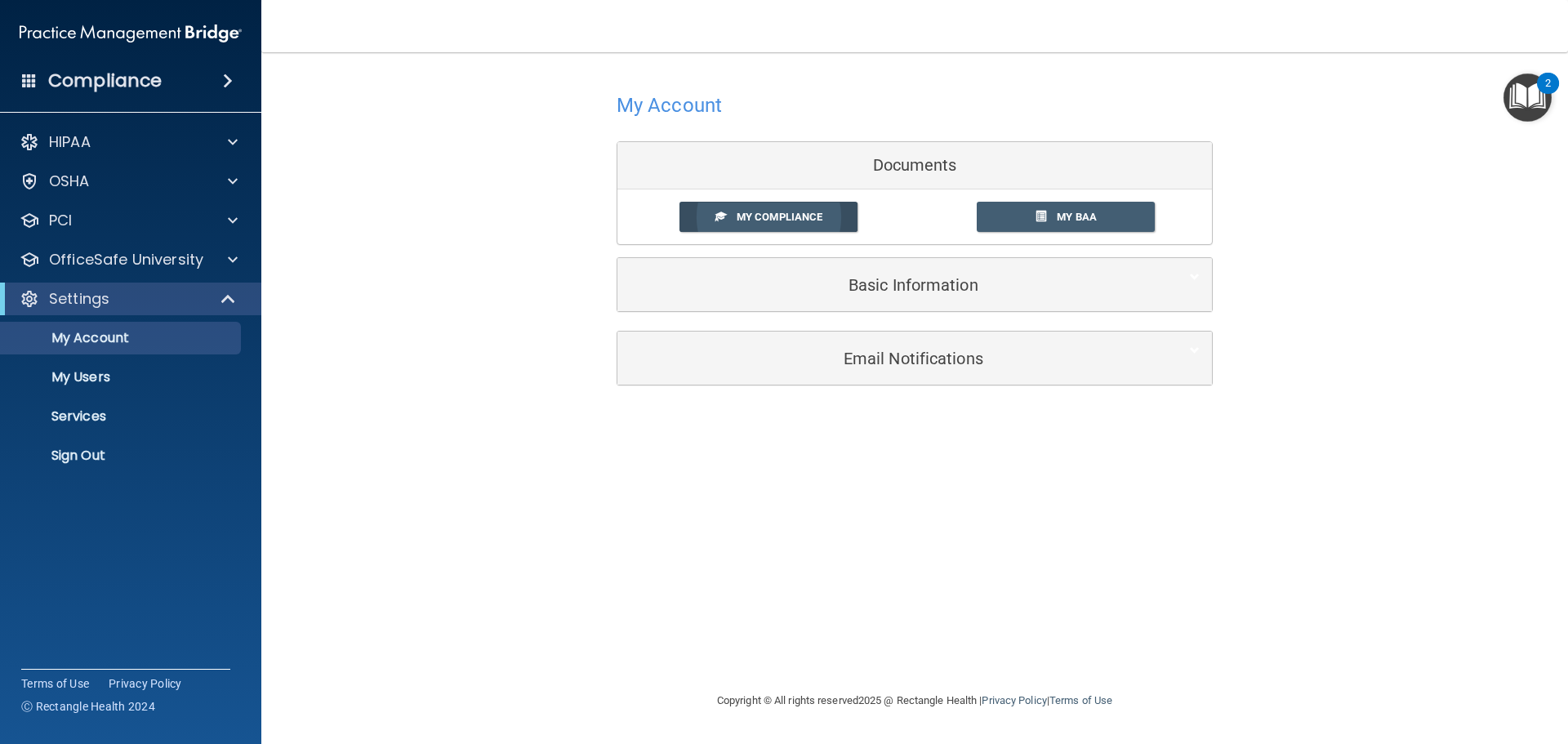
click at [807, 221] on span "My Compliance" at bounding box center [779, 216] width 86 height 12
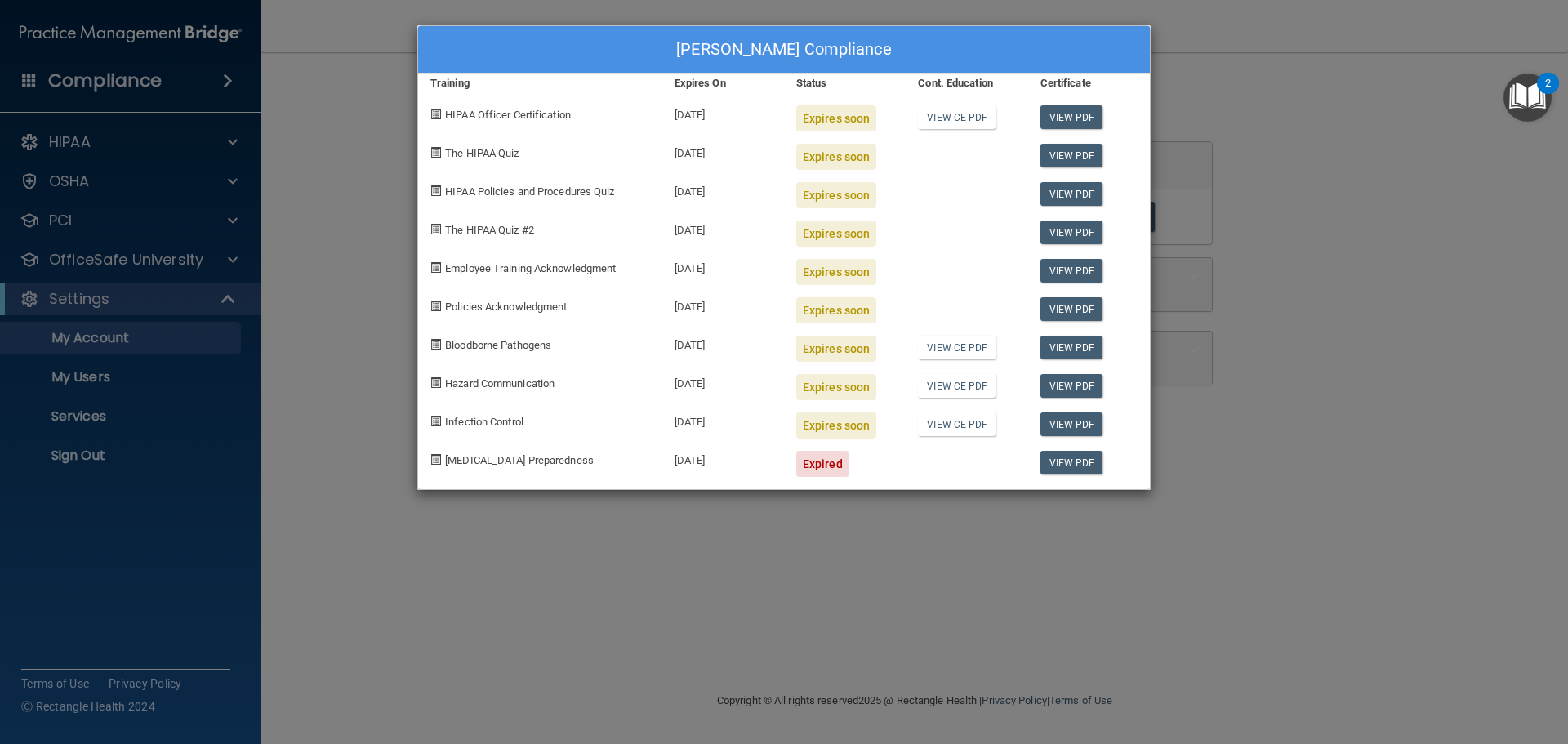
click at [1318, 264] on div "[PERSON_NAME] Compliance Training Expires On Status Cont. Education Certificate…" at bounding box center [784, 372] width 1568 height 744
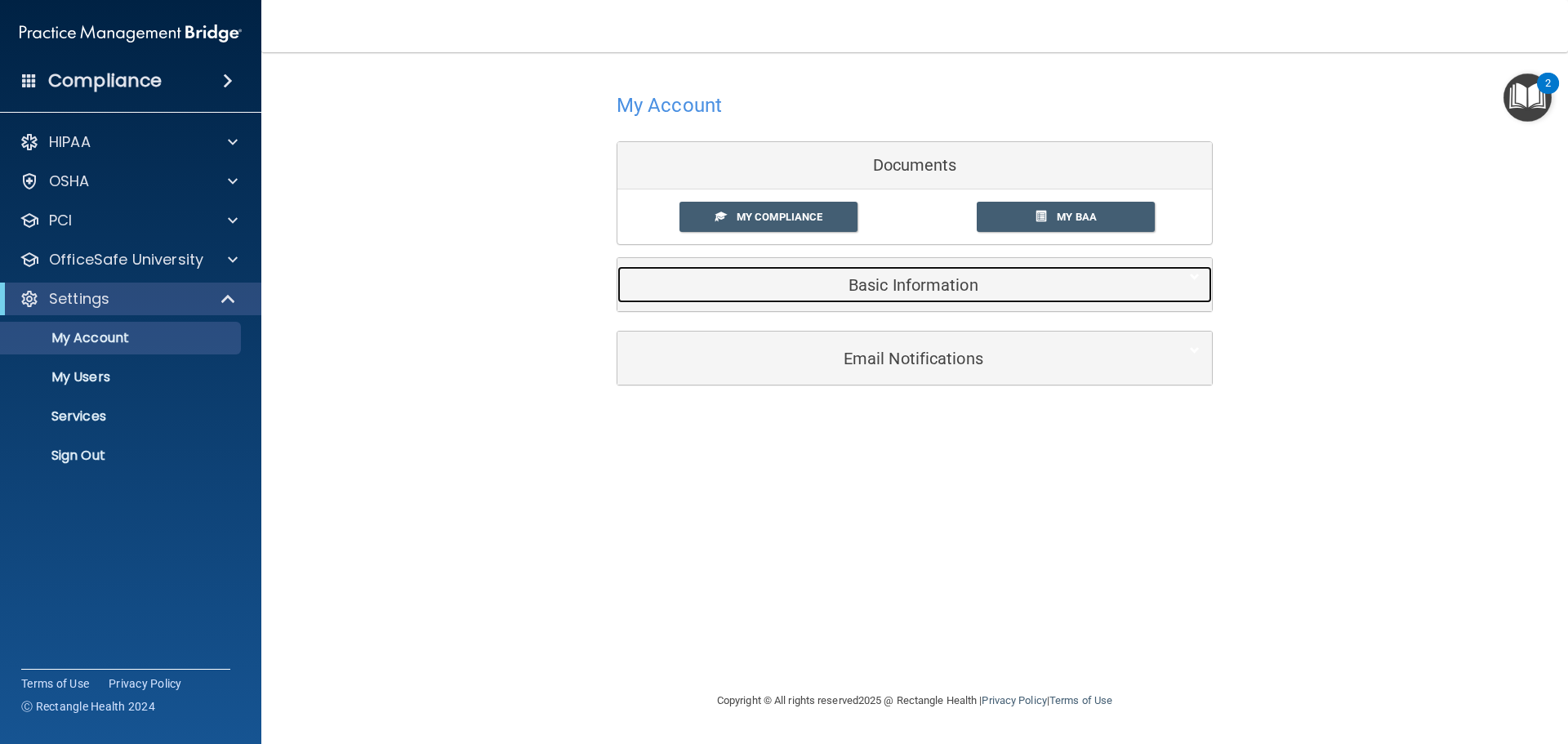
click at [924, 277] on h5 "Basic Information" at bounding box center [890, 285] width 520 height 18
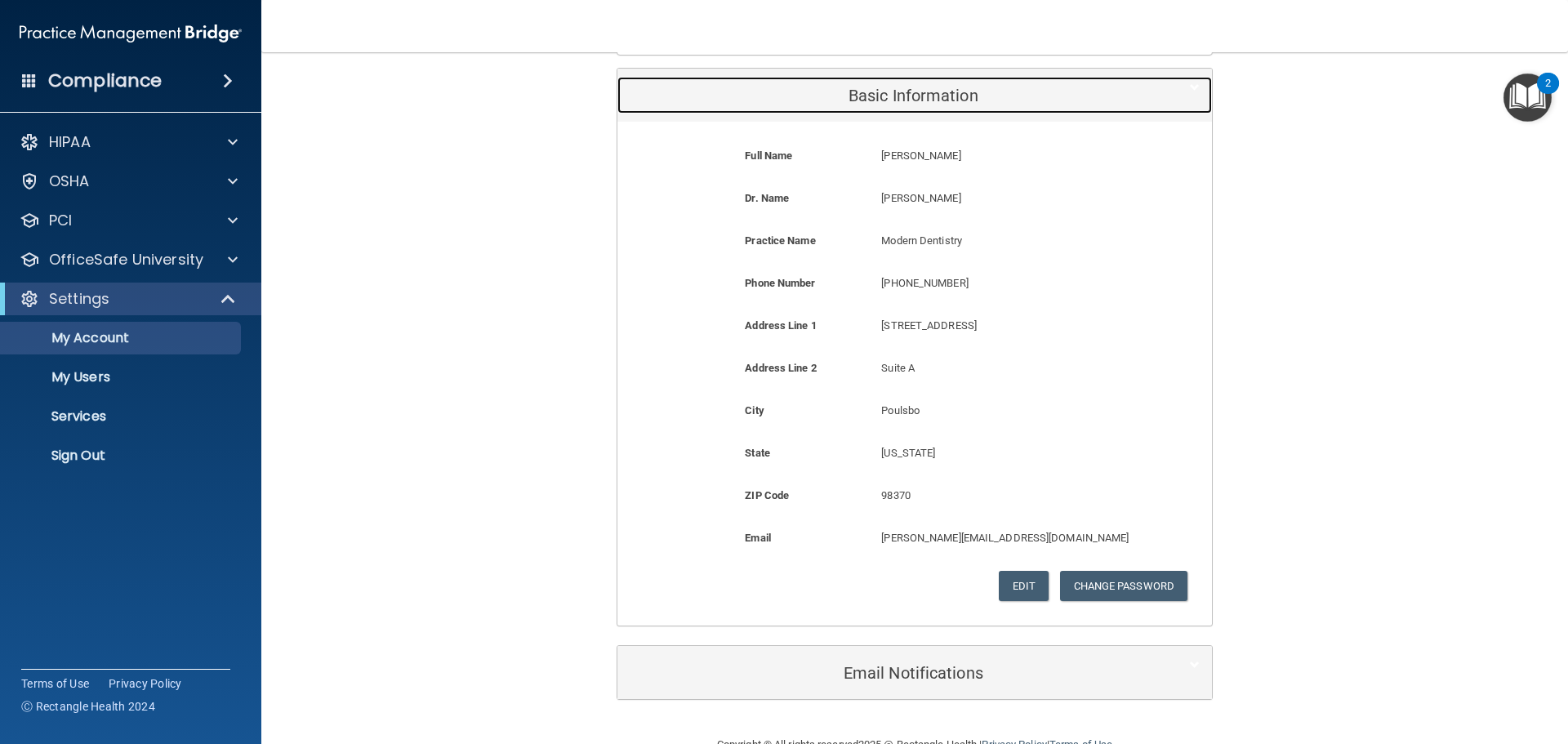
scroll to position [229, 0]
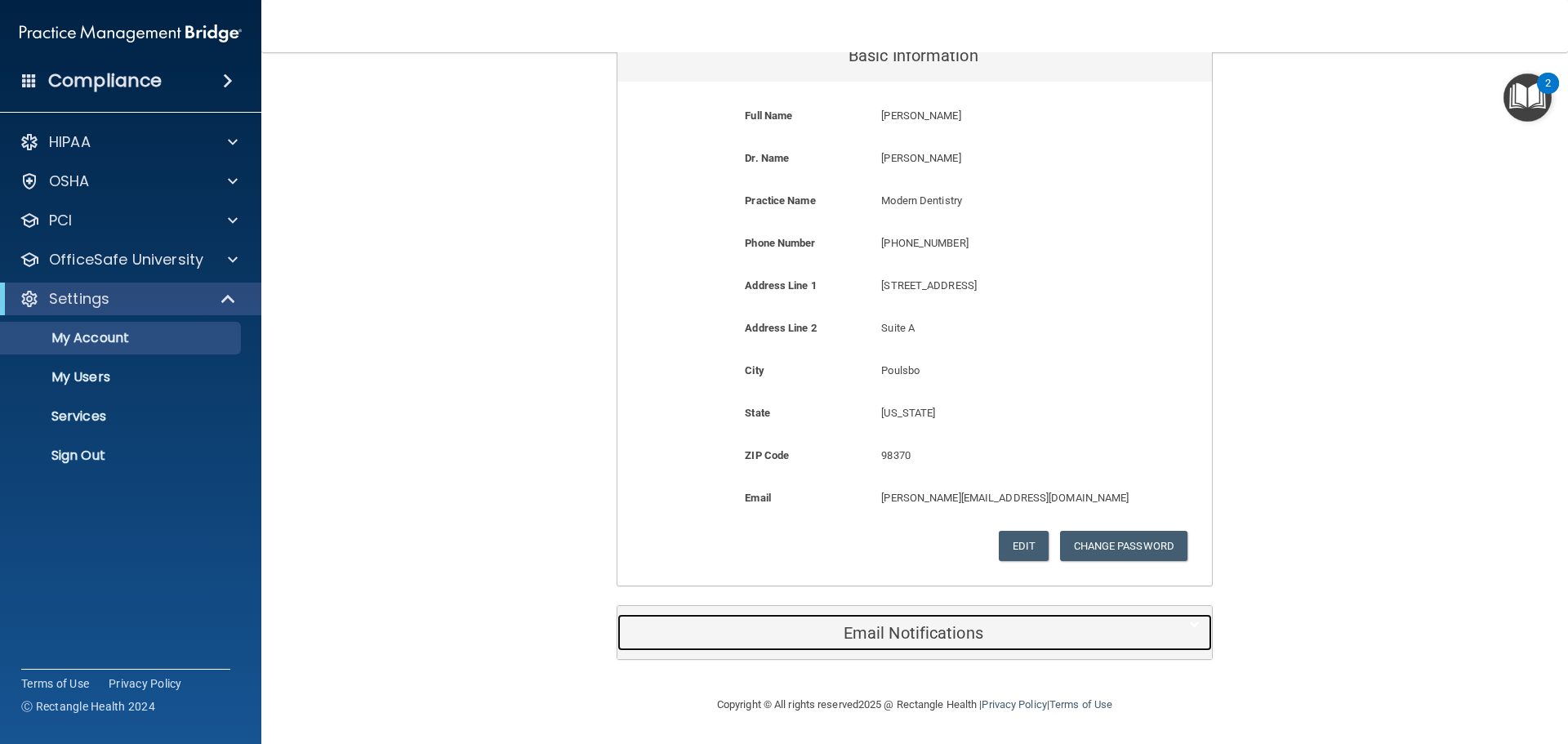
click at [879, 646] on div "Email Notifications" at bounding box center [890, 632] width 545 height 37
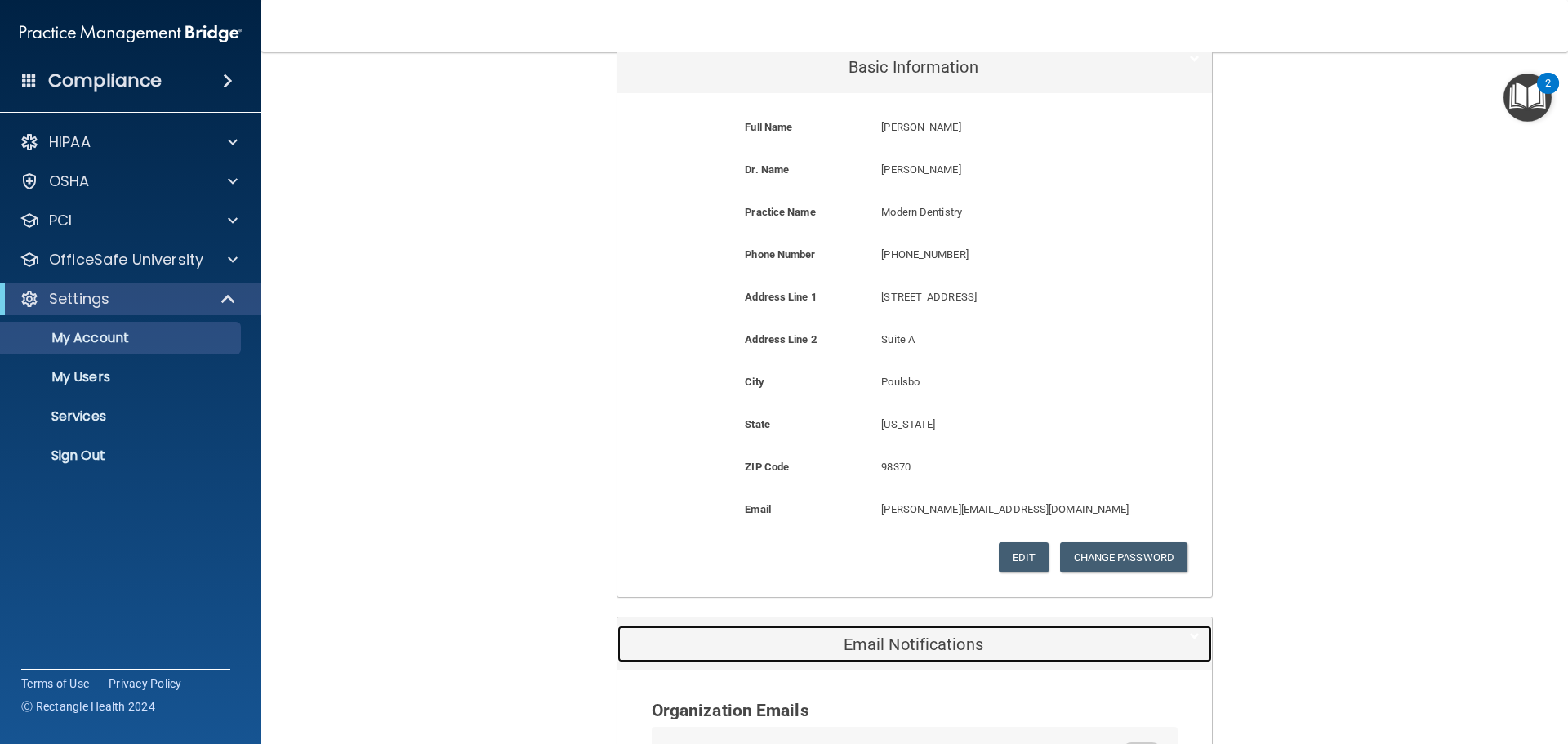
scroll to position [0, 0]
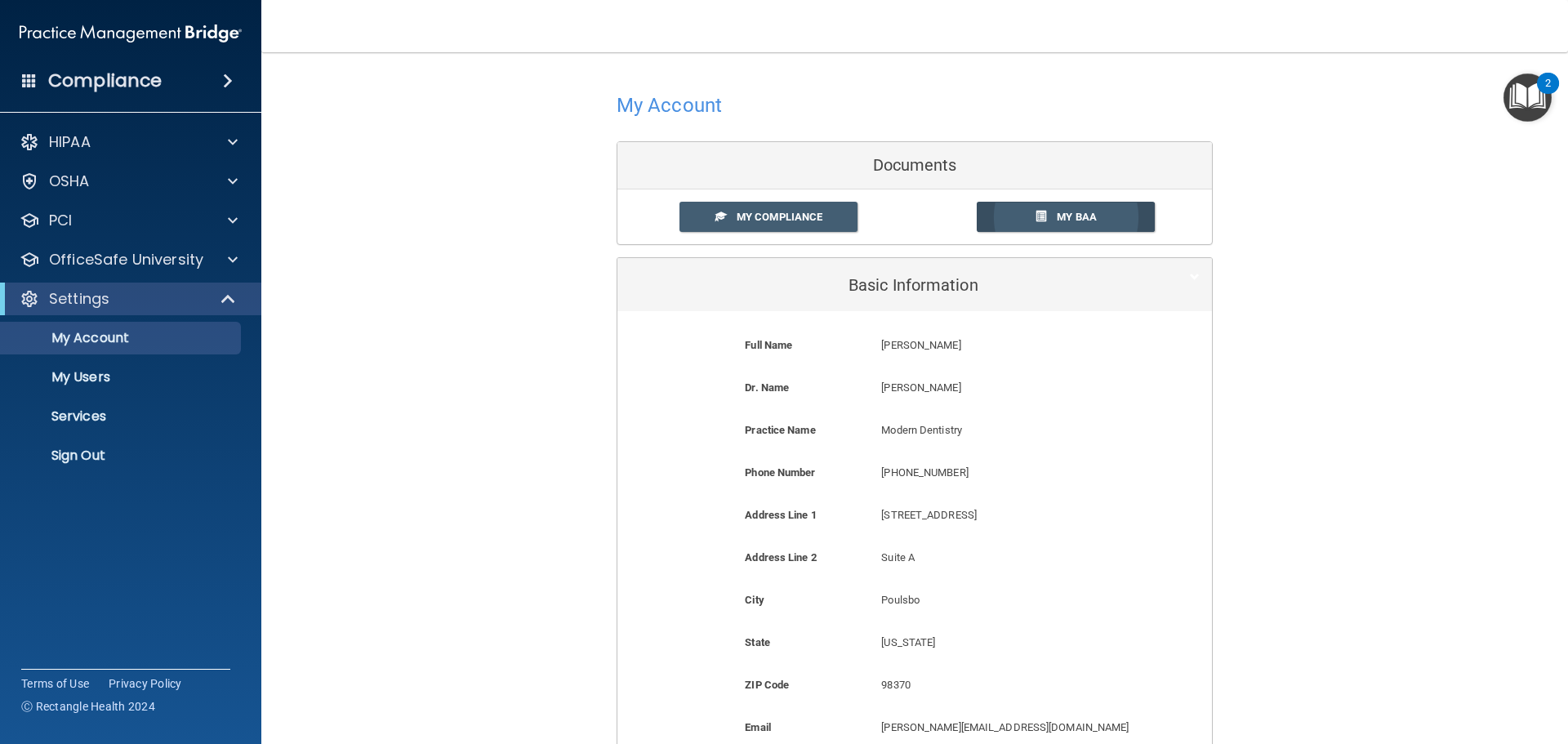
click at [1067, 210] on span "My BAA" at bounding box center [1076, 216] width 40 height 12
